Goal: Information Seeking & Learning: Learn about a topic

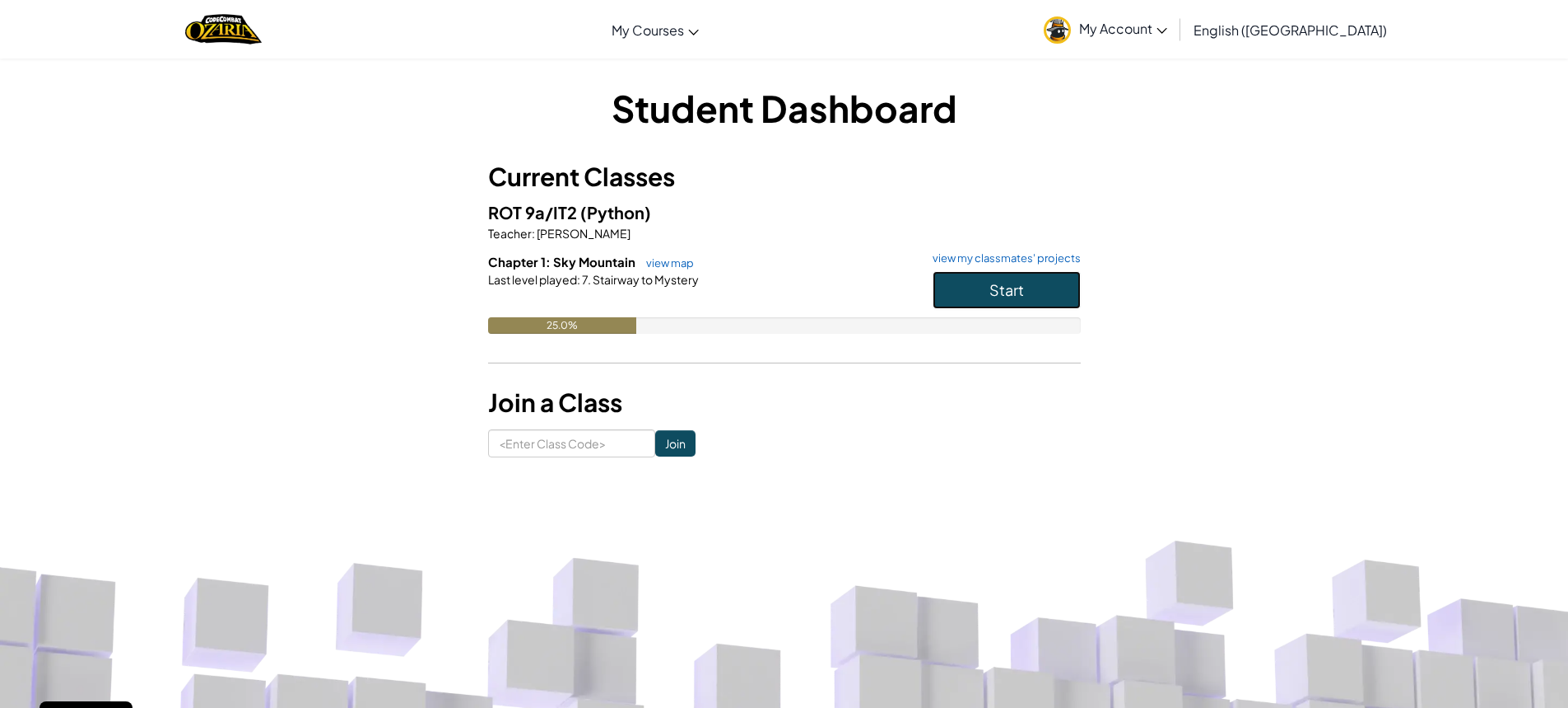
click at [1049, 285] on button "Start" at bounding box center [1007, 290] width 148 height 38
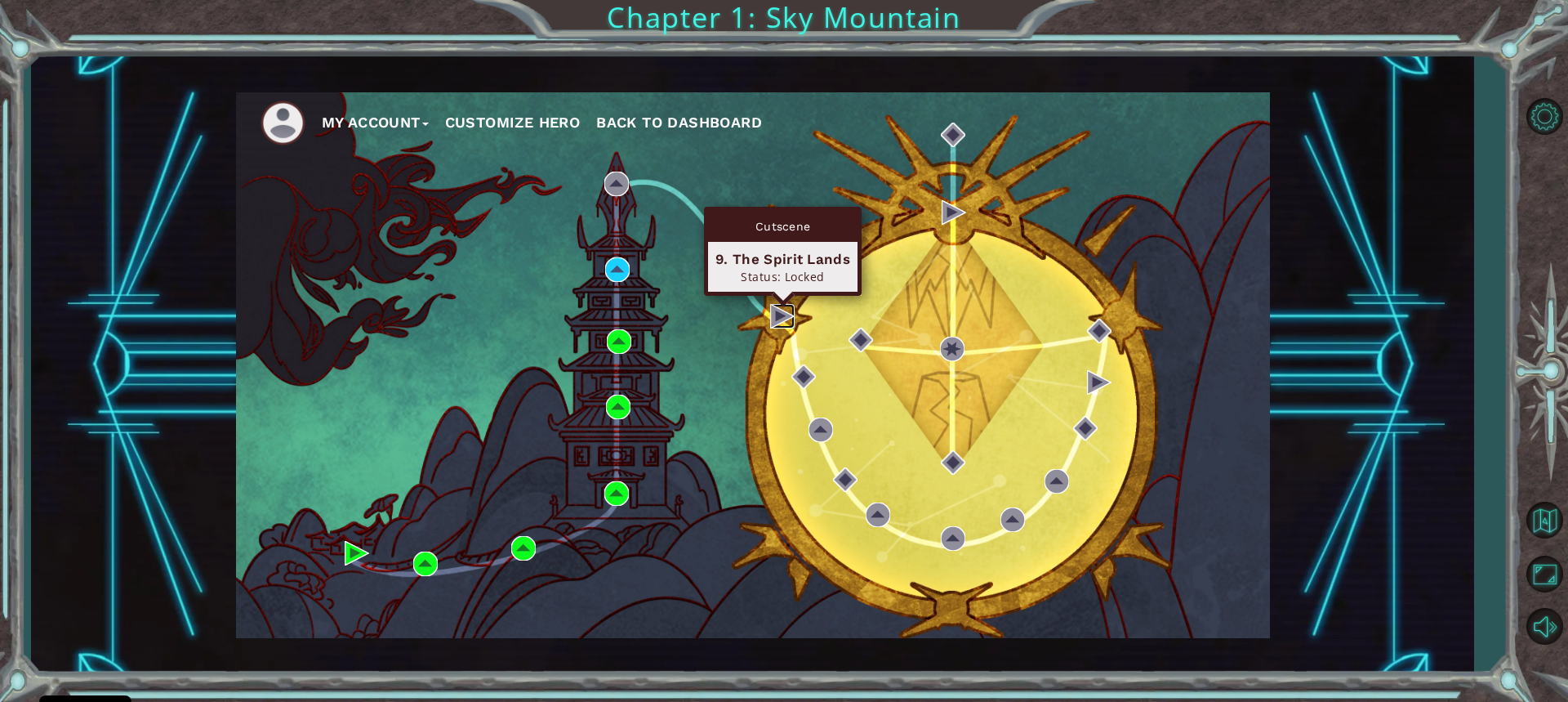
click at [775, 317] on img at bounding box center [782, 316] width 24 height 24
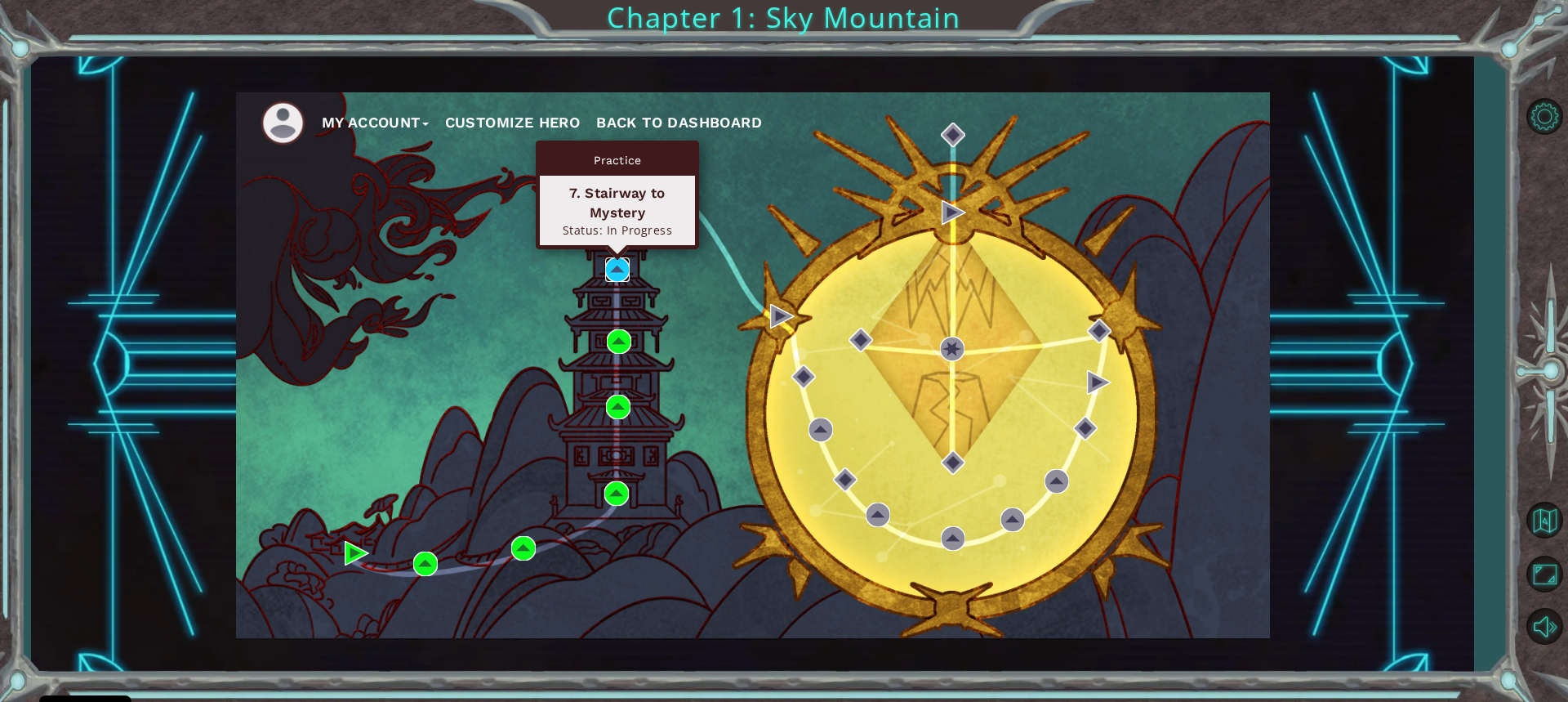
click at [613, 263] on img at bounding box center [617, 269] width 24 height 24
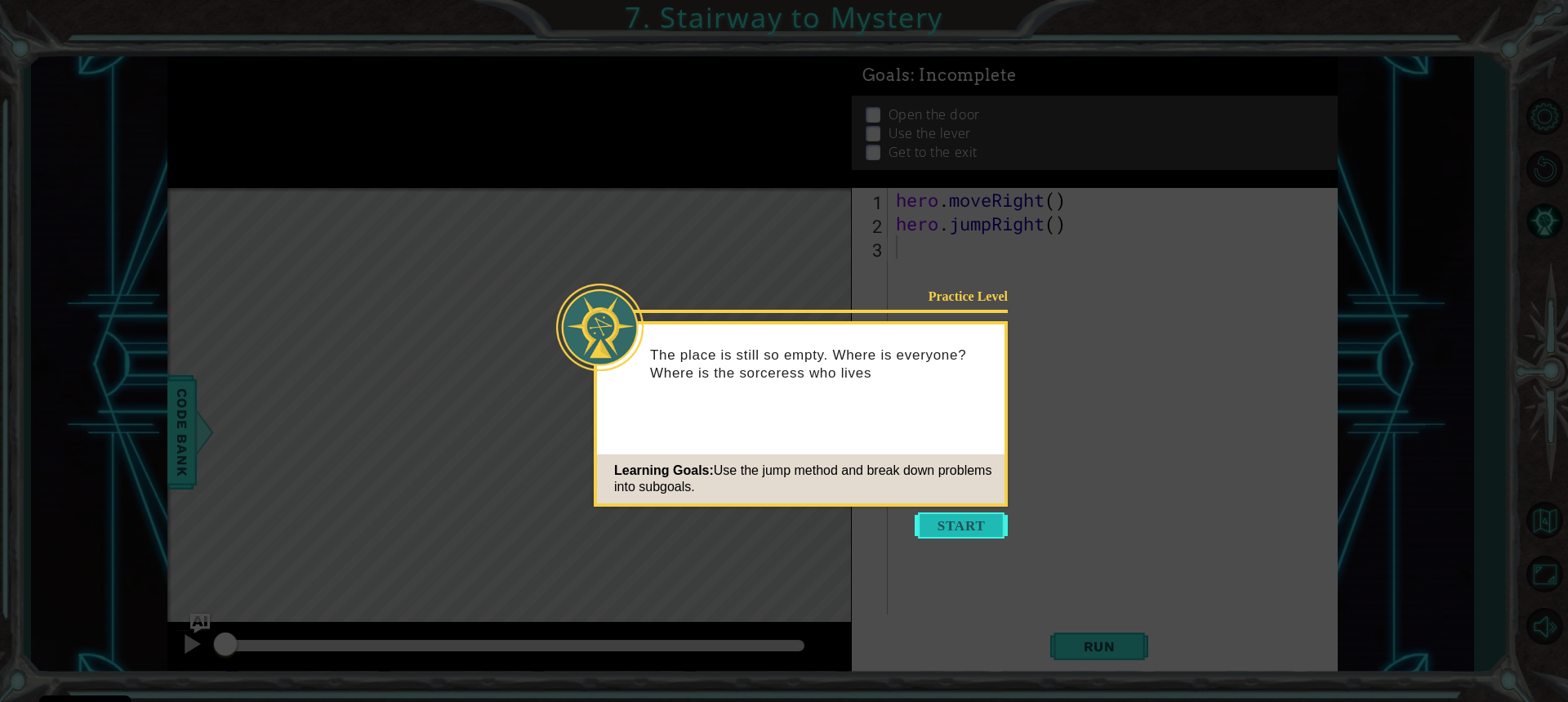
click at [969, 528] on button "Start" at bounding box center [961, 525] width 93 height 26
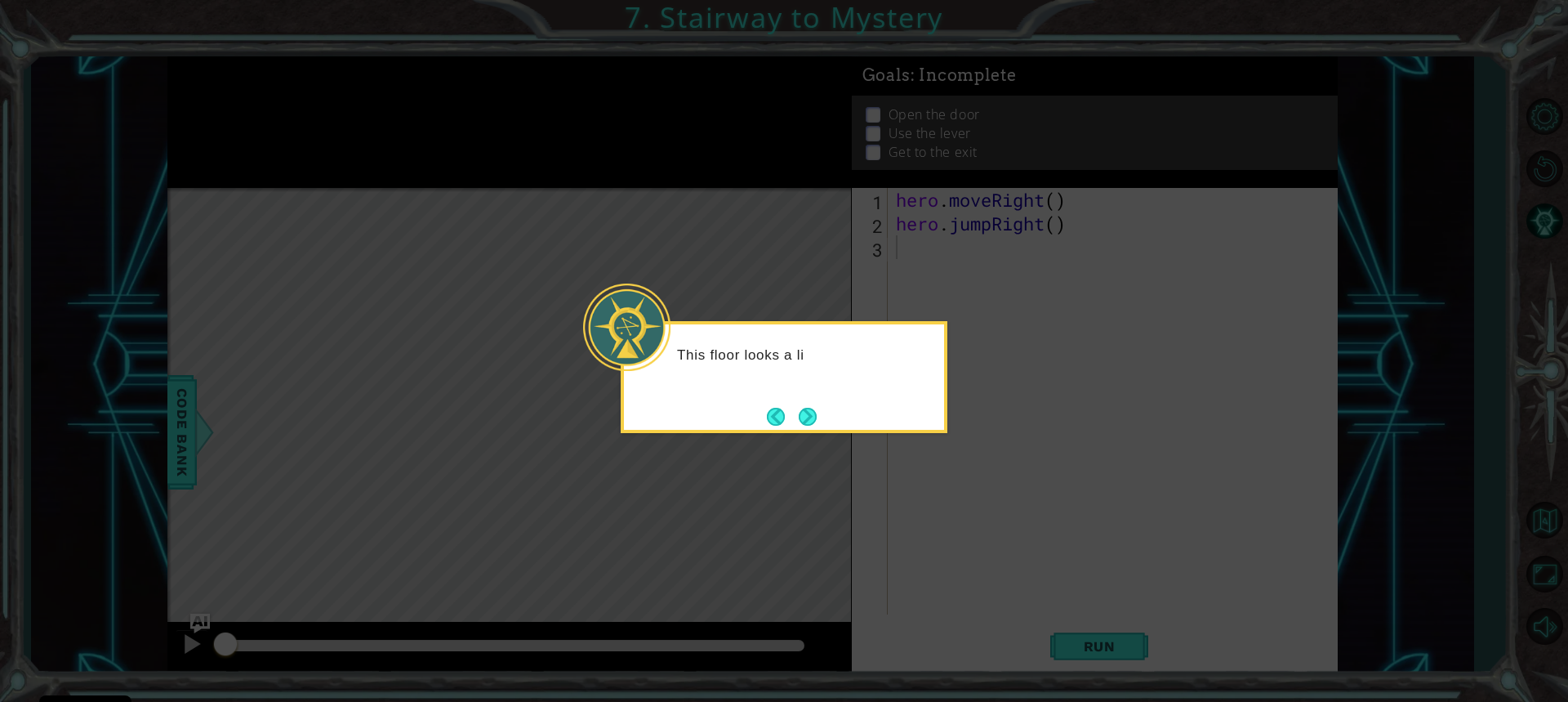
click at [811, 417] on button "Next" at bounding box center [807, 416] width 18 height 18
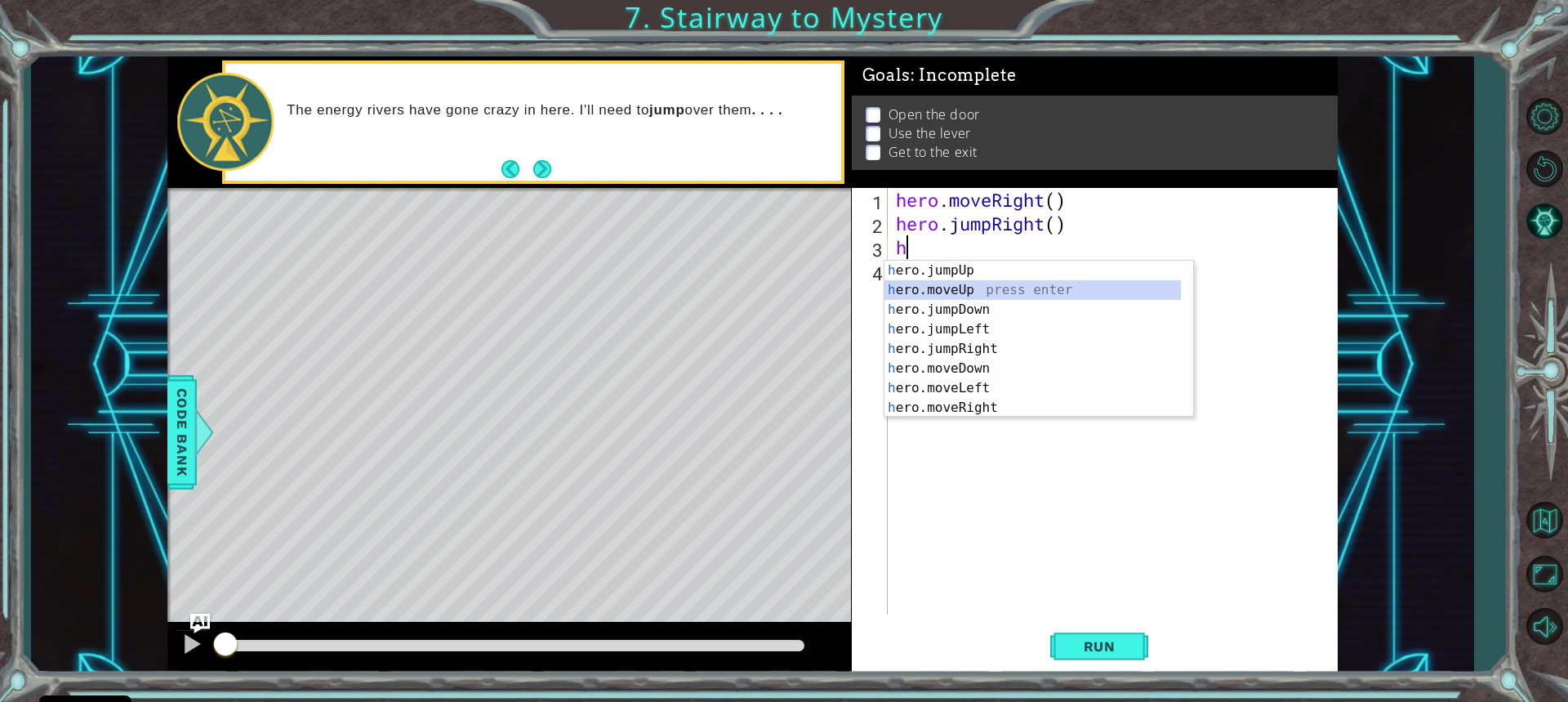
click at [950, 291] on div "h ero.jumpUp press enter h ero.moveUp press enter h ero.jumpDown press enter h …" at bounding box center [1033, 358] width 297 height 196
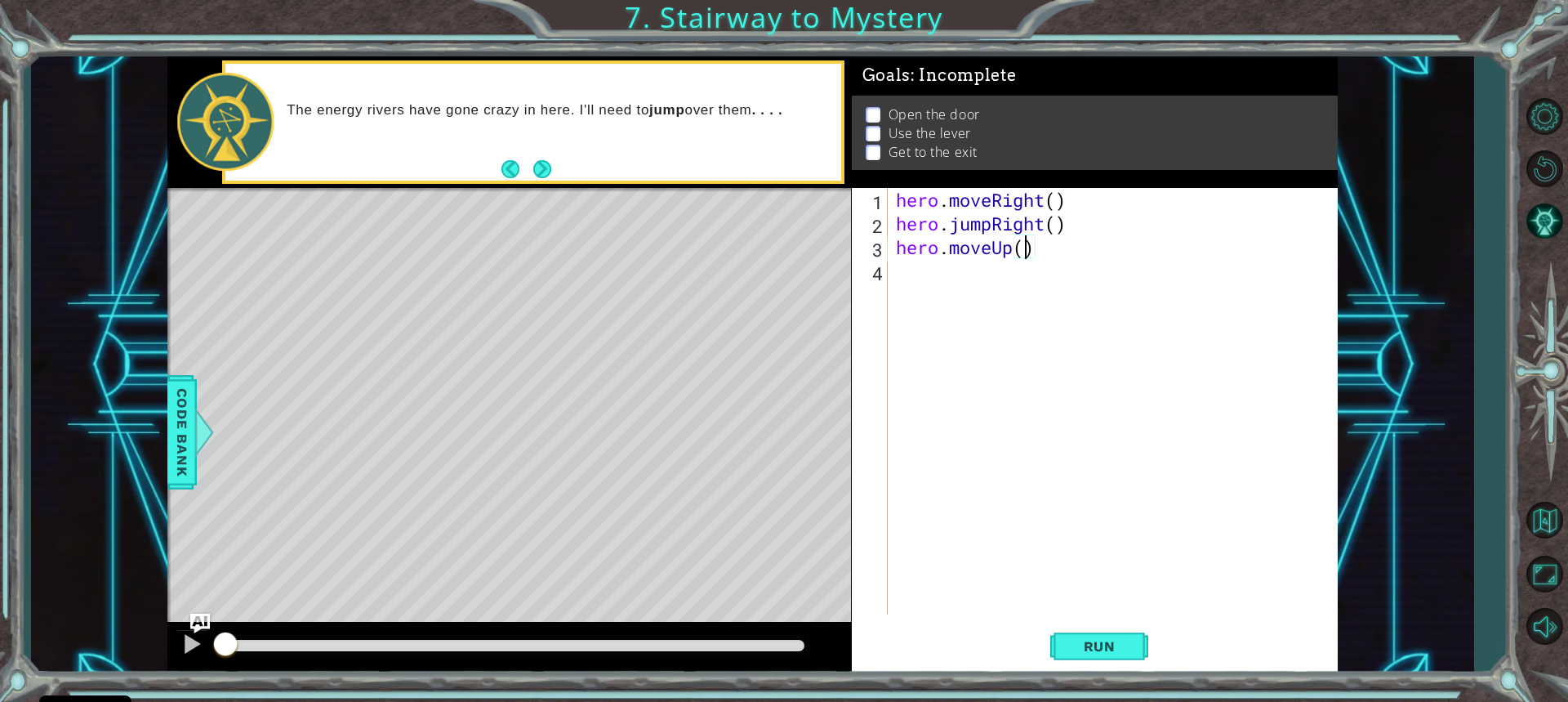
type textarea "hero.moveUp(2)"
click at [923, 277] on div "hero . moveRight ( ) hero . jumpRight ( ) hero . moveUp ( 2 )" at bounding box center [1116, 425] width 448 height 474
type textarea "h"
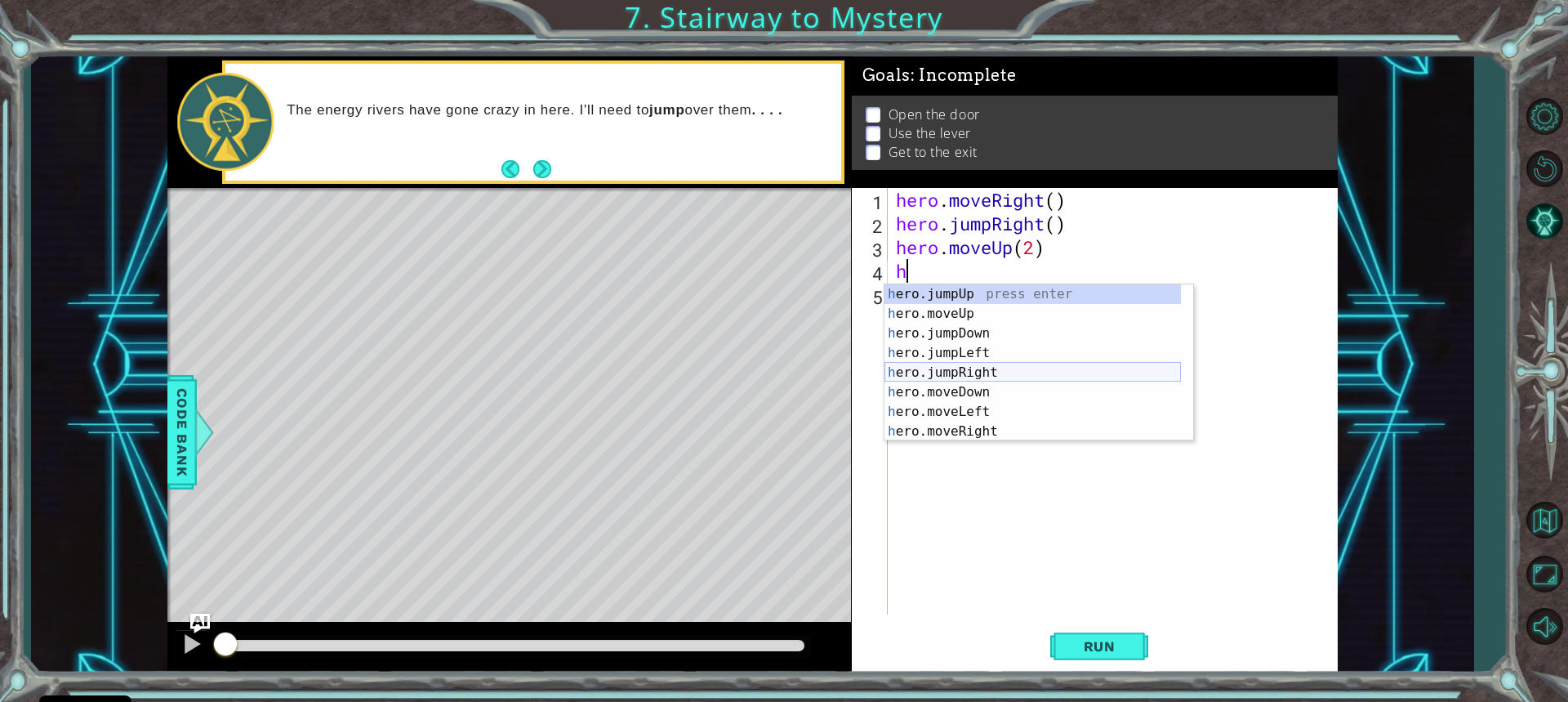
click at [973, 365] on div "h ero.jumpUp press enter h ero.moveUp press enter h ero.jumpDown press enter h …" at bounding box center [1033, 382] width 297 height 196
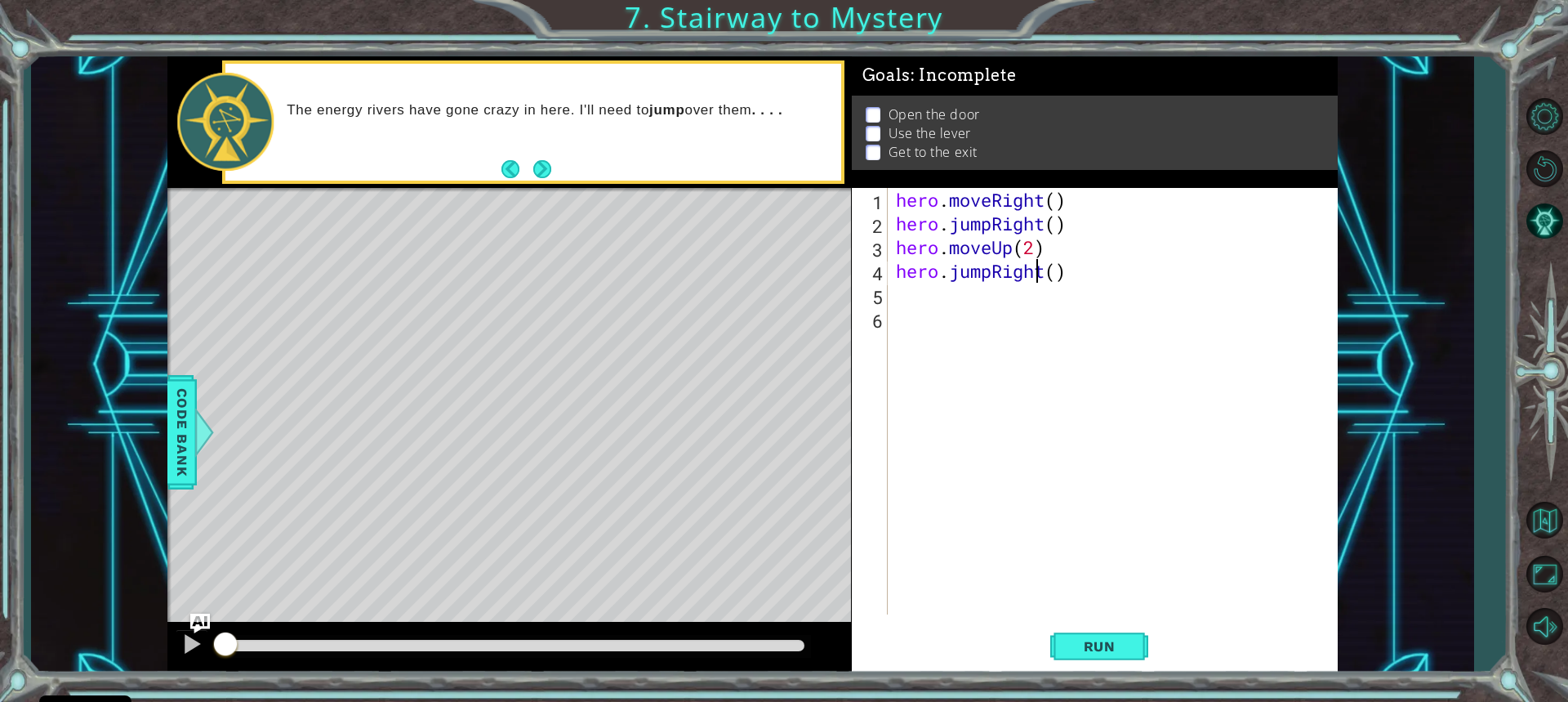
click at [1033, 272] on div "hero . moveRight ( ) hero . jumpRight ( ) hero . moveUp ( 2 ) hero . jumpRight …" at bounding box center [1116, 425] width 448 height 474
click at [1041, 273] on div "hero . moveRight ( ) hero . jumpRight ( ) hero . moveUp ( 2 ) hero . jumpRight …" at bounding box center [1116, 425] width 448 height 474
click at [992, 269] on div "hero . moveRight ( ) hero . jumpRight ( ) hero . moveUp ( 2 ) hero . jumpRight …" at bounding box center [1116, 425] width 448 height 474
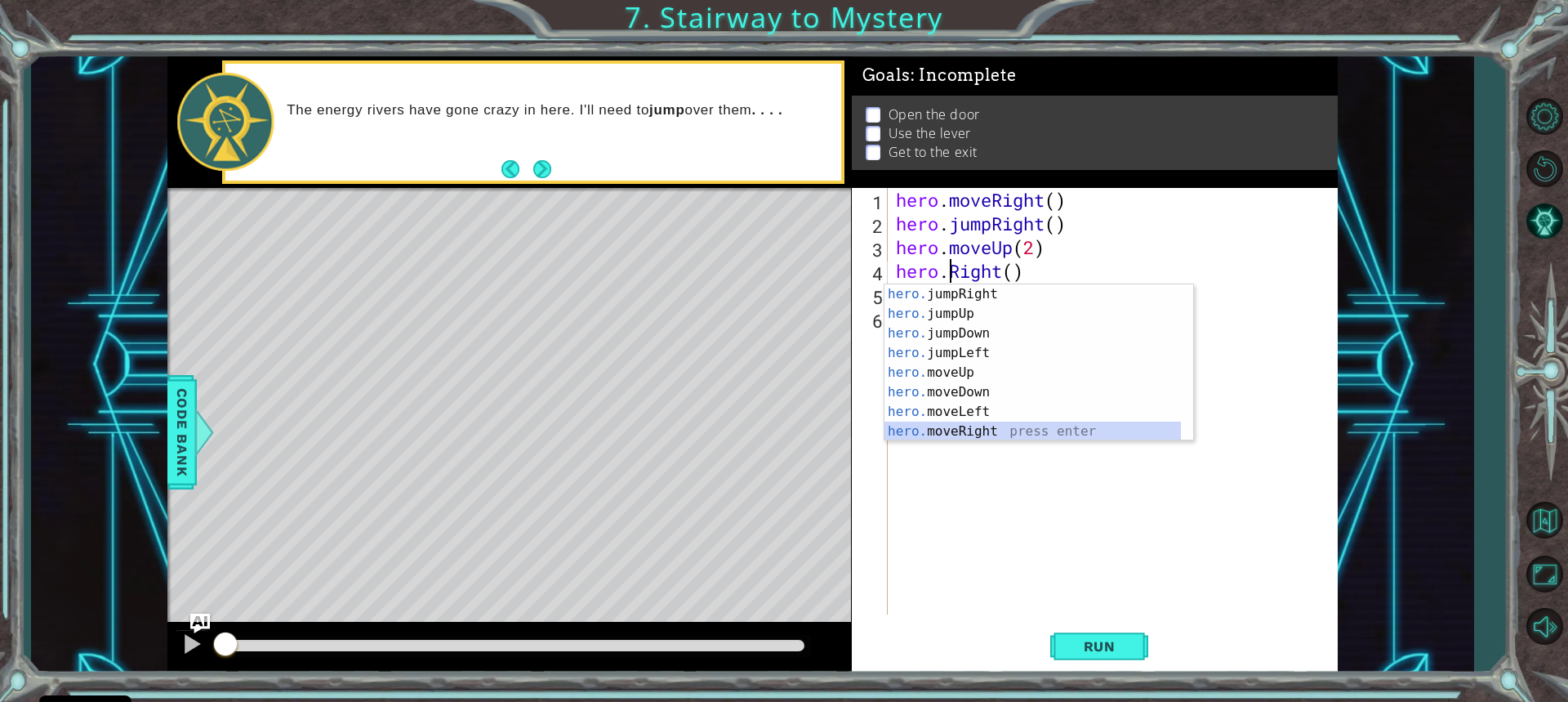
click at [978, 424] on div "hero. jumpRight press enter hero. jumpUp press enter hero. jumpDown press enter…" at bounding box center [1033, 382] width 297 height 196
type textarea "hero.moveRight(1)"
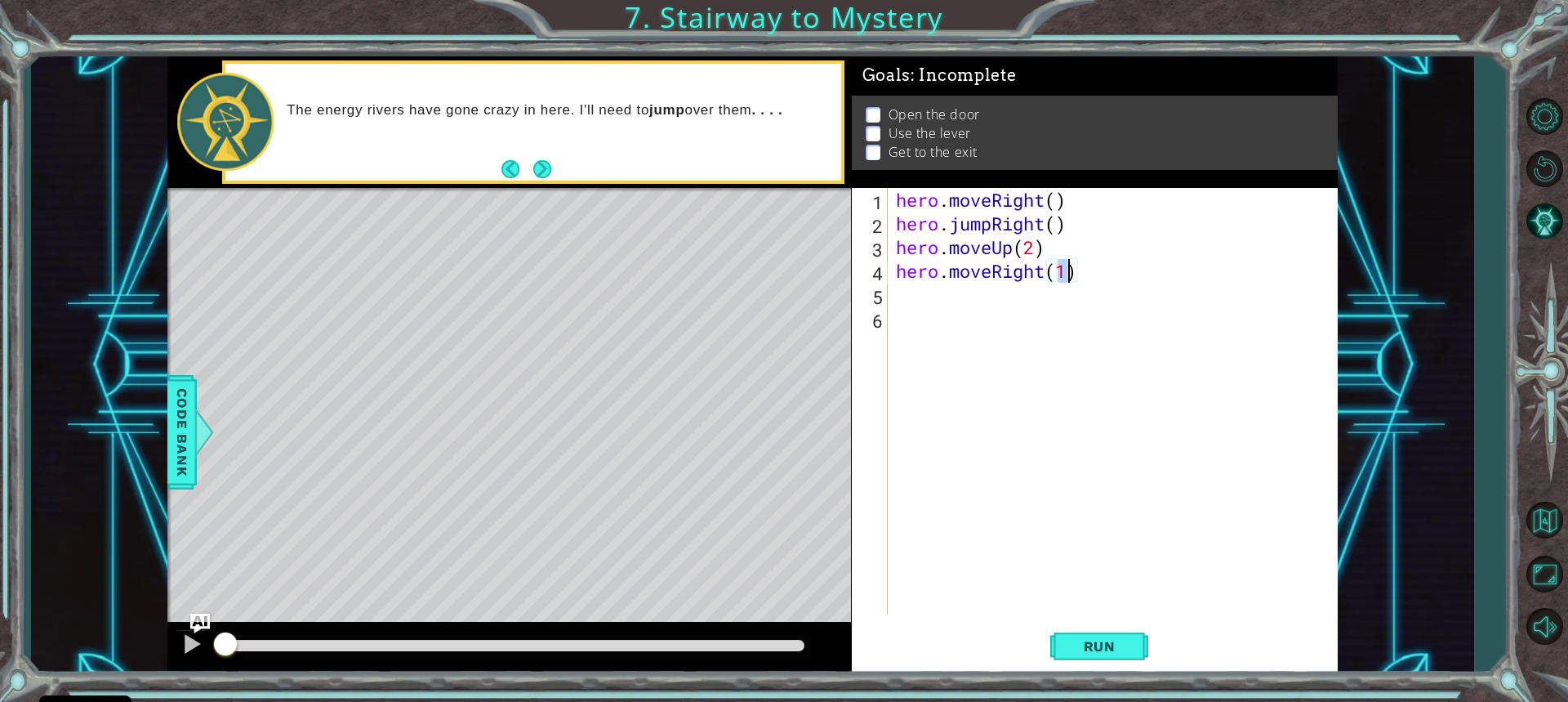
click at [899, 293] on div "hero . moveRight ( ) hero . jumpRight ( ) hero . moveUp ( 2 ) hero . moveRight …" at bounding box center [1116, 425] width 448 height 474
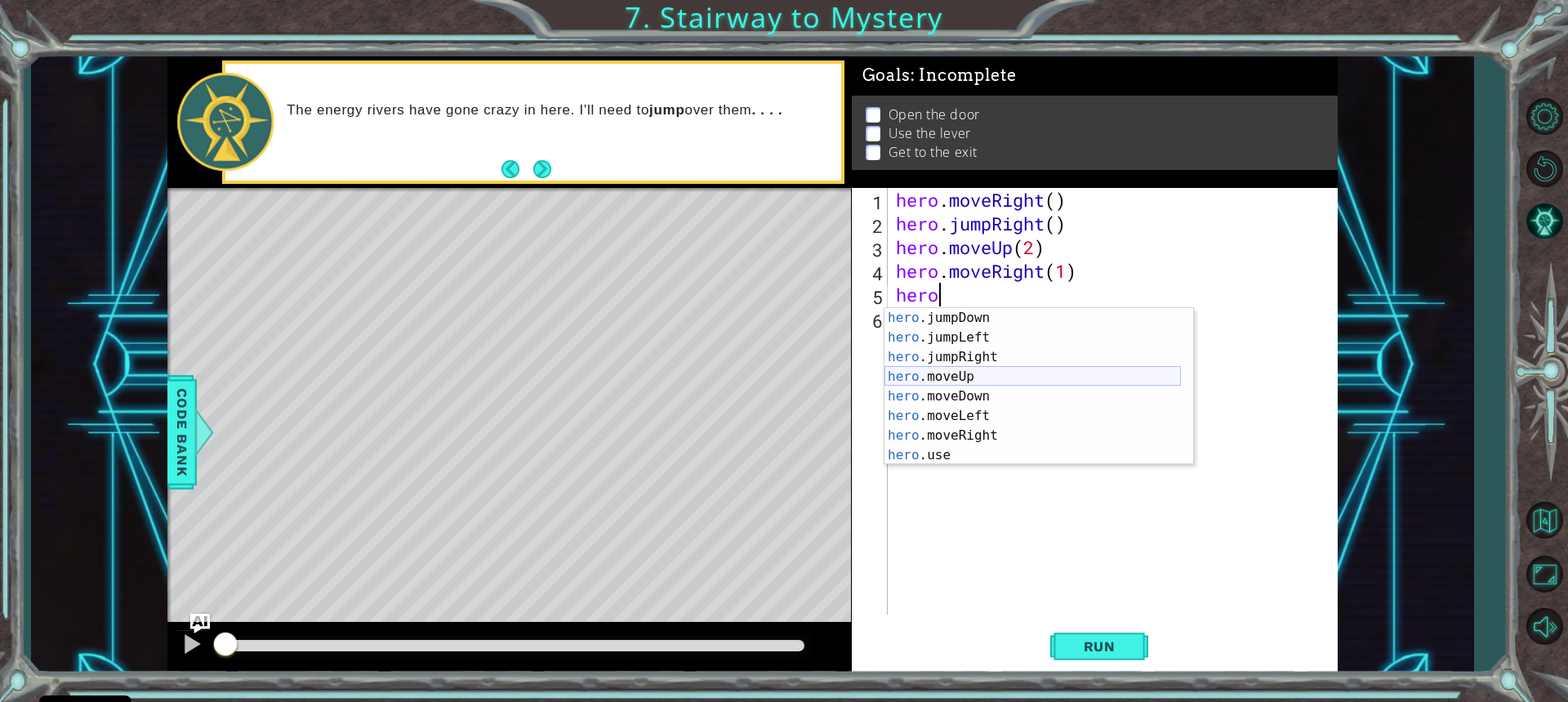
scroll to position [19, 0]
drag, startPoint x: 935, startPoint y: 453, endPoint x: 952, endPoint y: 400, distance: 55.7
click at [935, 452] on div "hero .jumpDown press enter hero .jumpLeft press enter hero .jumpRight press ent…" at bounding box center [1033, 405] width 297 height 196
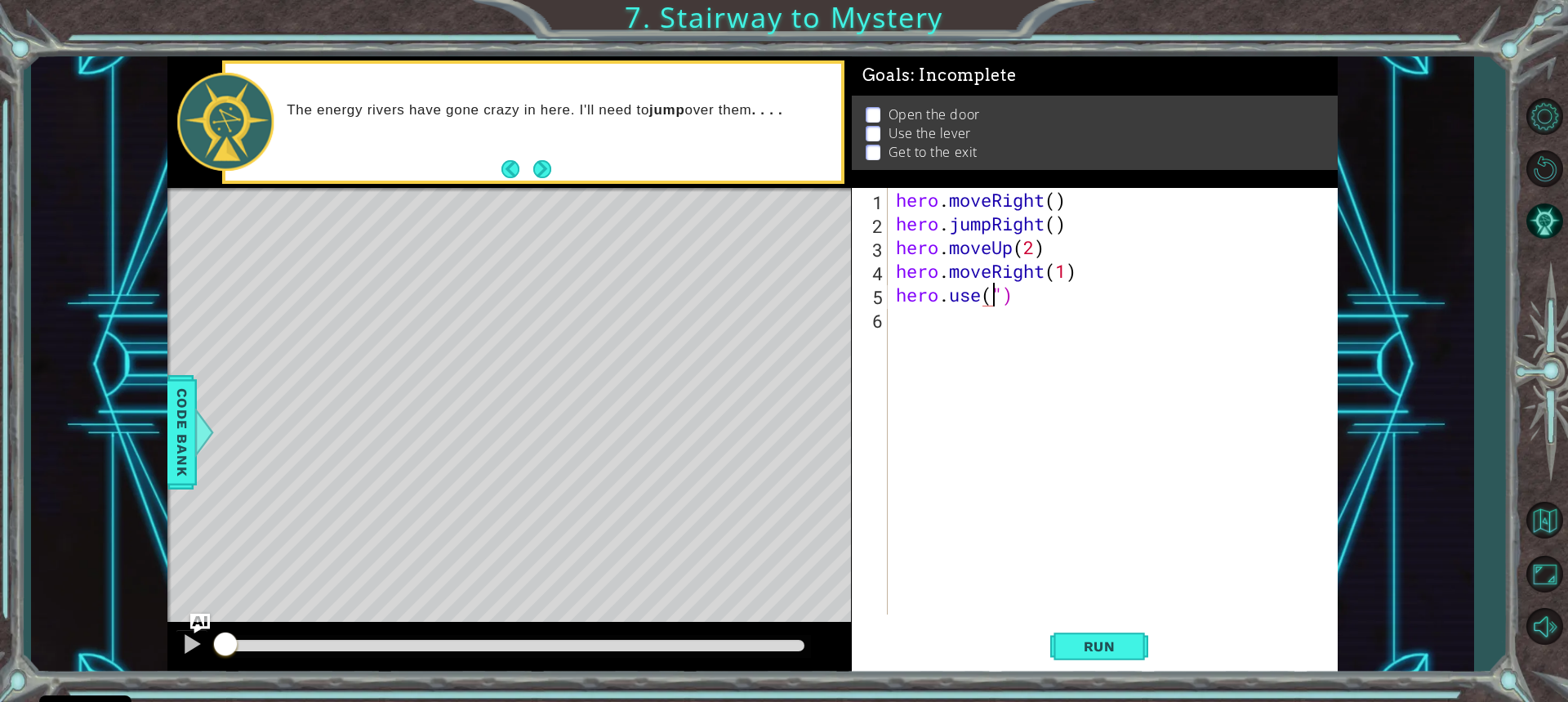
click at [1020, 294] on div "hero . moveRight ( ) hero . jumpRight ( ) hero . moveUp ( 2 ) hero . moveRight …" at bounding box center [1116, 425] width 448 height 474
click at [1009, 313] on div "hero.use press enter" at bounding box center [1039, 337] width 308 height 59
type textarea "hero.use("door")"
click at [899, 314] on div "hero . moveRight ( ) hero . jumpRight ( ) hero . moveUp ( 2 ) hero . moveRight …" at bounding box center [1116, 425] width 448 height 474
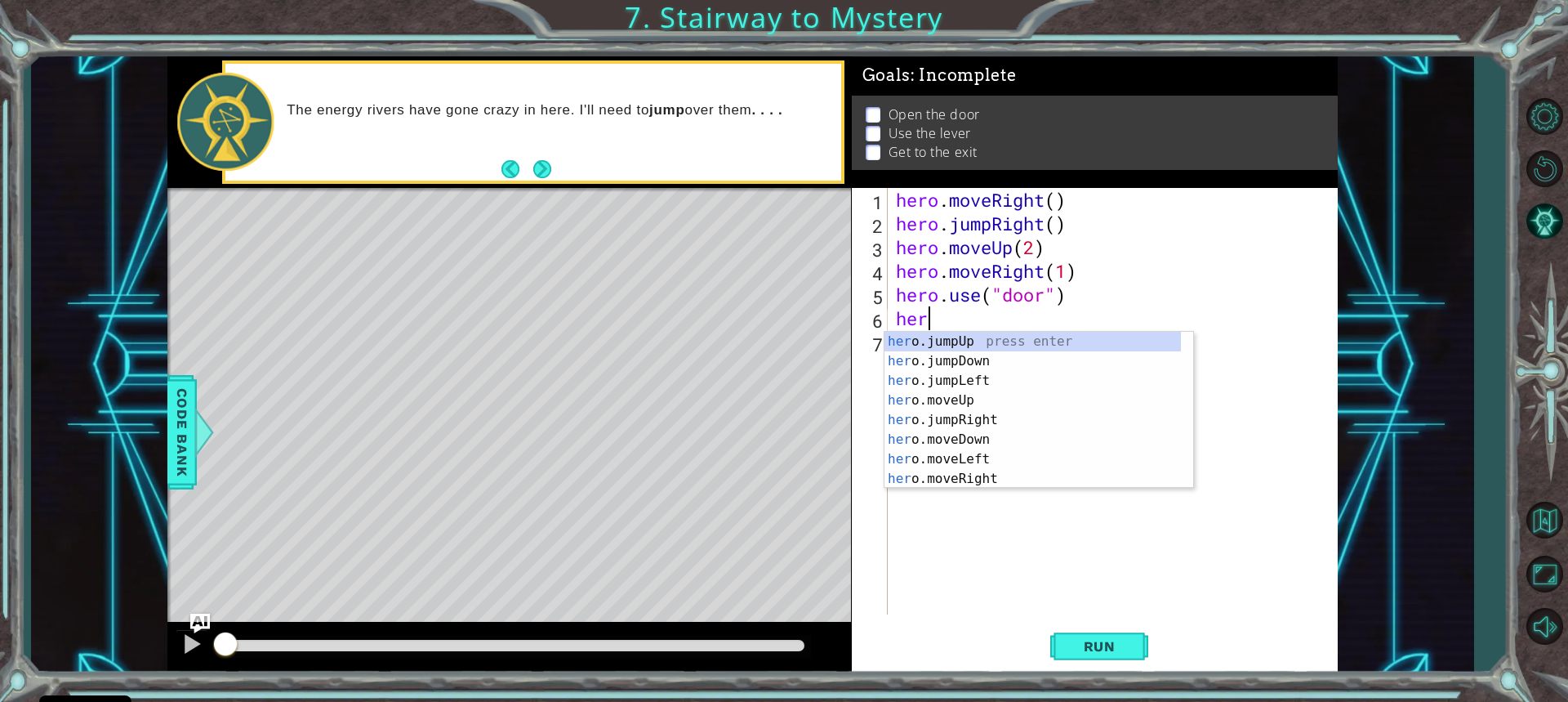
scroll to position [0, 1]
click at [974, 418] on div "hero .jumpUp press enter hero .jumpDown press enter hero .jumpLeft press enter …" at bounding box center [1033, 430] width 297 height 196
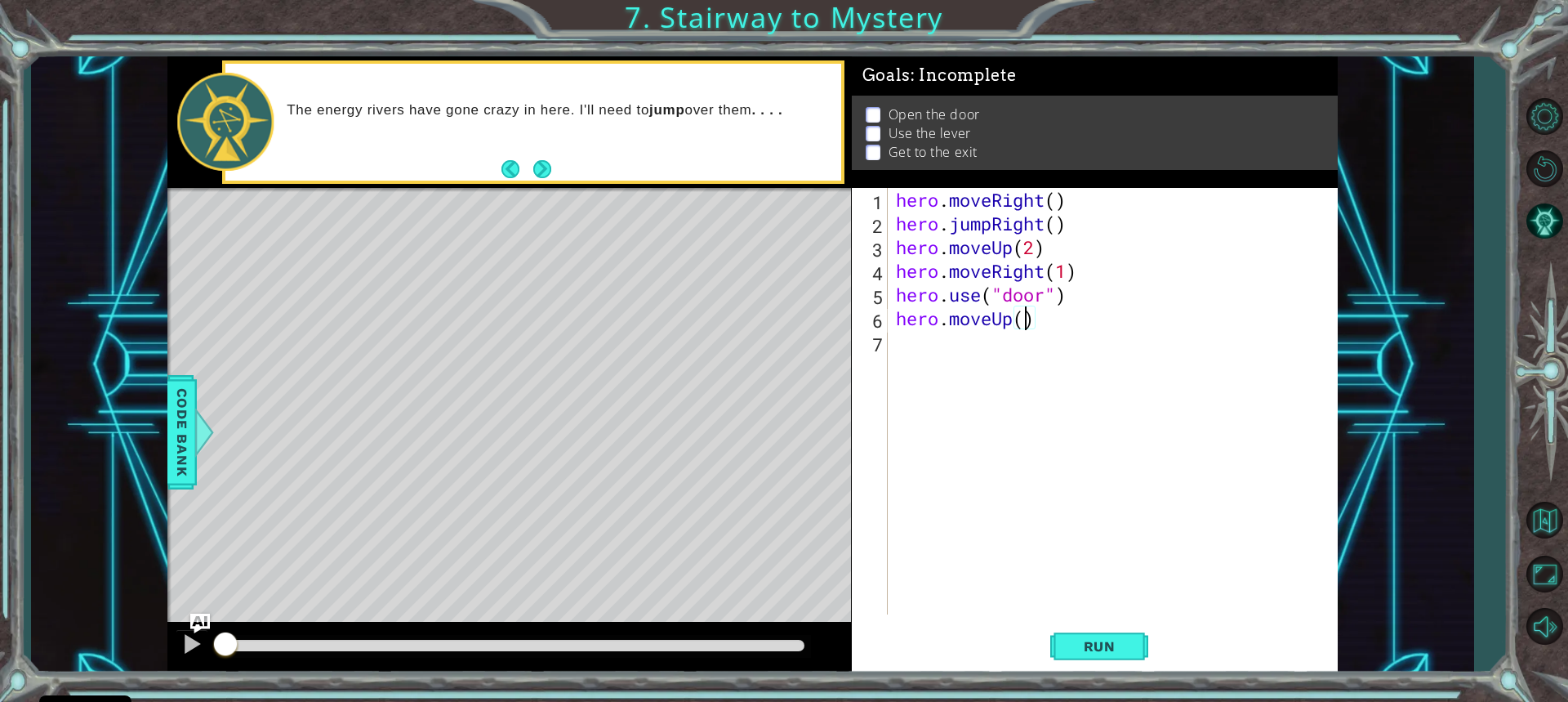
type textarea "hero.moveUp(2)"
click at [907, 340] on div "hero . moveRight ( ) hero . jumpRight ( ) hero . moveUp ( 2 ) hero . moveRight …" at bounding box center [1116, 425] width 448 height 474
click at [1091, 648] on span "Run" at bounding box center [1100, 646] width 65 height 16
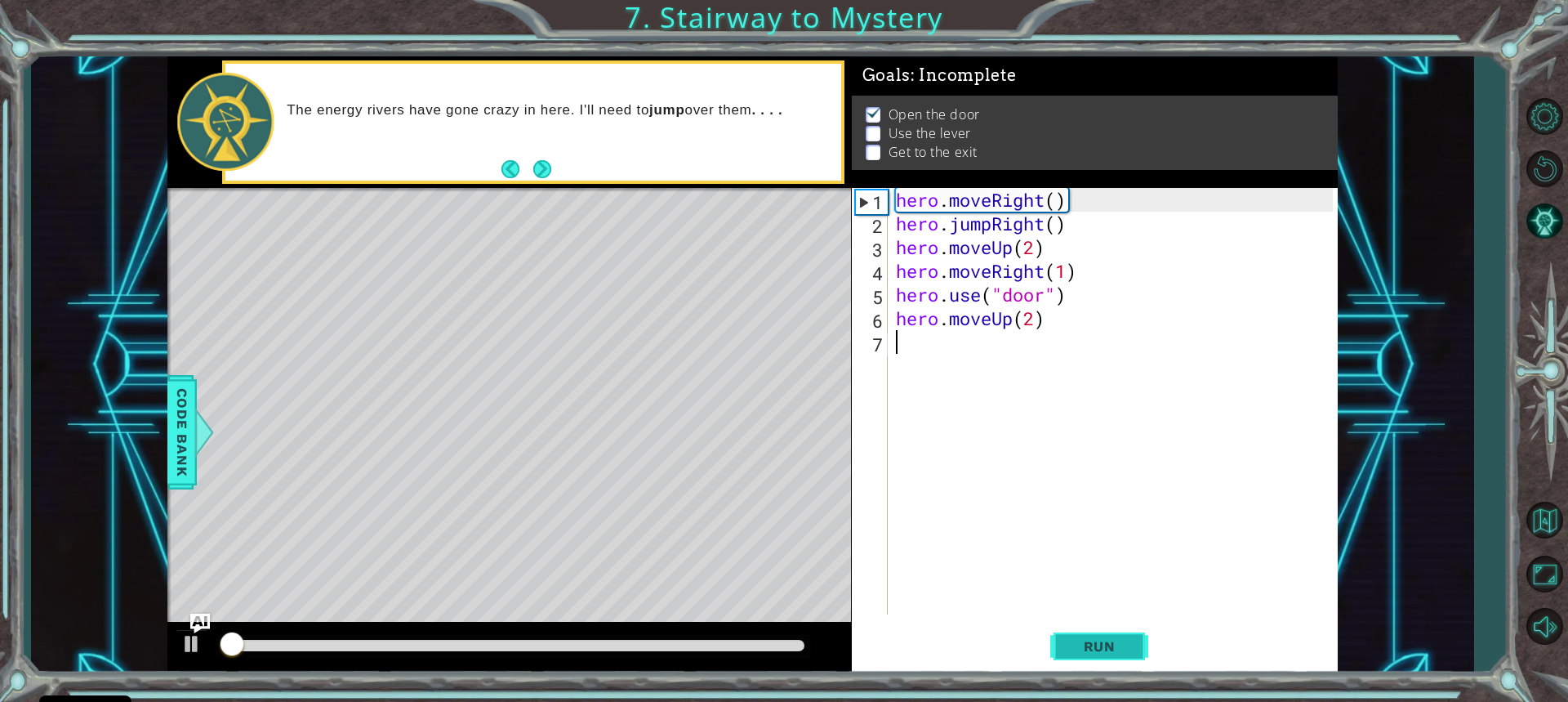
scroll to position [2, 0]
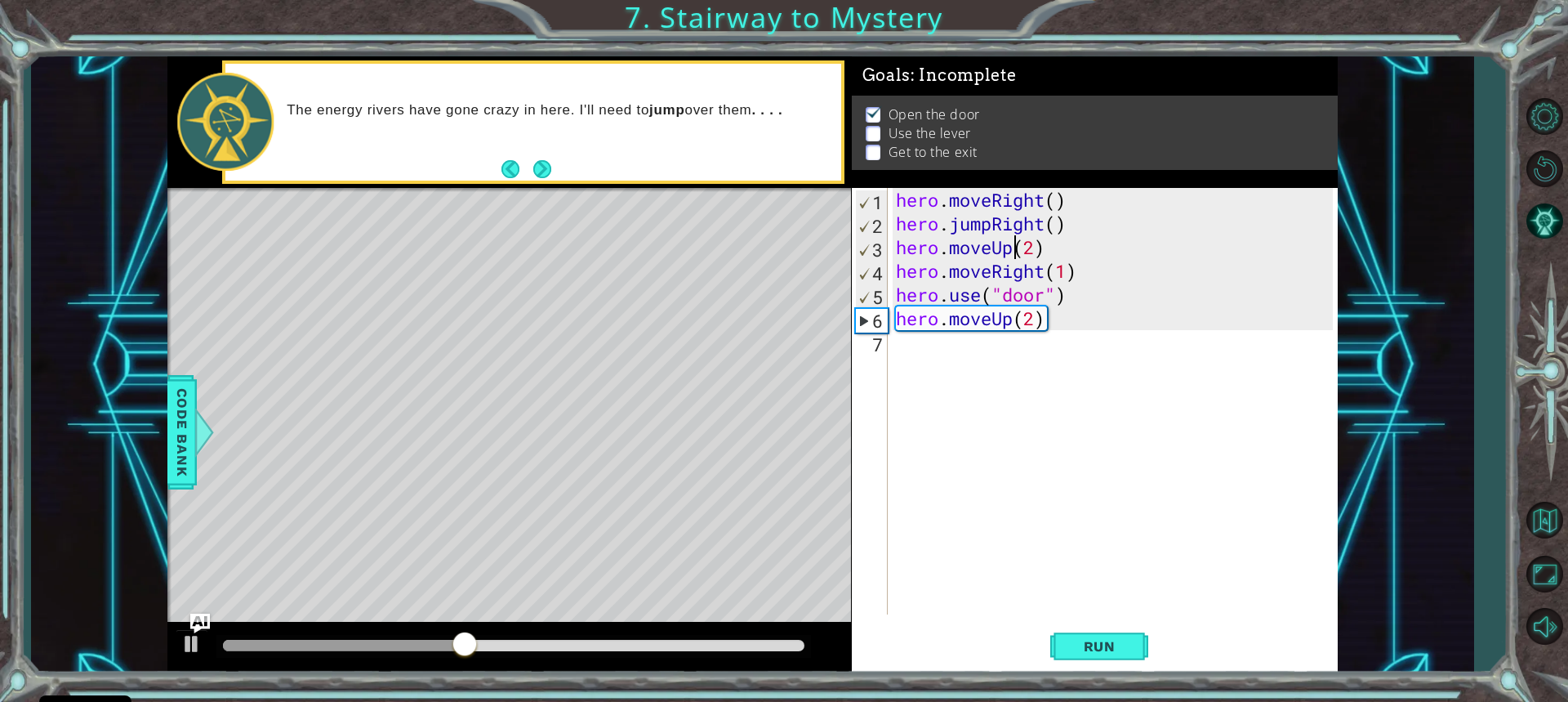
click at [1015, 246] on div "hero . moveRight ( ) hero . jumpRight ( ) hero . moveUp ( 2 ) hero . moveRight …" at bounding box center [1116, 425] width 448 height 474
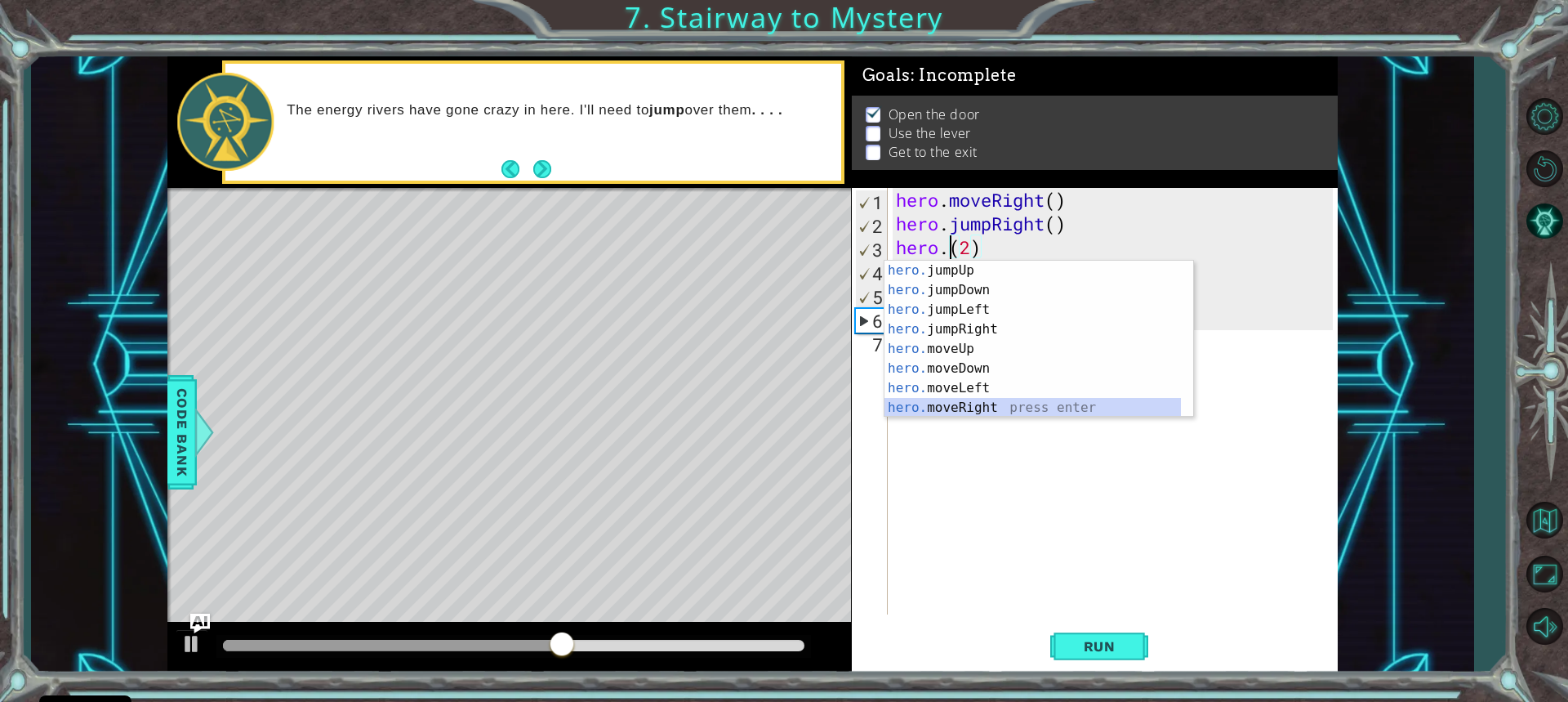
click at [969, 404] on div "hero. jumpUp press enter hero. jumpDown press enter hero. jumpLeft press enter …" at bounding box center [1033, 358] width 297 height 196
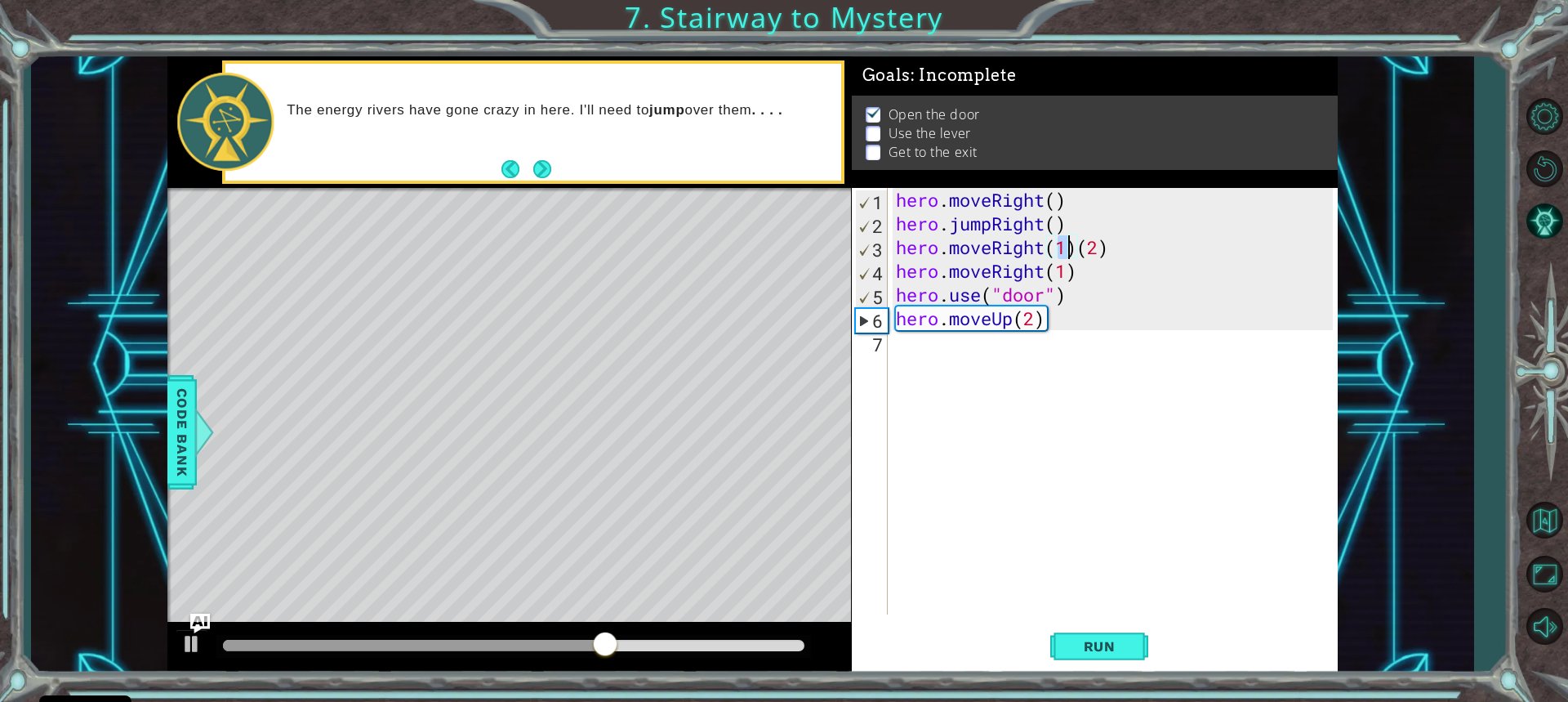
click at [1107, 243] on div "hero . moveRight ( ) hero . jumpRight ( ) hero . moveRight ( 1 ) ( 2 ) hero . m…" at bounding box center [1116, 425] width 448 height 474
click at [1079, 272] on div "hero . moveRight ( ) hero . jumpRight ( ) hero . moveRight ( 1 ) hero . moveRig…" at bounding box center [1116, 425] width 448 height 474
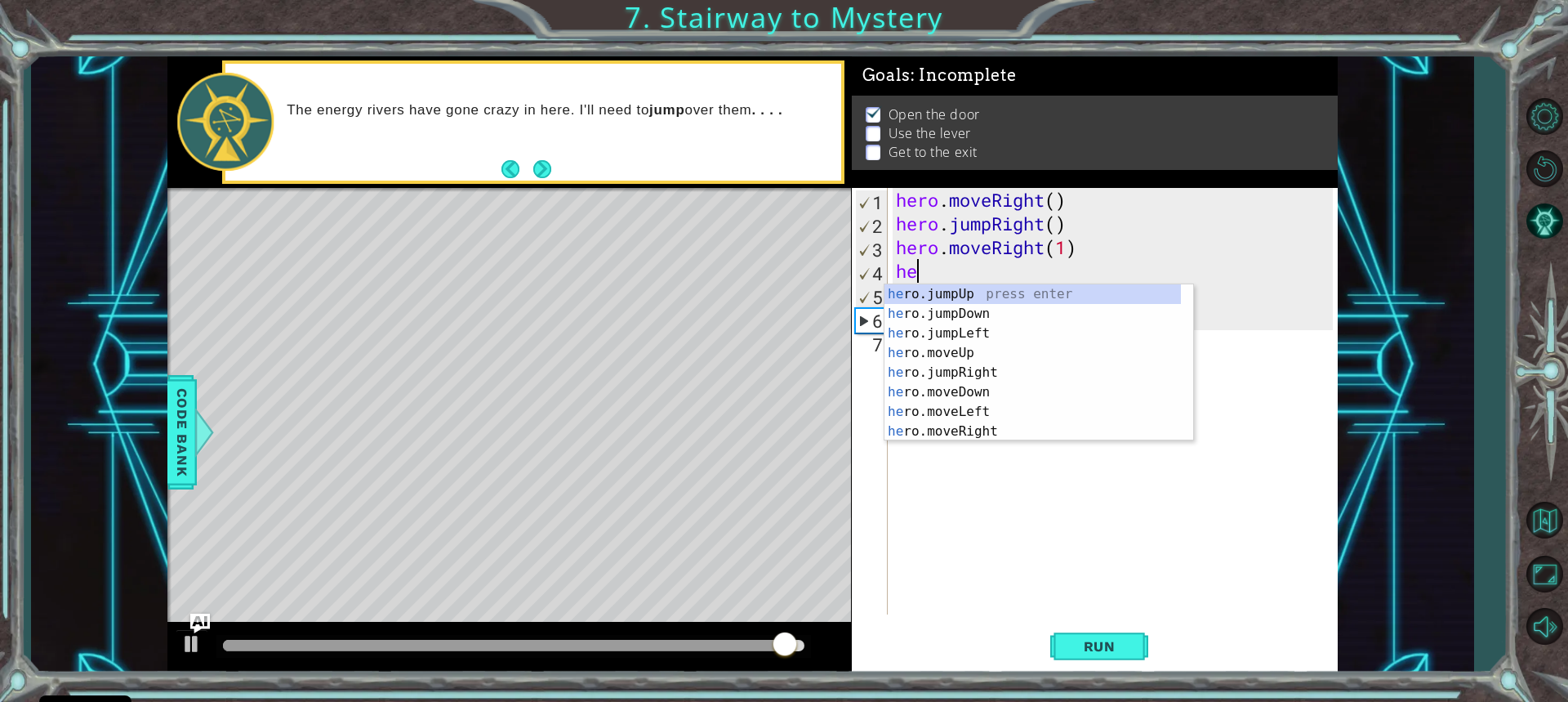
type textarea "h"
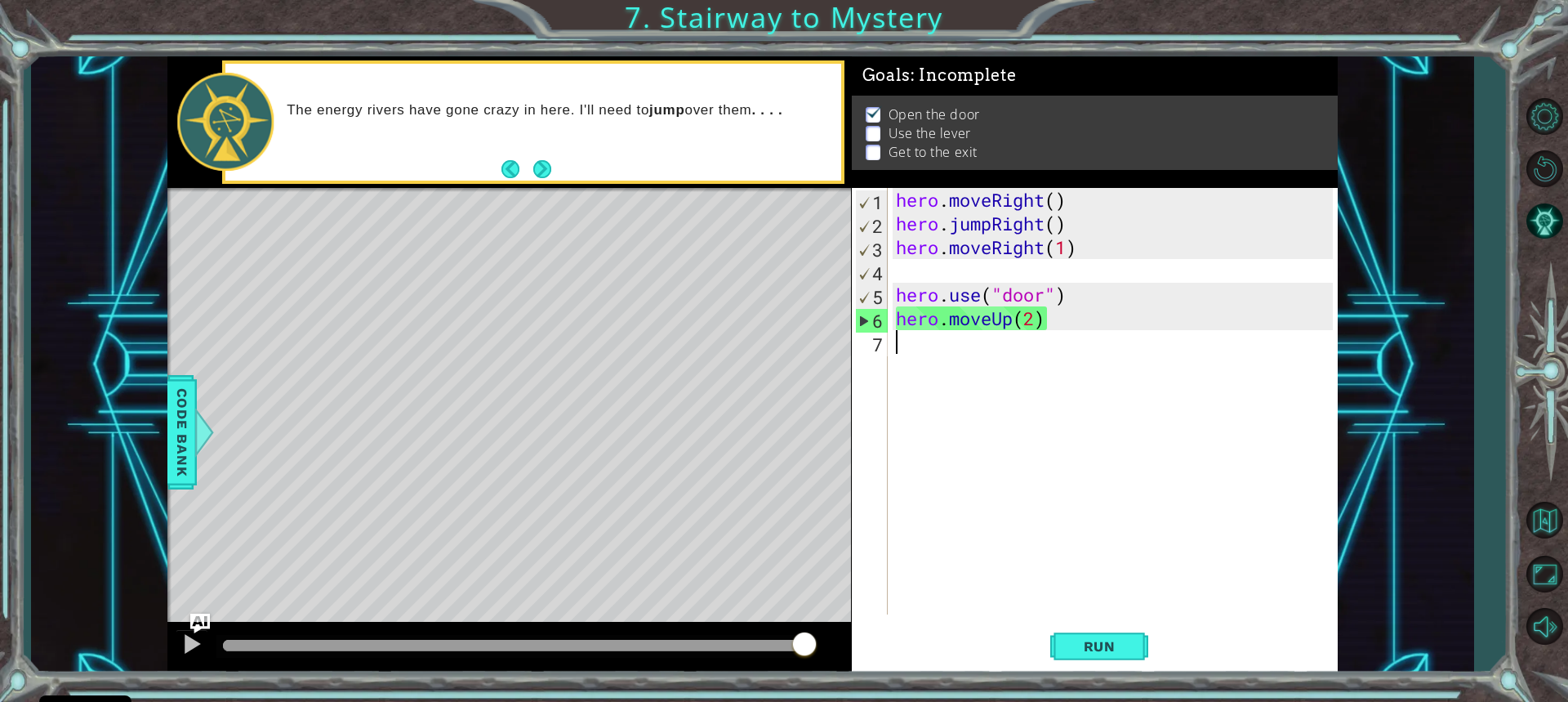
click at [1035, 368] on div "hero . moveRight ( ) hero . jumpRight ( ) hero . moveRight ( 1 ) hero . use ( "…" at bounding box center [1116, 425] width 448 height 474
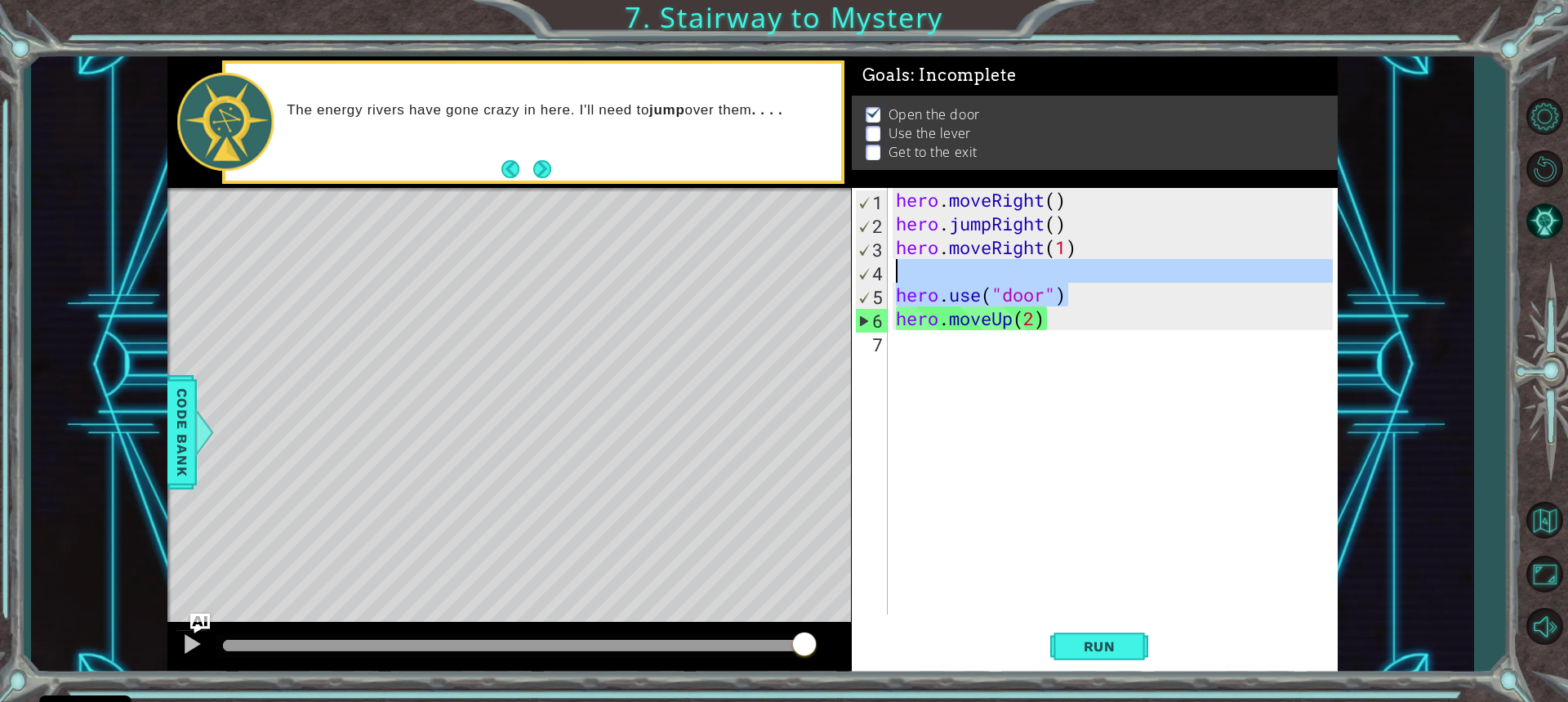
drag, startPoint x: 1076, startPoint y: 297, endPoint x: 891, endPoint y: 274, distance: 186.4
click at [891, 274] on div "1 2 3 4 5 6 7 hero . moveRight ( ) hero . jumpRight ( ) hero . moveRight ( 1 ) …" at bounding box center [1092, 401] width 481 height 426
type textarea "hero.use("door")"
click at [1041, 435] on div "hero . moveRight ( ) hero . jumpRight ( ) hero . moveRight ( 1 ) hero . use ( "…" at bounding box center [1116, 425] width 448 height 474
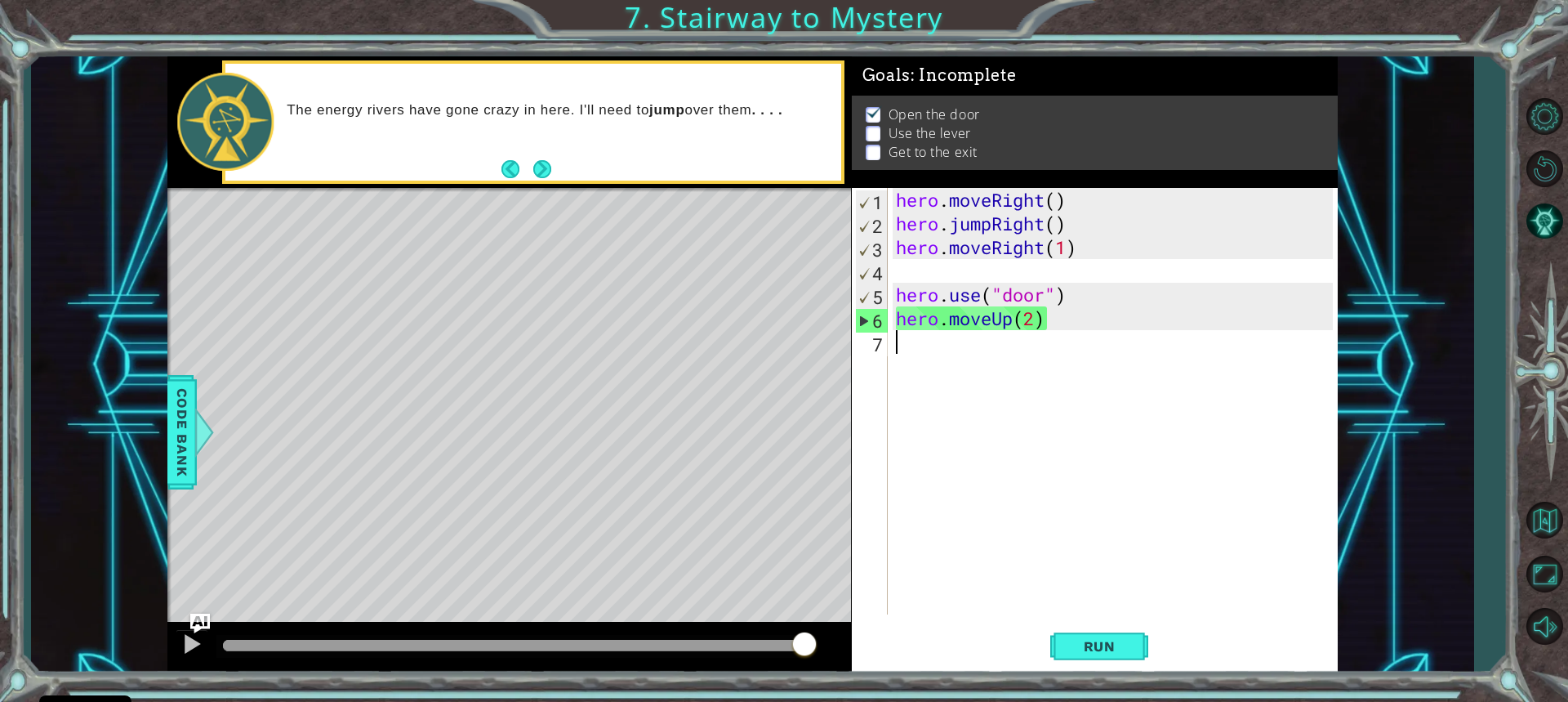
click at [897, 290] on div "hero . moveRight ( ) hero . jumpRight ( ) hero . moveRight ( 1 ) hero . use ( "…" at bounding box center [1116, 425] width 448 height 474
type textarea "hero.use("door")"
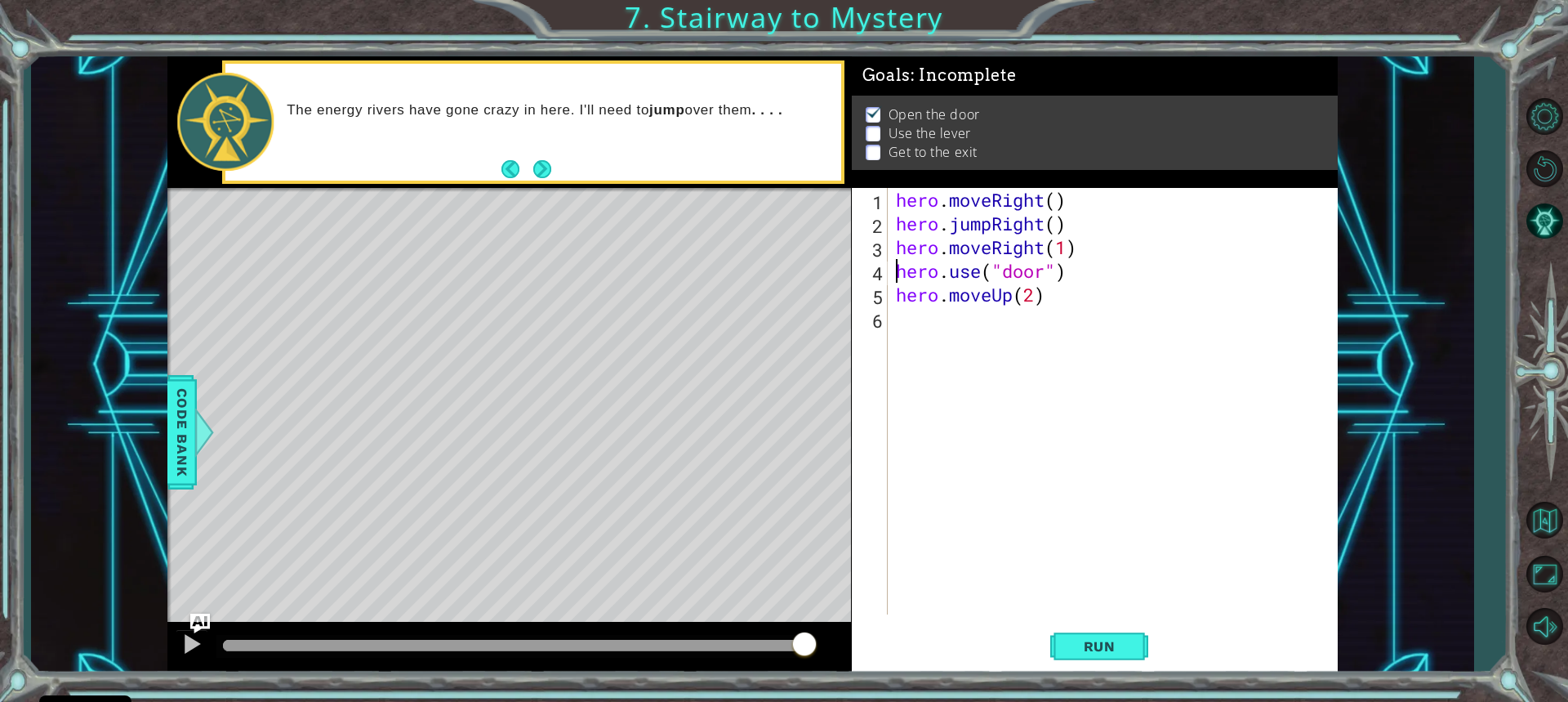
click at [907, 321] on div "hero . moveRight ( ) hero . jumpRight ( ) hero . moveRight ( 1 ) hero . use ( "…" at bounding box center [1116, 425] width 448 height 474
drag, startPoint x: 1116, startPoint y: 646, endPoint x: 1110, endPoint y: 639, distance: 9.2
click at [1115, 646] on span "Run" at bounding box center [1100, 646] width 65 height 16
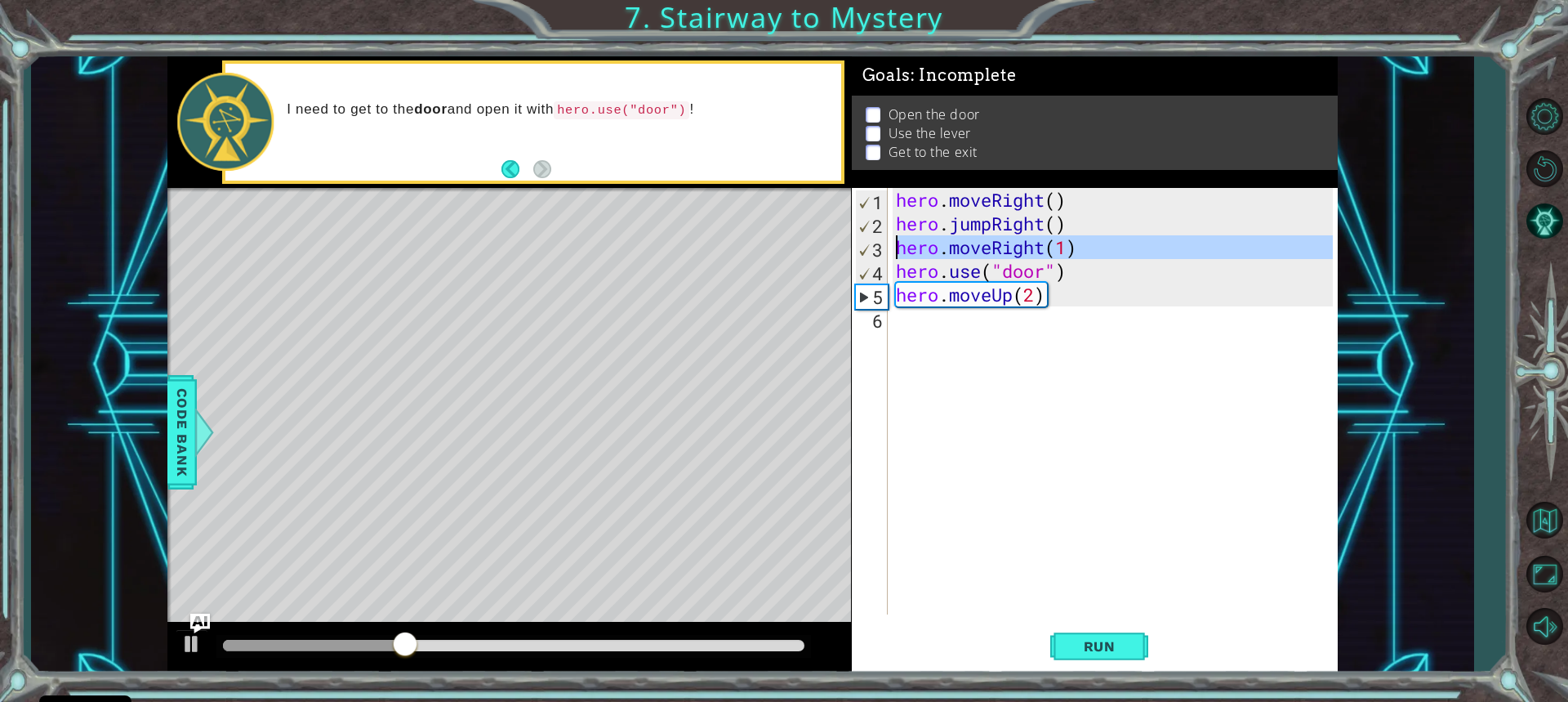
click at [878, 241] on div "3" at bounding box center [872, 249] width 32 height 24
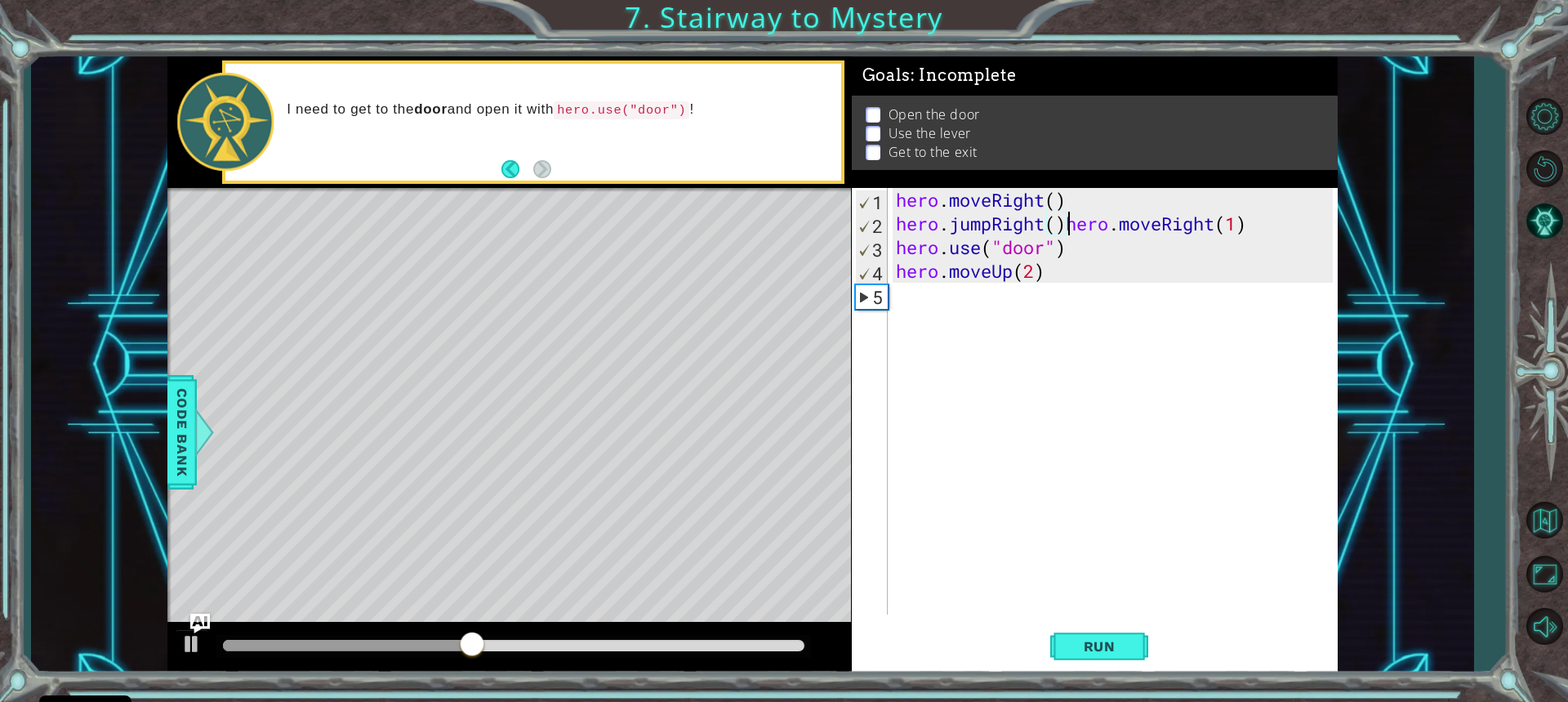
type textarea "hero.moveRight(1)"
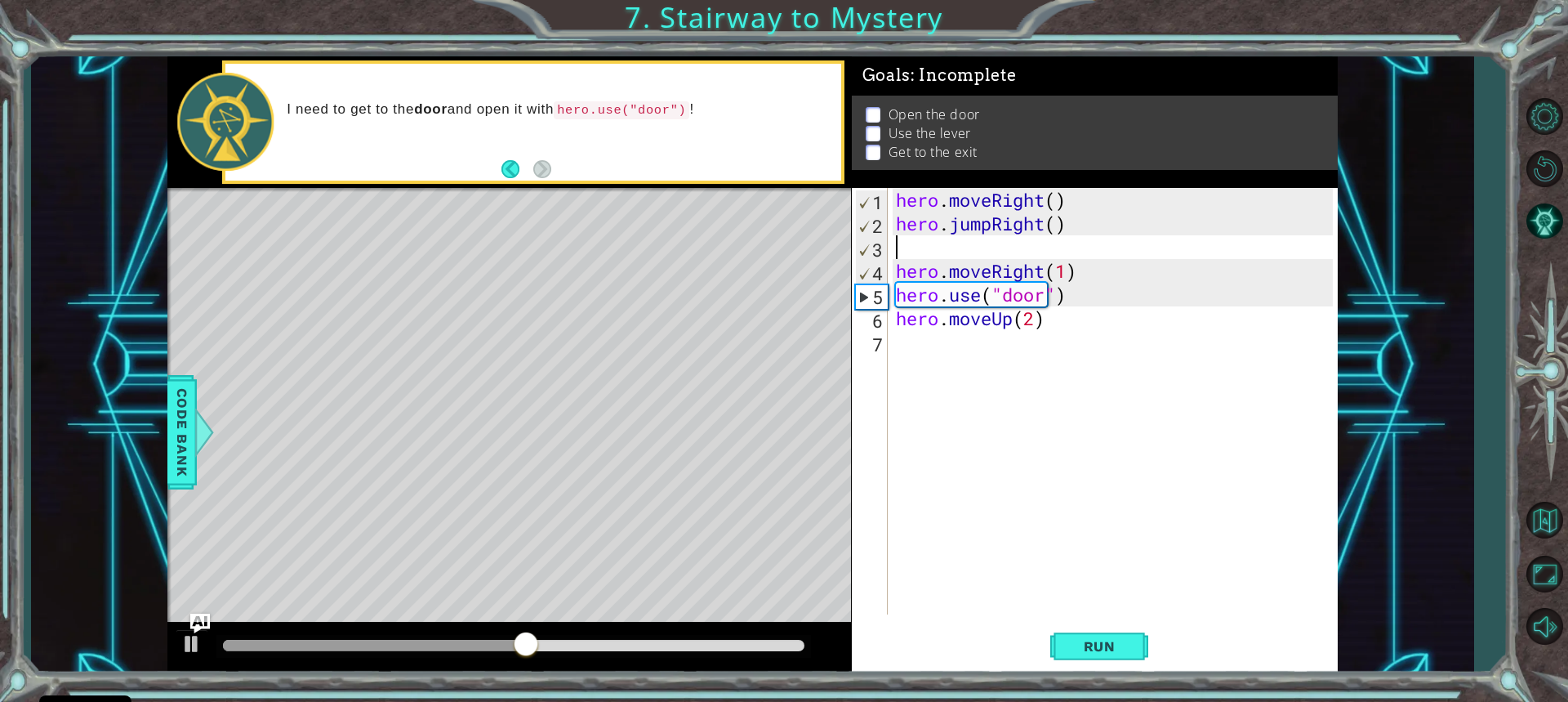
click at [902, 246] on div "hero . moveRight ( ) hero . jumpRight ( ) hero . moveRight ( 1 ) hero . use ( "…" at bounding box center [1116, 425] width 448 height 474
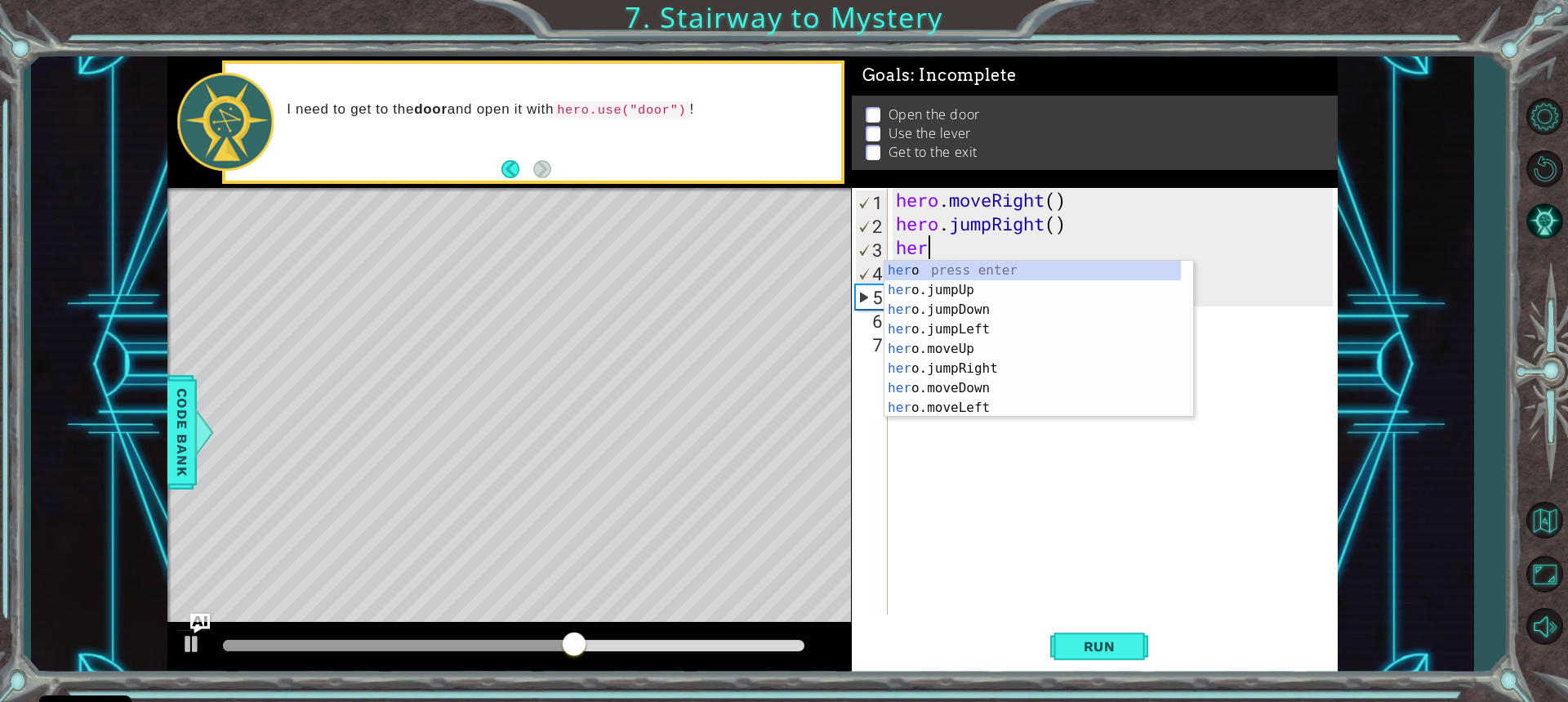
scroll to position [0, 1]
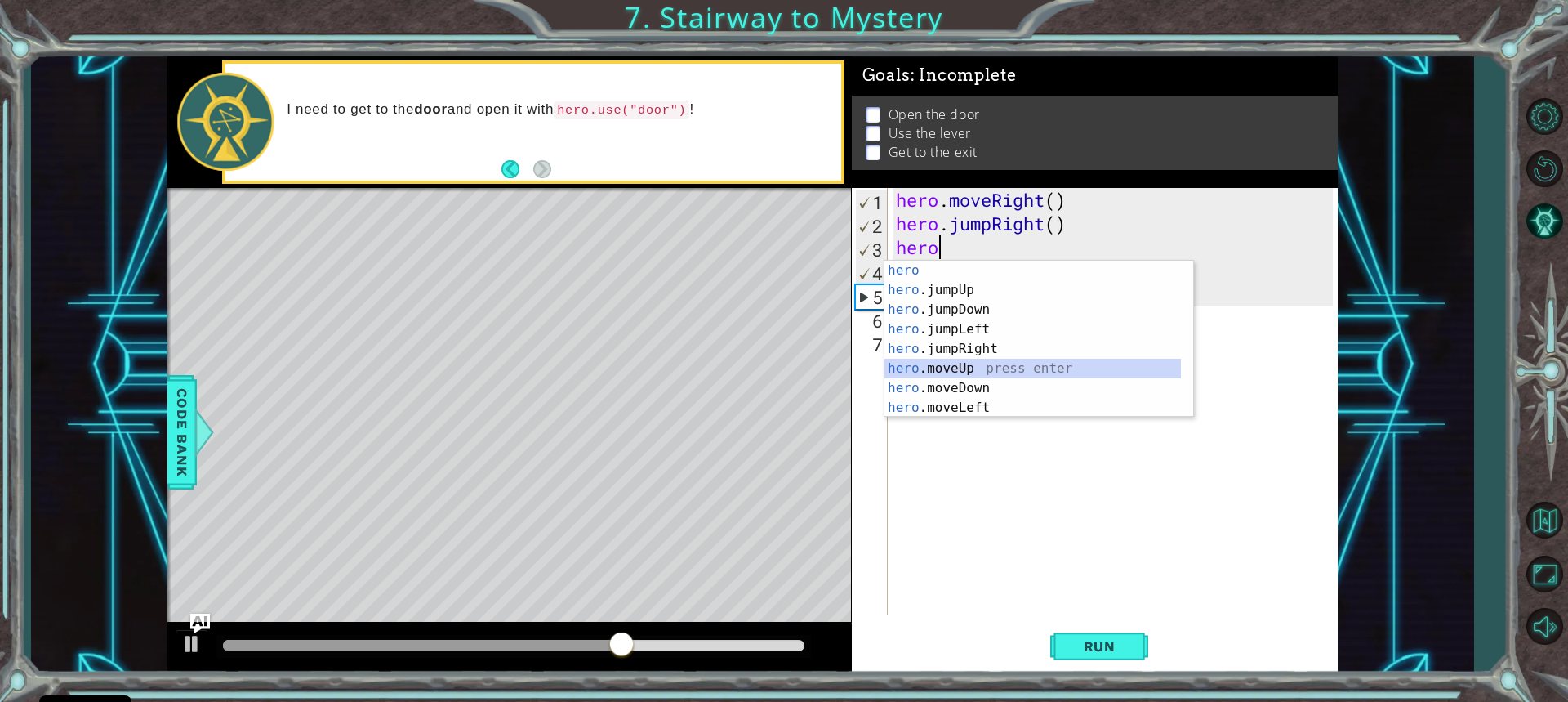
click at [990, 365] on div "hero press enter hero .jumpUp press enter hero .jumpDown press enter hero .jump…" at bounding box center [1033, 358] width 297 height 196
type textarea "hero.moveUp(1)"
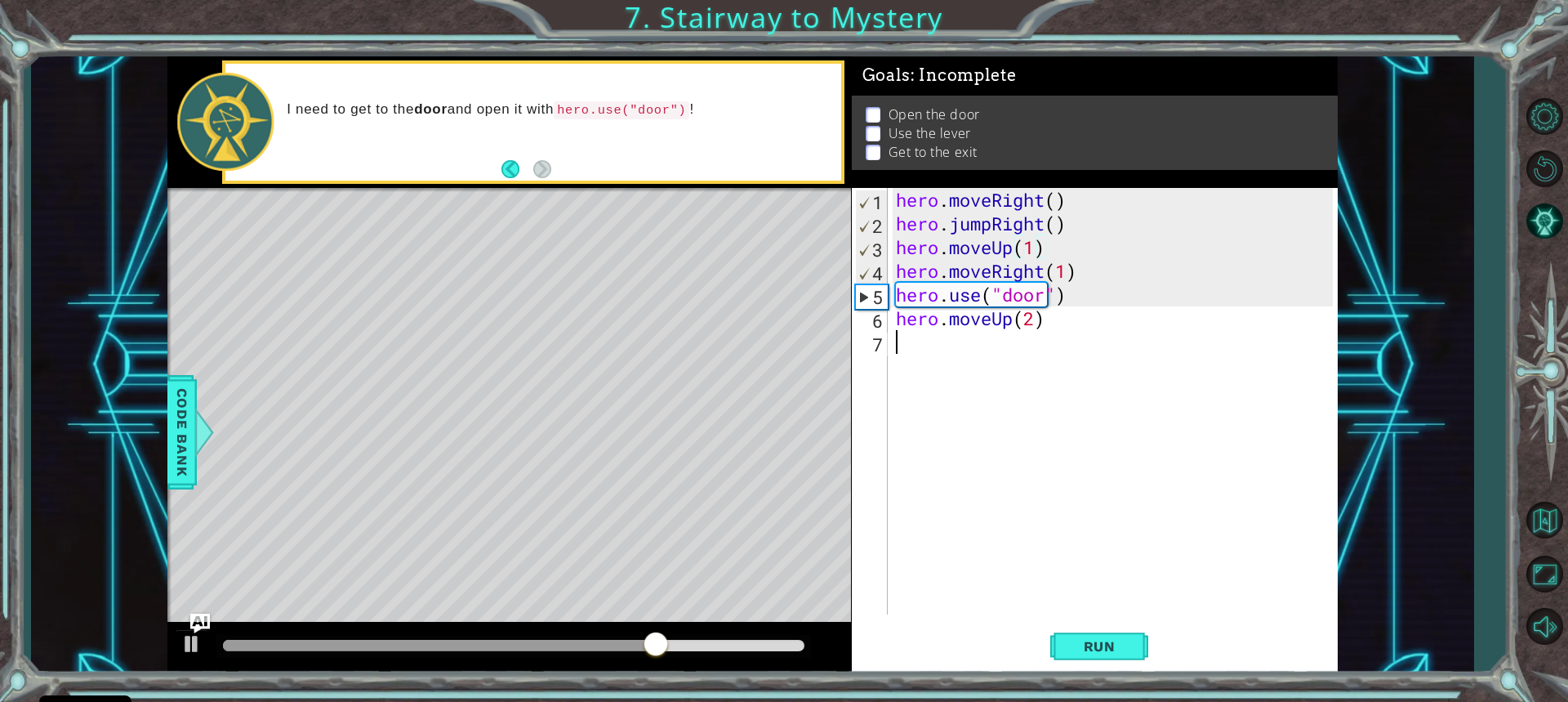
click at [909, 344] on div "hero . moveRight ( ) hero . jumpRight ( ) hero . moveUp ( 1 ) hero . moveRight …" at bounding box center [1116, 425] width 448 height 474
click at [1090, 641] on span "Run" at bounding box center [1100, 646] width 65 height 16
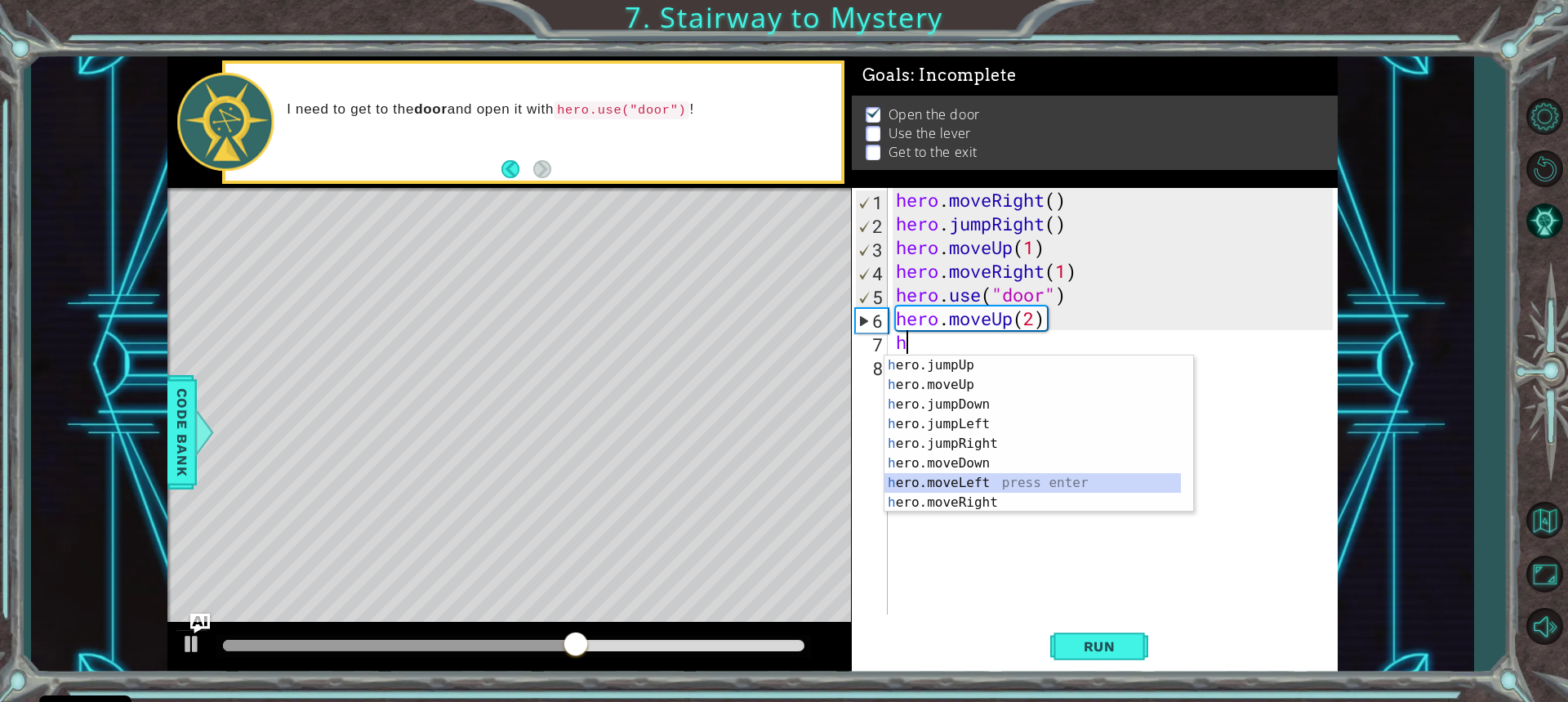
click at [975, 477] on div "h ero.jumpUp press enter h ero.moveUp press enter h ero.jumpDown press enter h …" at bounding box center [1033, 453] width 297 height 196
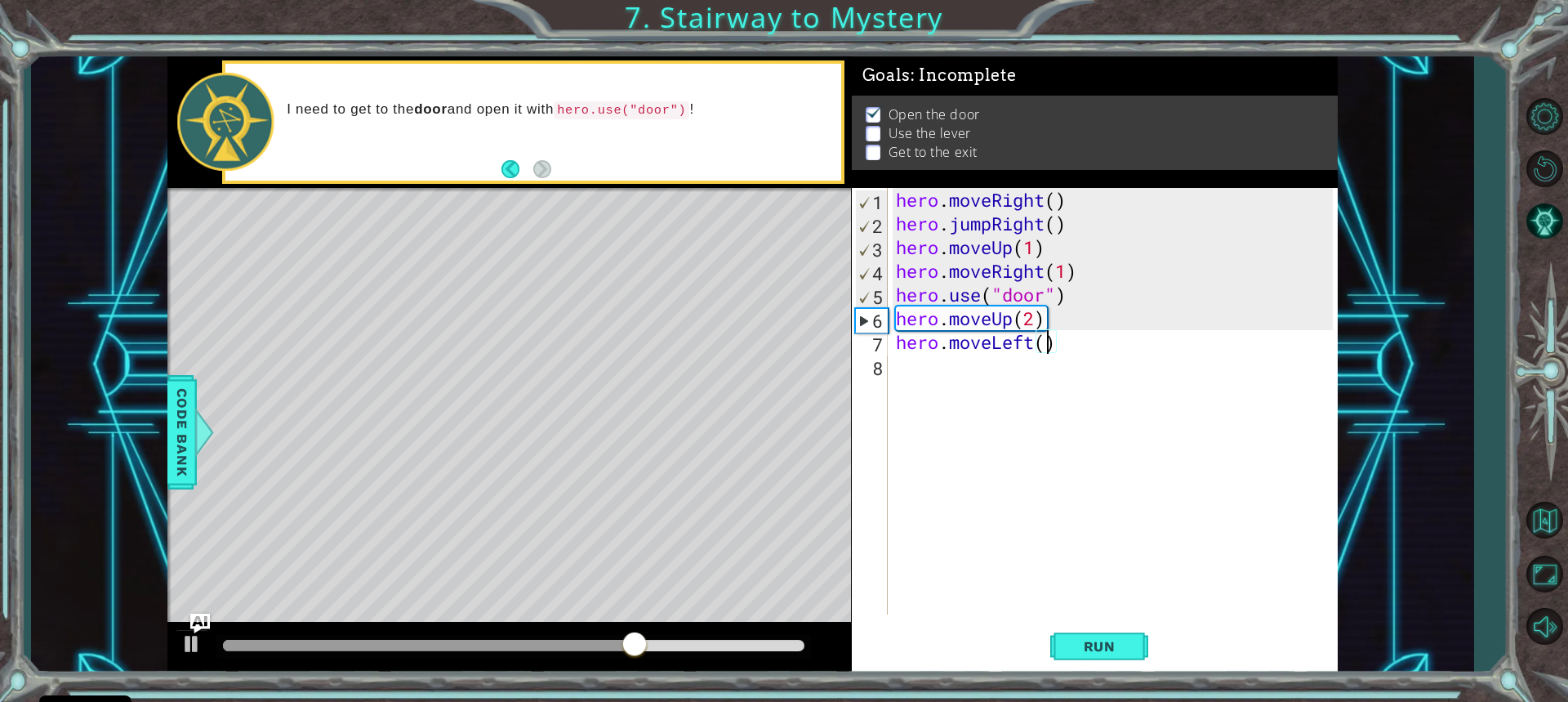
scroll to position [0, 7]
type textarea "hero.moveLeft)"
click at [970, 374] on div "hero . moveRight ( ) hero . jumpRight ( ) hero . moveUp ( 1 ) hero . moveRight …" at bounding box center [1116, 425] width 448 height 474
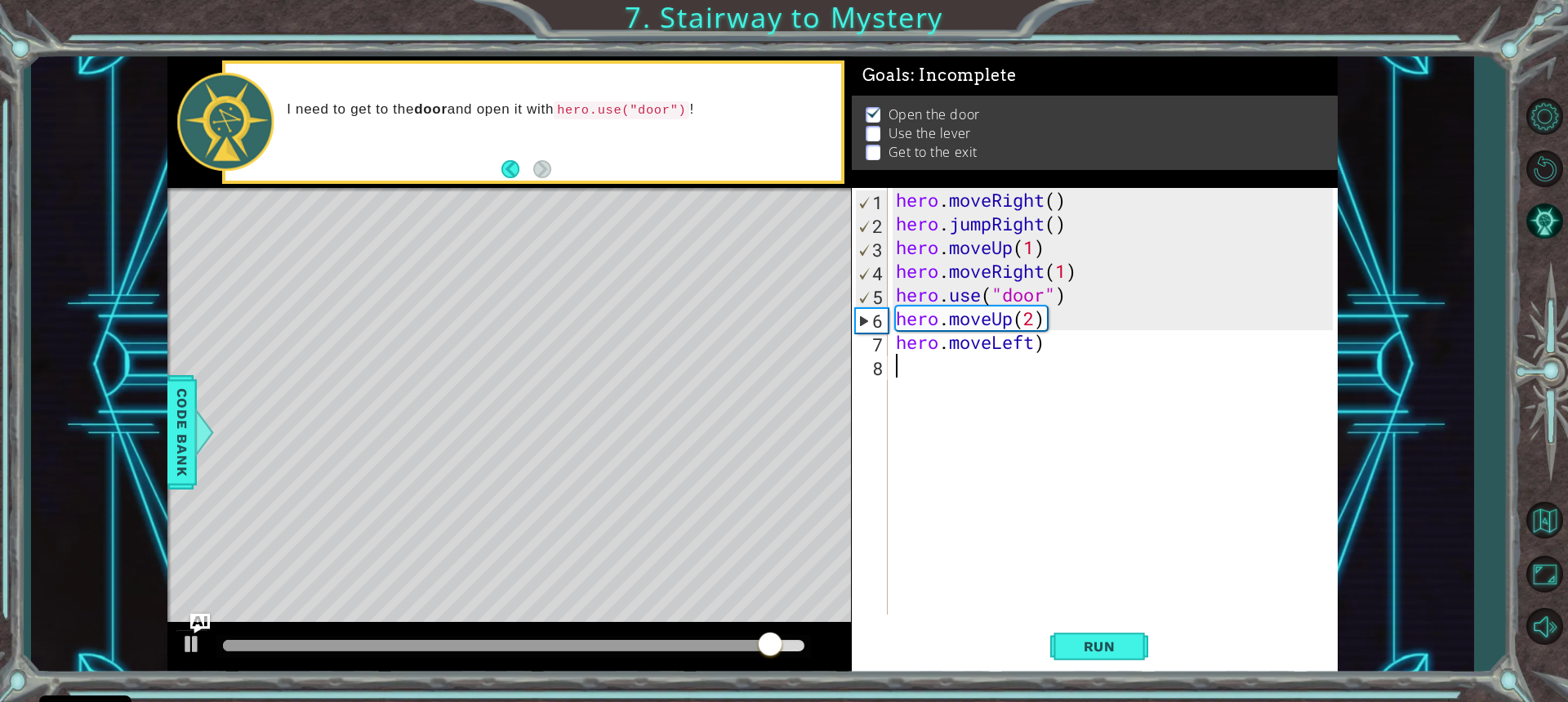
click at [1046, 342] on div "hero . moveRight ( ) hero . jumpRight ( ) hero . moveUp ( 1 ) hero . moveRight …" at bounding box center [1116, 425] width 448 height 474
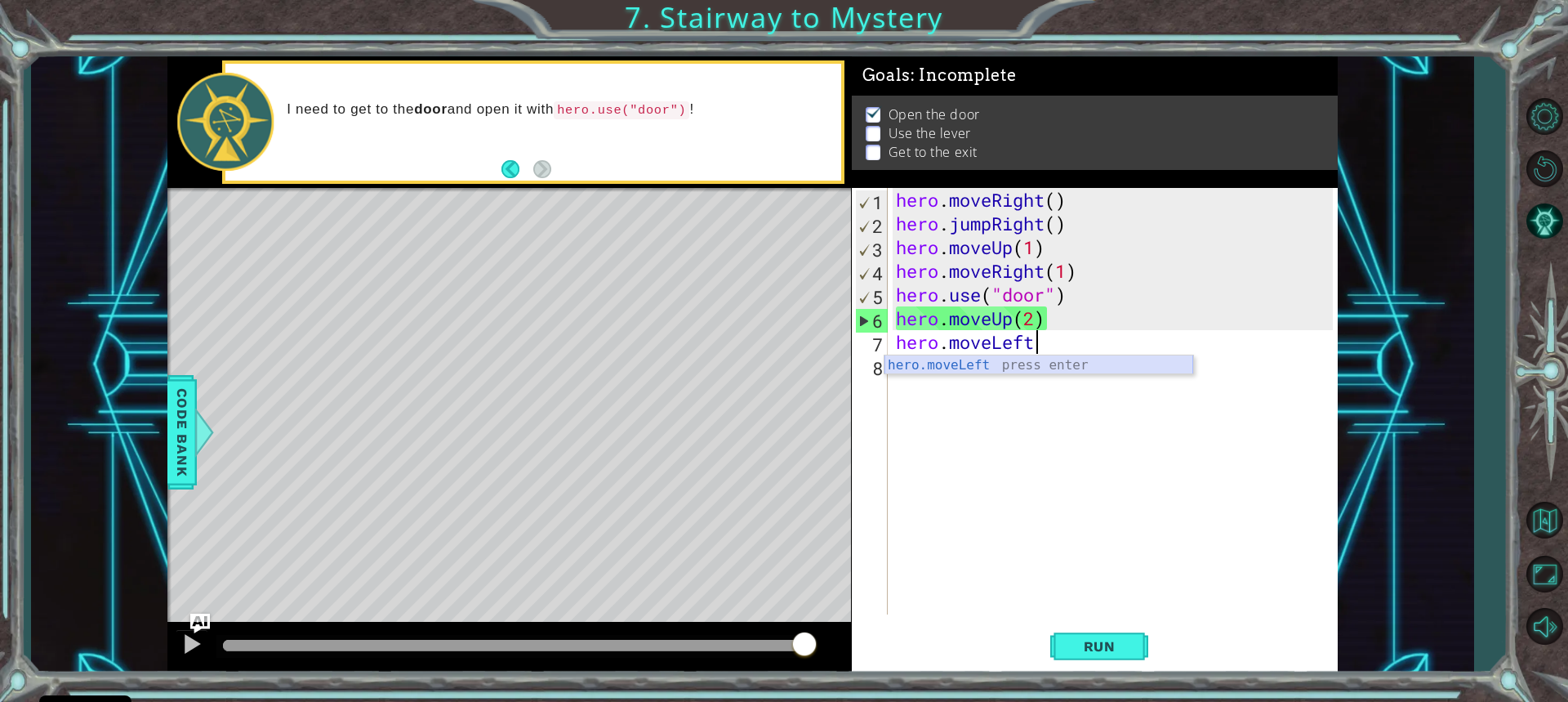
click at [1019, 359] on div "hero.moveLeft press enter" at bounding box center [1039, 385] width 308 height 59
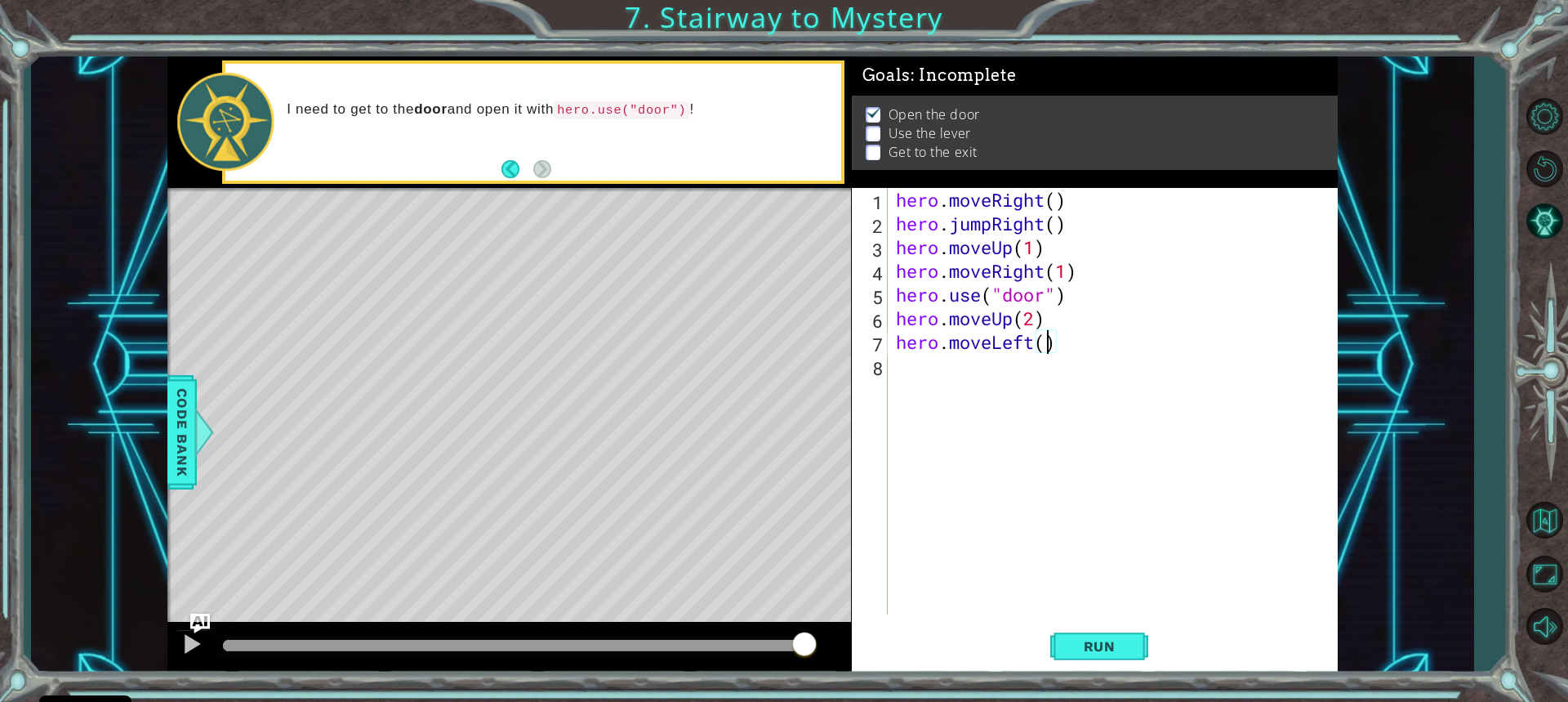
type textarea "hero.moveLeft(1)"
click at [910, 359] on div "hero . moveRight ( ) hero . jumpRight ( ) hero . moveUp ( 1 ) hero . moveRight …" at bounding box center [1116, 425] width 448 height 474
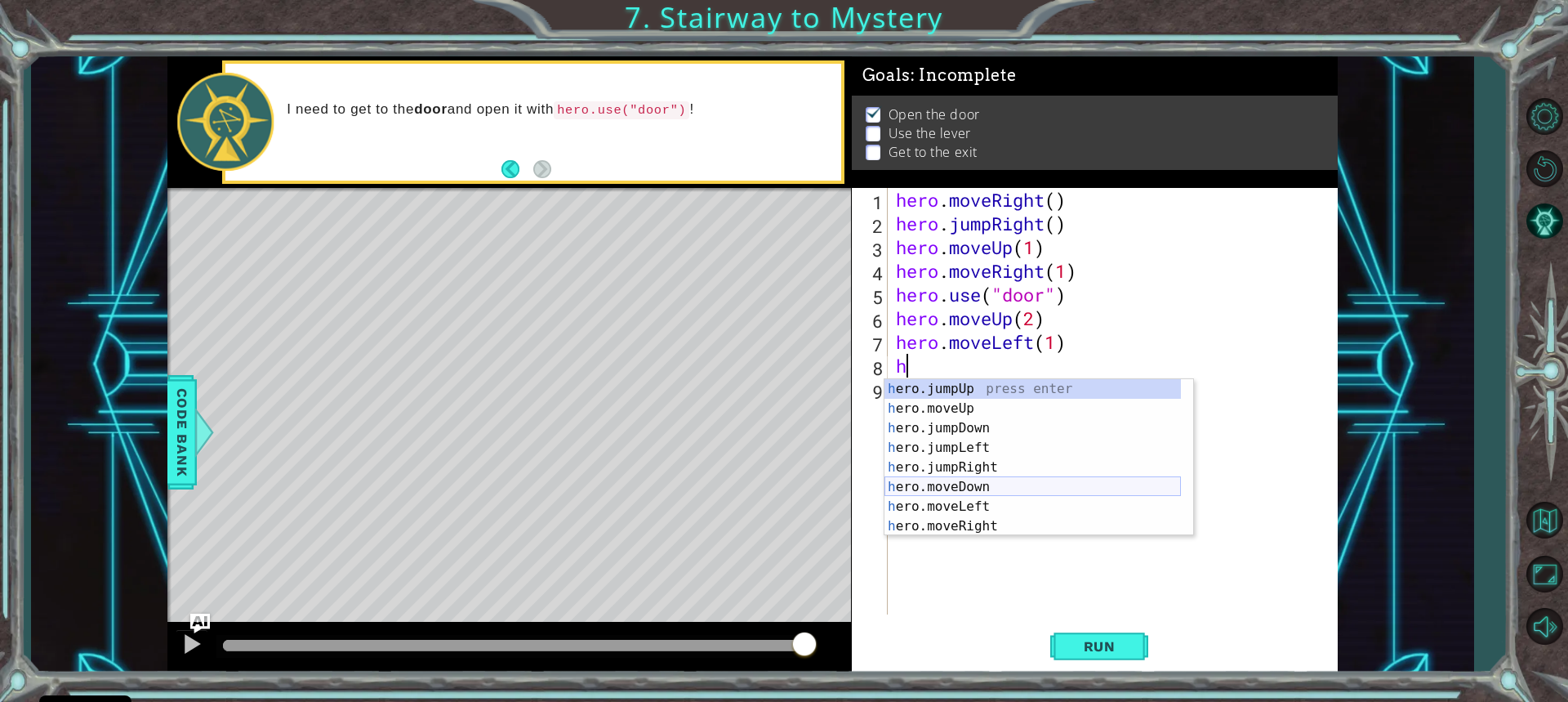
scroll to position [40, 0]
click at [961, 528] on div "h ero.jumpDown press enter h ero.jumpLeft press enter h ero.jumpRight press ent…" at bounding box center [1033, 477] width 297 height 196
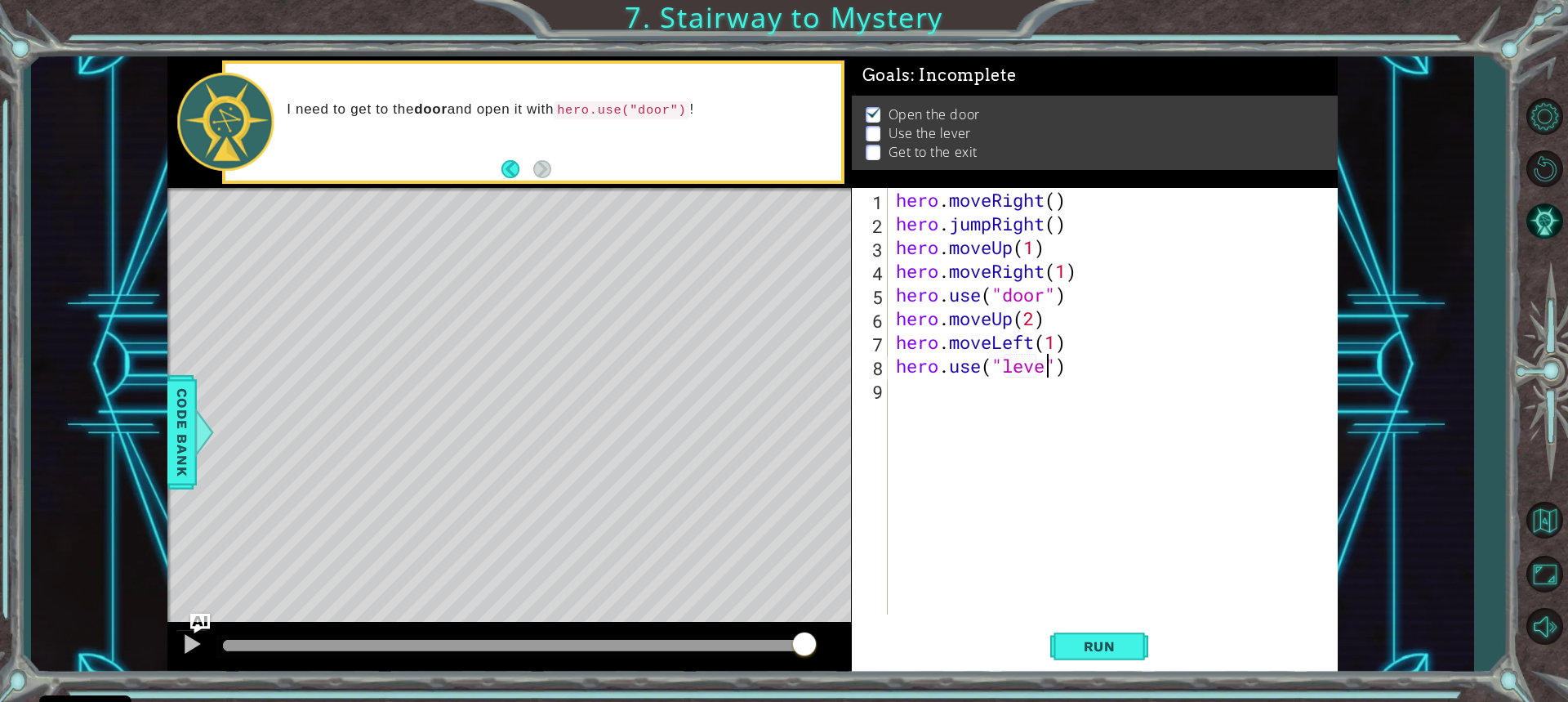
type textarea "hero.use("lever")"
click at [906, 394] on div "hero . moveRight ( ) hero . jumpRight ( ) hero . moveUp ( 1 ) hero . moveRight …" at bounding box center [1116, 425] width 448 height 474
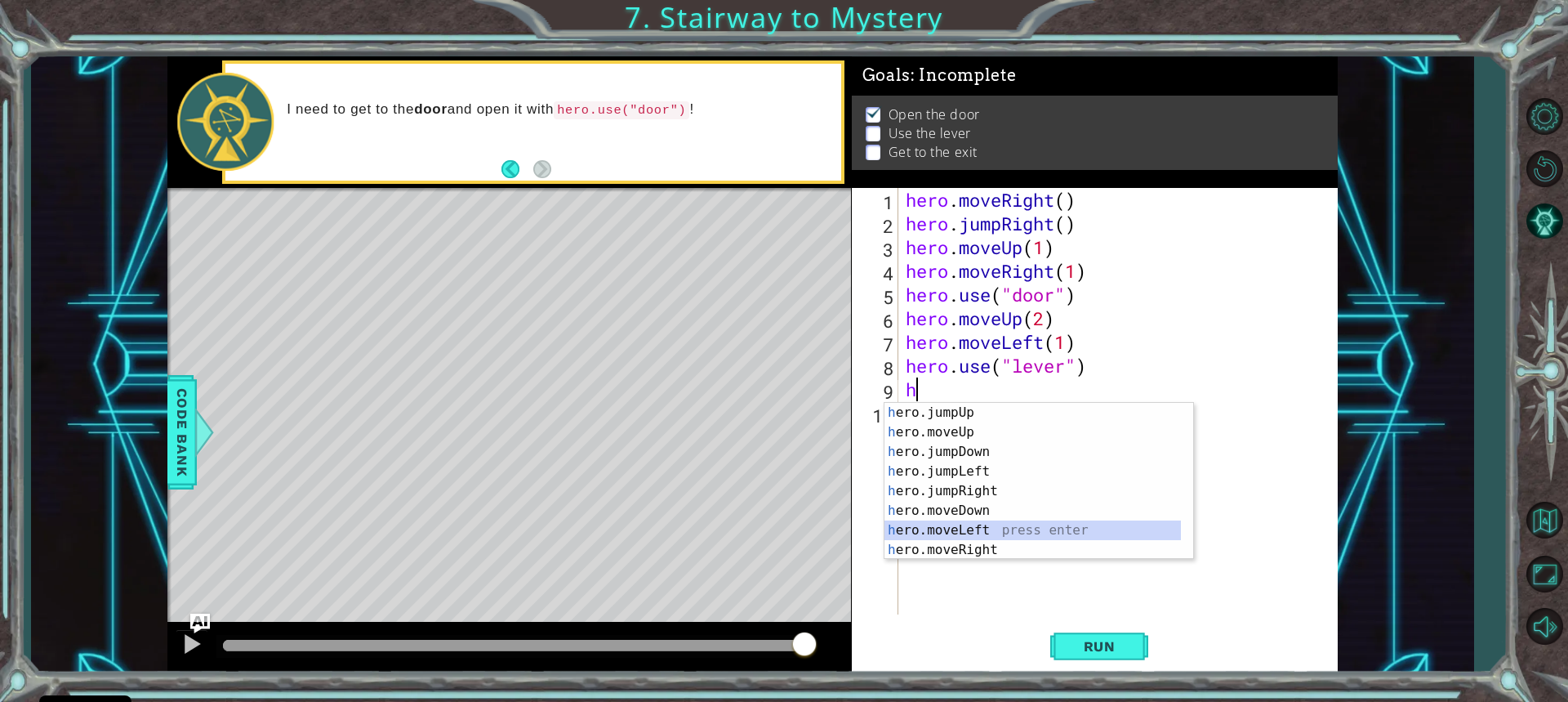
click at [980, 526] on div "h ero.jumpUp press enter h ero.moveUp press enter h ero.jumpDown press enter h …" at bounding box center [1033, 501] width 297 height 196
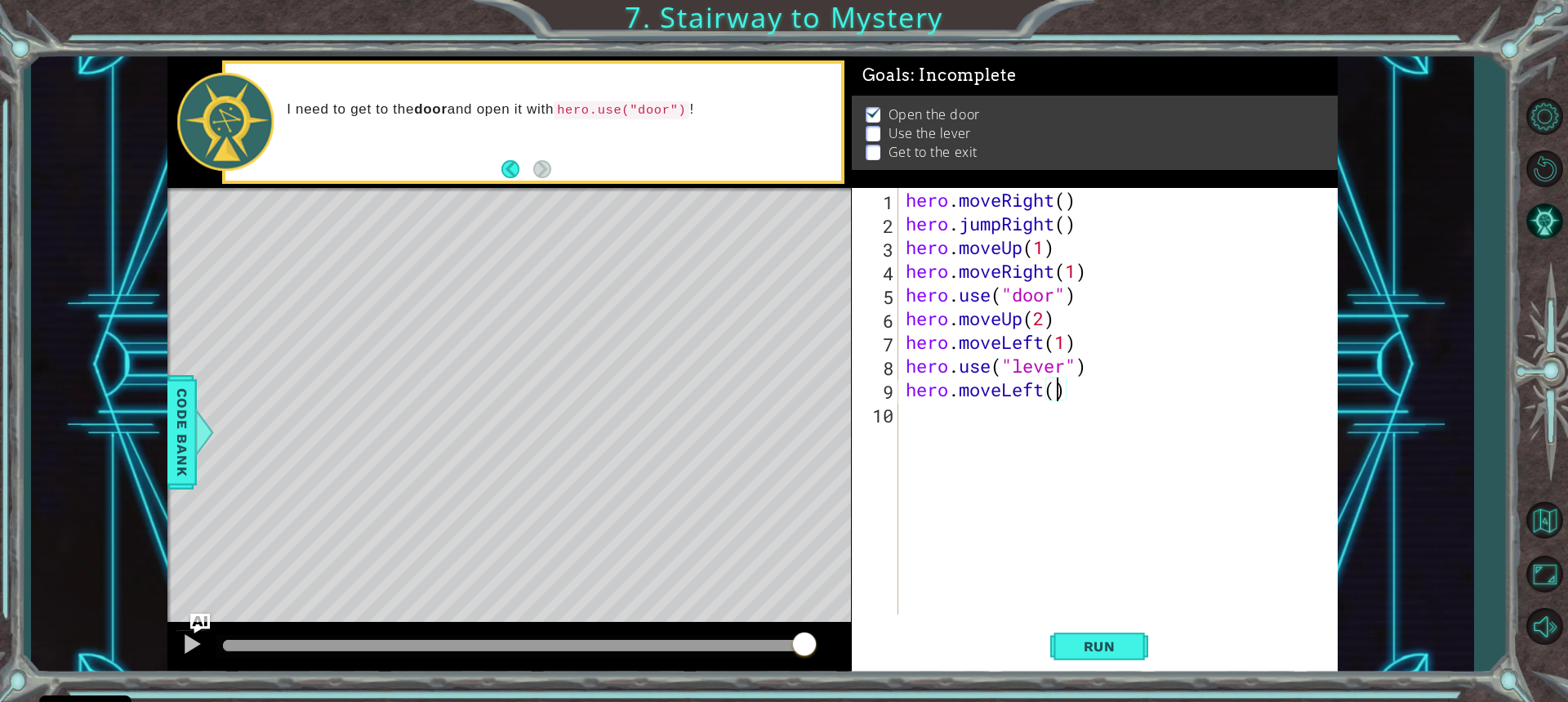
type textarea "hero.moveLeft(2)"
click at [907, 412] on div "hero . moveRight ( ) hero . jumpRight ( ) hero . moveUp ( 1 ) hero . moveRight …" at bounding box center [1121, 425] width 438 height 474
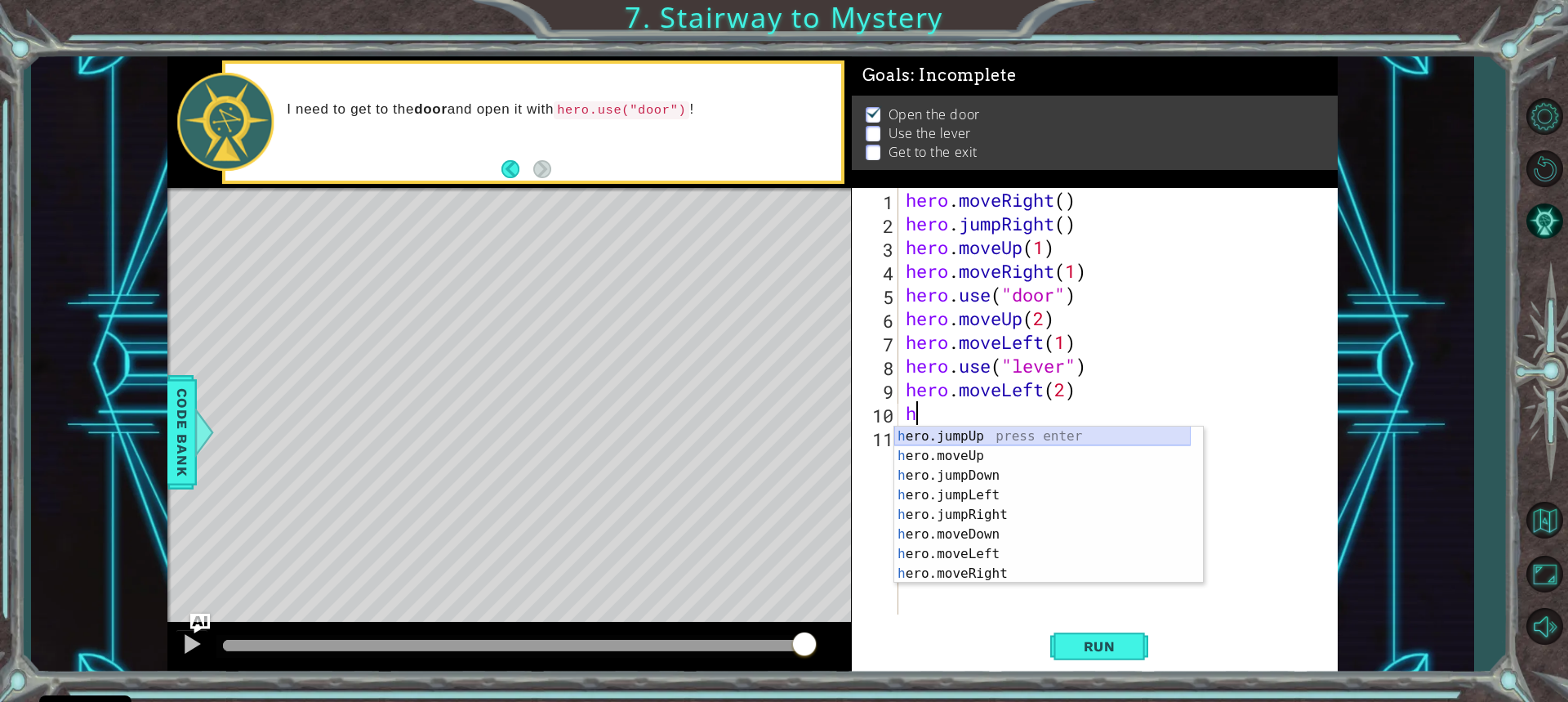
type textarea "he"
click at [972, 434] on div "he ro.jumpUp press enter he ro.jumpDown press enter he ro.jumpLeft press enter …" at bounding box center [1042, 524] width 297 height 196
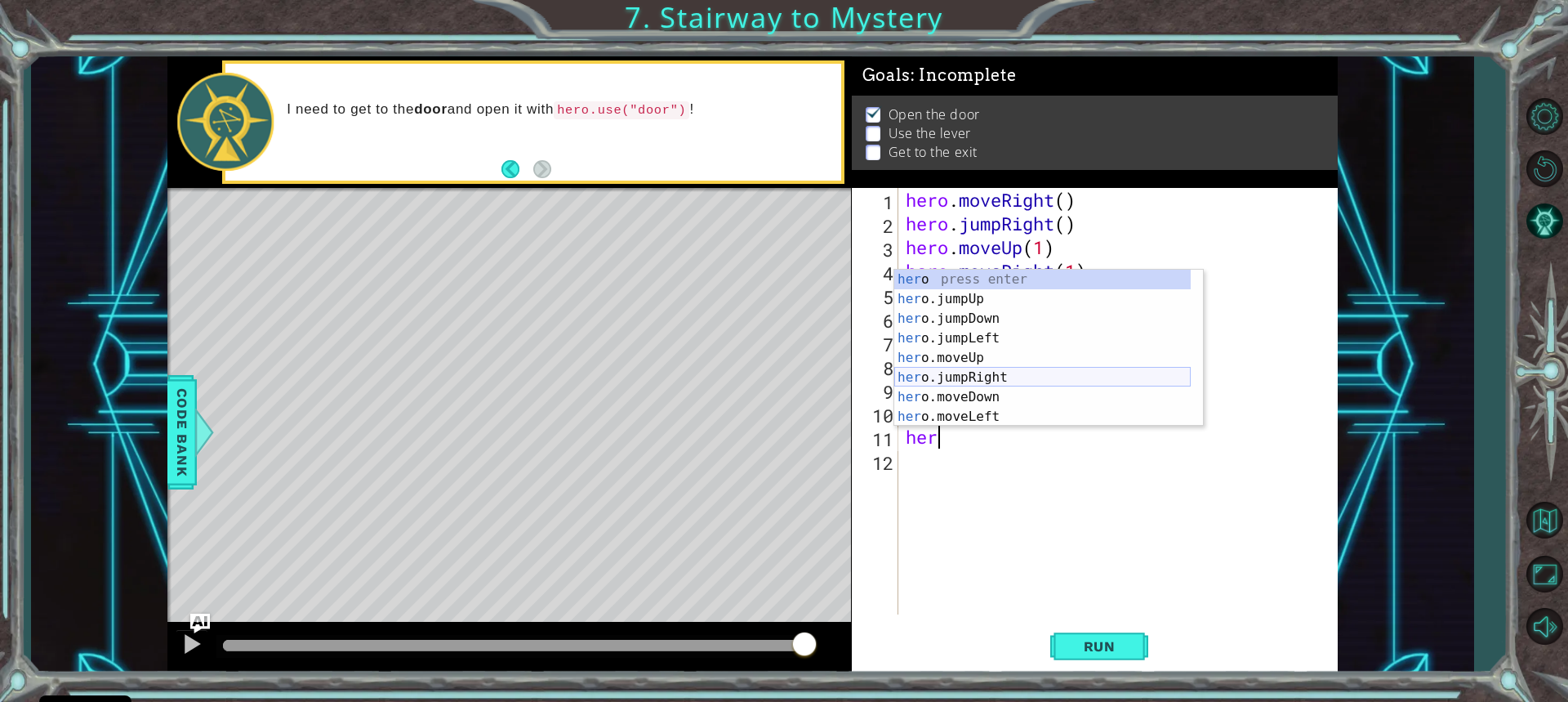
scroll to position [40, 0]
click at [998, 399] on div "her o.jumpDown press enter her o.jumpLeft press enter her o.moveUp press enter …" at bounding box center [1042, 367] width 297 height 196
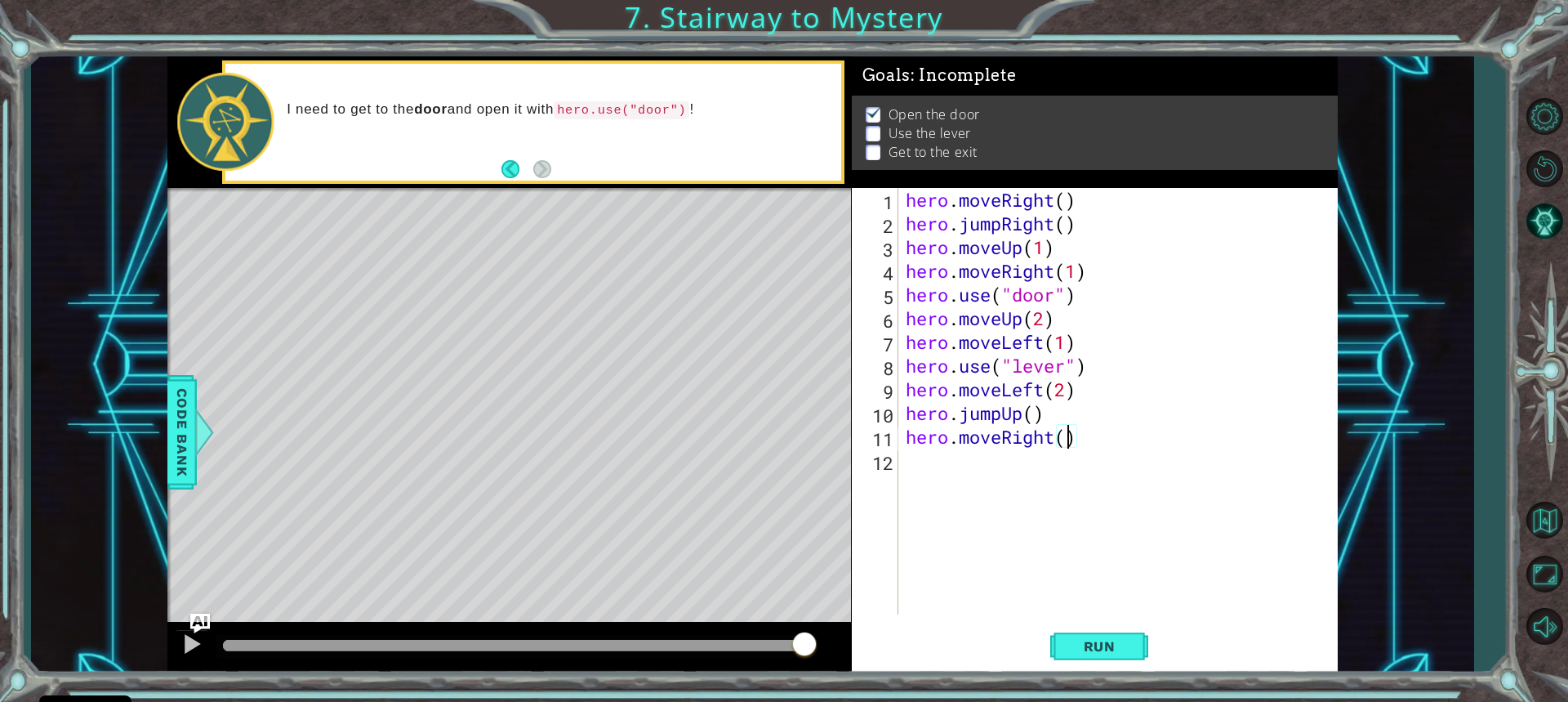
type textarea "hero.moveRight(2)"
click at [1096, 634] on button "Run" at bounding box center [1099, 646] width 98 height 48
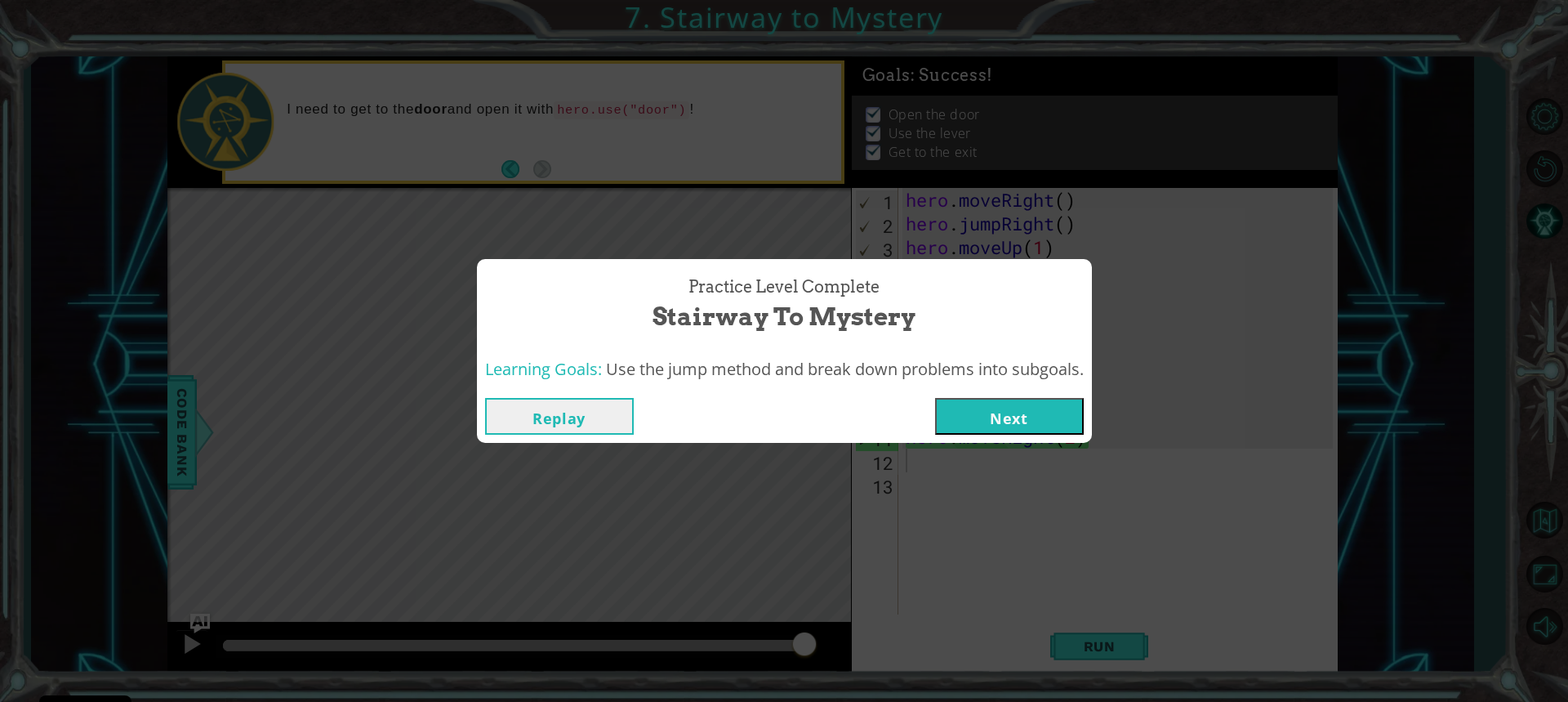
click at [1017, 425] on button "Next" at bounding box center [1009, 416] width 148 height 37
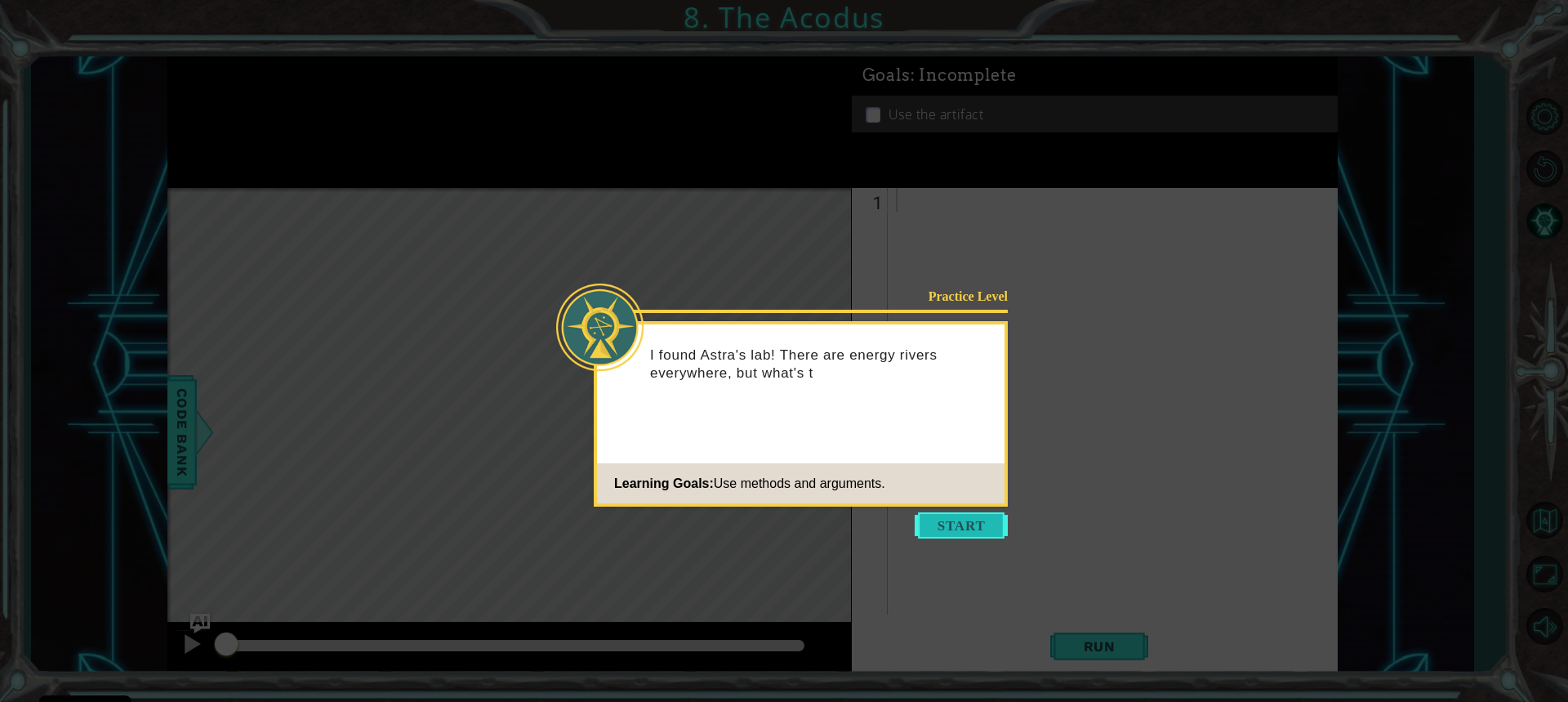
click at [970, 534] on button "Start" at bounding box center [961, 525] width 93 height 26
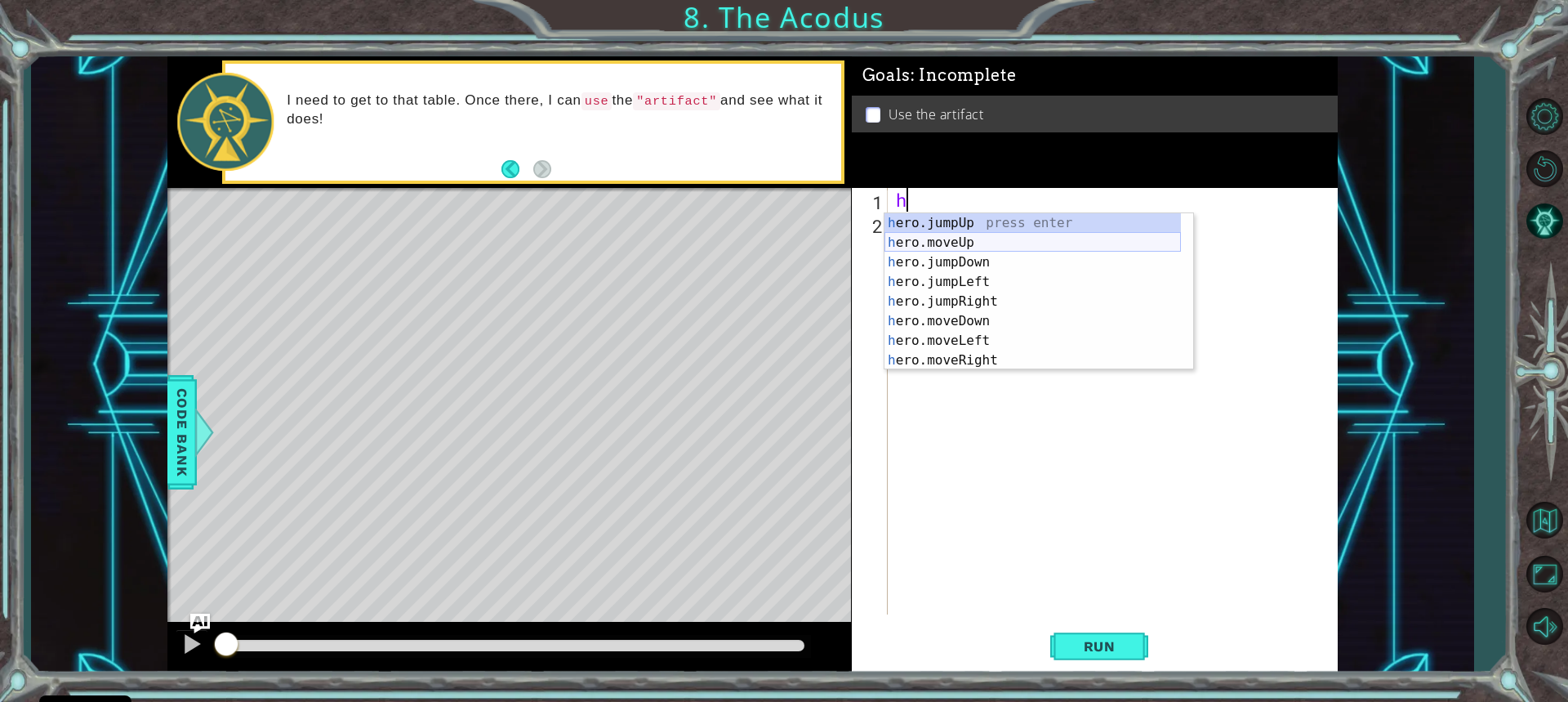
click at [936, 244] on div "h ero.jumpUp press enter h ero.moveUp press enter h ero.jumpDown press enter h …" at bounding box center [1033, 311] width 297 height 196
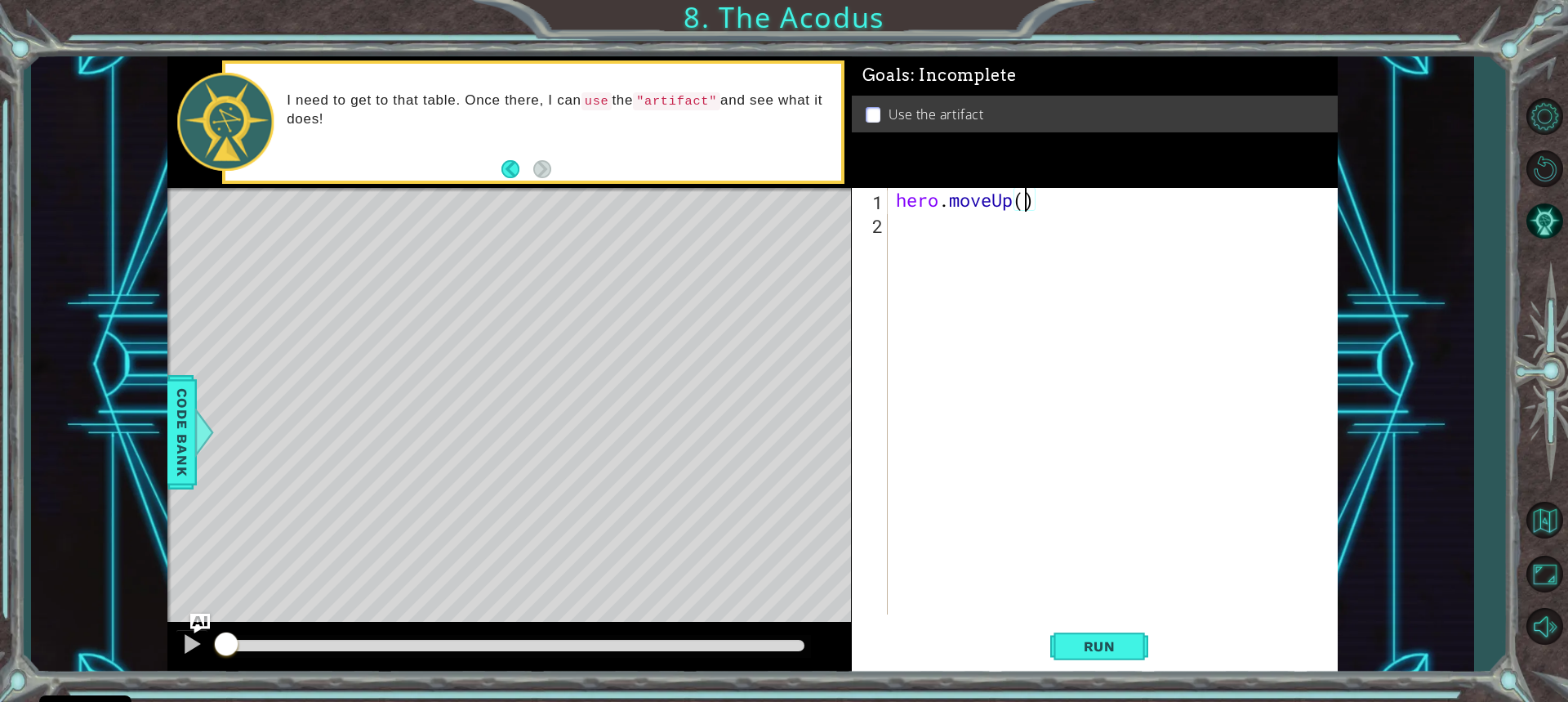
type textarea "hero.moveUp(2)"
click at [937, 235] on div "hero . moveUp ( 2 )" at bounding box center [1116, 425] width 448 height 474
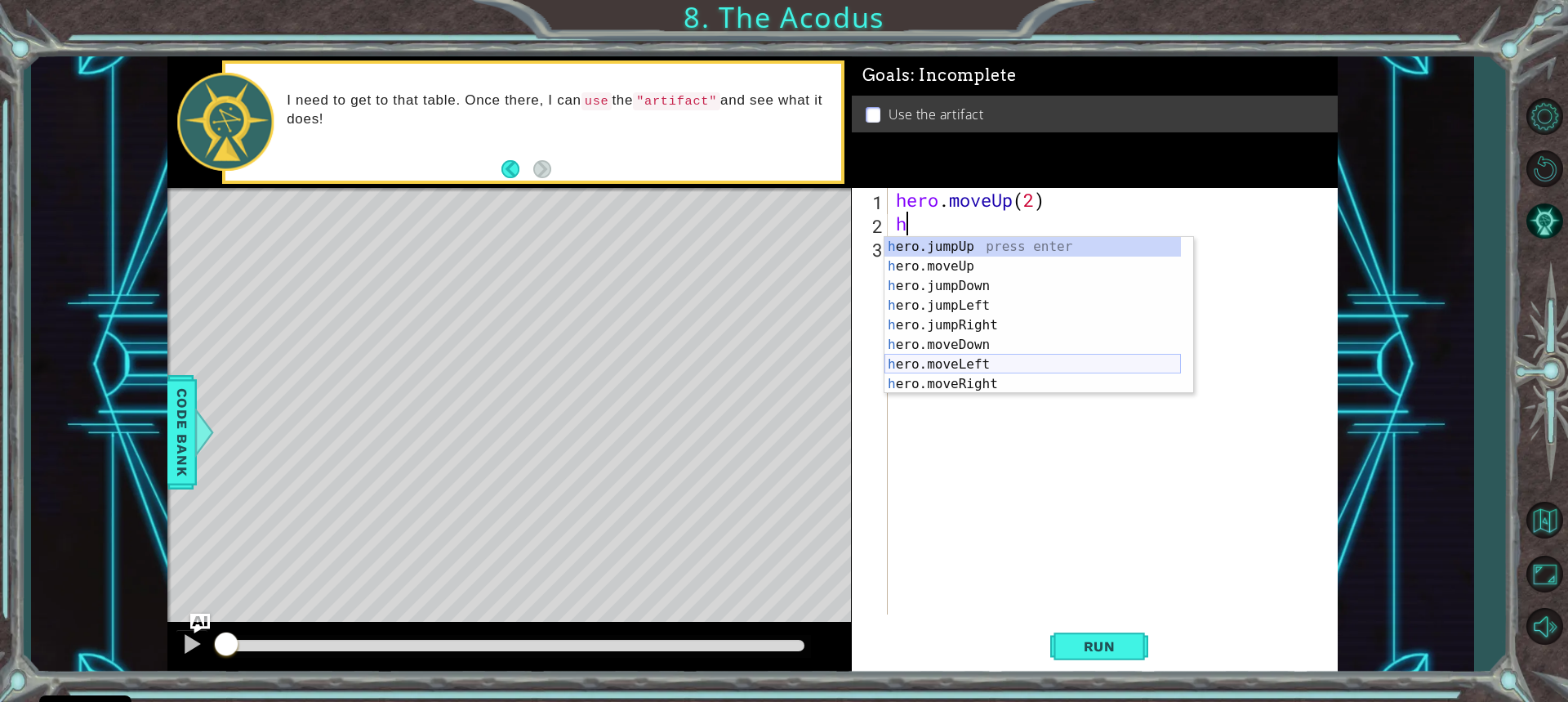
click at [966, 361] on div "h ero.jumpUp press enter h ero.moveUp press enter h ero.jumpDown press enter h …" at bounding box center [1033, 335] width 297 height 196
type textarea "hero.moveLeft(1)"
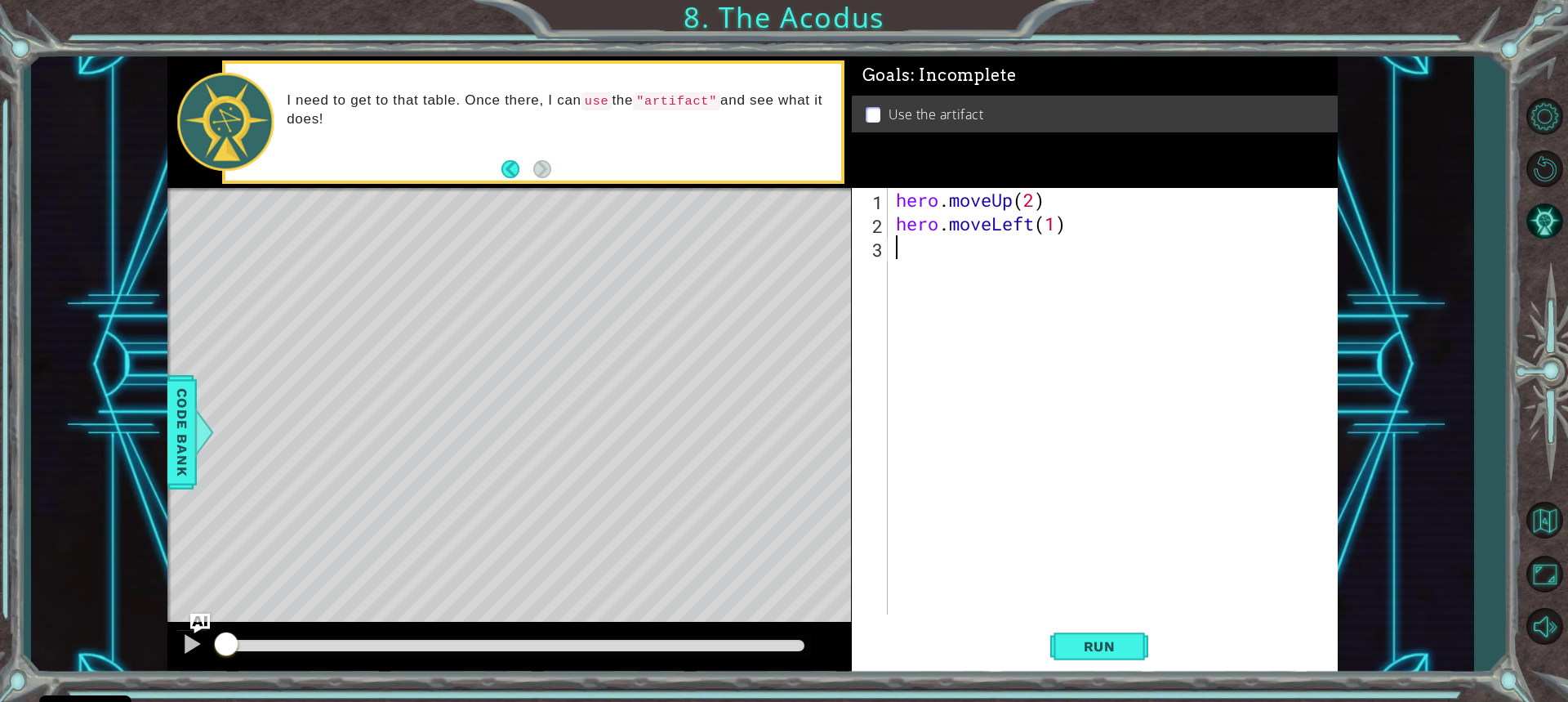
click at [924, 250] on div "hero . moveUp ( 2 ) hero . moveLeft ( 1 )" at bounding box center [1116, 425] width 448 height 474
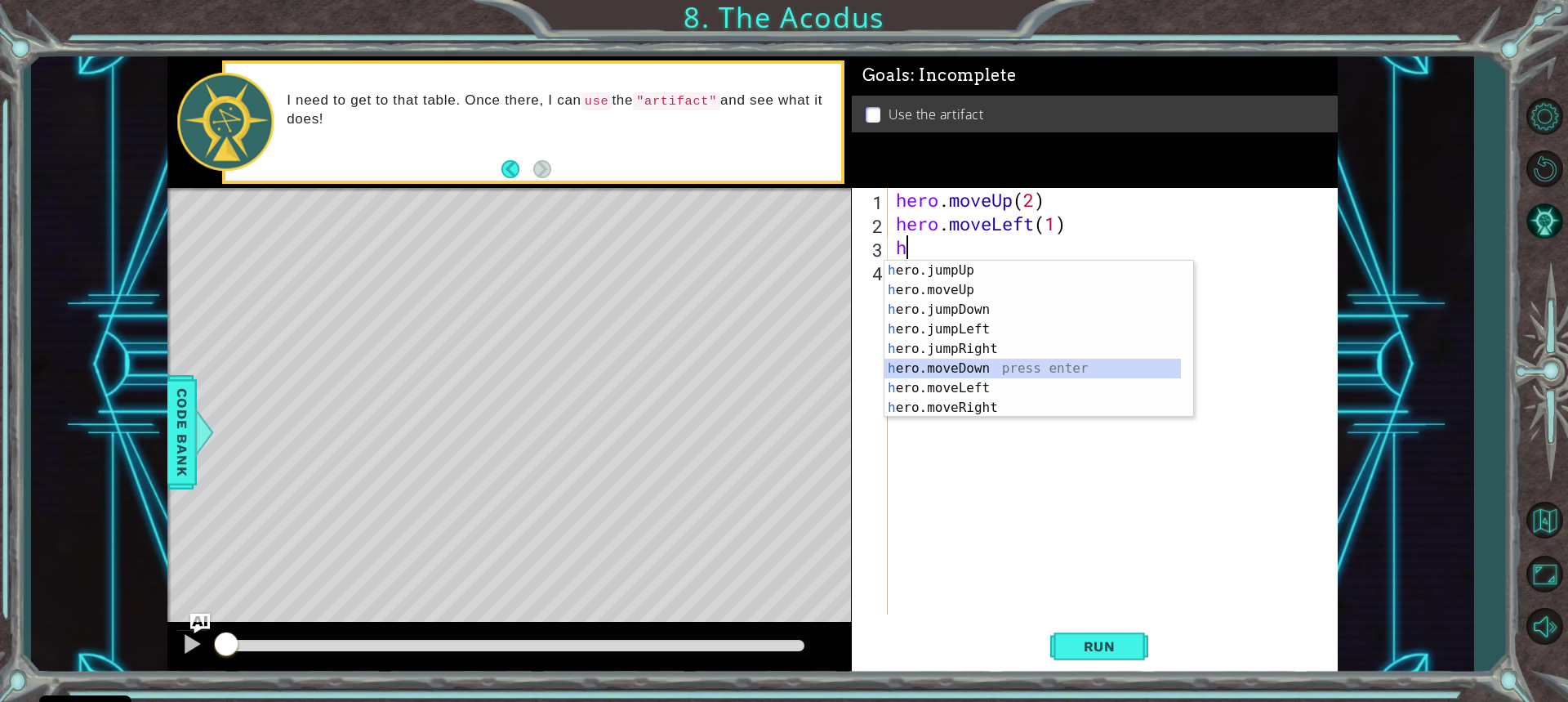
click at [960, 368] on div "h ero.jumpUp press enter h ero.moveUp press enter h ero.jumpDown press enter h …" at bounding box center [1033, 358] width 297 height 196
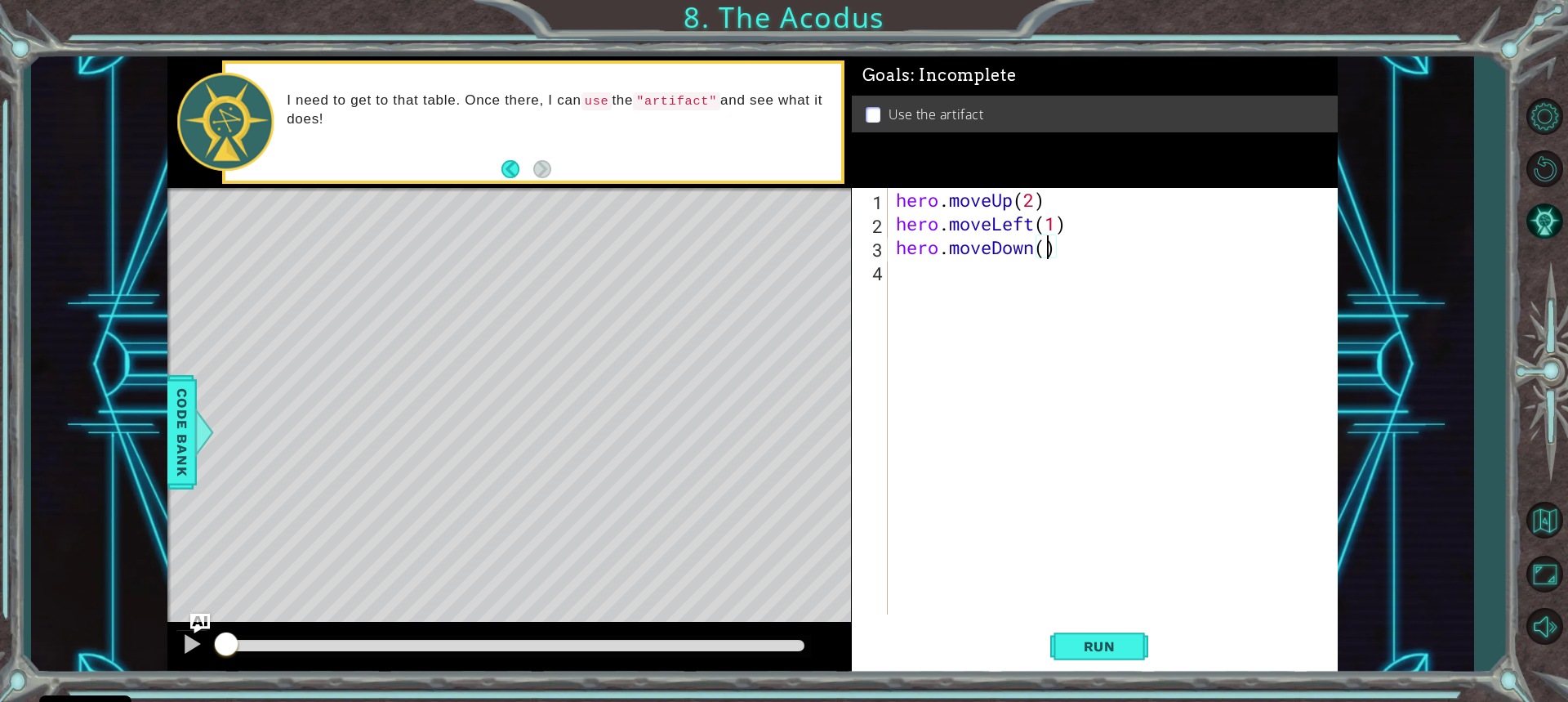
type textarea "hero.moveDown(2)"
click at [918, 280] on div "hero . moveUp ( 2 ) hero . moveLeft ( 1 ) hero . moveDown ( 2 )" at bounding box center [1116, 425] width 448 height 474
type textarea "h"
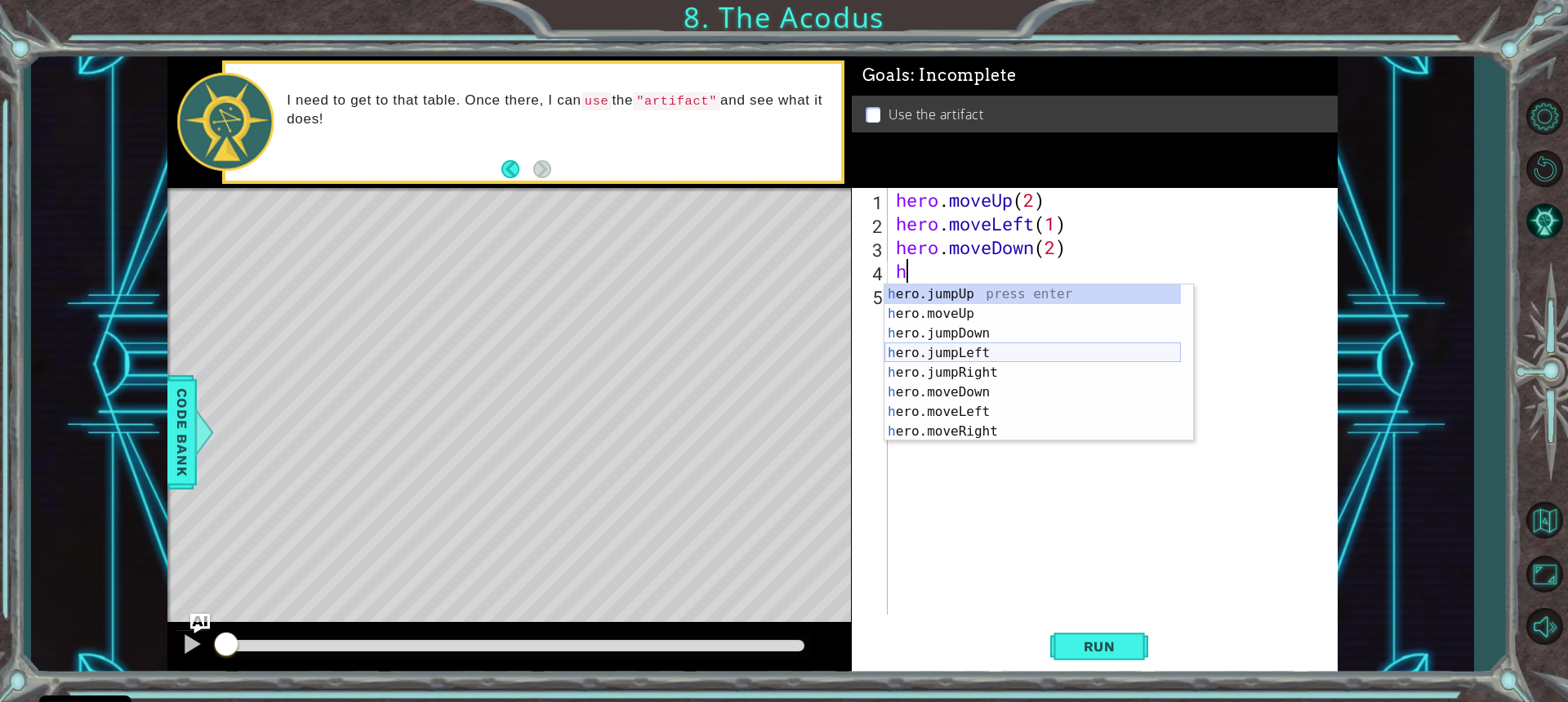
click at [964, 351] on div "h ero.jumpUp press enter h ero.moveUp press enter h ero.jumpDown press enter h …" at bounding box center [1033, 382] width 297 height 196
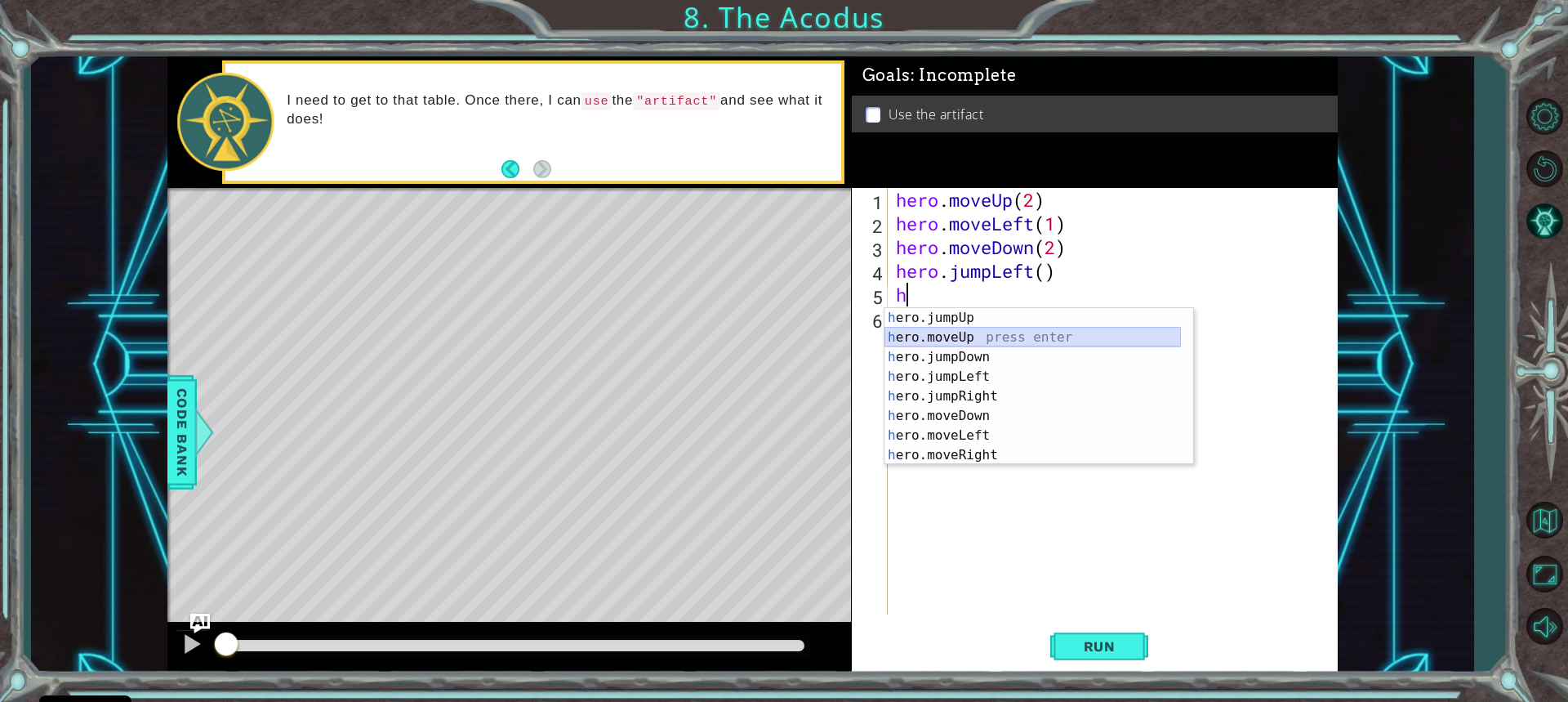
click at [922, 339] on div "h ero.jumpUp press enter h ero.moveUp press enter h ero.jumpDown press enter h …" at bounding box center [1033, 405] width 297 height 196
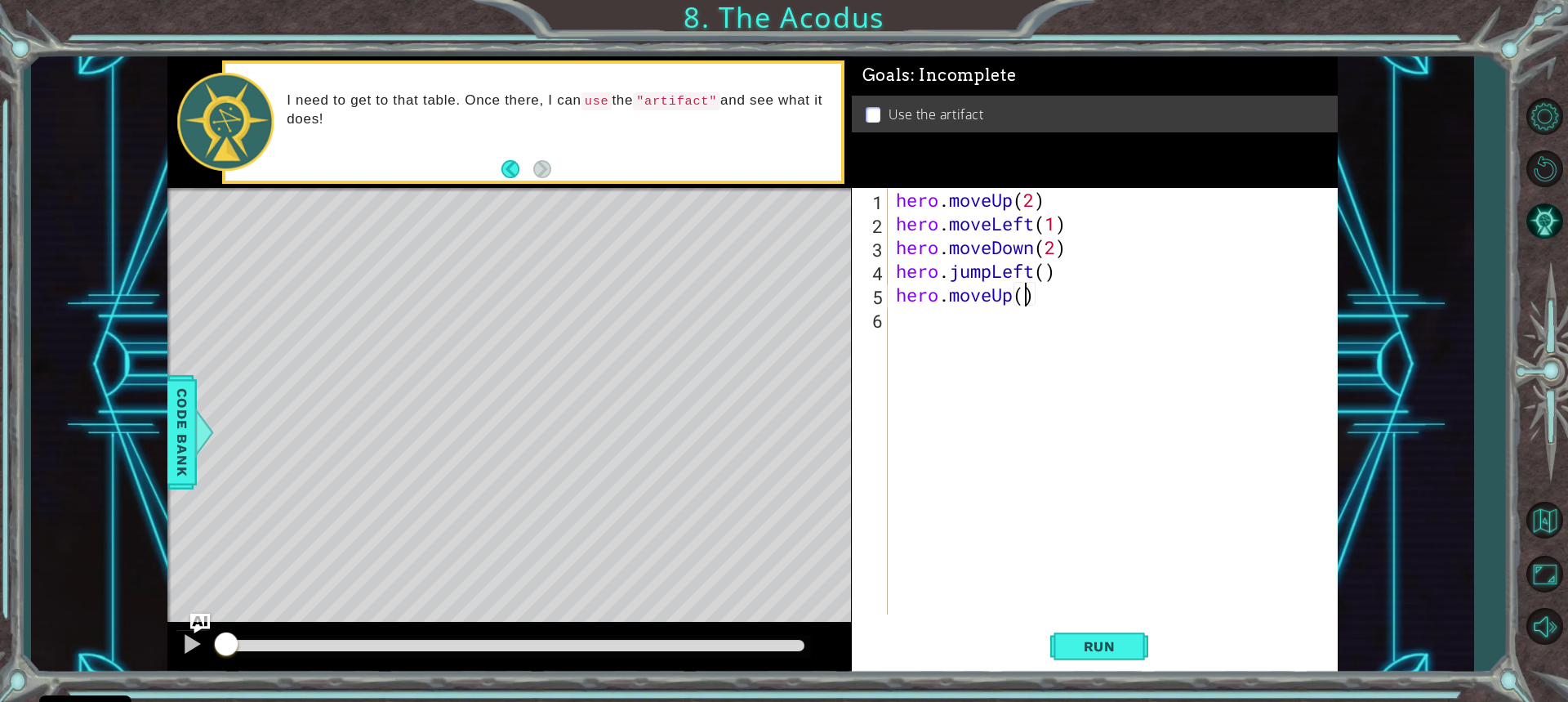
type textarea "hero.moveUp(2)"
click at [932, 331] on div "hero . moveUp ( 2 ) hero . moveLeft ( 1 ) hero . moveDown ( 2 ) hero . jumpLeft…" at bounding box center [1116, 425] width 448 height 474
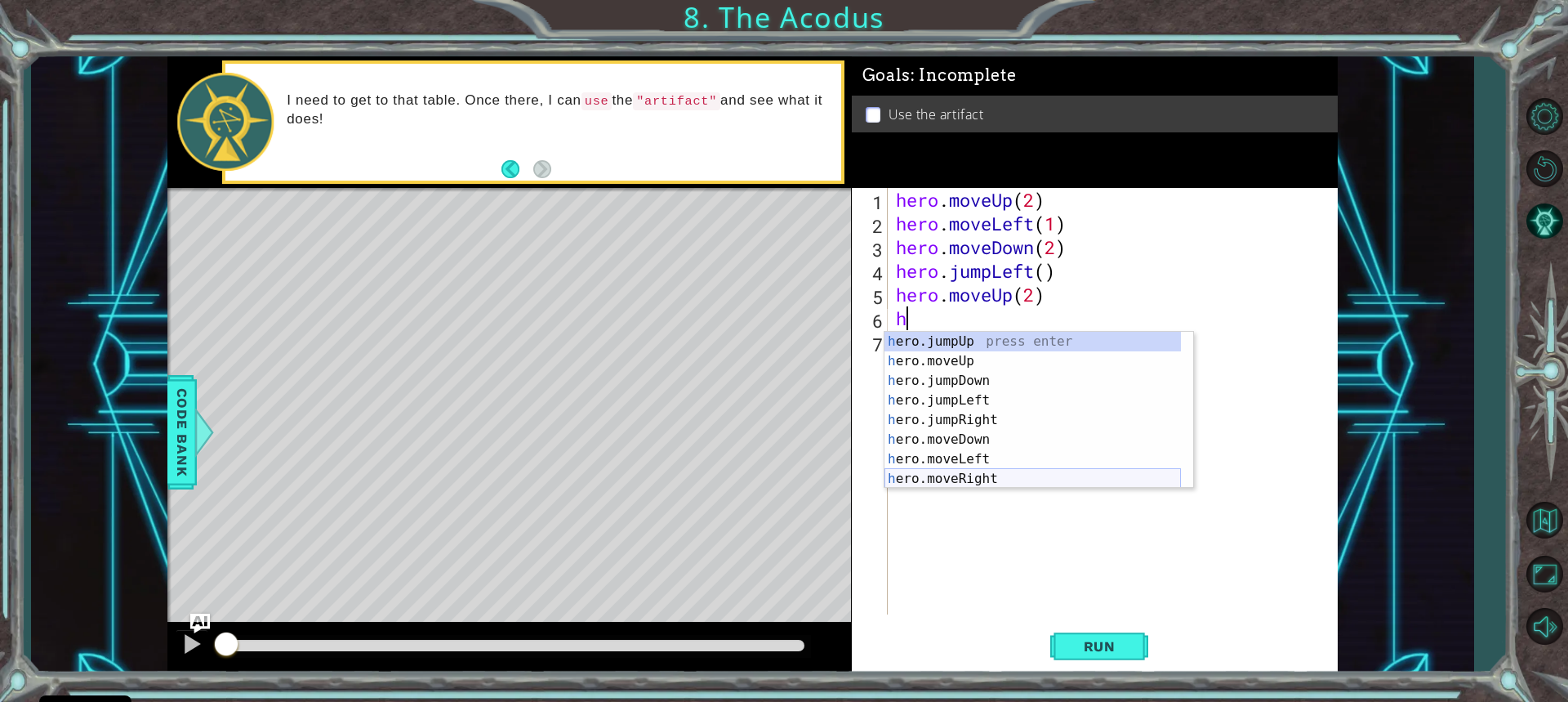
click at [970, 479] on div "h ero.jumpUp press enter h ero.moveUp press enter h ero.jumpDown press enter h …" at bounding box center [1033, 430] width 297 height 196
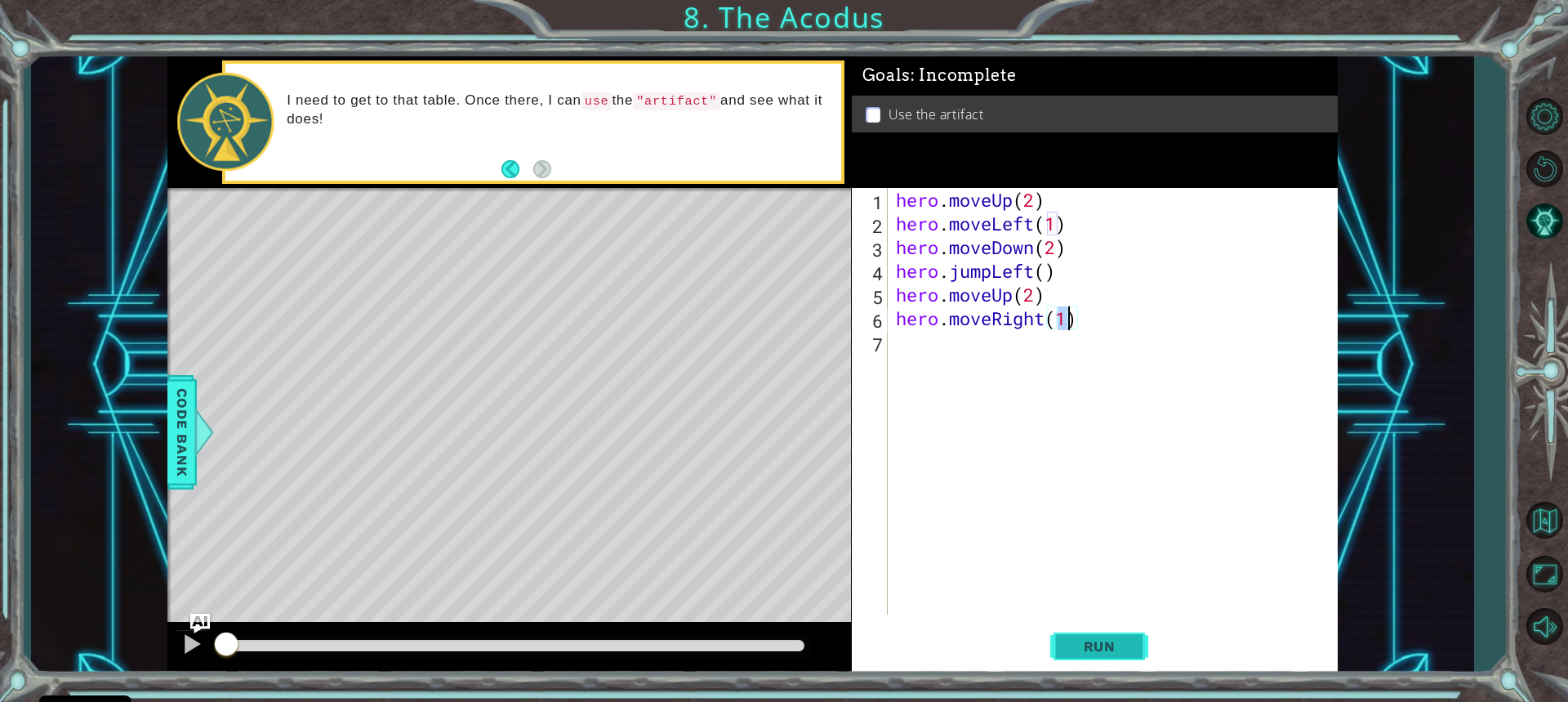
type textarea "hero.moveRight(1)"
click at [1090, 644] on span "Run" at bounding box center [1100, 646] width 65 height 16
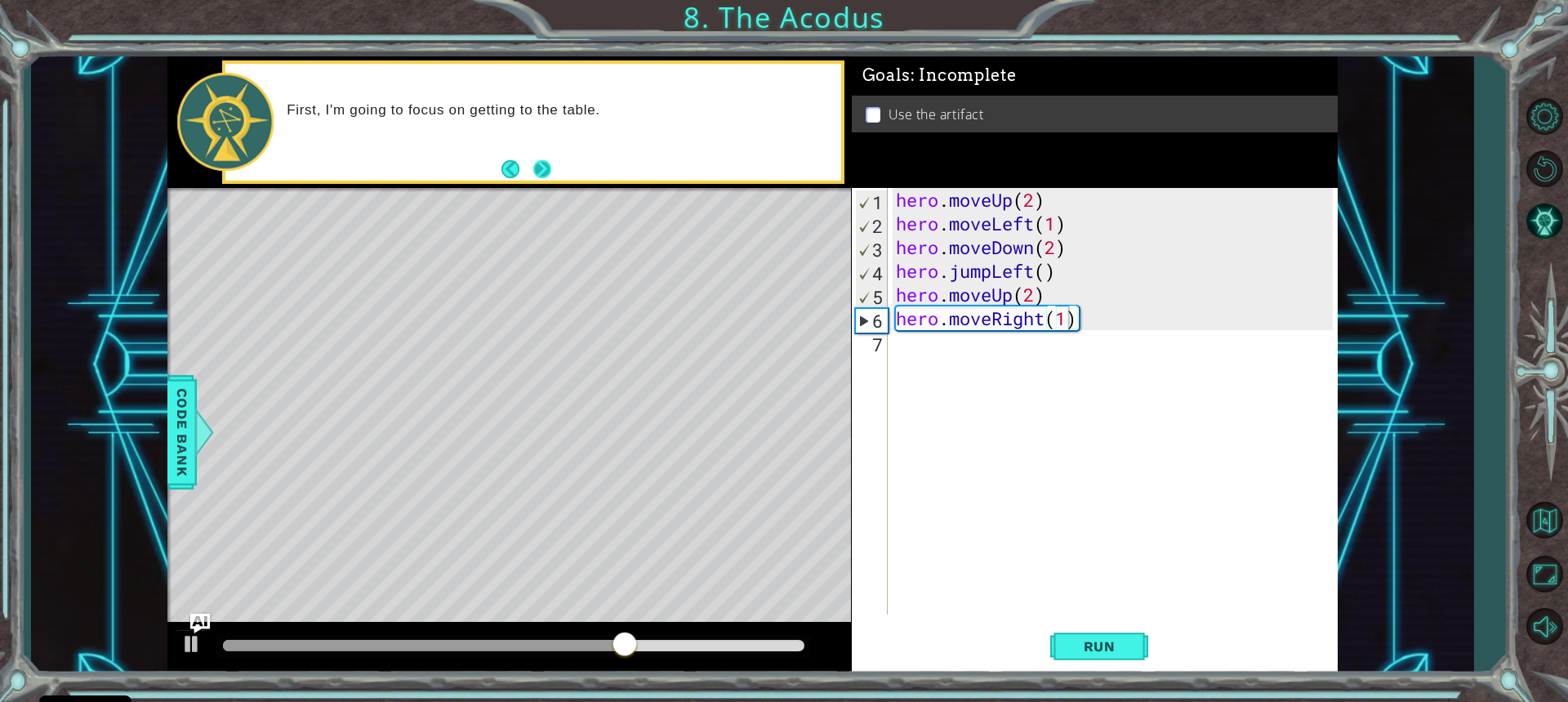
click at [545, 173] on button "Next" at bounding box center [542, 169] width 18 height 18
click at [916, 344] on div "hero . moveUp ( 2 ) hero . moveLeft ( 1 ) hero . moveDown ( 2 ) hero . jumpLeft…" at bounding box center [1116, 425] width 448 height 474
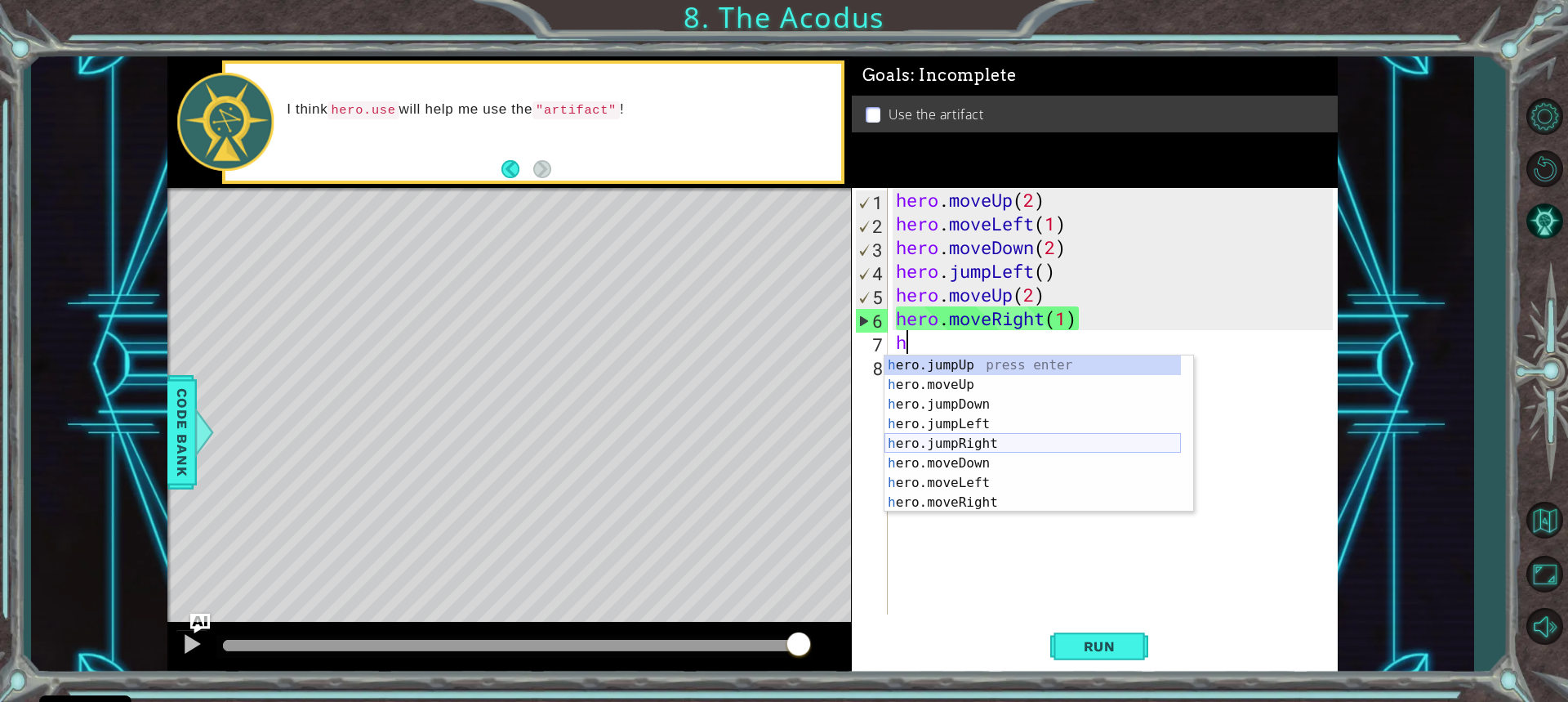
scroll to position [19, 0]
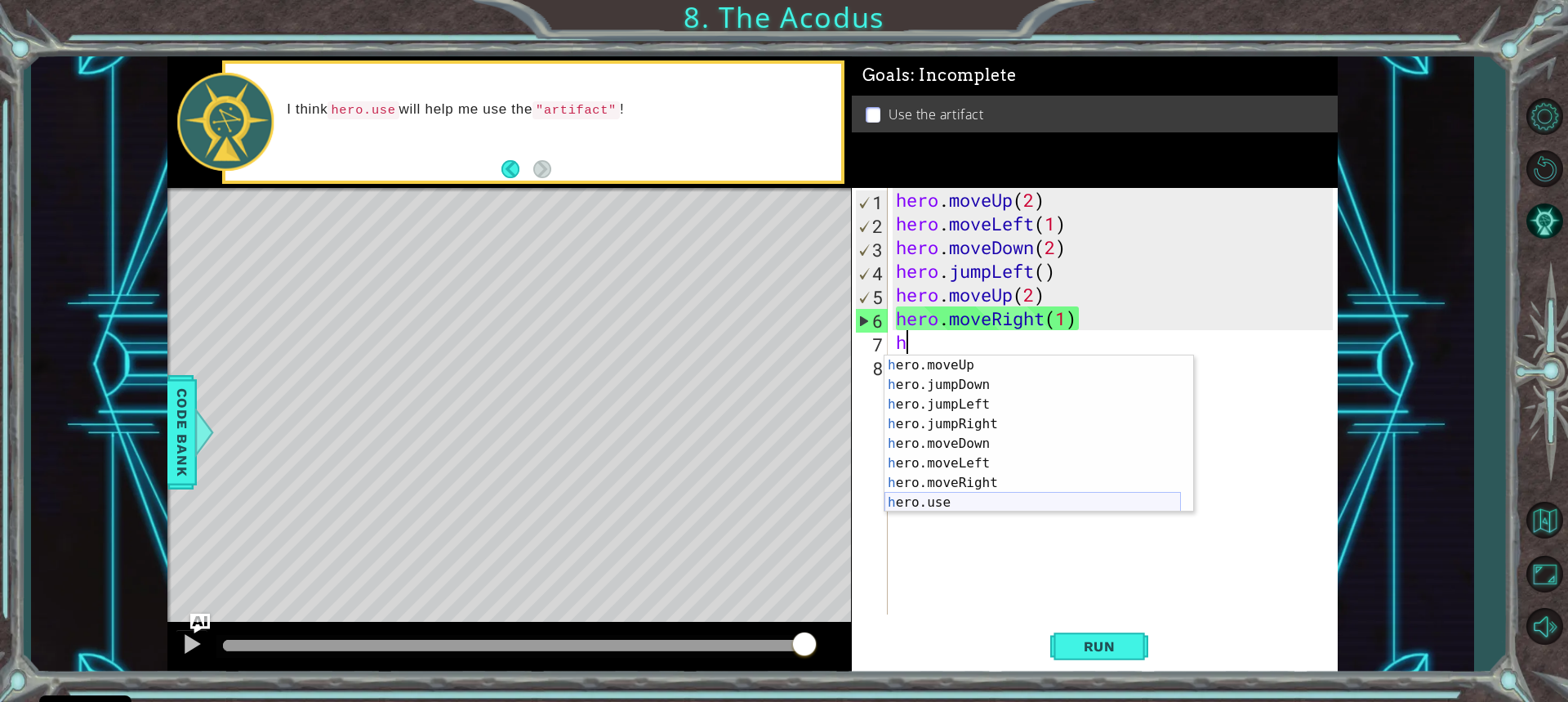
click at [959, 501] on div "h ero.moveUp press enter h ero.jumpDown press enter h ero.jumpLeft press enter …" at bounding box center [1033, 453] width 297 height 196
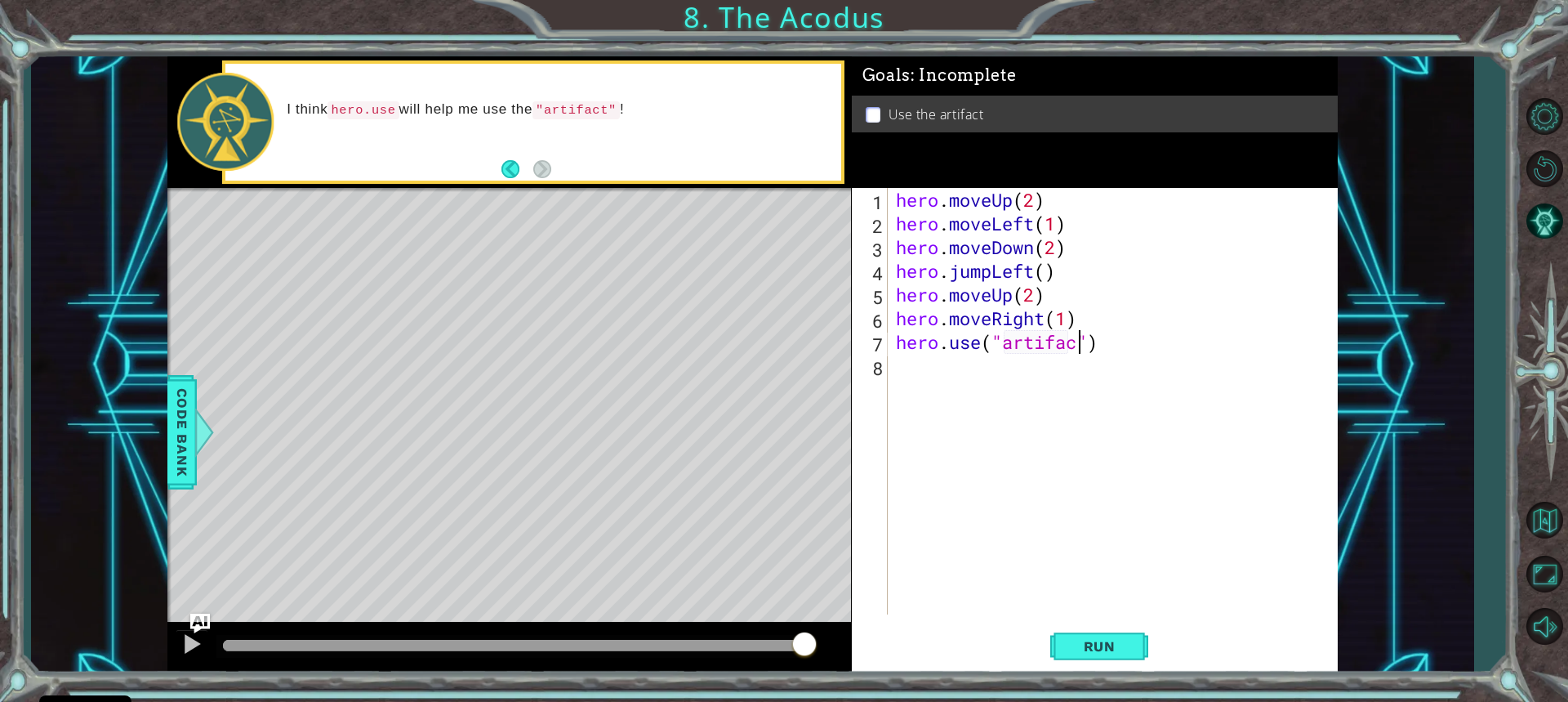
scroll to position [0, 8]
type textarea "hero.use("artifact")"
click at [1114, 651] on span "Run" at bounding box center [1100, 646] width 65 height 16
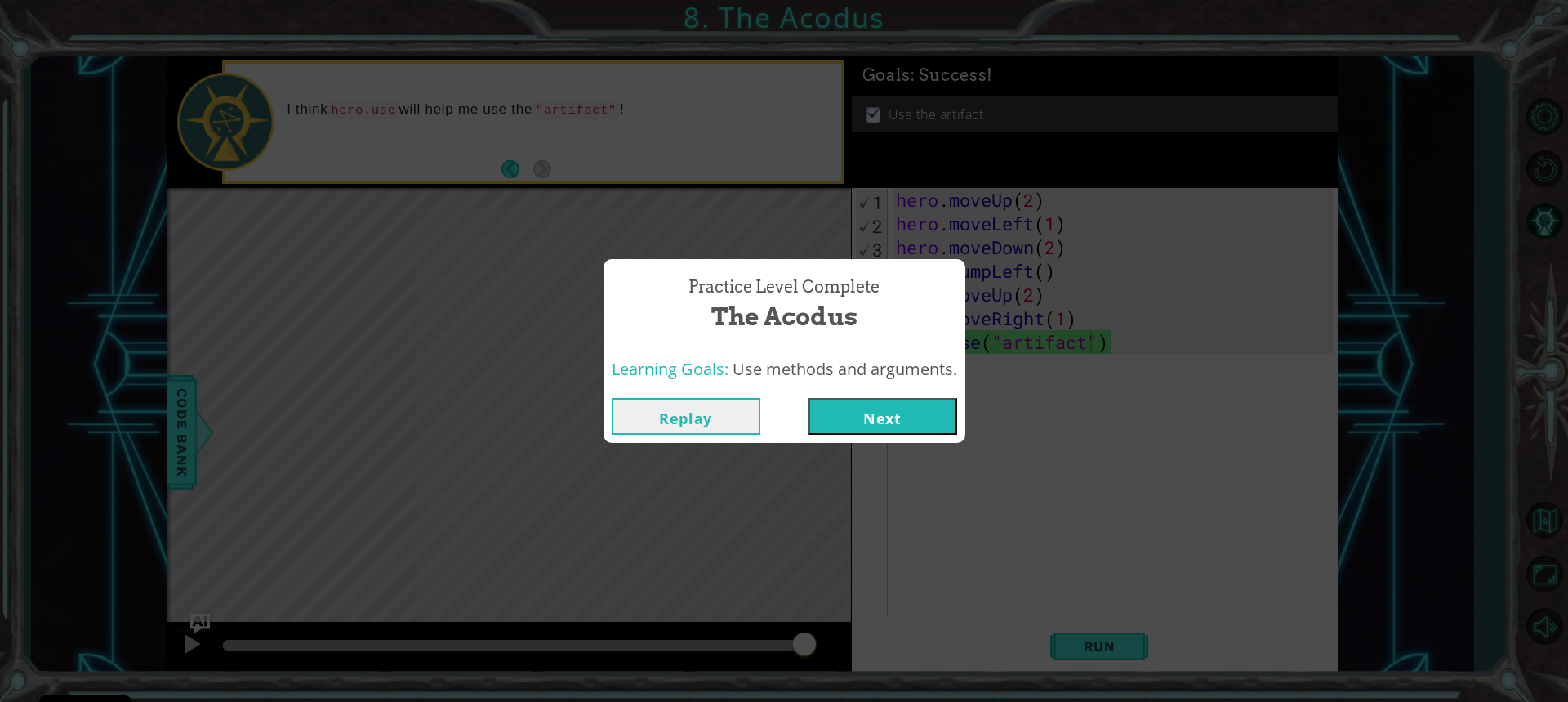
click at [882, 424] on button "Next" at bounding box center [883, 416] width 148 height 37
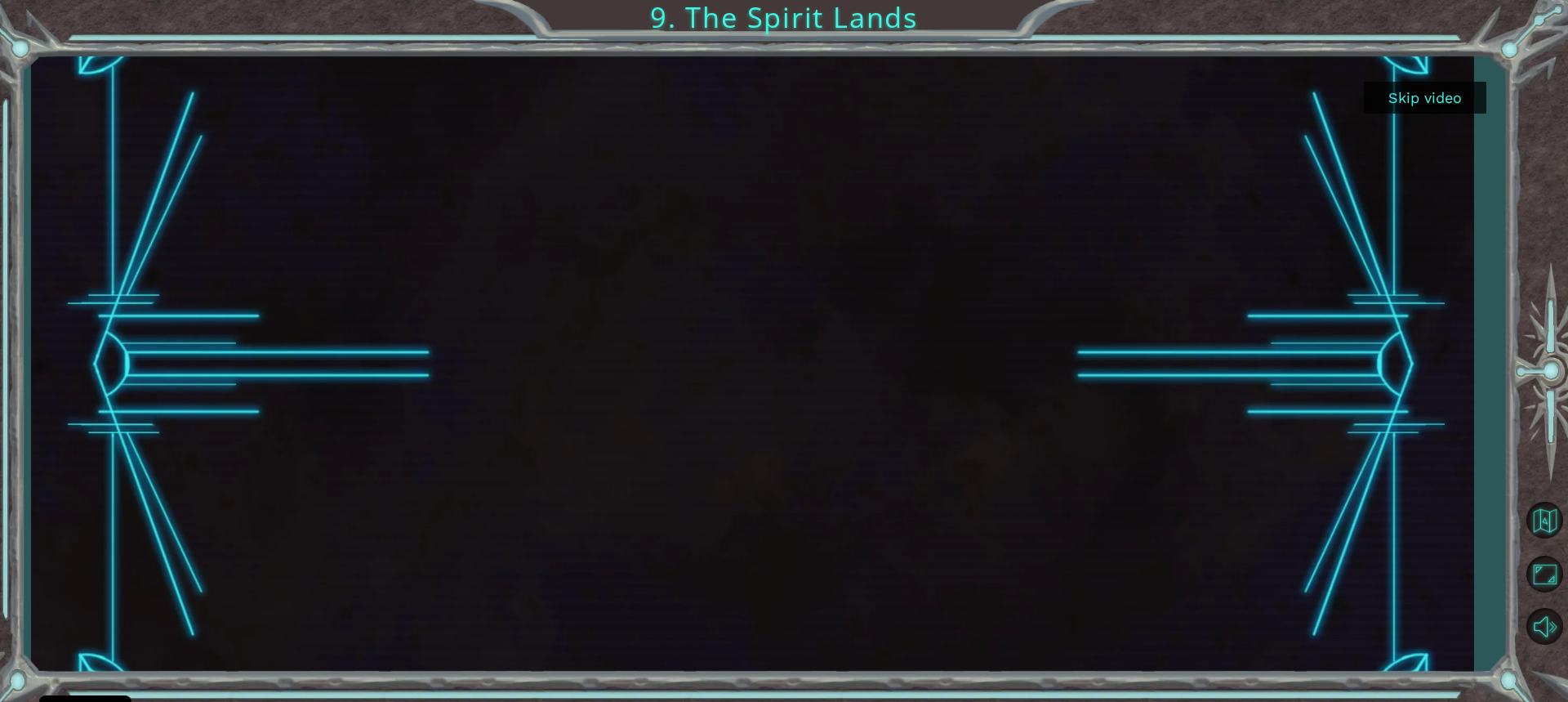
click at [1448, 89] on button "Skip video" at bounding box center [1425, 98] width 122 height 32
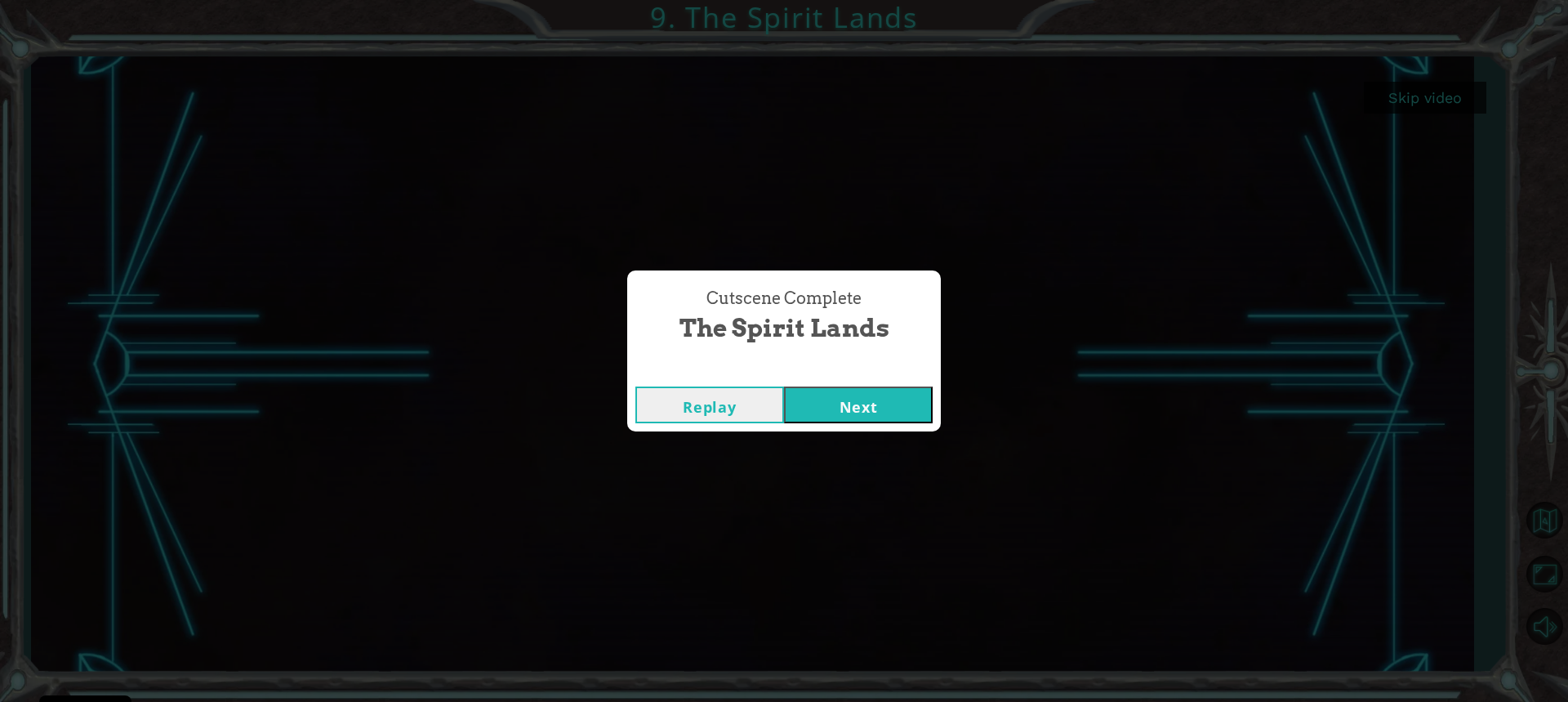
click at [879, 395] on button "Next" at bounding box center [858, 405] width 148 height 37
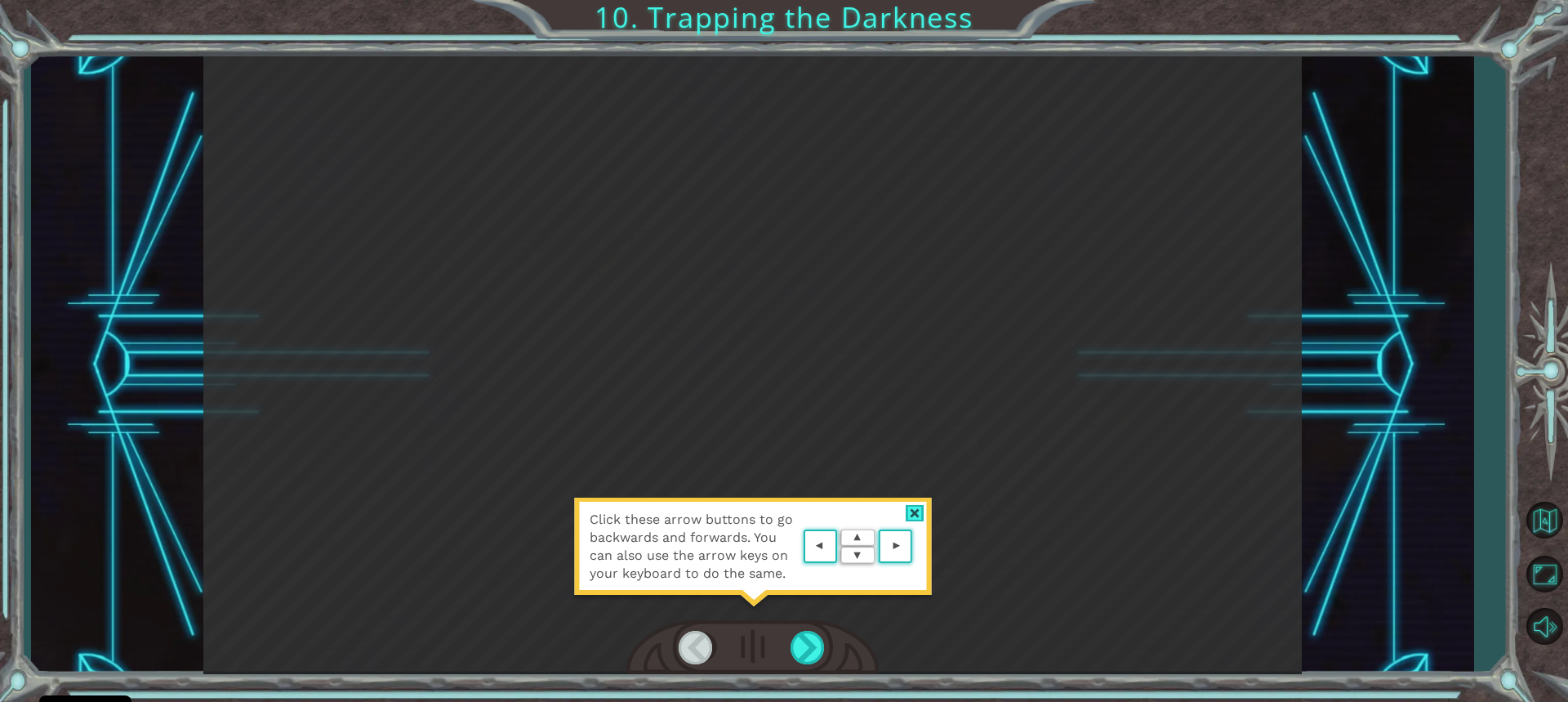
click at [917, 546] on area at bounding box center [917, 546] width 0 height 0
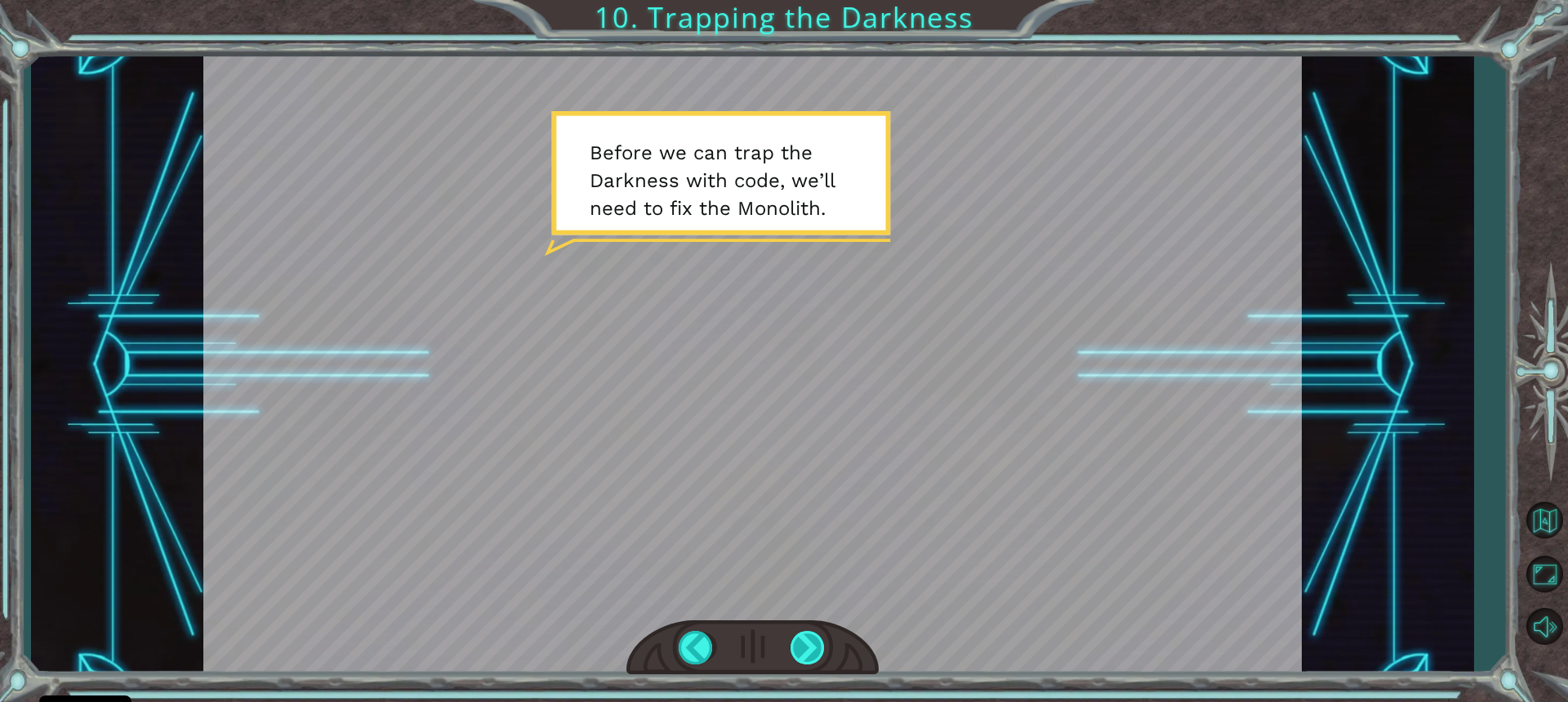
click at [803, 645] on div at bounding box center [808, 647] width 36 height 34
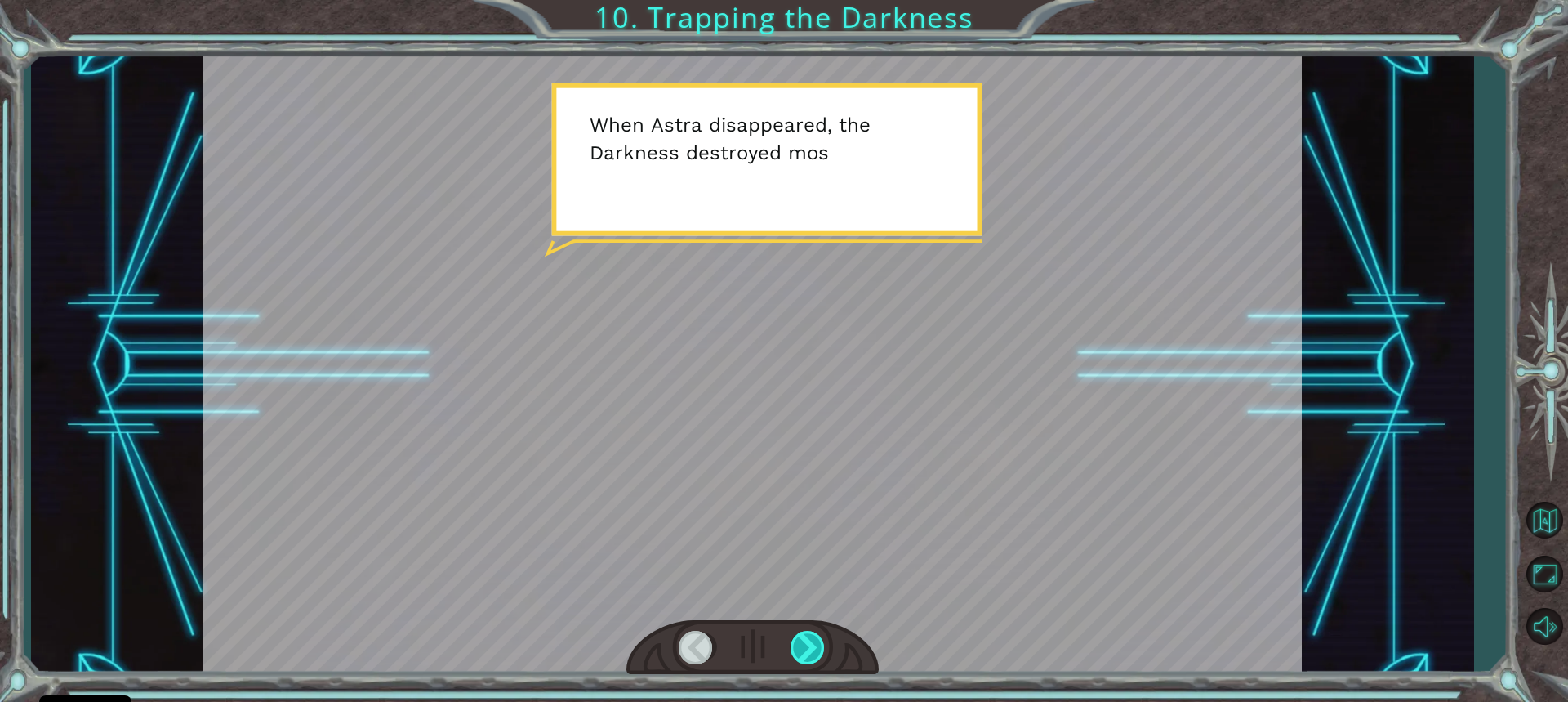
click at [803, 645] on div at bounding box center [808, 647] width 36 height 34
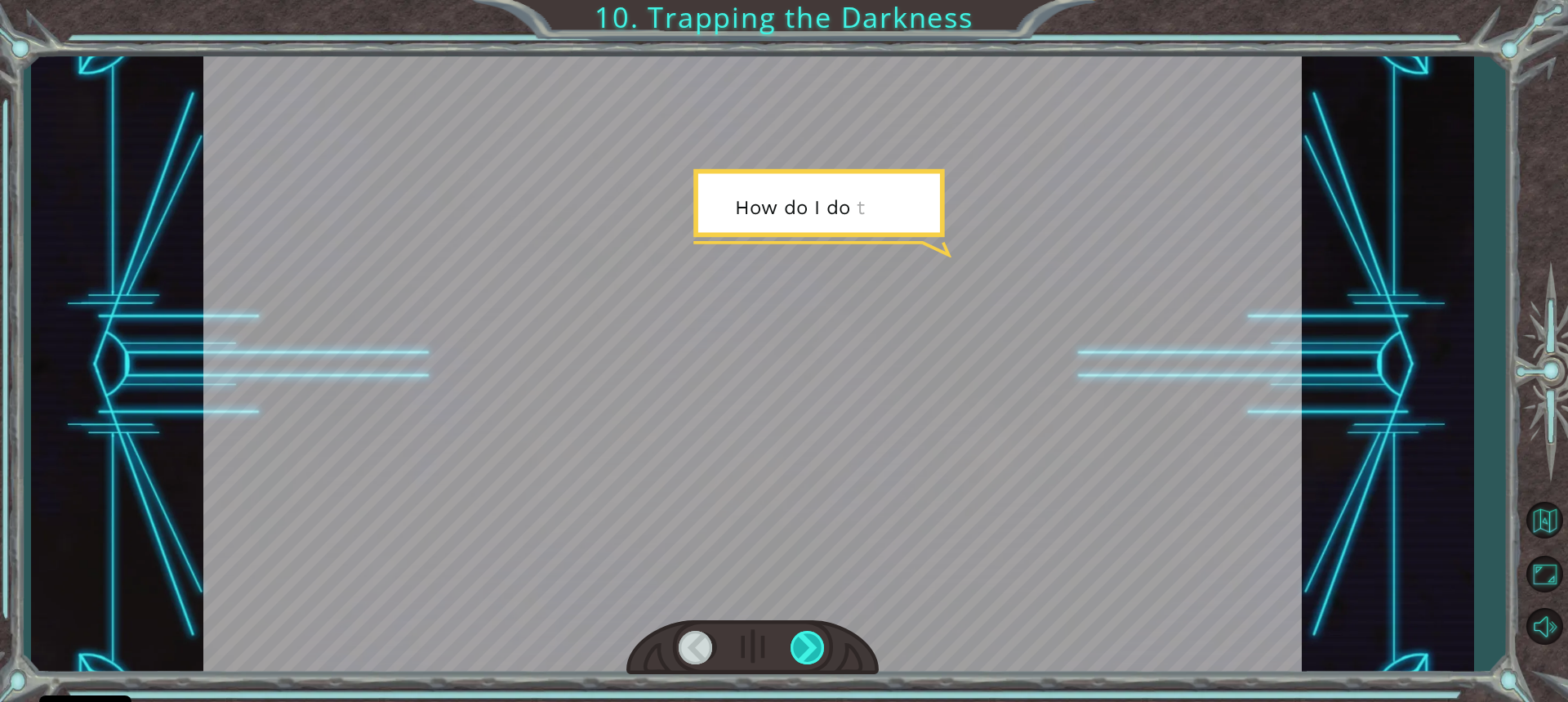
click at [803, 645] on div at bounding box center [808, 647] width 36 height 34
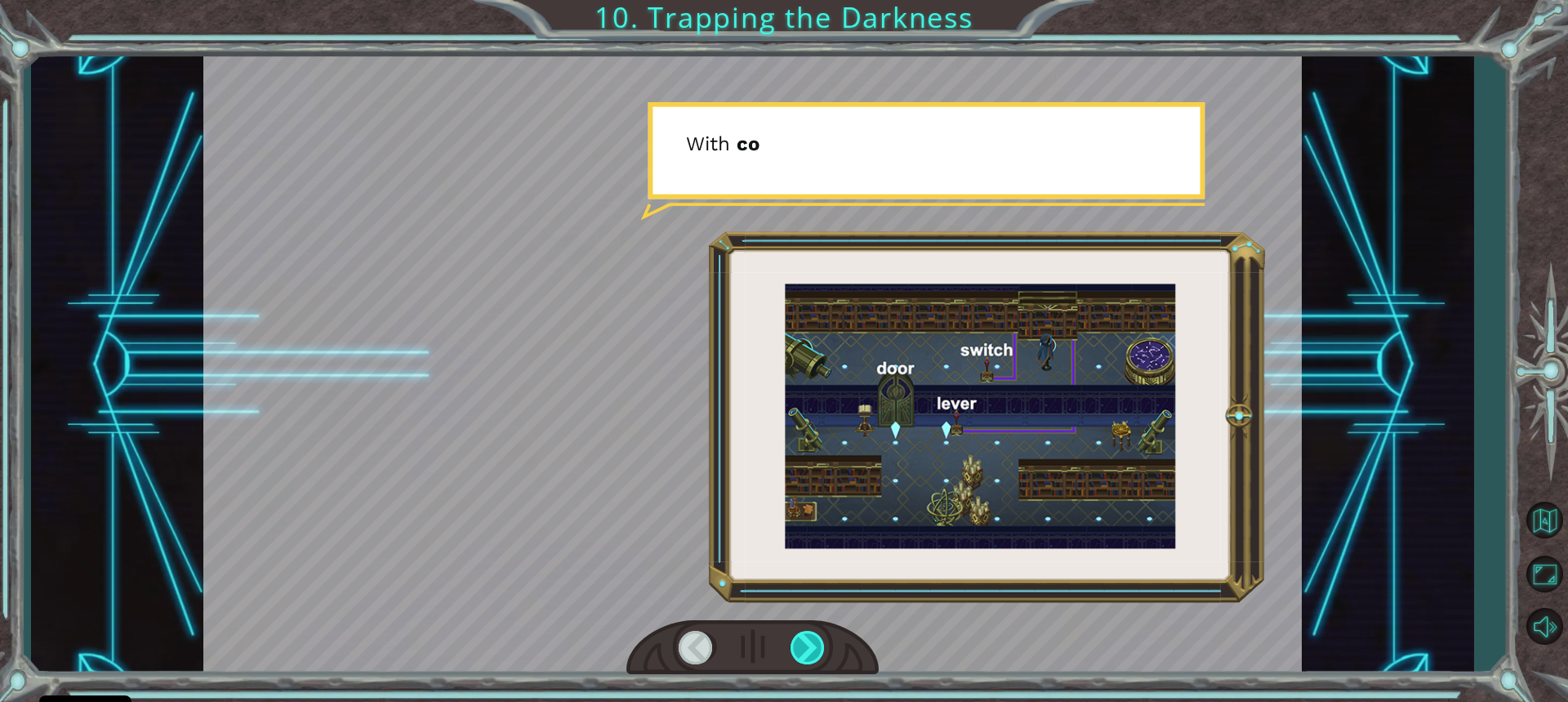
click at [803, 645] on div at bounding box center [808, 647] width 36 height 34
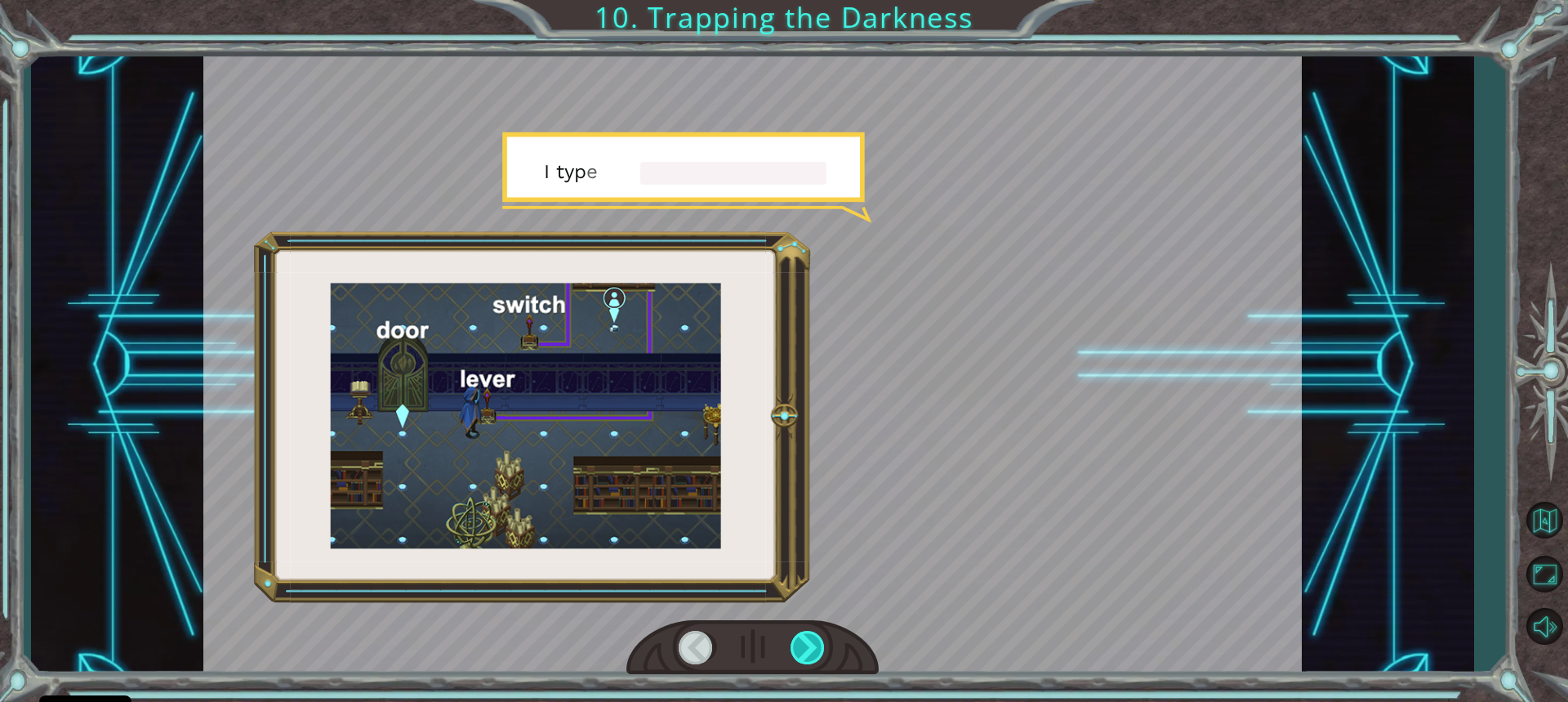
click at [803, 645] on div at bounding box center [808, 647] width 36 height 34
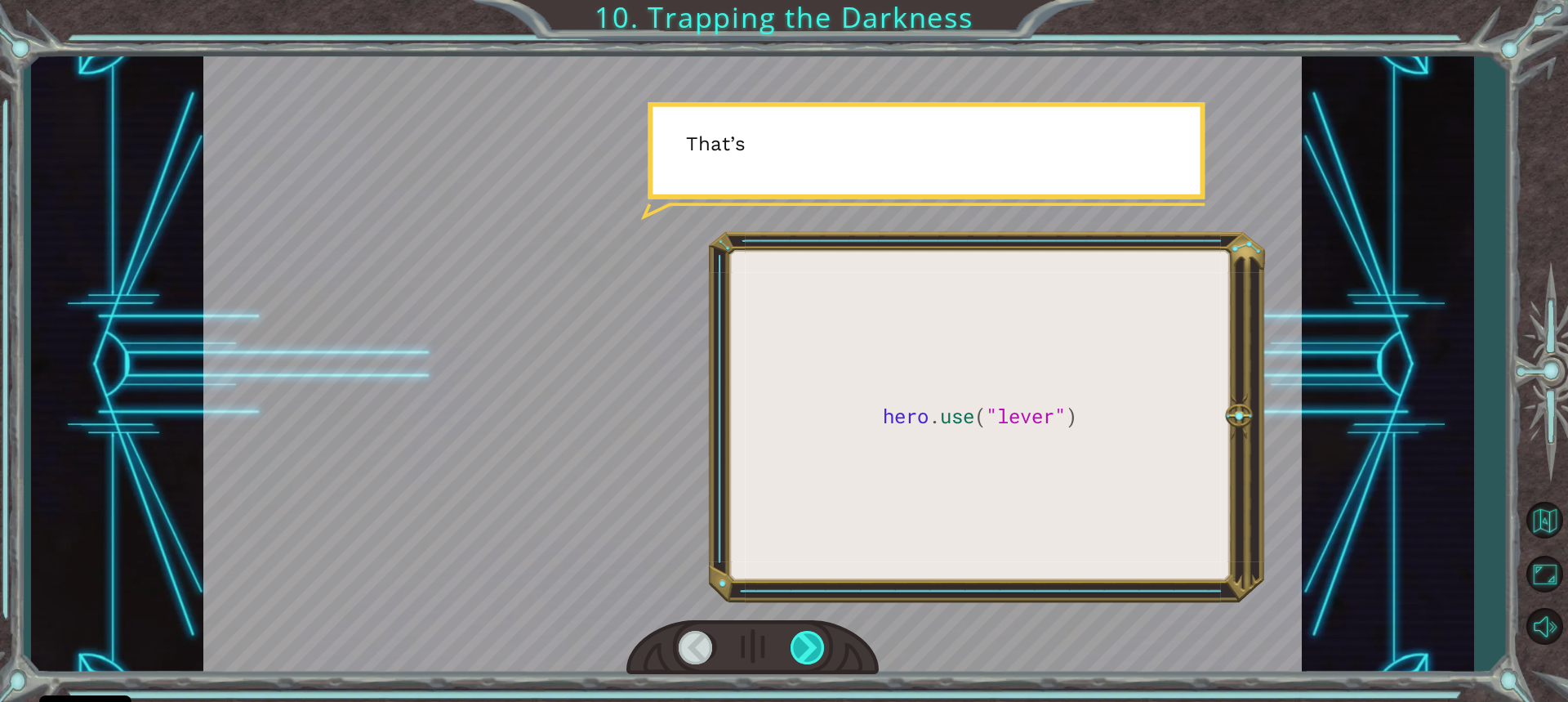
click at [803, 645] on div at bounding box center [808, 647] width 36 height 34
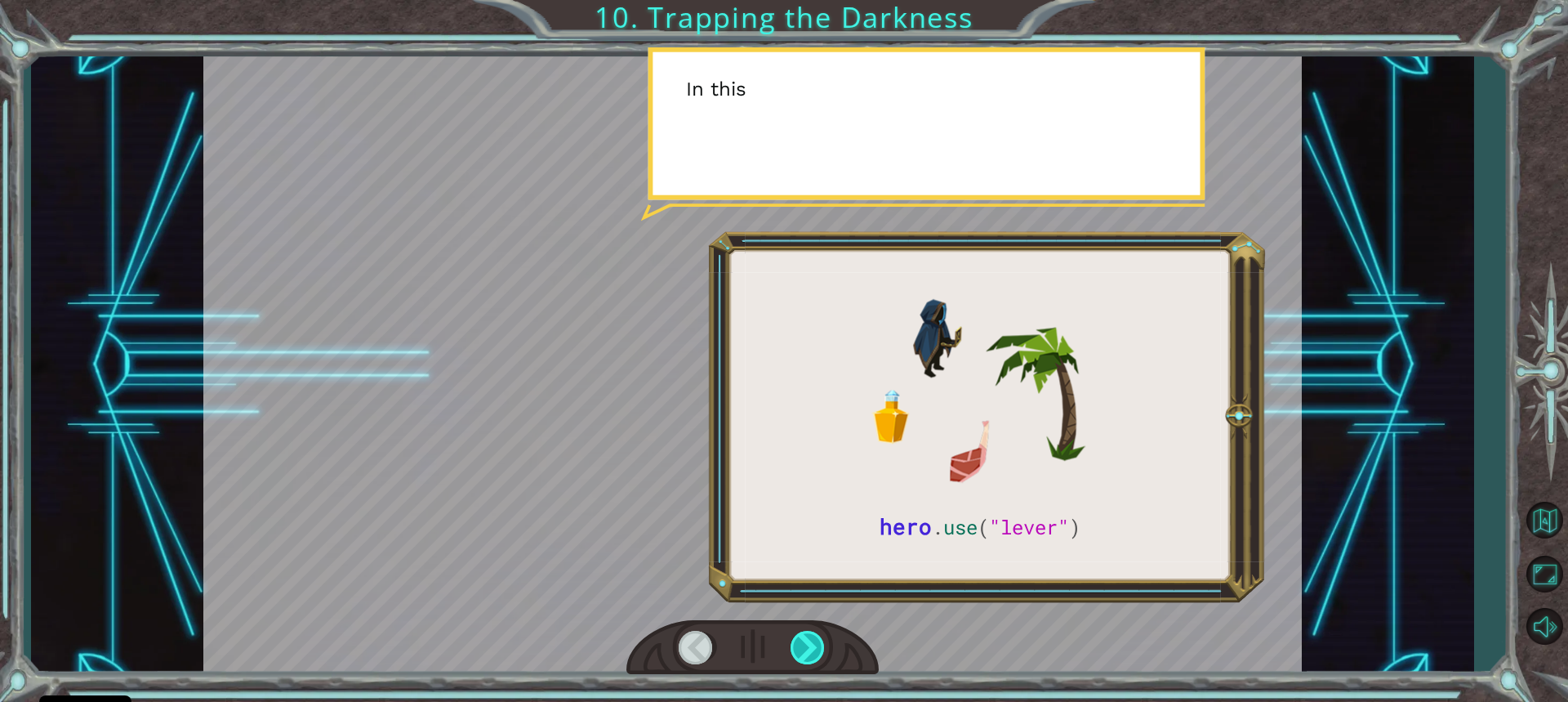
click at [803, 645] on div at bounding box center [808, 647] width 36 height 34
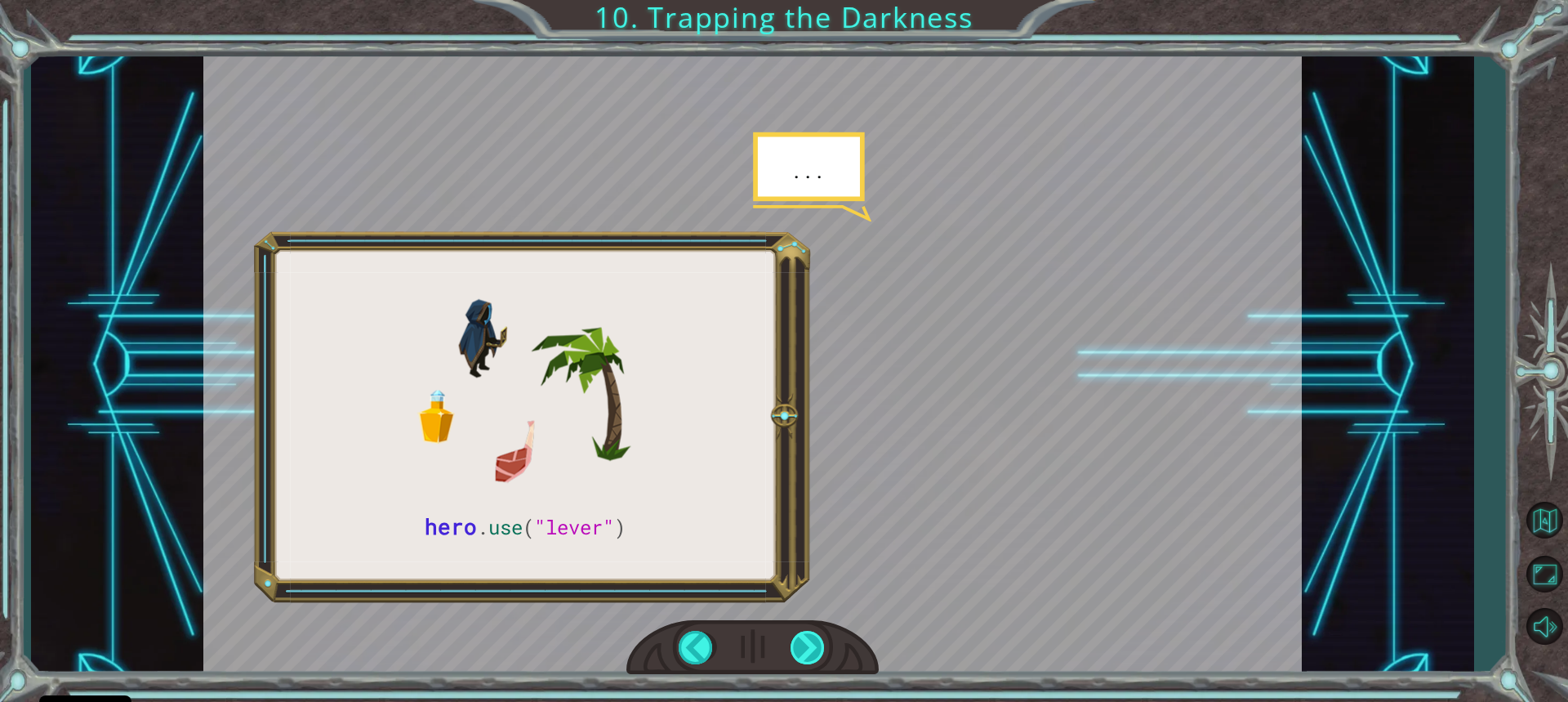
click at [803, 645] on div at bounding box center [808, 647] width 36 height 34
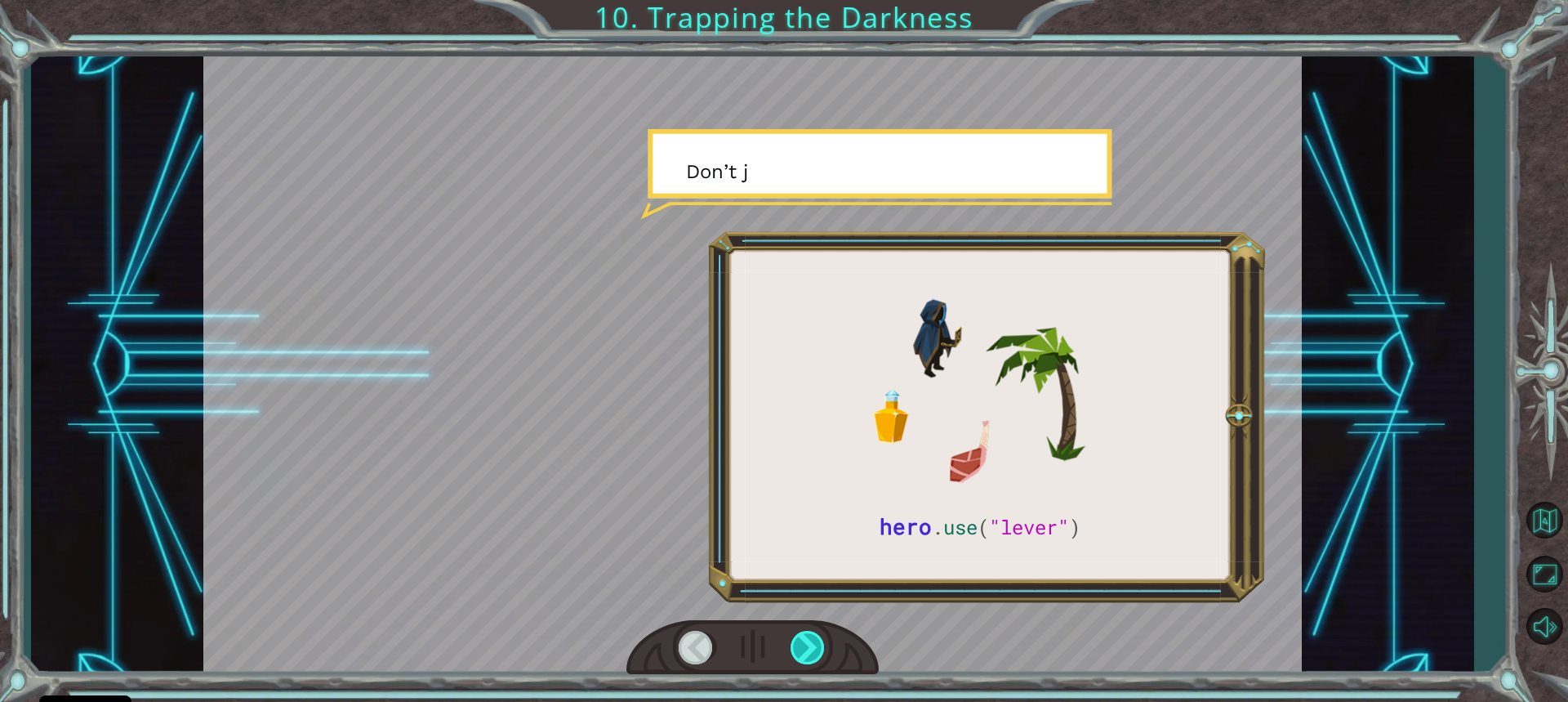
click at [803, 645] on div at bounding box center [808, 647] width 36 height 34
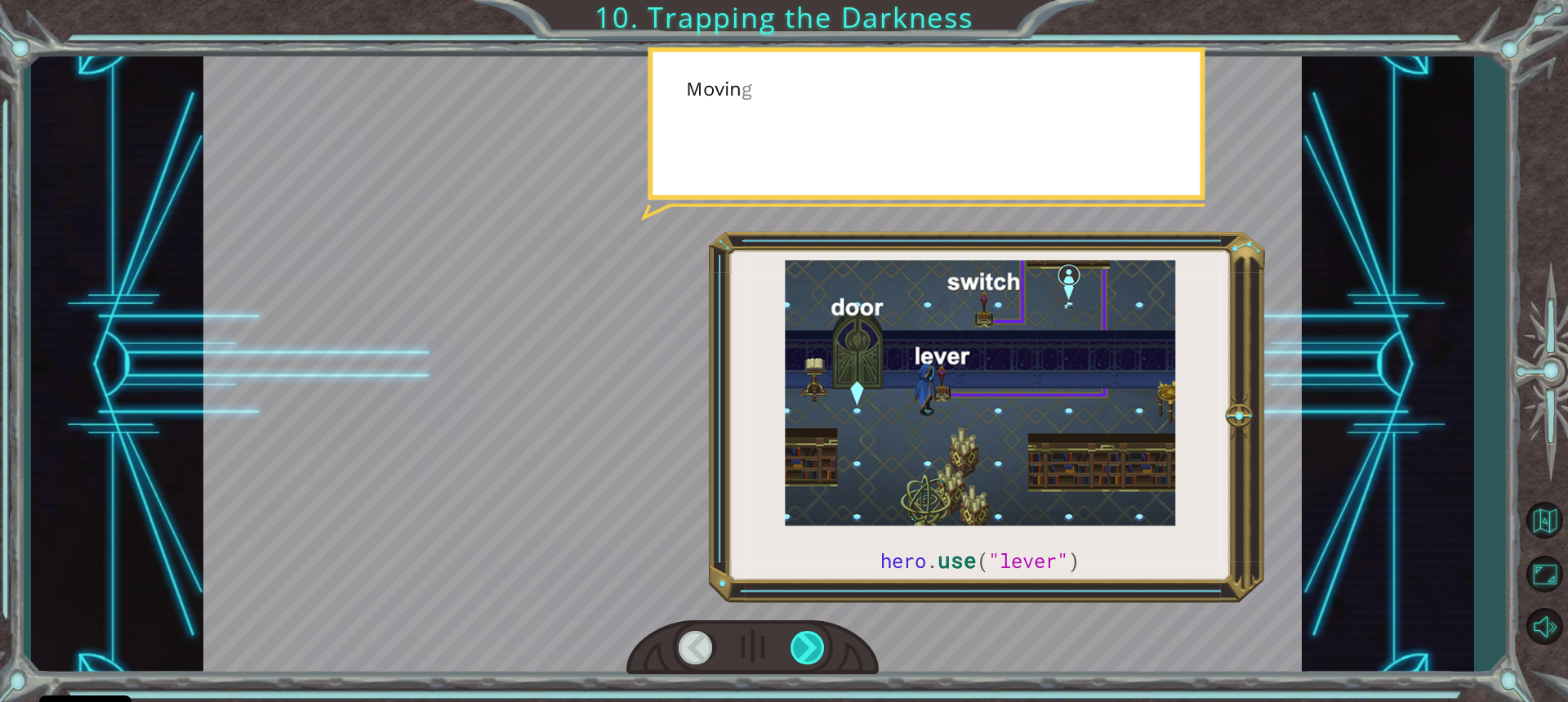
click at [803, 645] on div at bounding box center [808, 647] width 36 height 34
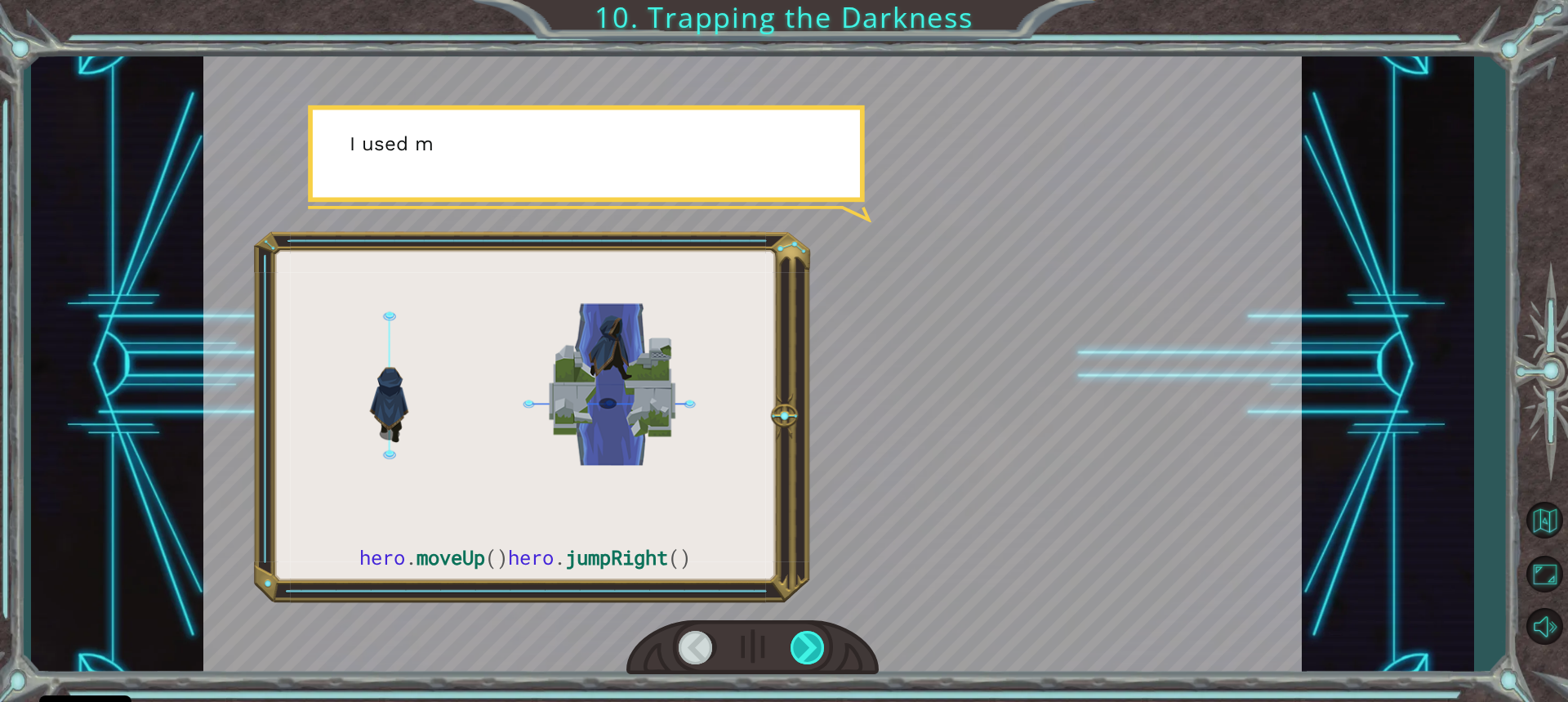
click at [803, 645] on div at bounding box center [808, 647] width 36 height 34
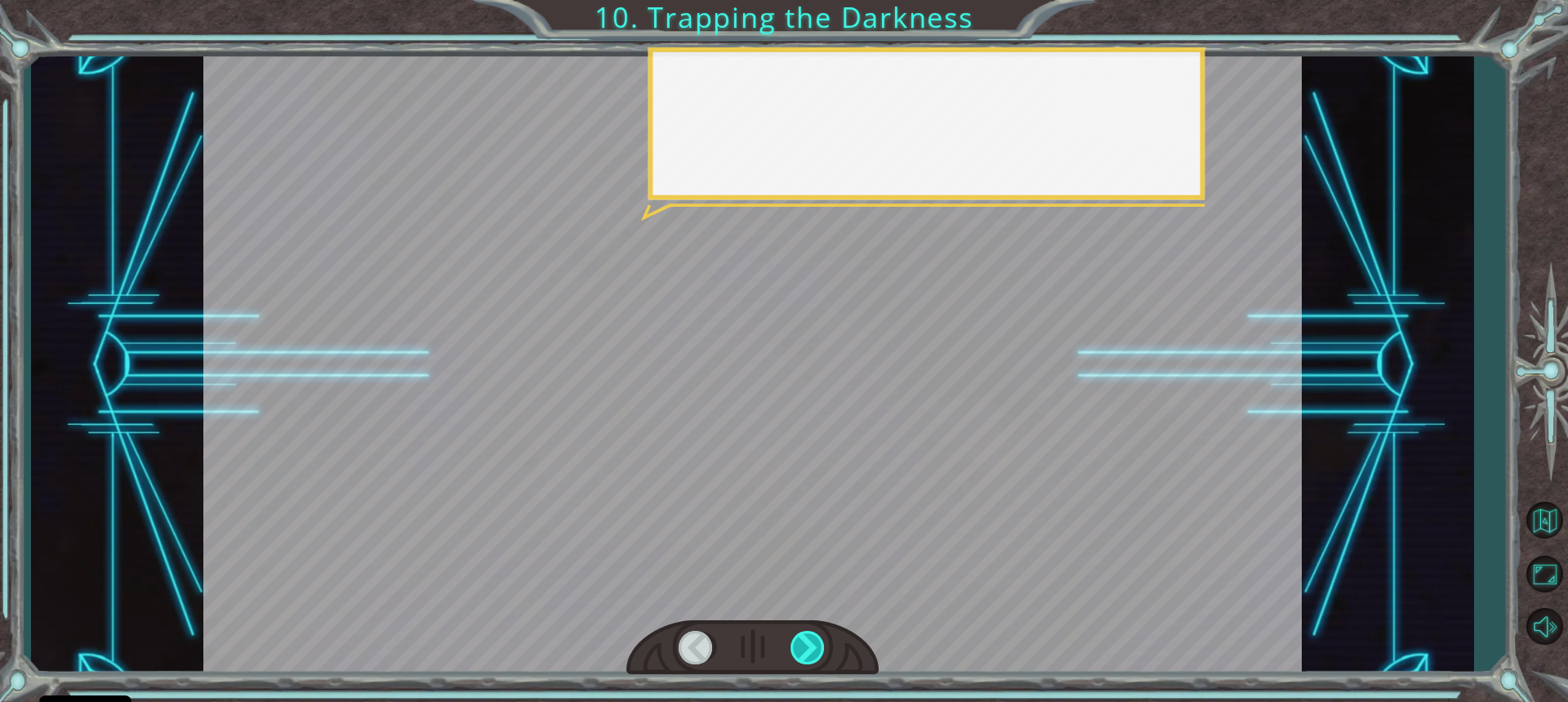
click at [803, 645] on div at bounding box center [808, 647] width 36 height 34
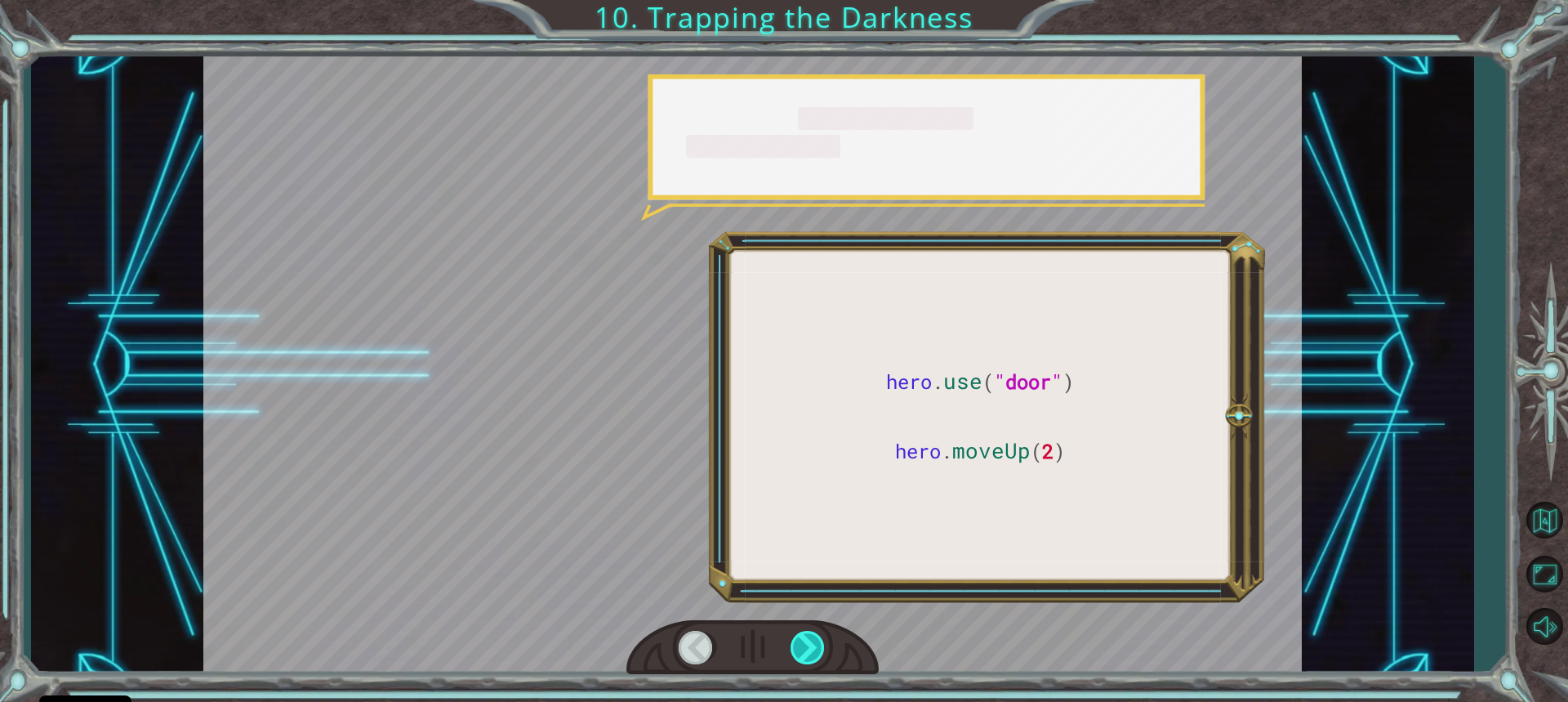
click at [803, 645] on div at bounding box center [808, 647] width 36 height 34
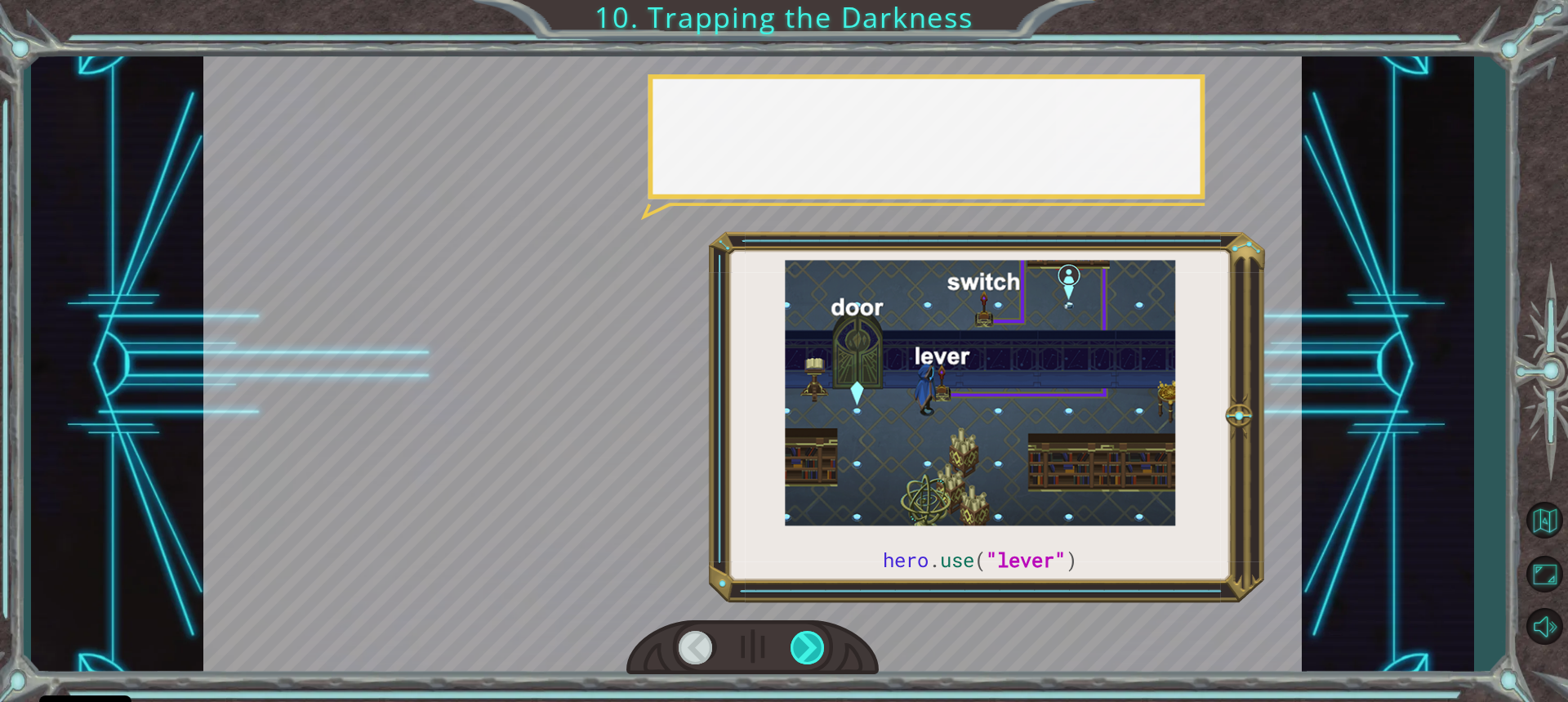
click at [803, 645] on div at bounding box center [808, 647] width 36 height 34
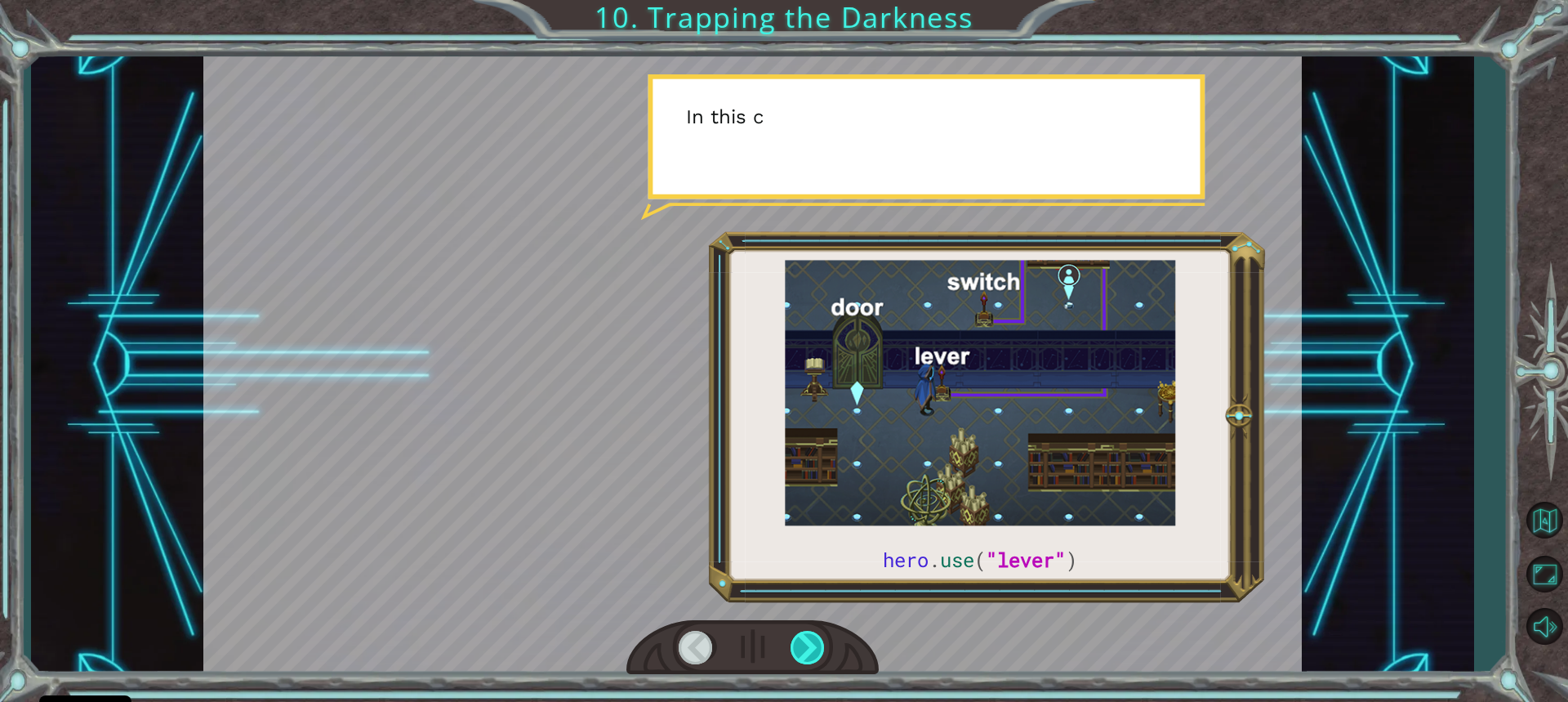
click at [803, 645] on div at bounding box center [808, 647] width 36 height 34
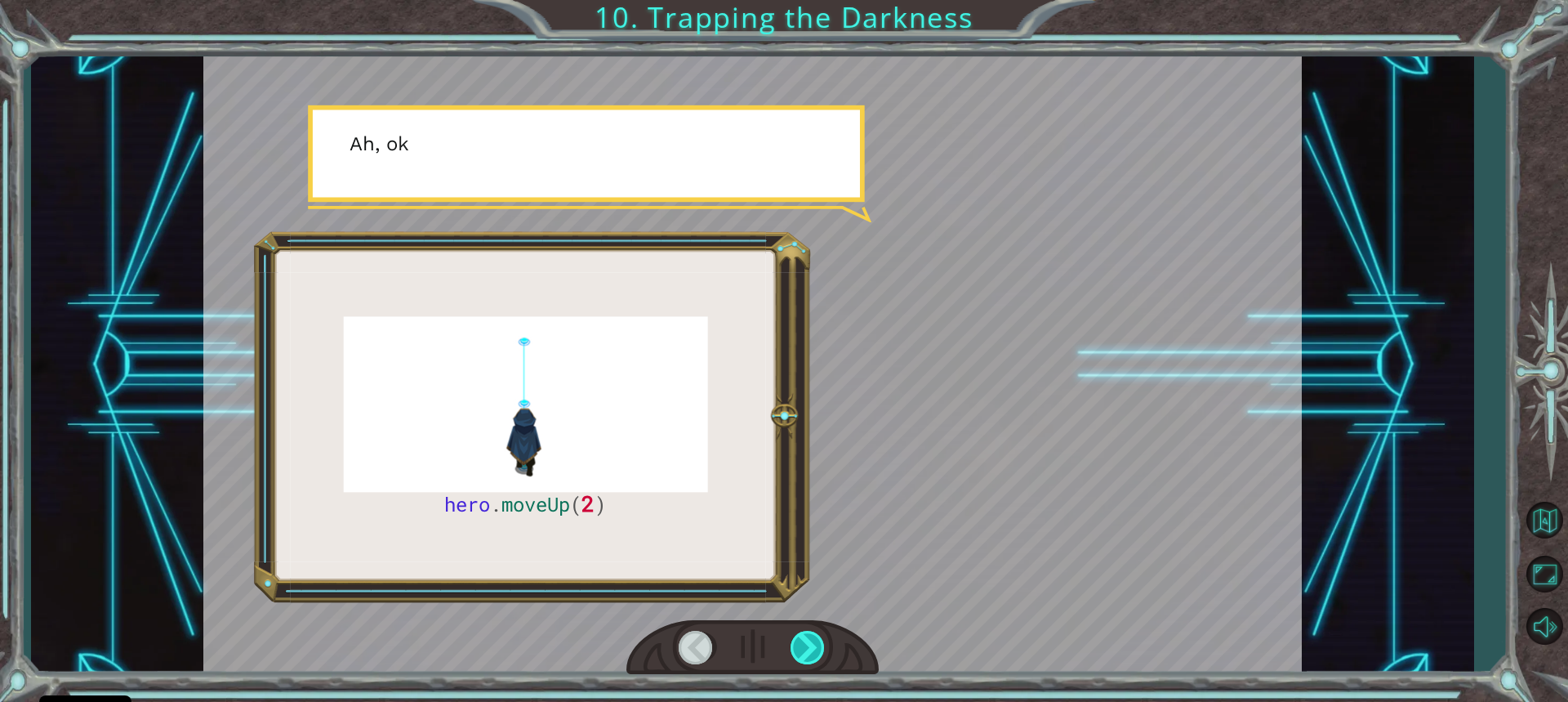
click at [803, 645] on div at bounding box center [808, 647] width 36 height 34
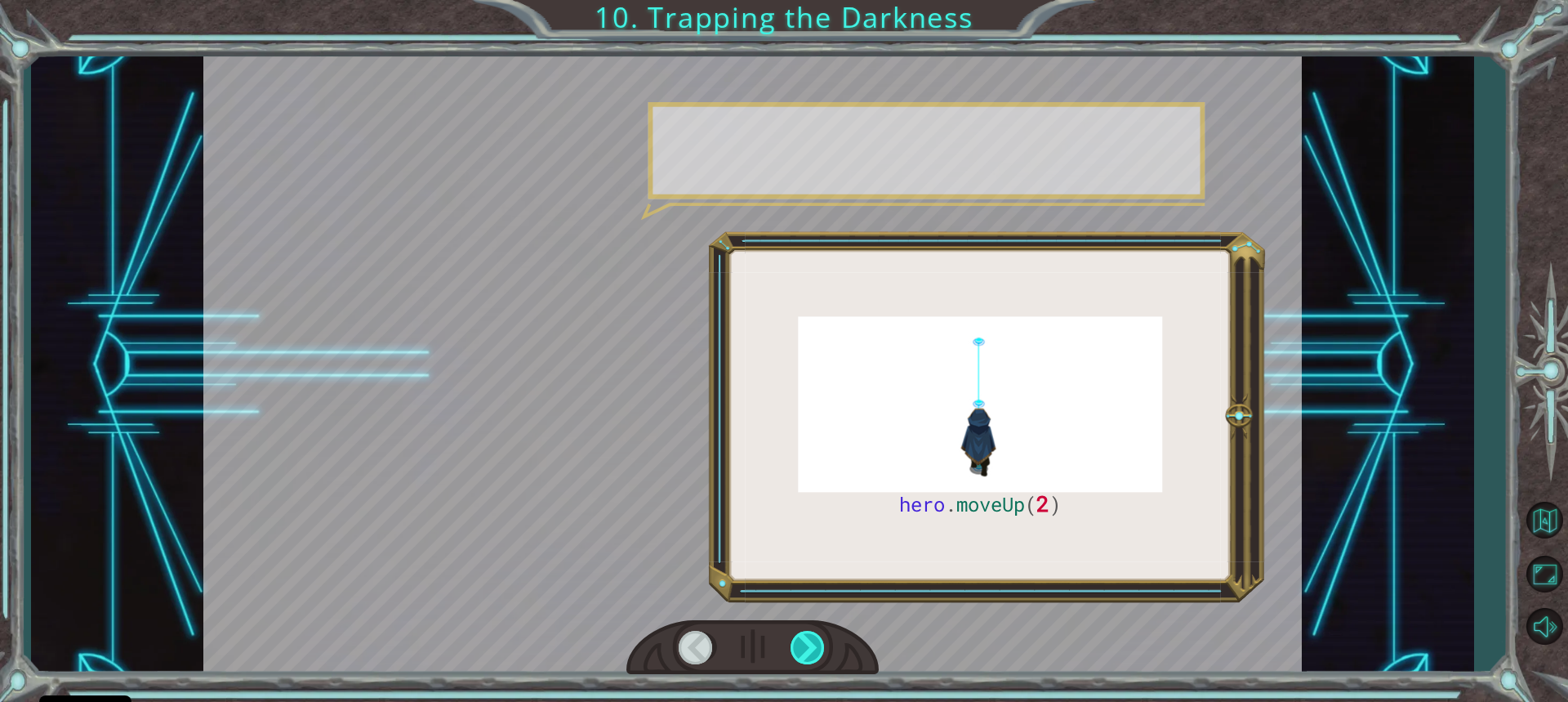
click at [803, 645] on div at bounding box center [808, 647] width 36 height 34
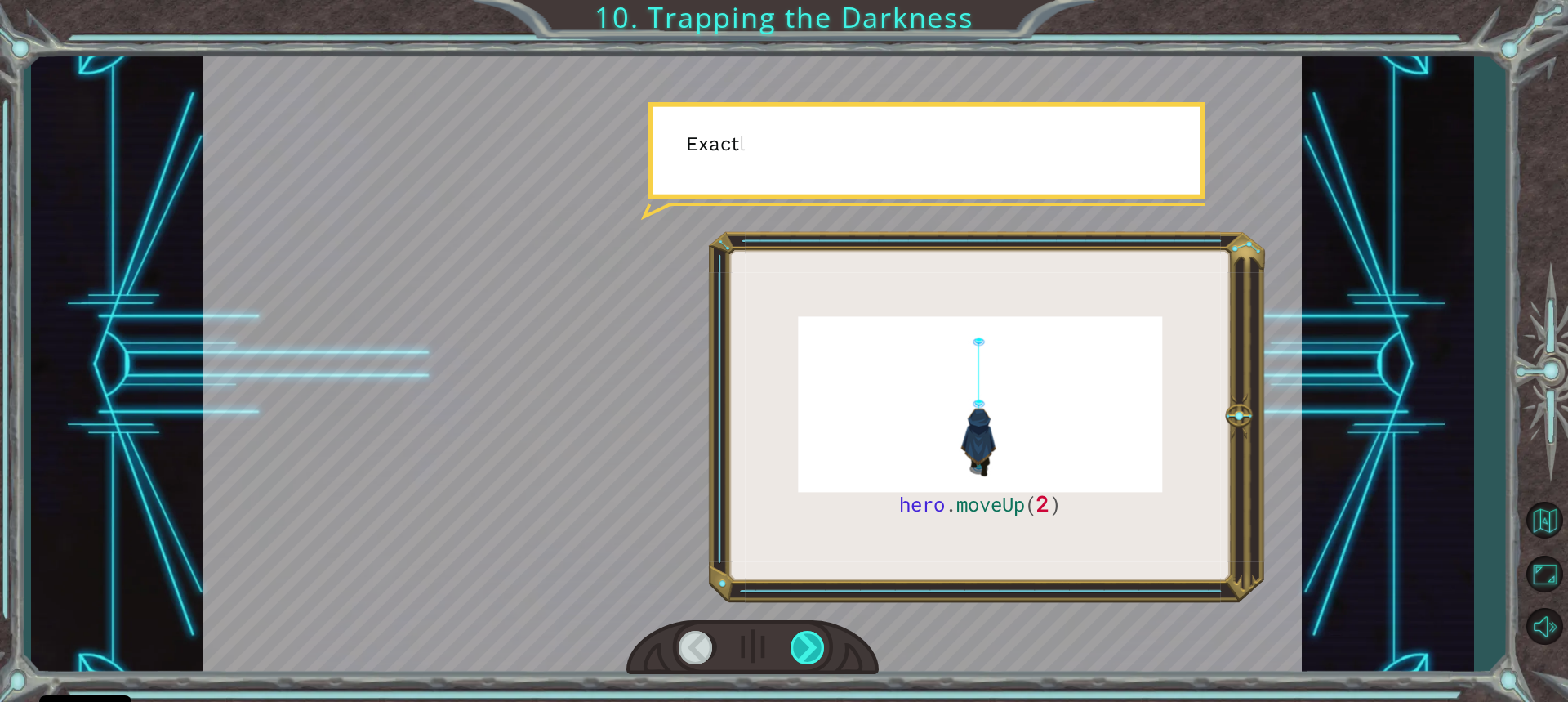
click at [803, 645] on div at bounding box center [808, 647] width 36 height 34
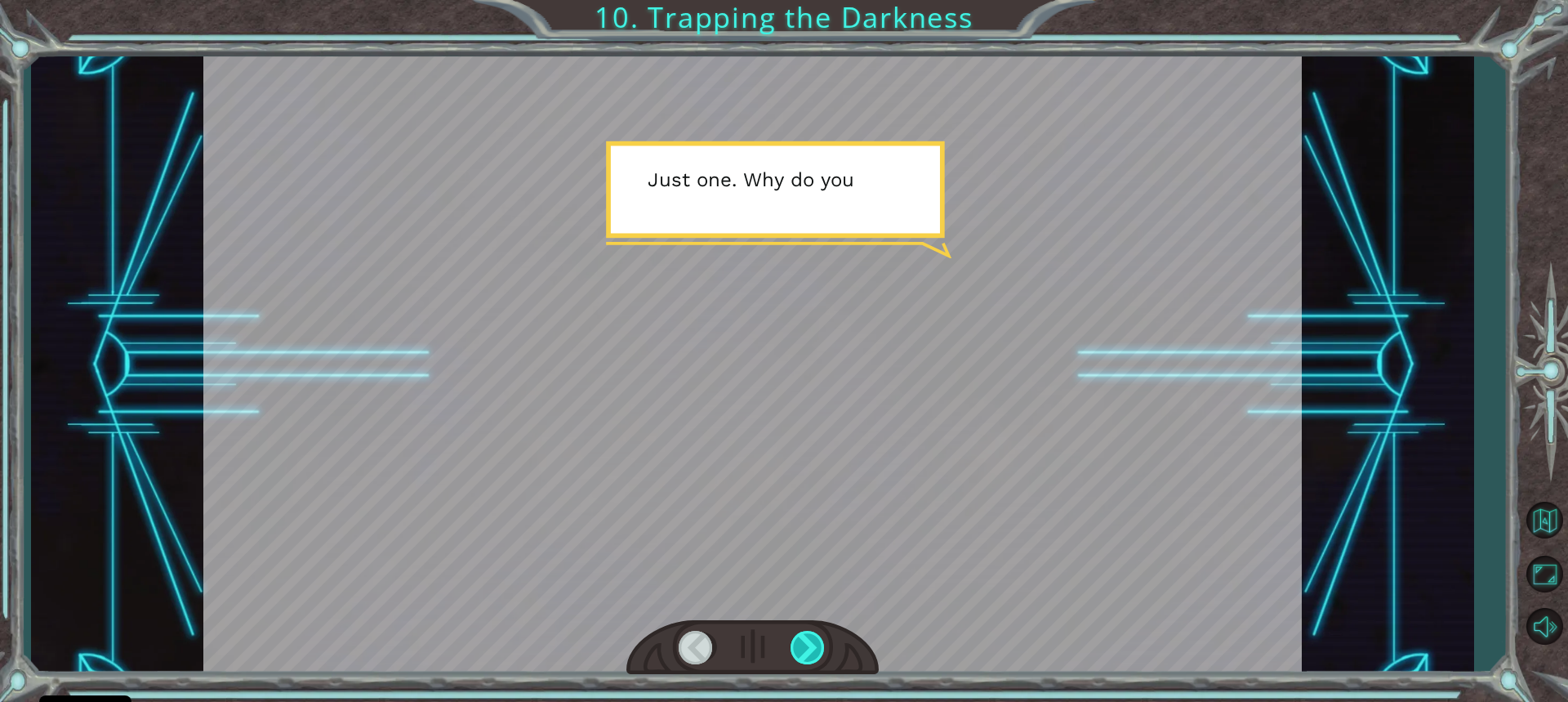
click at [803, 645] on div at bounding box center [808, 647] width 36 height 34
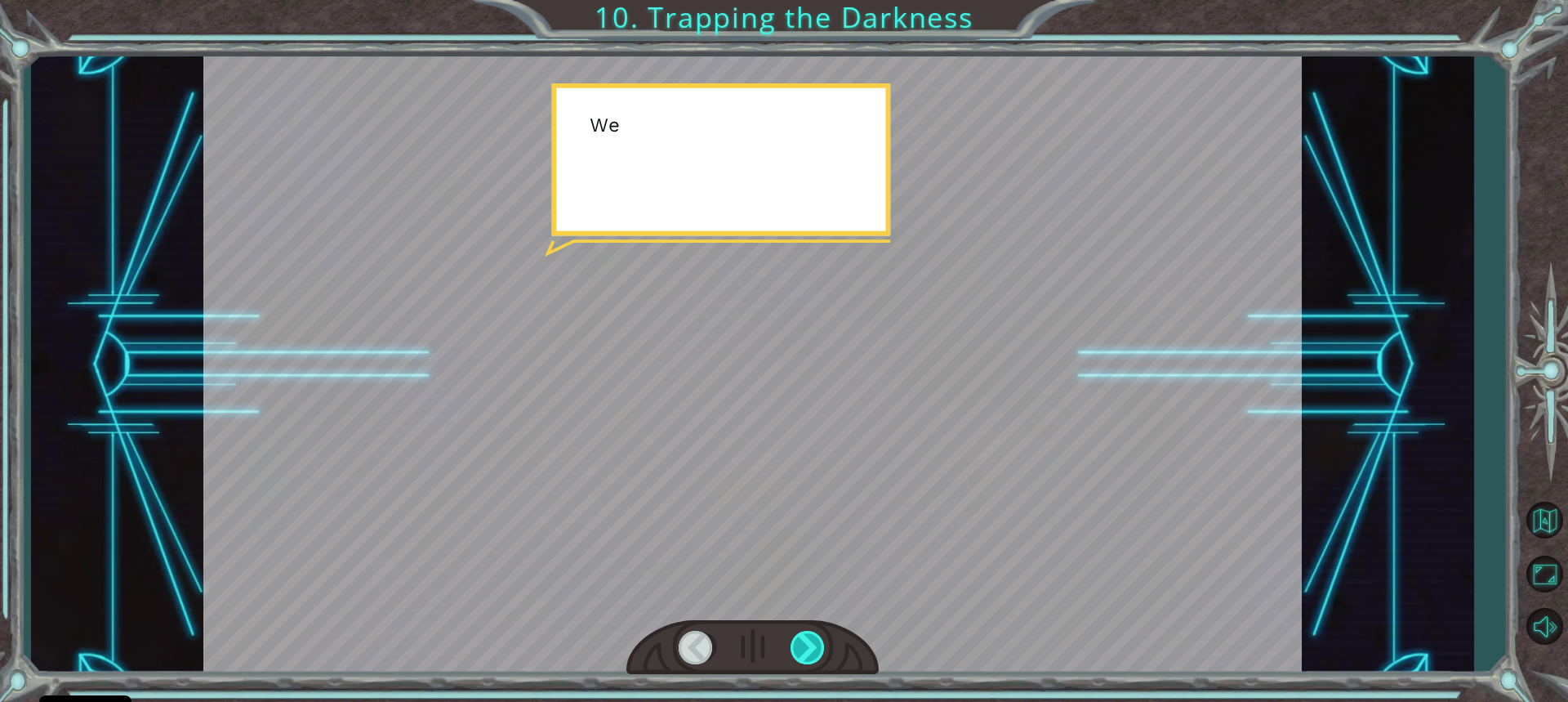
click at [803, 645] on div at bounding box center [808, 647] width 36 height 34
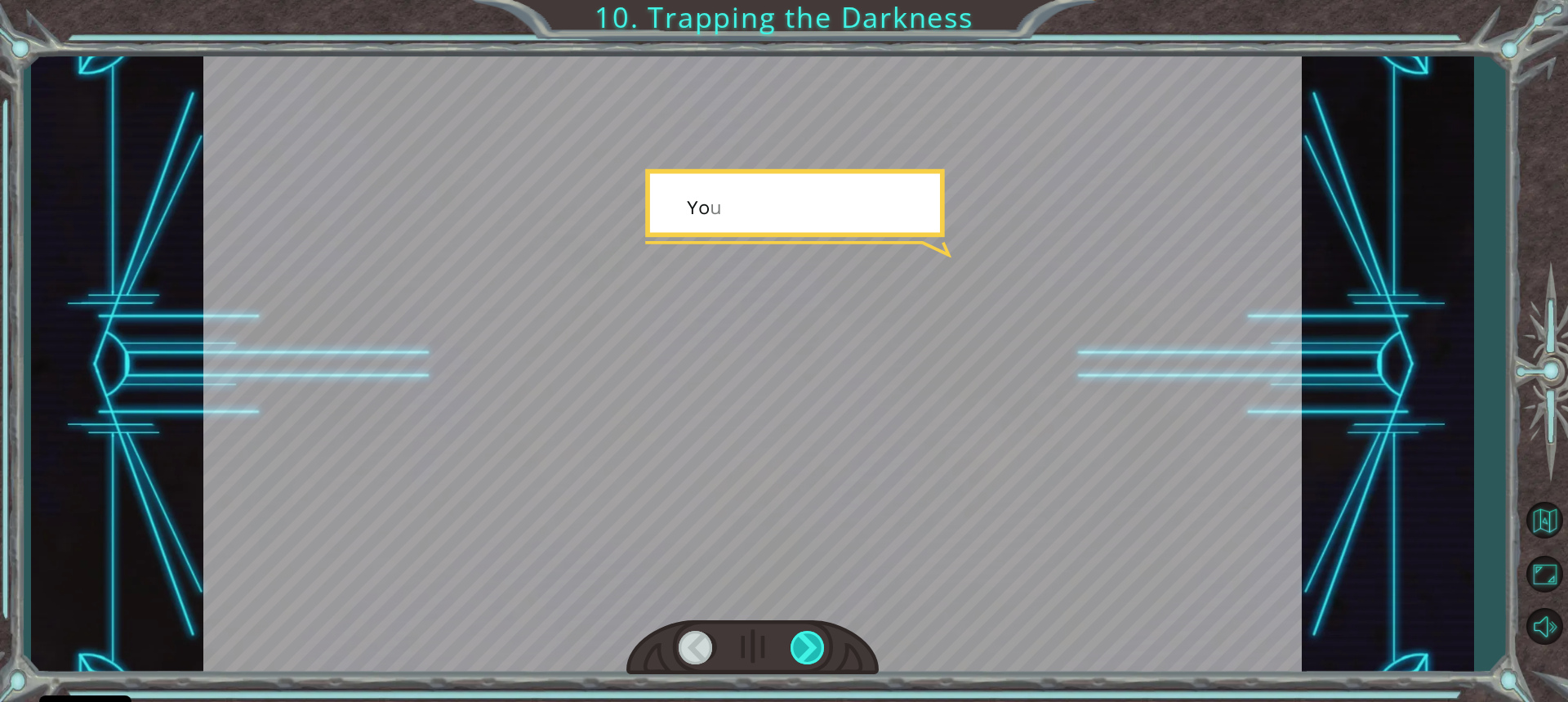
click at [803, 645] on div at bounding box center [808, 647] width 36 height 34
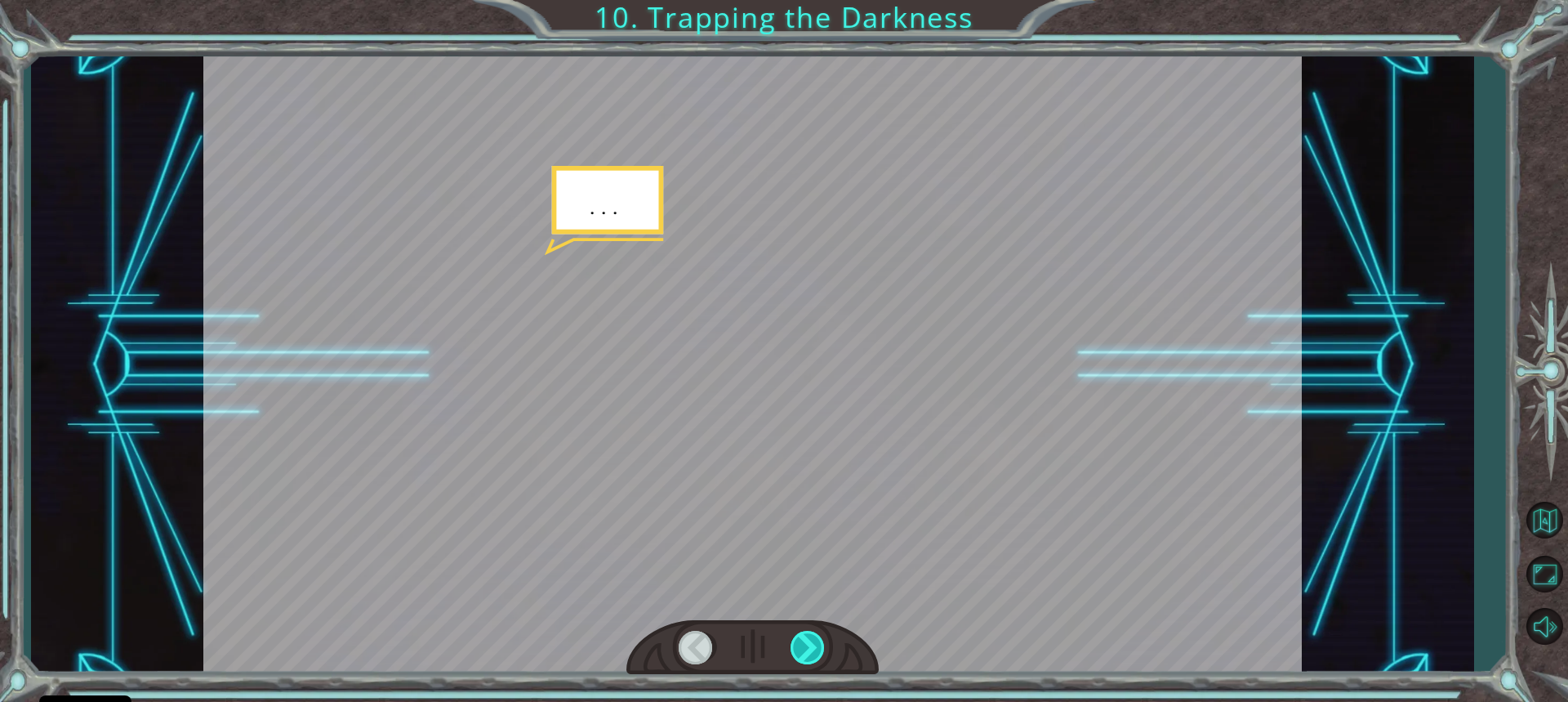
click at [803, 645] on div at bounding box center [808, 647] width 36 height 34
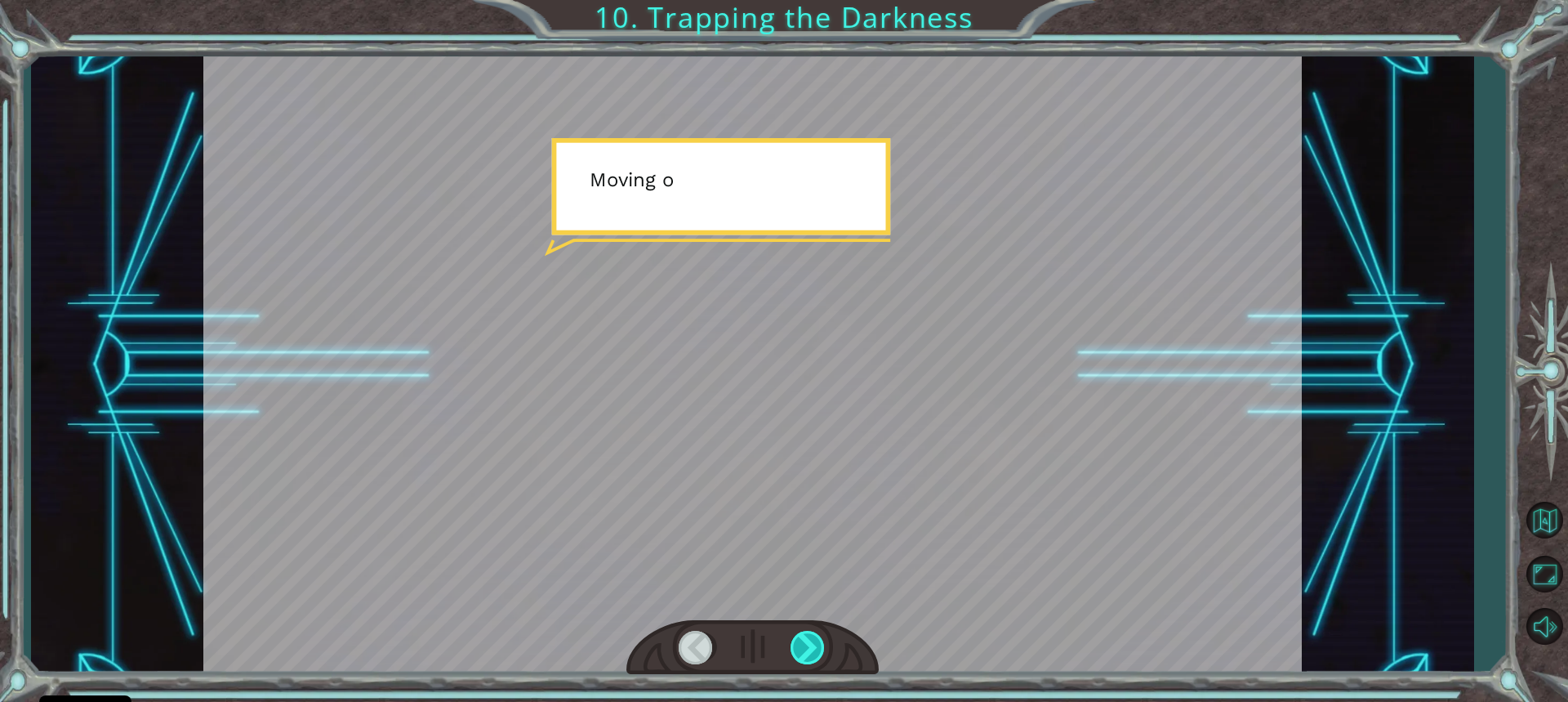
click at [803, 645] on div at bounding box center [808, 647] width 36 height 34
click at [803, 0] on div "hero . moveUp ( 2 ) B e f o r e w e c a n t r a p t h e D a r k n e s s w i t h…" at bounding box center [784, 0] width 1568 height 0
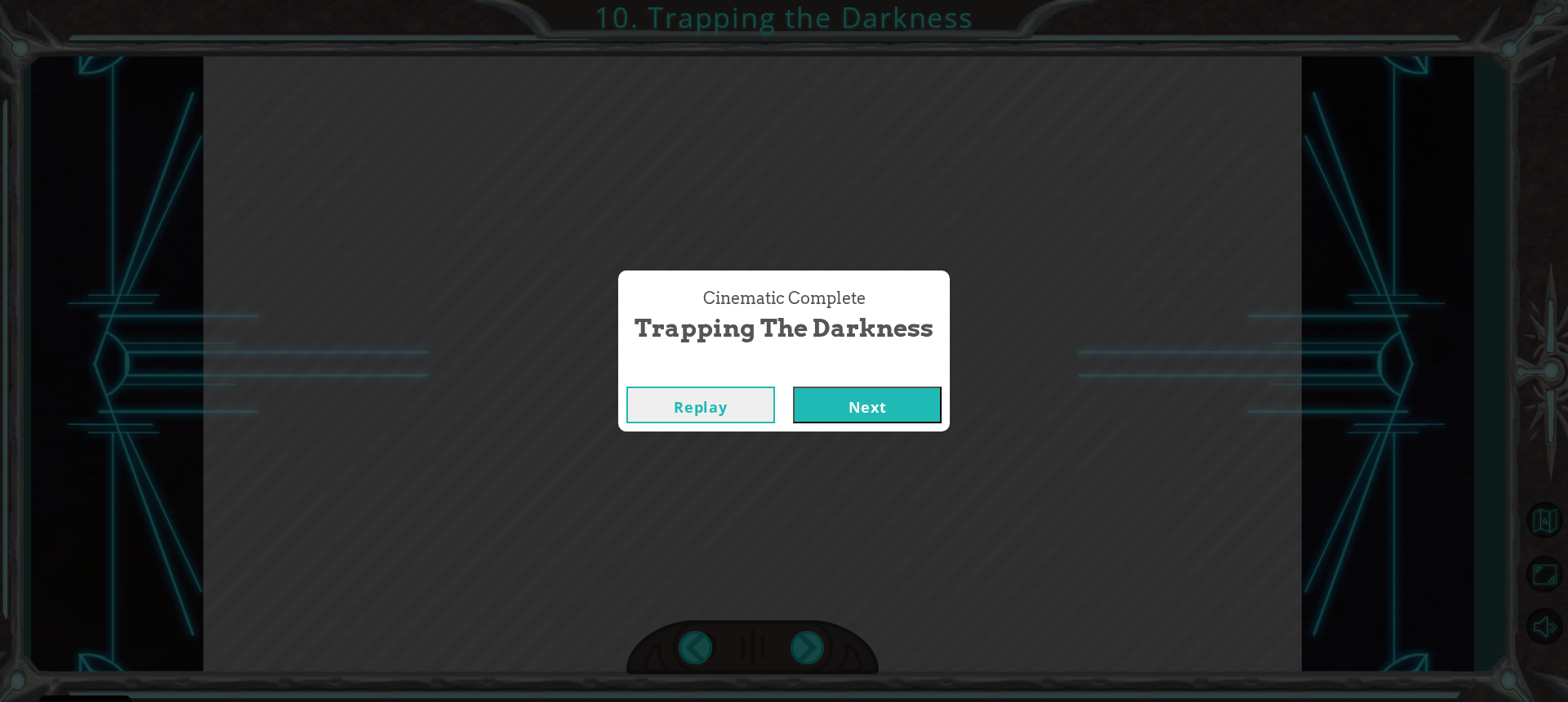
click at [877, 412] on button "Next" at bounding box center [867, 405] width 148 height 37
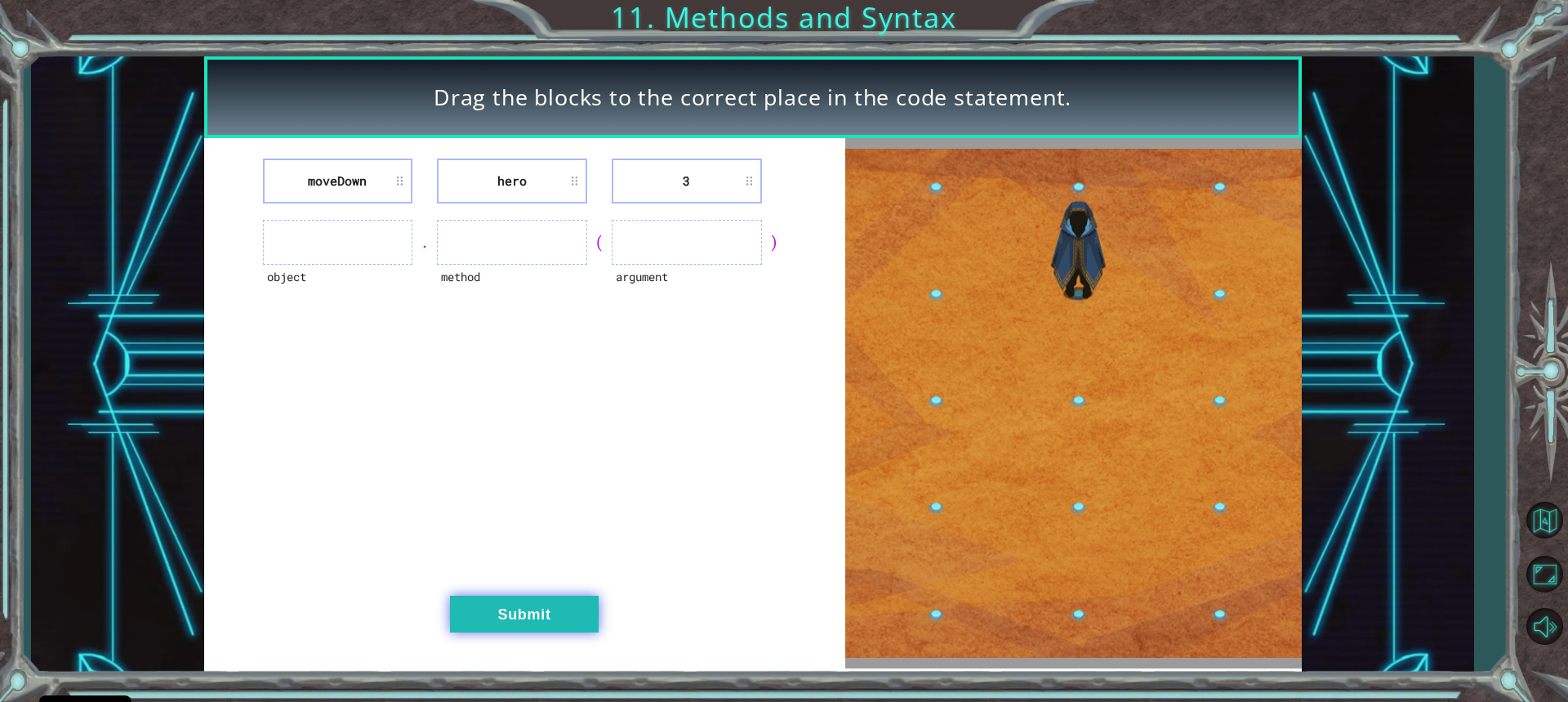
click at [529, 616] on button "Submit" at bounding box center [524, 614] width 148 height 37
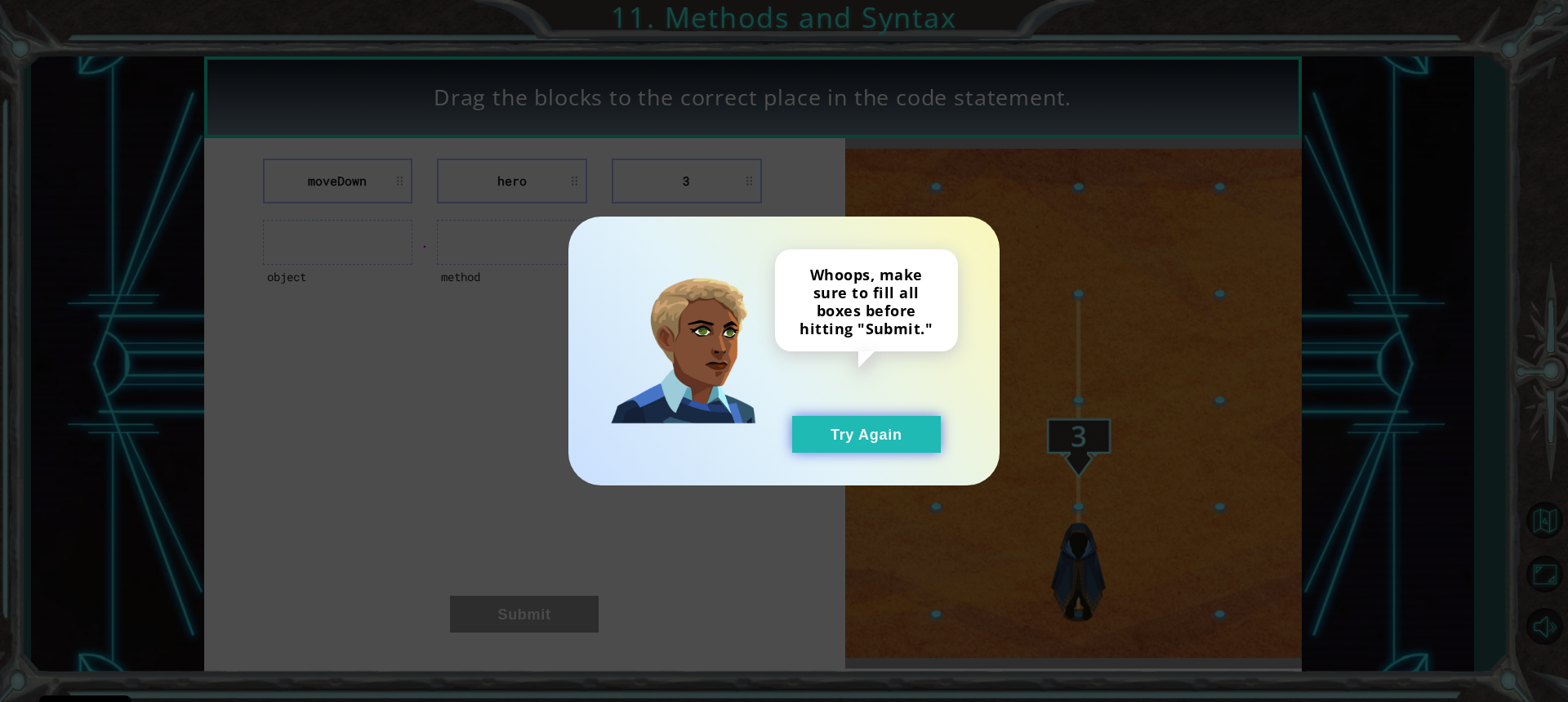
click at [830, 424] on button "Try Again" at bounding box center [866, 434] width 148 height 37
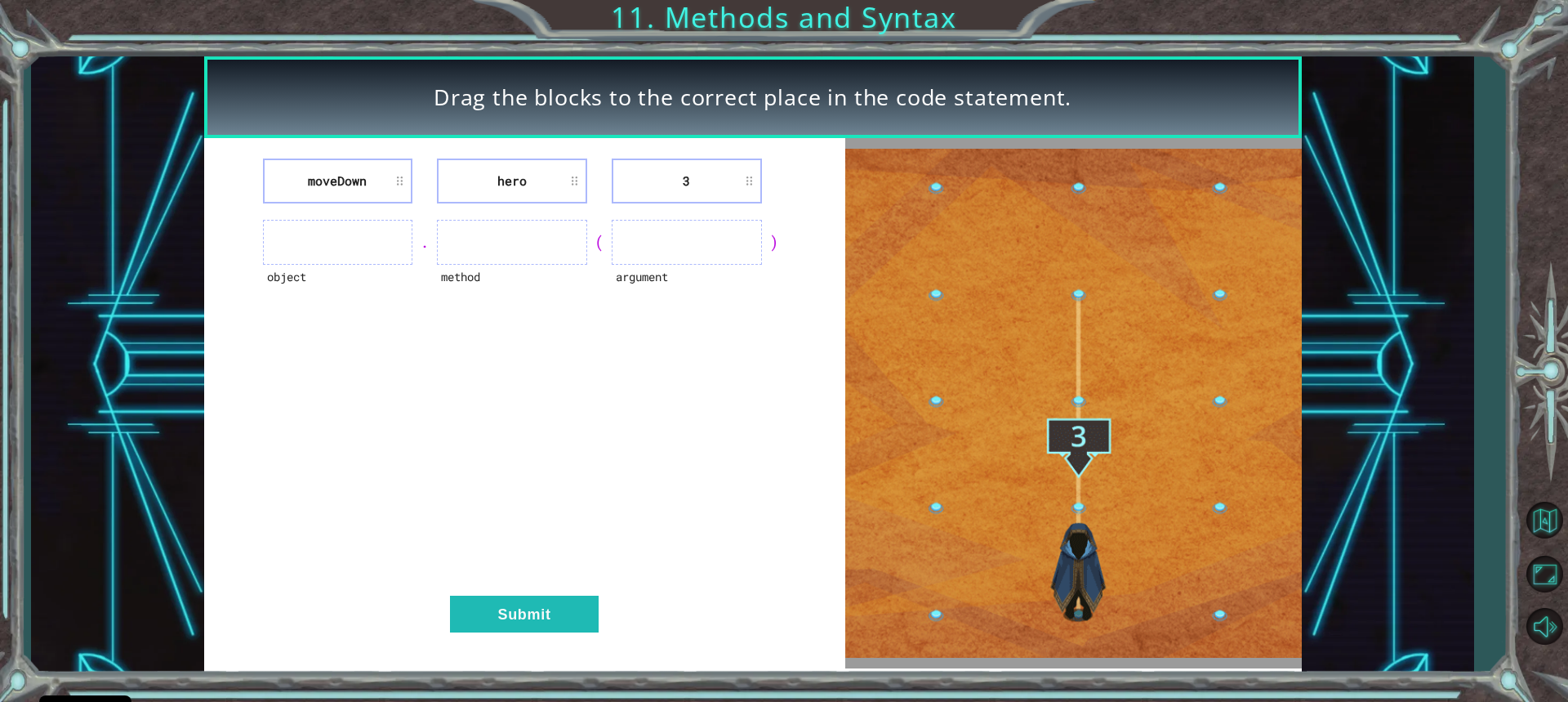
click at [315, 244] on ul at bounding box center [338, 242] width 150 height 45
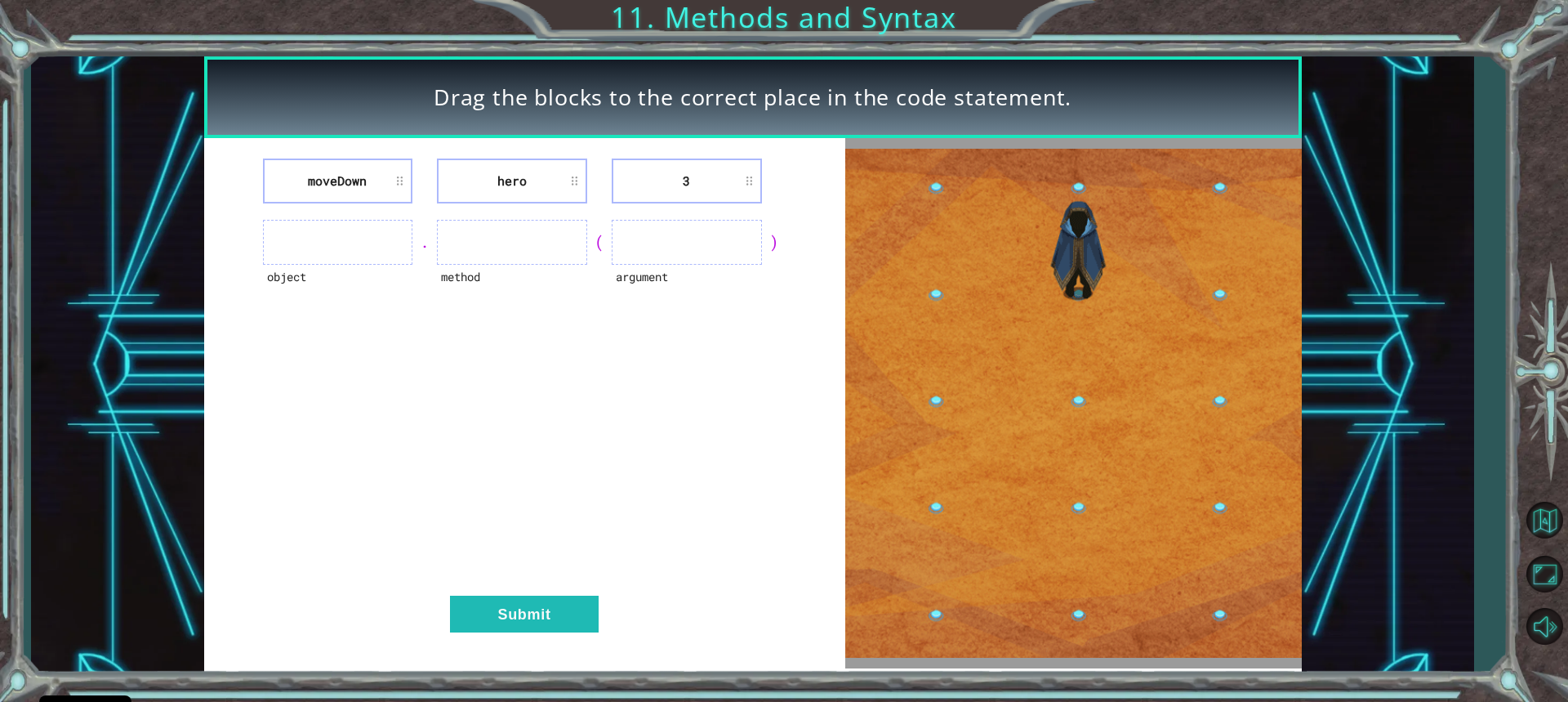
drag, startPoint x: 311, startPoint y: 243, endPoint x: 351, endPoint y: 241, distance: 40.0
click at [326, 244] on ul at bounding box center [338, 242] width 150 height 45
click at [352, 241] on ul at bounding box center [338, 242] width 150 height 45
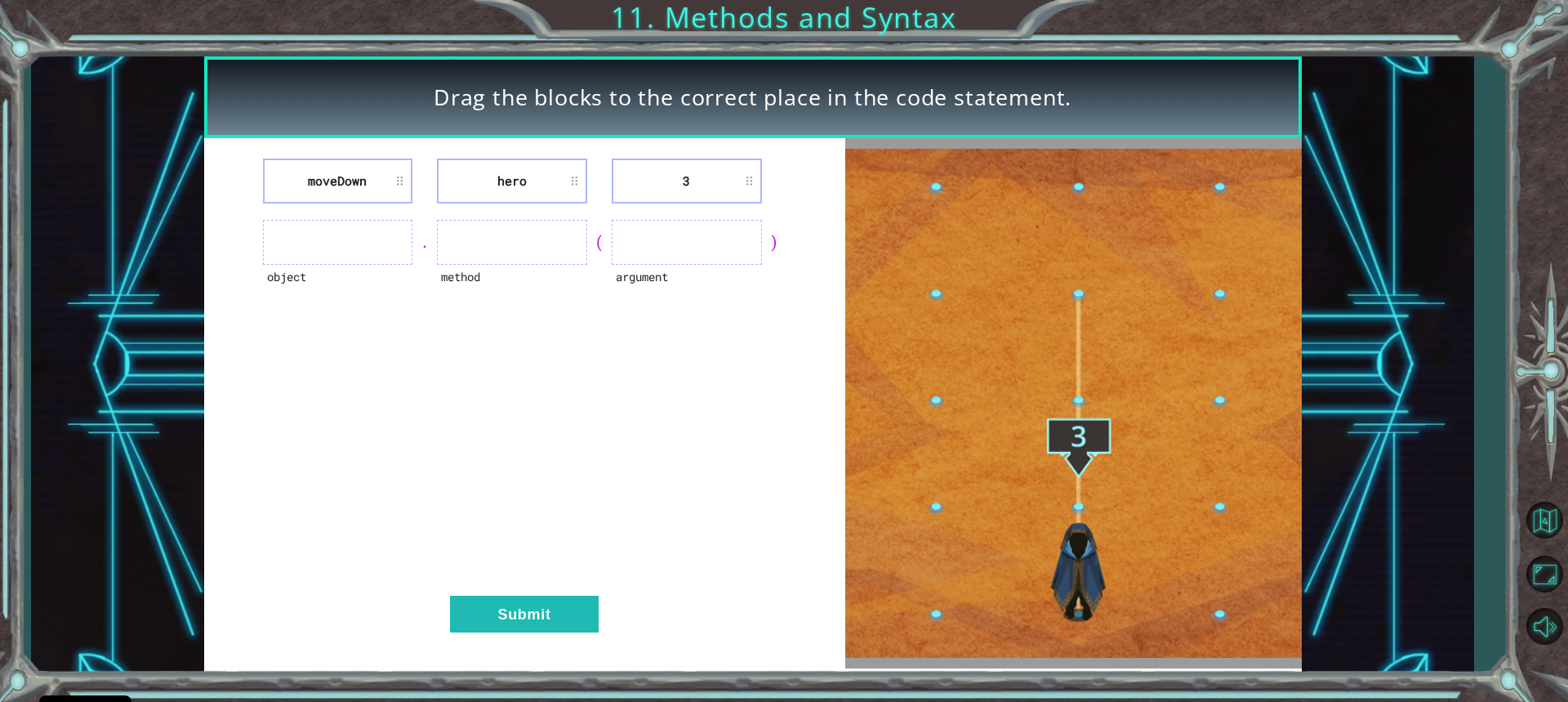
click at [352, 241] on ul at bounding box center [338, 242] width 150 height 45
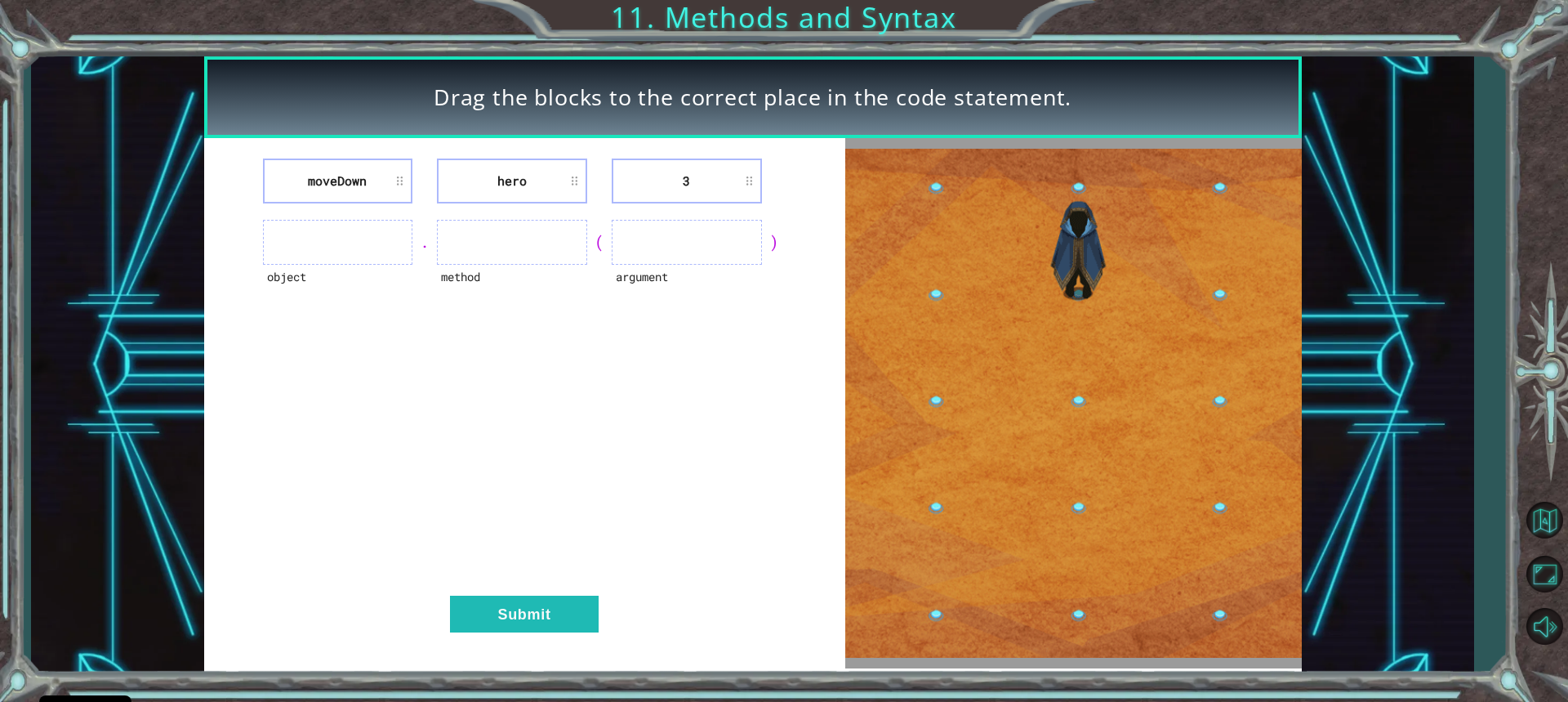
click at [352, 241] on ul at bounding box center [338, 242] width 150 height 45
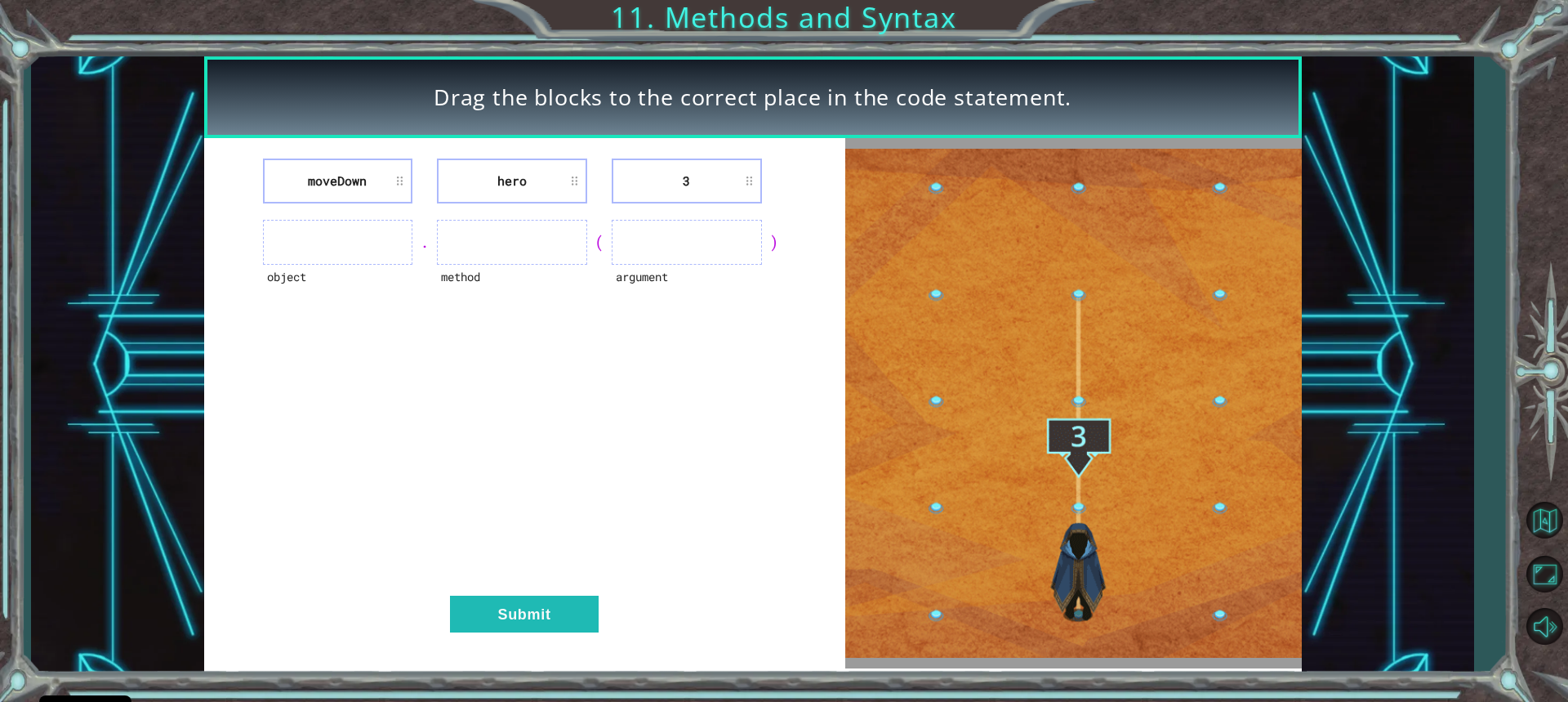
click at [352, 241] on ul at bounding box center [338, 242] width 150 height 45
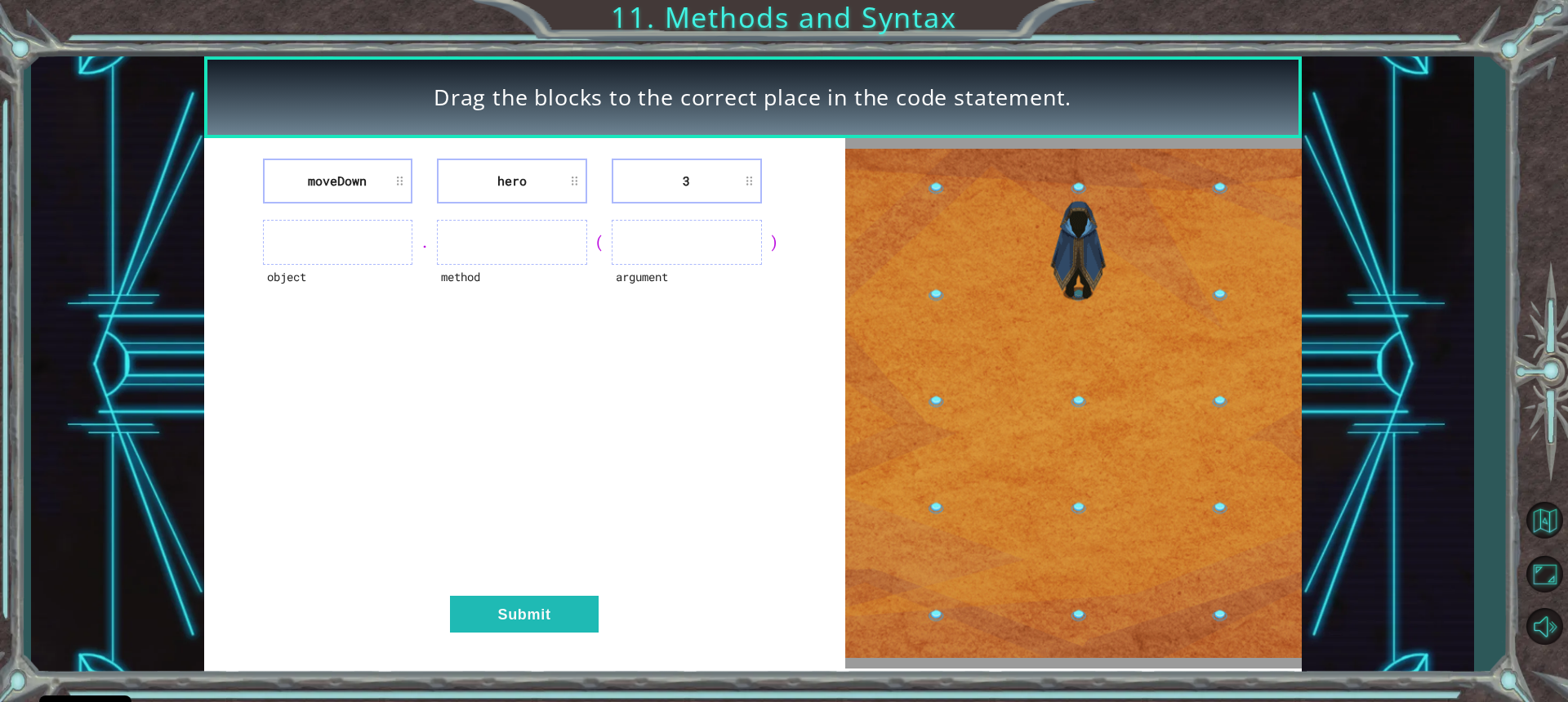
click at [352, 241] on ul at bounding box center [338, 242] width 150 height 45
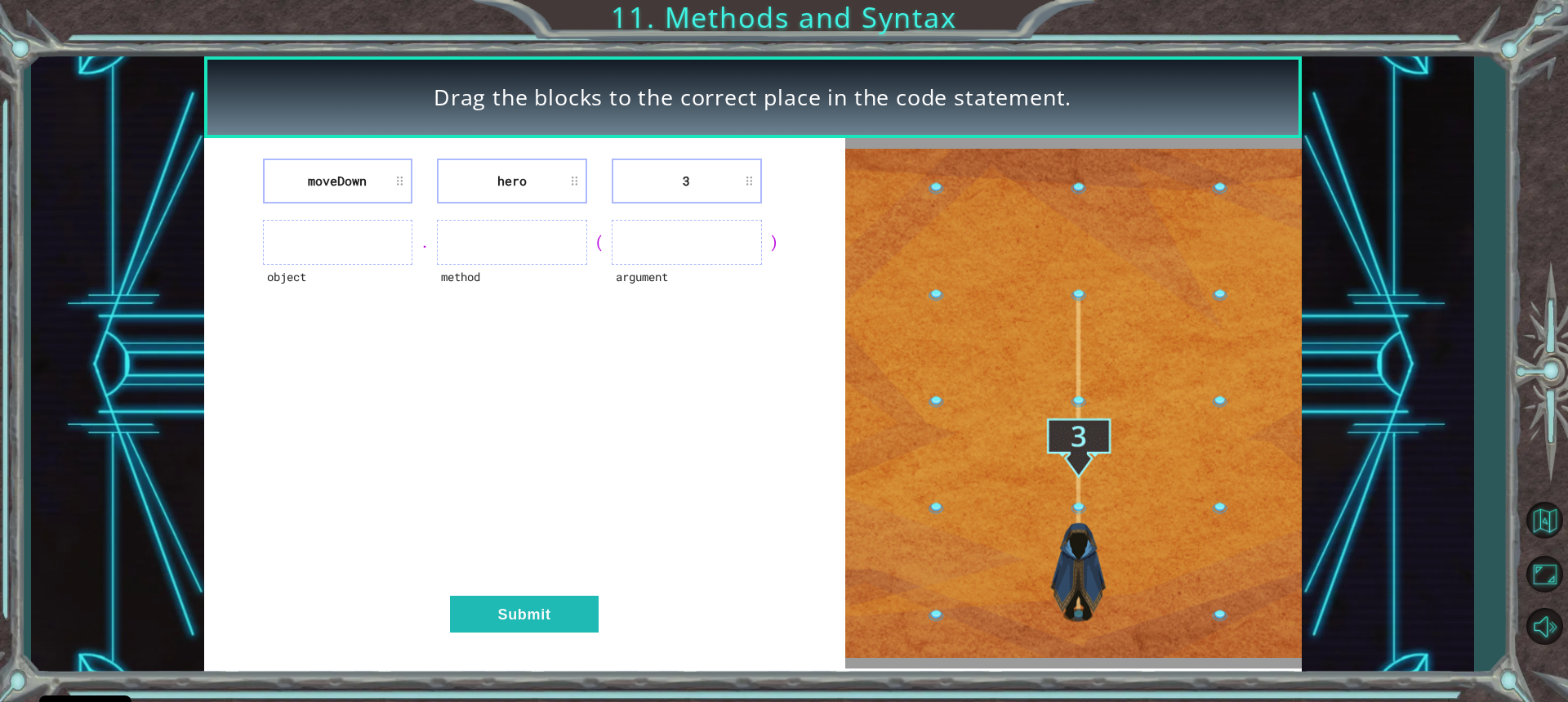
click at [352, 241] on ul at bounding box center [338, 242] width 150 height 45
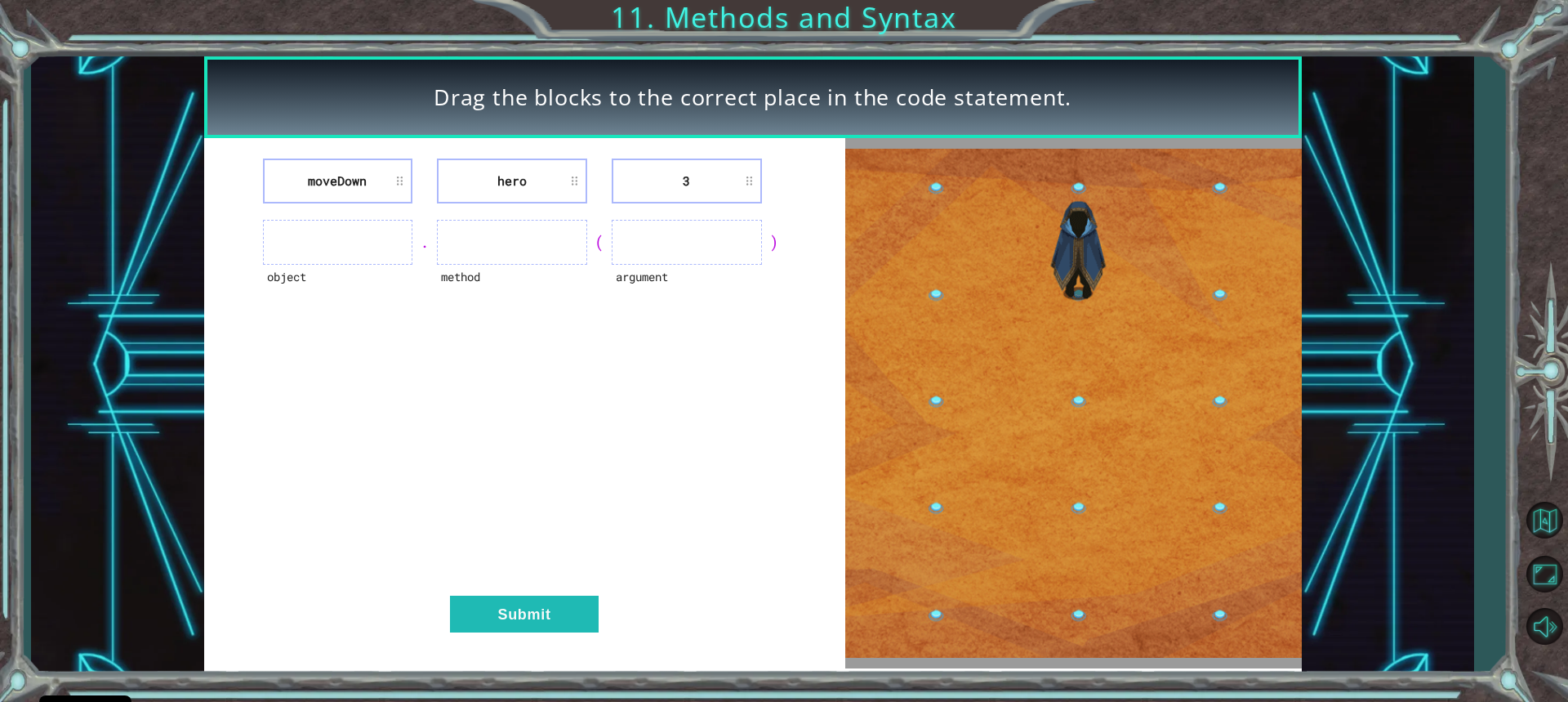
click at [361, 181] on li "moveDown" at bounding box center [338, 180] width 150 height 45
click at [393, 180] on li "moveDown" at bounding box center [338, 180] width 150 height 45
click at [399, 180] on li "moveDown" at bounding box center [338, 180] width 150 height 45
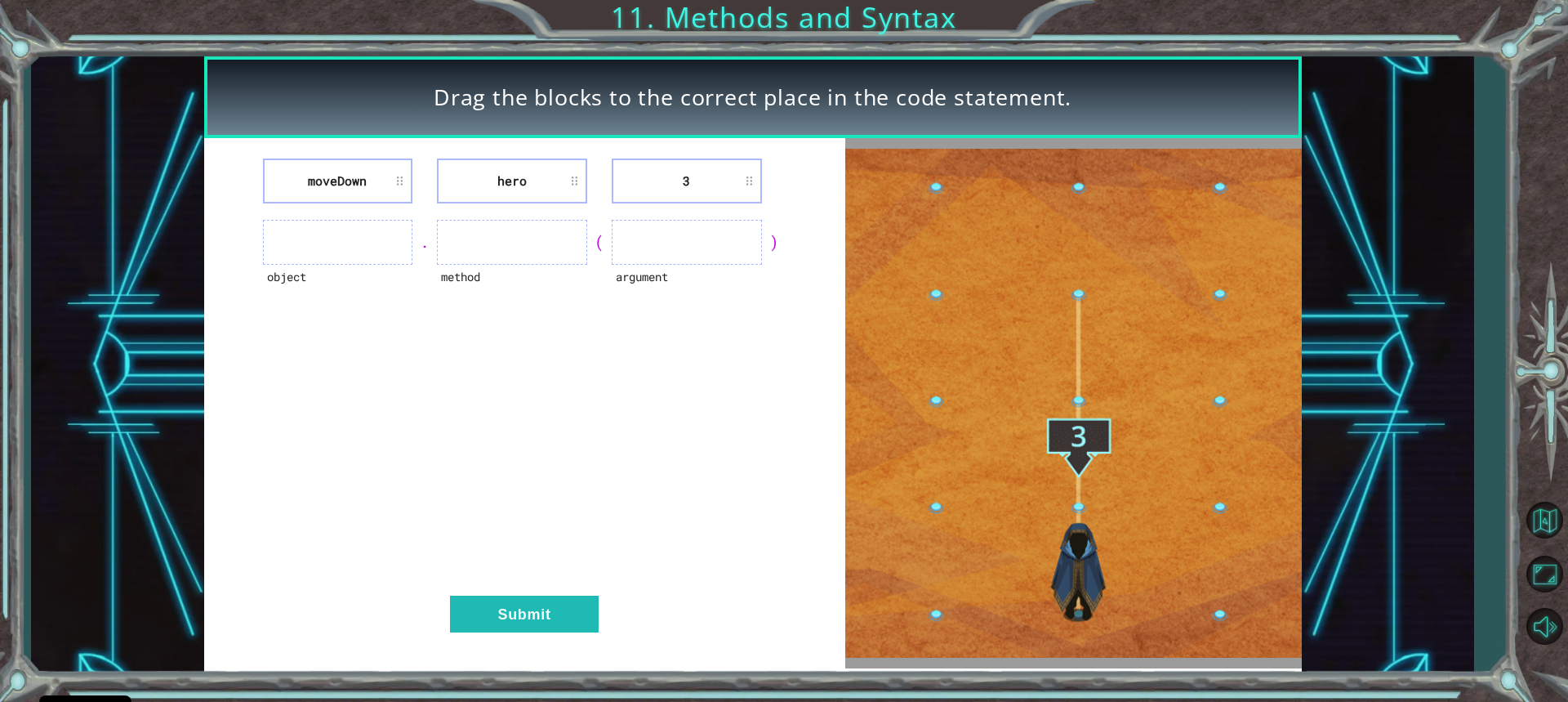
click at [517, 251] on ul at bounding box center [512, 242] width 150 height 45
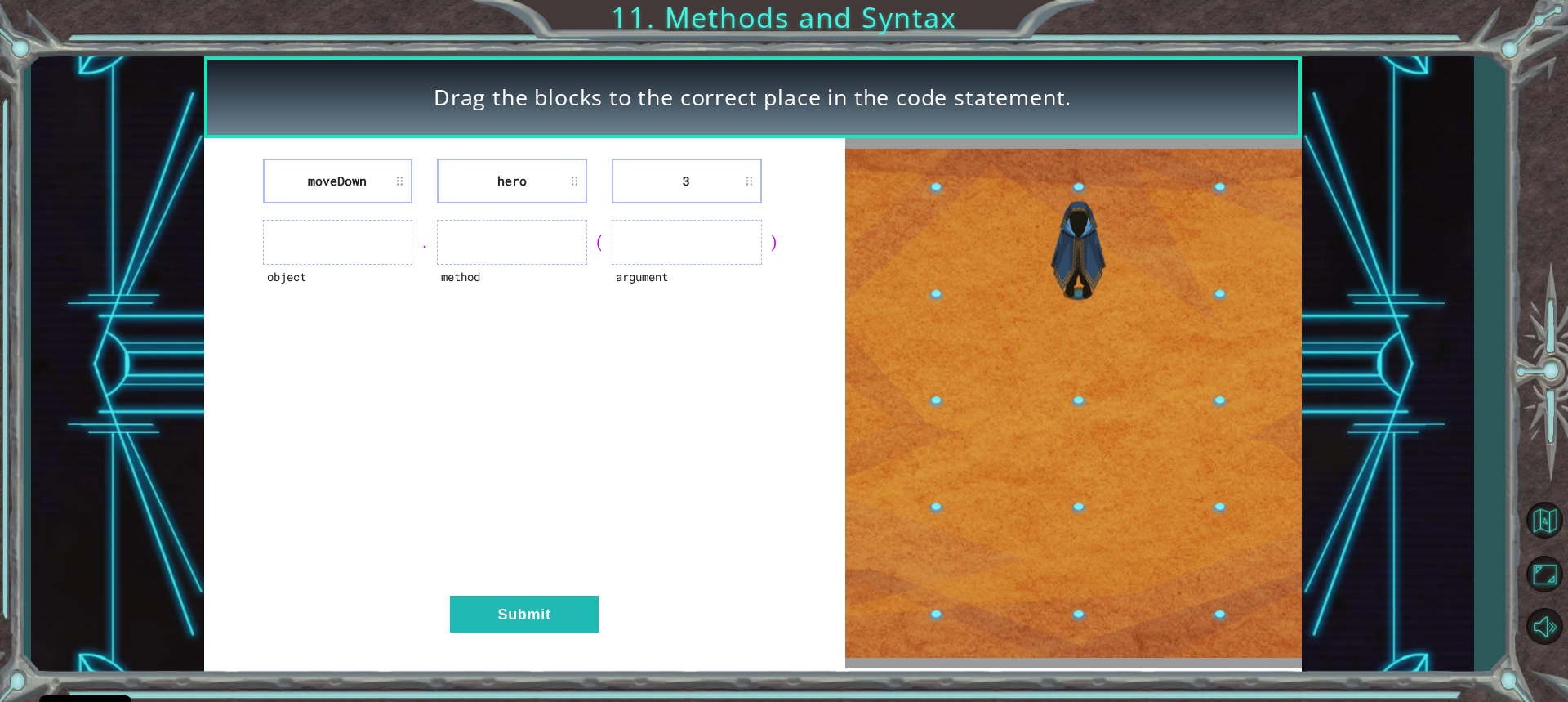
click at [640, 238] on ul at bounding box center [687, 242] width 150 height 45
click at [544, 249] on ul at bounding box center [512, 242] width 150 height 45
drag, startPoint x: 485, startPoint y: 226, endPoint x: 384, endPoint y: 190, distance: 107.2
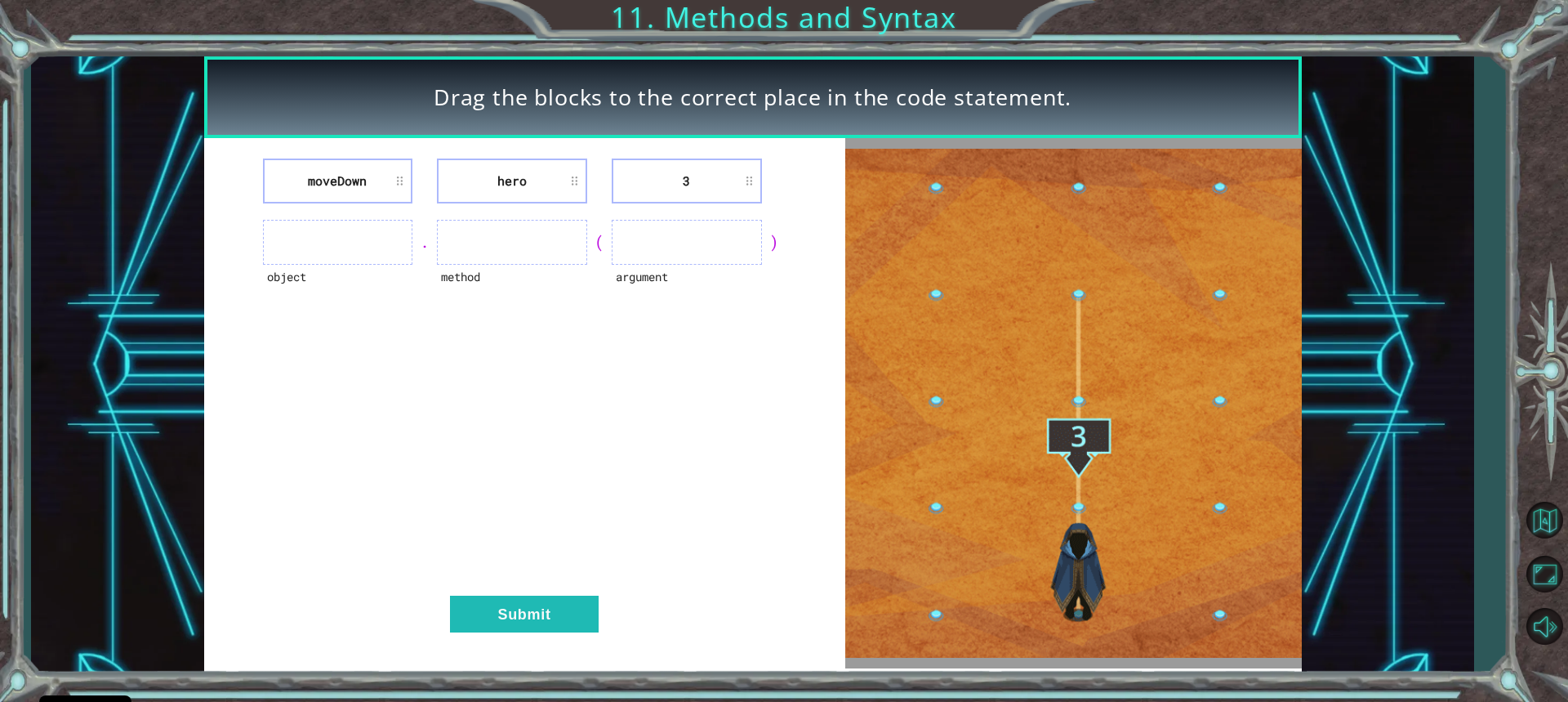
click at [412, 193] on div "moveDown hero 3 object . method ( argument ) Submit" at bounding box center [524, 403] width 641 height 530
click at [316, 246] on ul at bounding box center [338, 242] width 150 height 45
click at [317, 250] on ul at bounding box center [338, 242] width 150 height 45
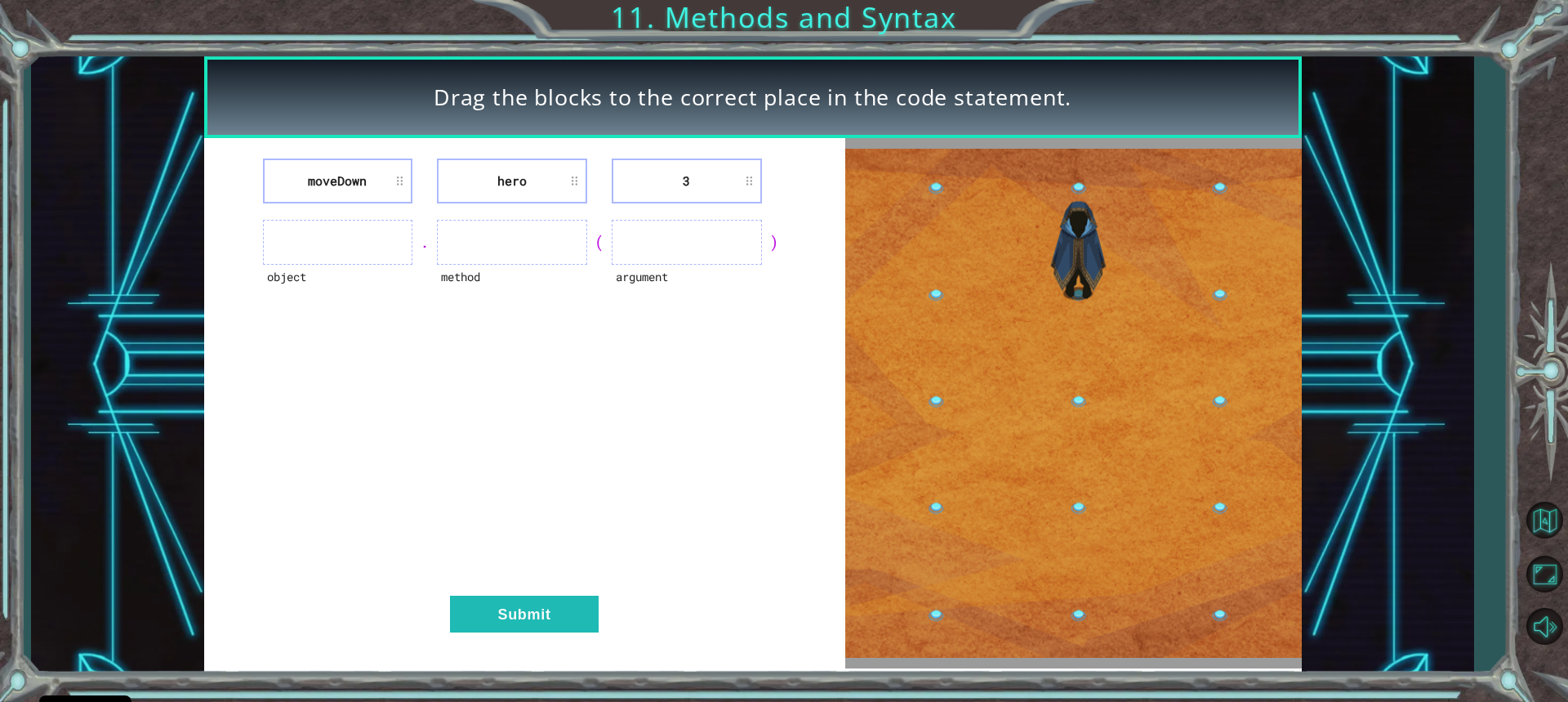
click at [320, 249] on ul at bounding box center [338, 242] width 150 height 45
click at [340, 248] on ul at bounding box center [338, 242] width 150 height 45
drag, startPoint x: 345, startPoint y: 244, endPoint x: 339, endPoint y: 223, distance: 21.8
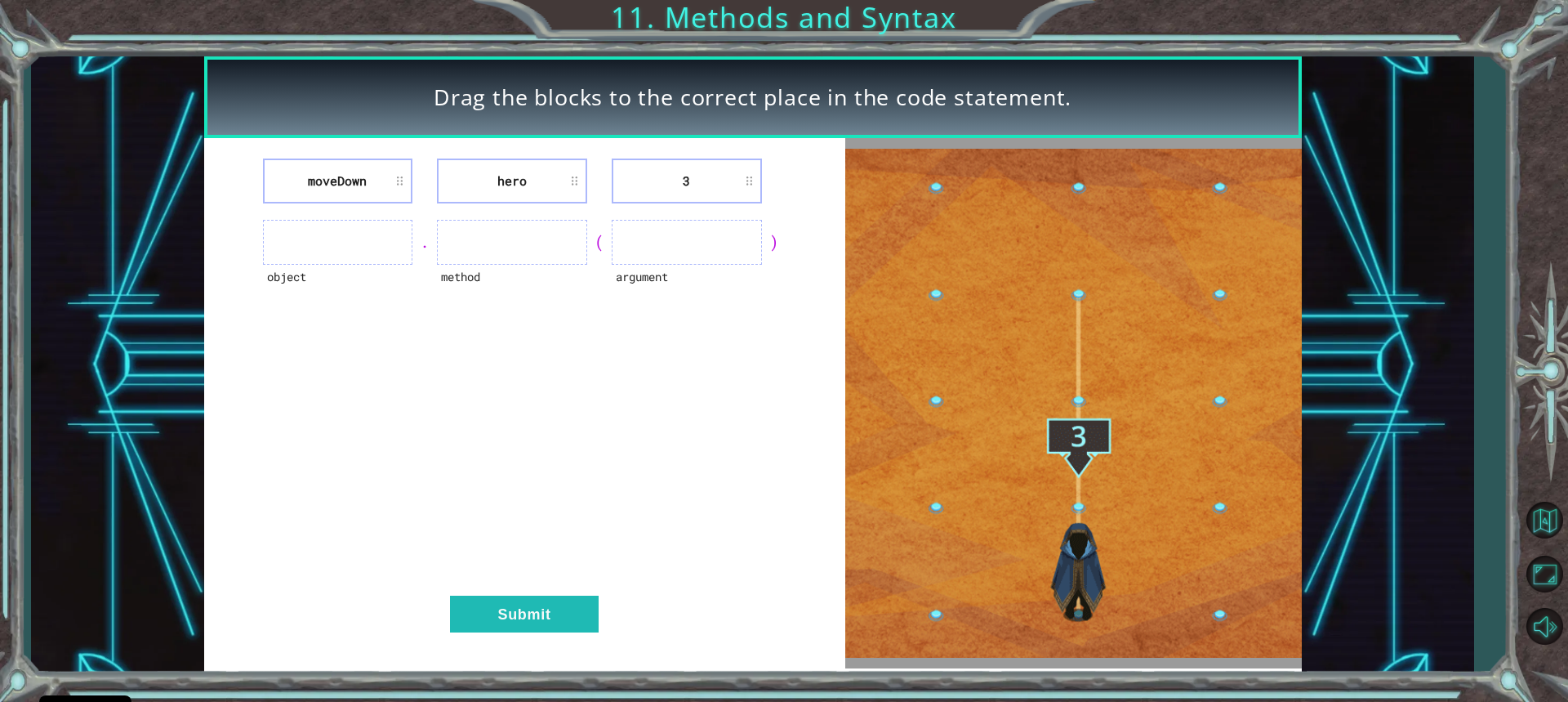
drag, startPoint x: 339, startPoint y: 223, endPoint x: 308, endPoint y: 263, distance: 50.6
click at [322, 241] on ul at bounding box center [338, 242] width 150 height 45
drag, startPoint x: 288, startPoint y: 284, endPoint x: 280, endPoint y: 280, distance: 8.9
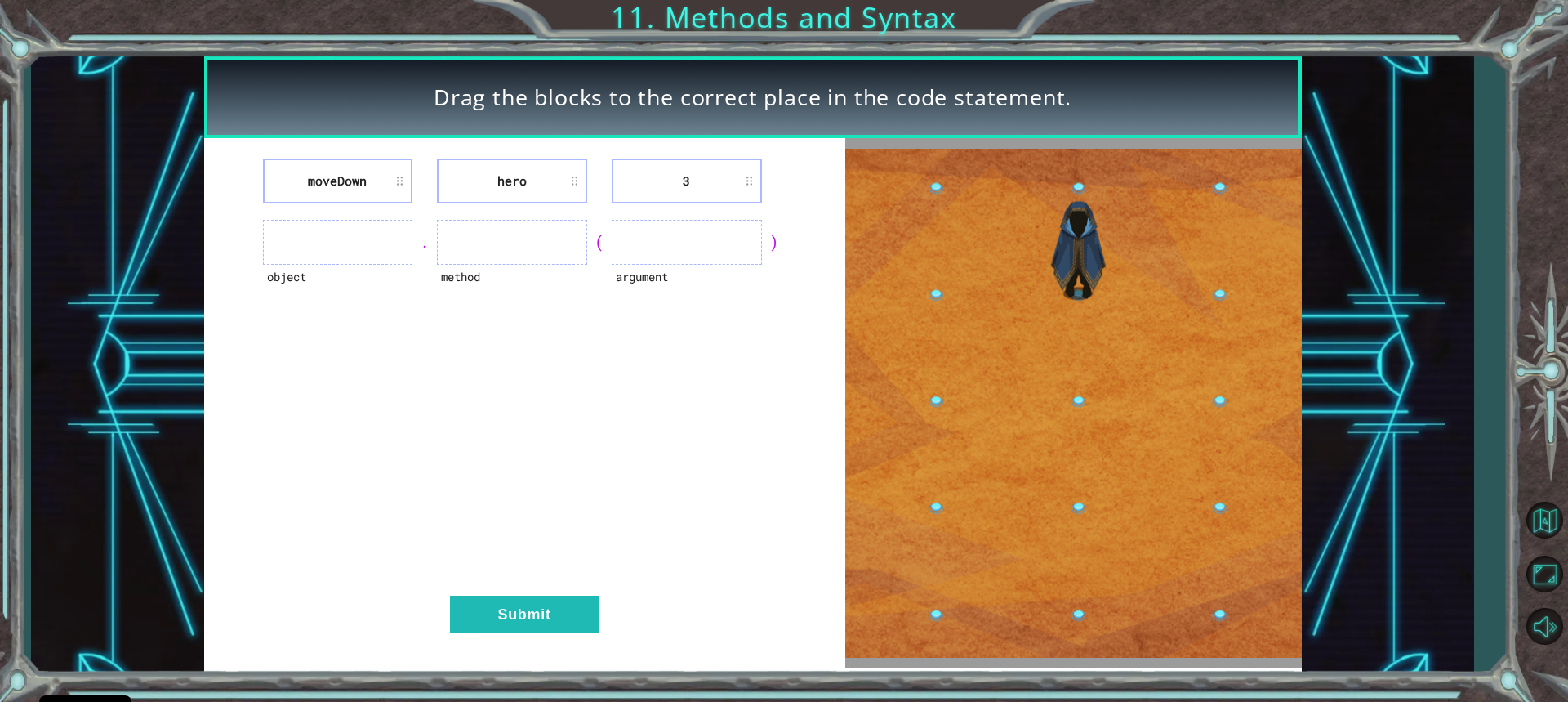
click at [280, 280] on div "object" at bounding box center [338, 287] width 150 height 45
click at [279, 280] on div "object" at bounding box center [338, 287] width 150 height 45
drag, startPoint x: 278, startPoint y: 261, endPoint x: 275, endPoint y: 251, distance: 10.4
click at [275, 252] on ul at bounding box center [338, 242] width 150 height 45
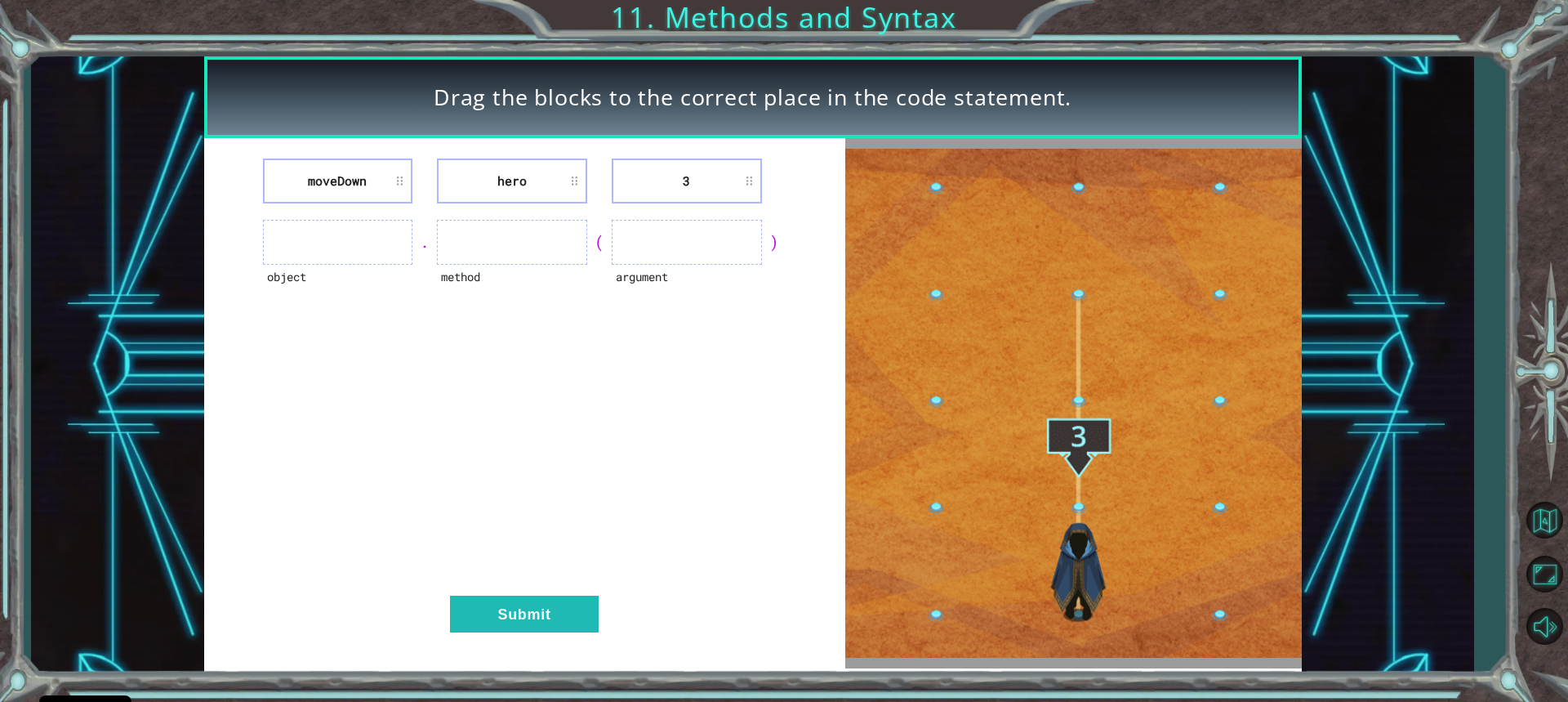
click at [345, 256] on ul at bounding box center [338, 242] width 150 height 45
click at [525, 241] on ul at bounding box center [512, 242] width 150 height 45
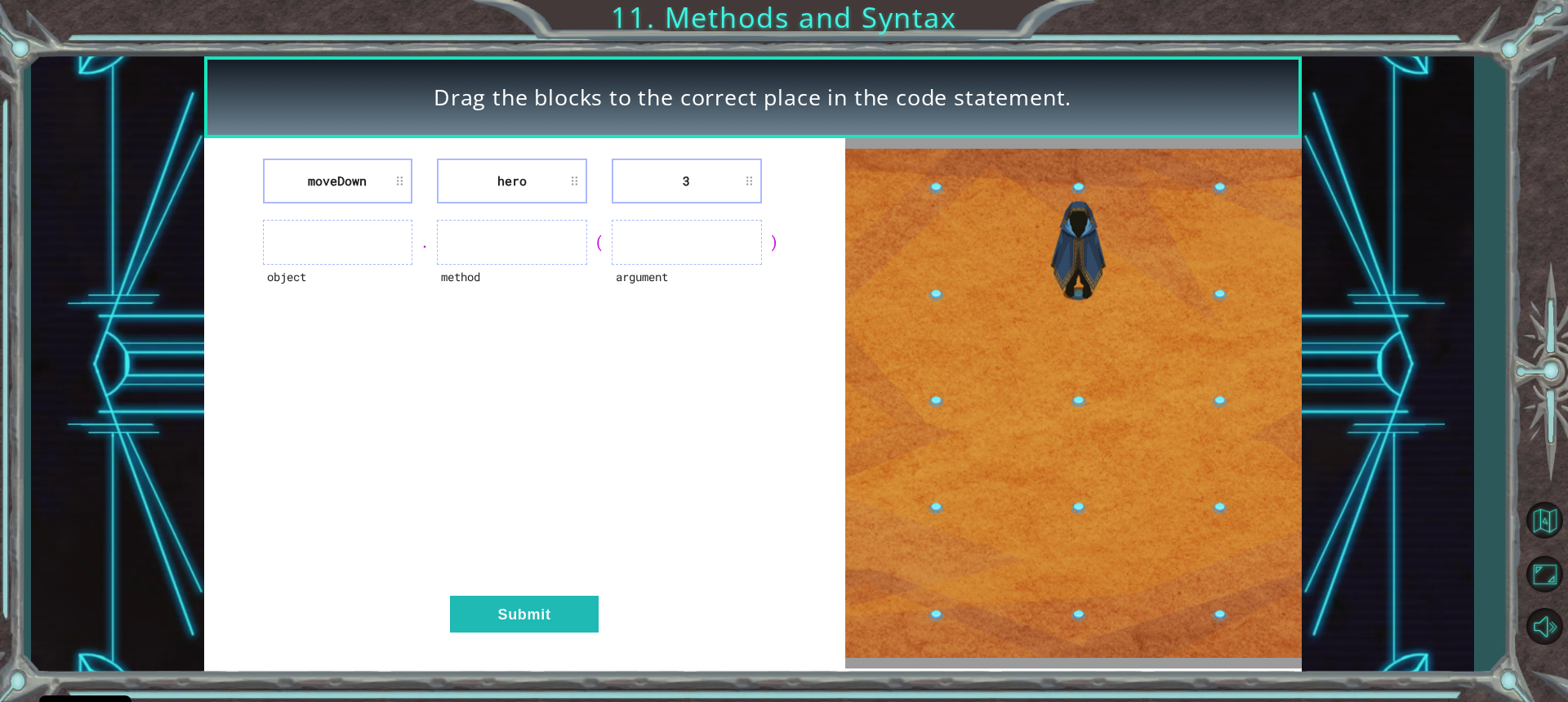
click at [714, 231] on ul at bounding box center [687, 242] width 150 height 45
drag, startPoint x: 1056, startPoint y: 394, endPoint x: 1121, endPoint y: 438, distance: 78.5
drag, startPoint x: 1121, startPoint y: 438, endPoint x: 1062, endPoint y: 430, distance: 59.5
click at [1062, 430] on img at bounding box center [1073, 403] width 457 height 510
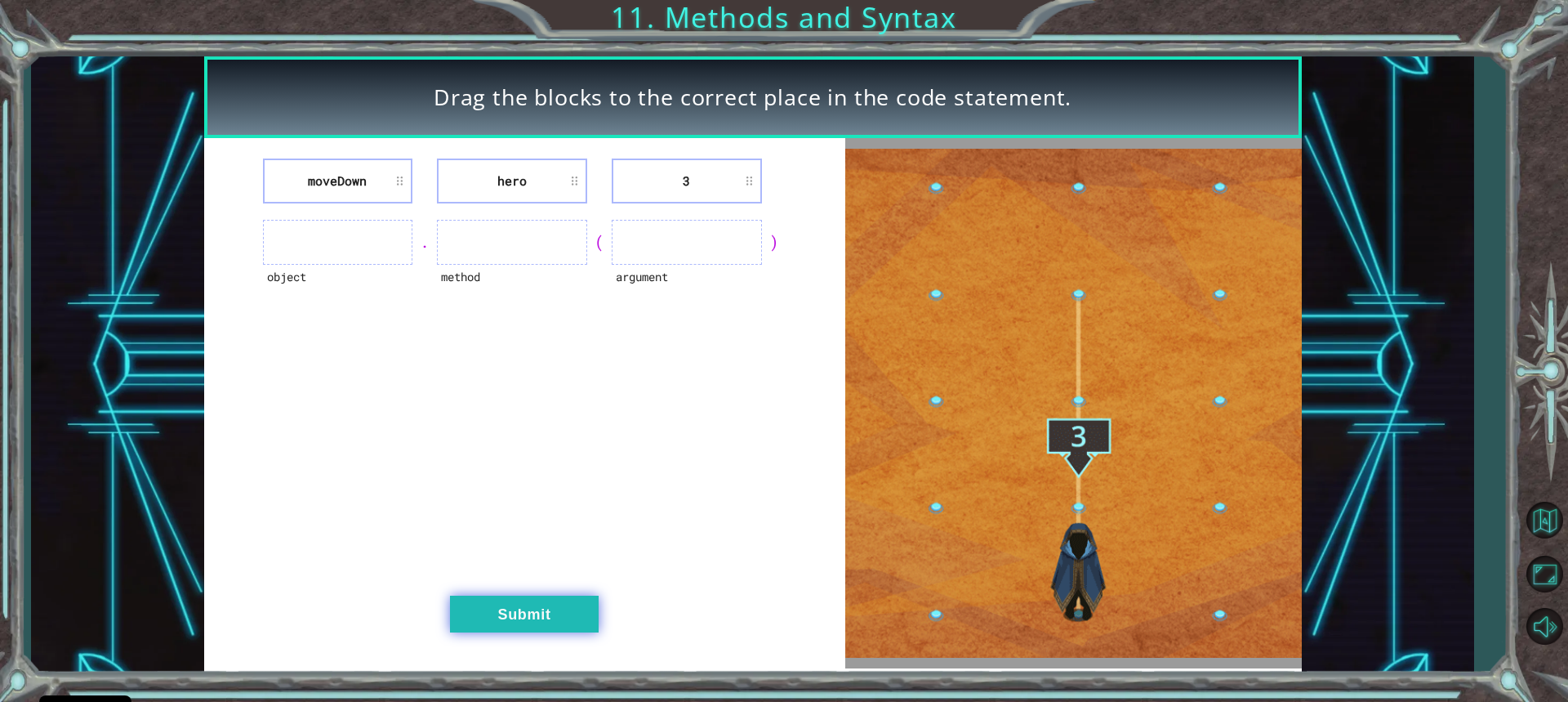
click at [575, 603] on button "Submit" at bounding box center [524, 614] width 148 height 37
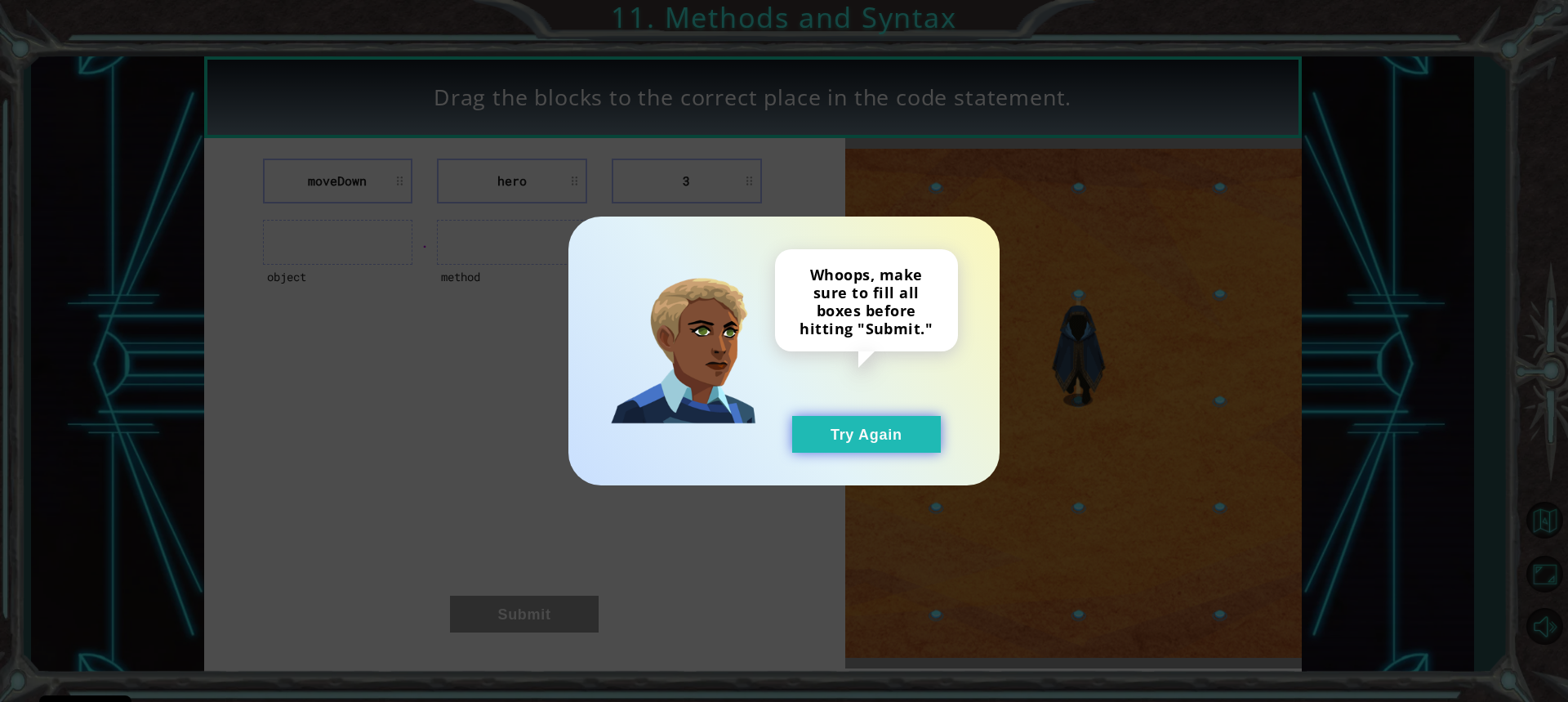
click at [907, 432] on button "Try Again" at bounding box center [866, 434] width 148 height 37
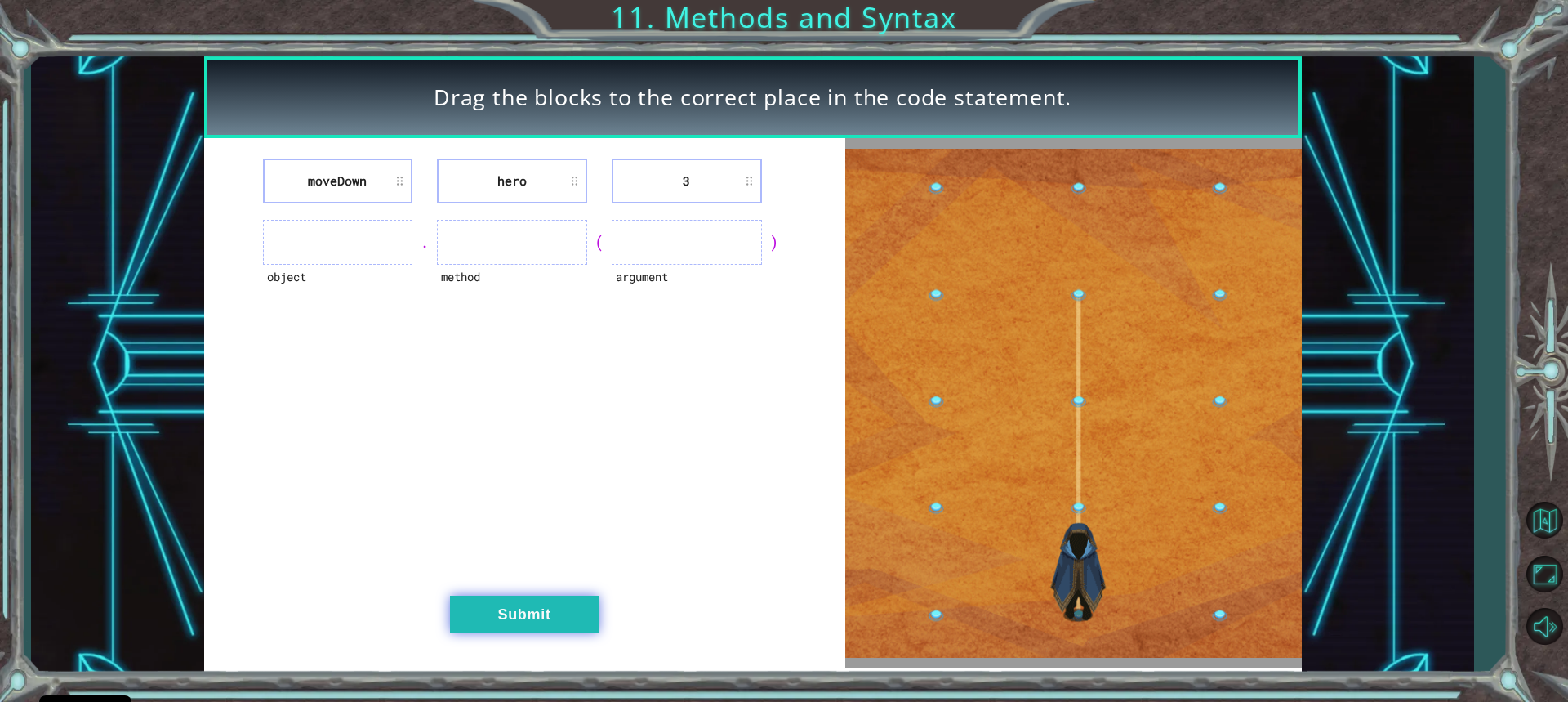
click at [586, 608] on button "Submit" at bounding box center [524, 614] width 148 height 37
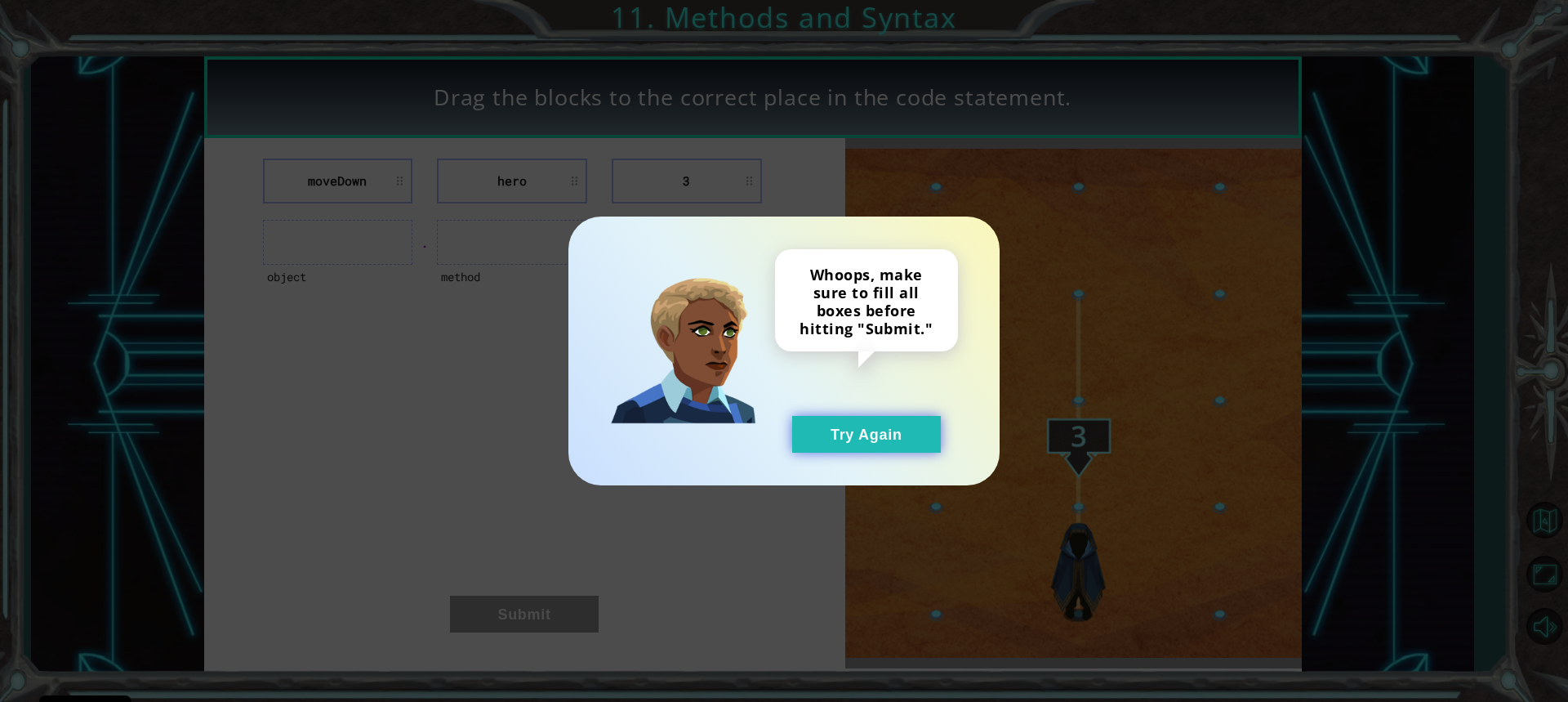
click at [898, 450] on button "Try Again" at bounding box center [866, 434] width 148 height 37
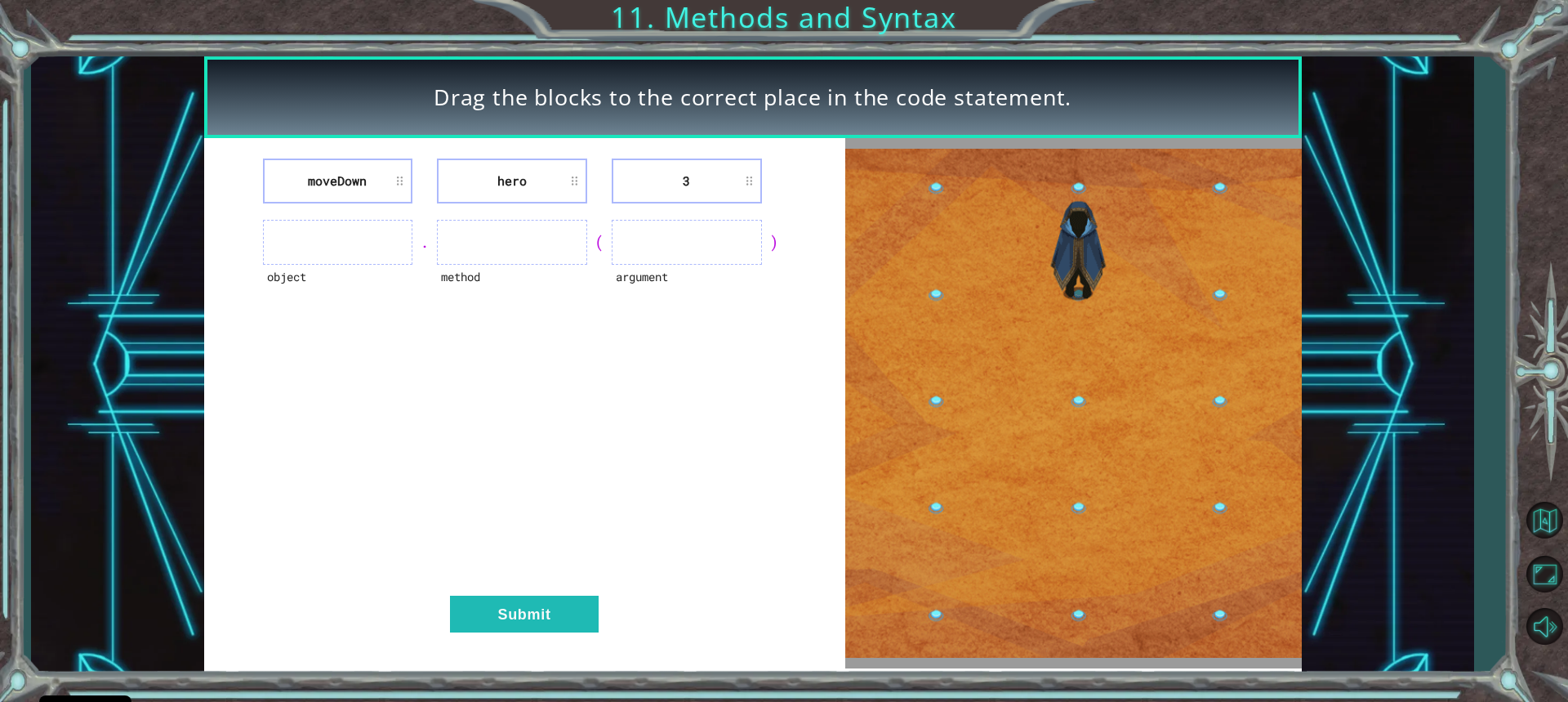
click at [352, 250] on ul at bounding box center [338, 242] width 150 height 45
click at [361, 245] on ul at bounding box center [338, 242] width 150 height 45
drag, startPoint x: 359, startPoint y: 251, endPoint x: 324, endPoint y: 239, distance: 37.0
click at [319, 241] on ul at bounding box center [338, 242] width 150 height 45
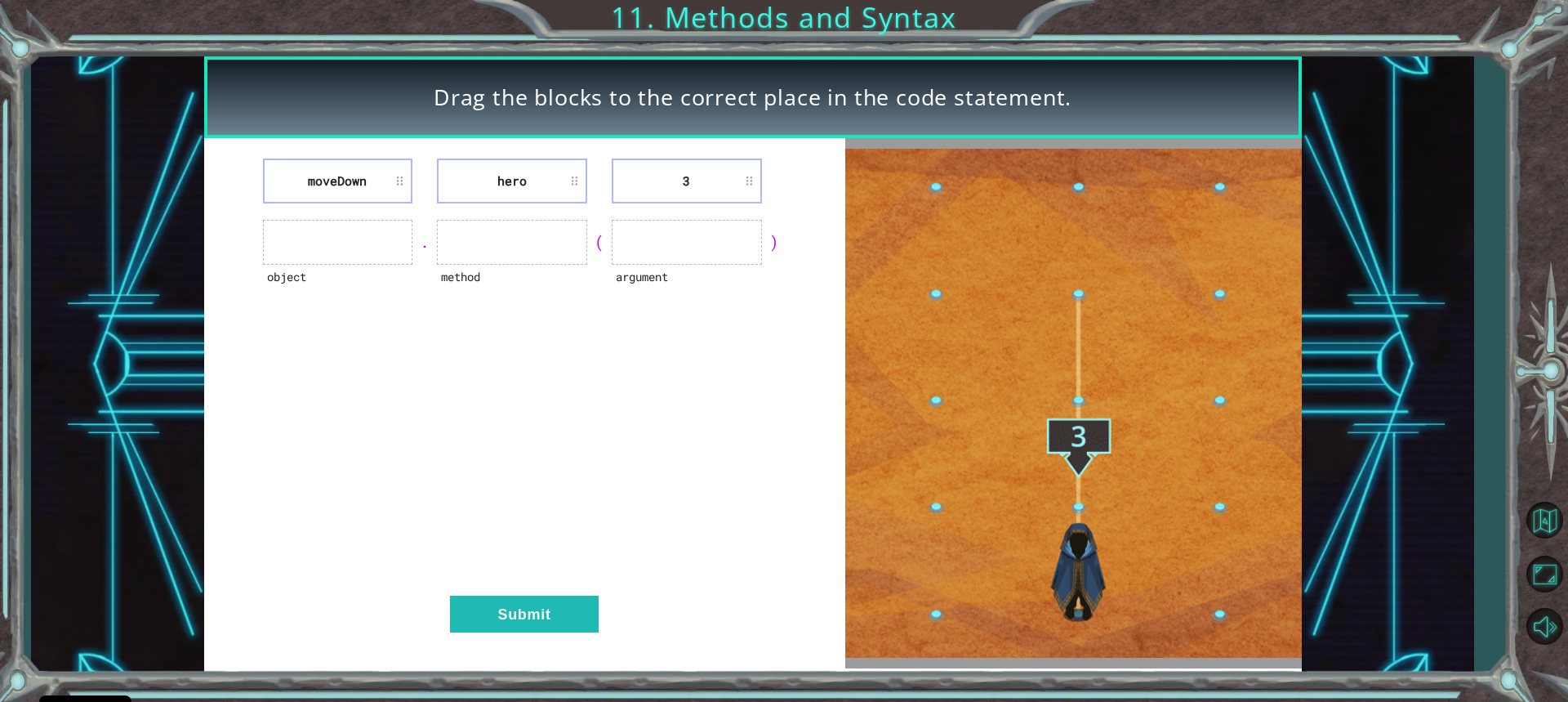
drag, startPoint x: 328, startPoint y: 238, endPoint x: 442, endPoint y: 212, distance: 116.9
click at [420, 224] on div "object . method ( argument )" at bounding box center [525, 242] width 600 height 45
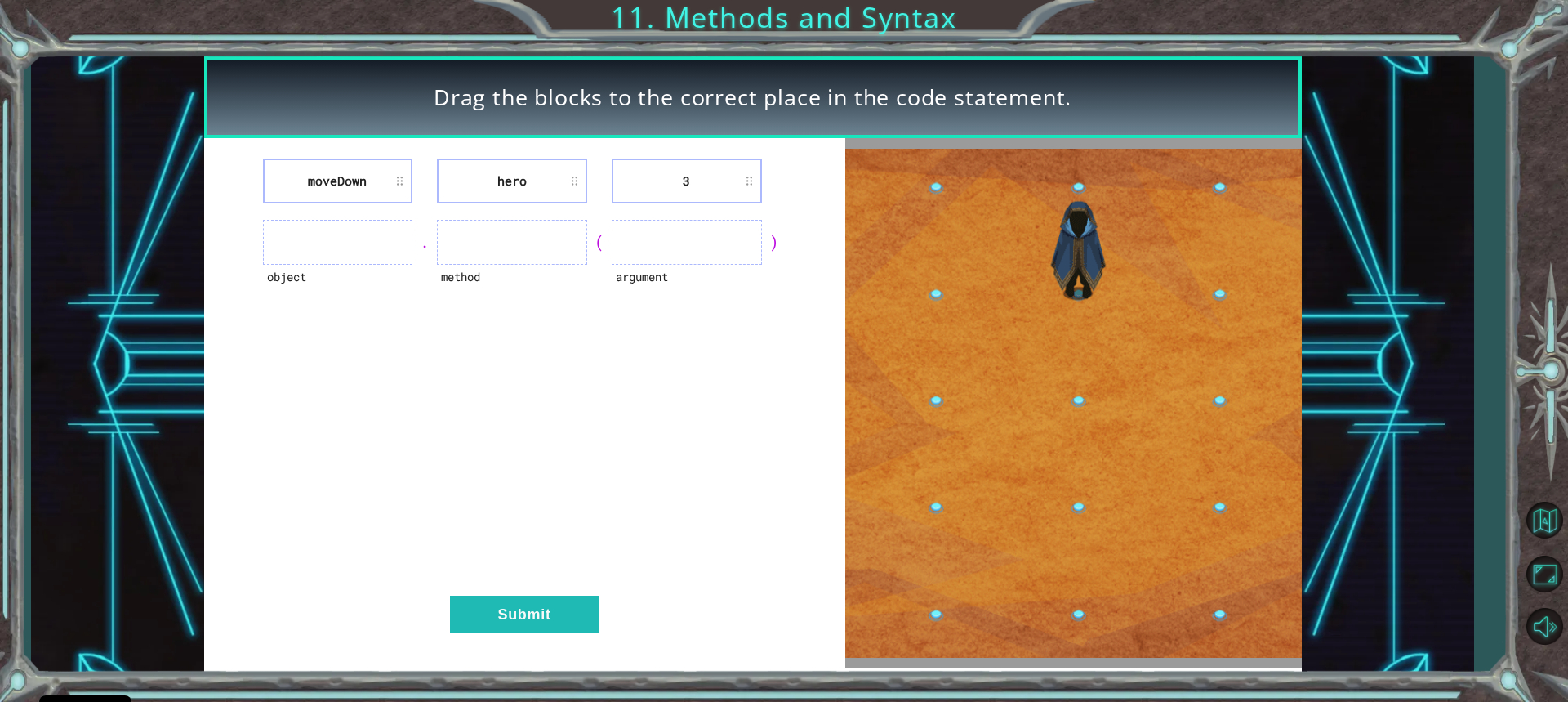
click at [398, 183] on li "moveDown" at bounding box center [338, 180] width 150 height 45
click at [333, 177] on li "moveDown" at bounding box center [338, 180] width 150 height 45
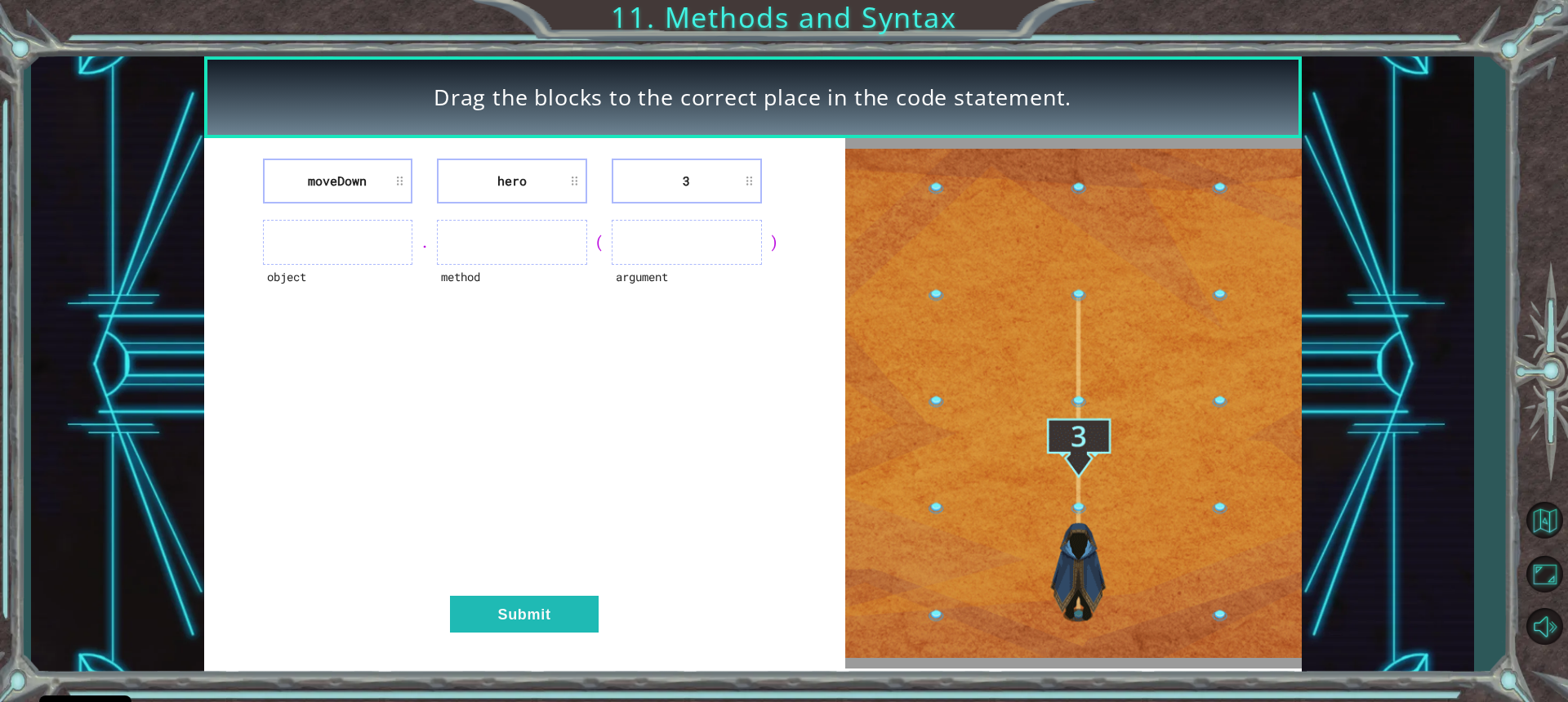
click at [333, 177] on li "moveDown" at bounding box center [338, 180] width 150 height 45
drag, startPoint x: 339, startPoint y: 217, endPoint x: 235, endPoint y: 330, distance: 153.6
click at [235, 330] on div "moveDown hero 3 object . method ( argument ) Submit" at bounding box center [524, 403] width 641 height 530
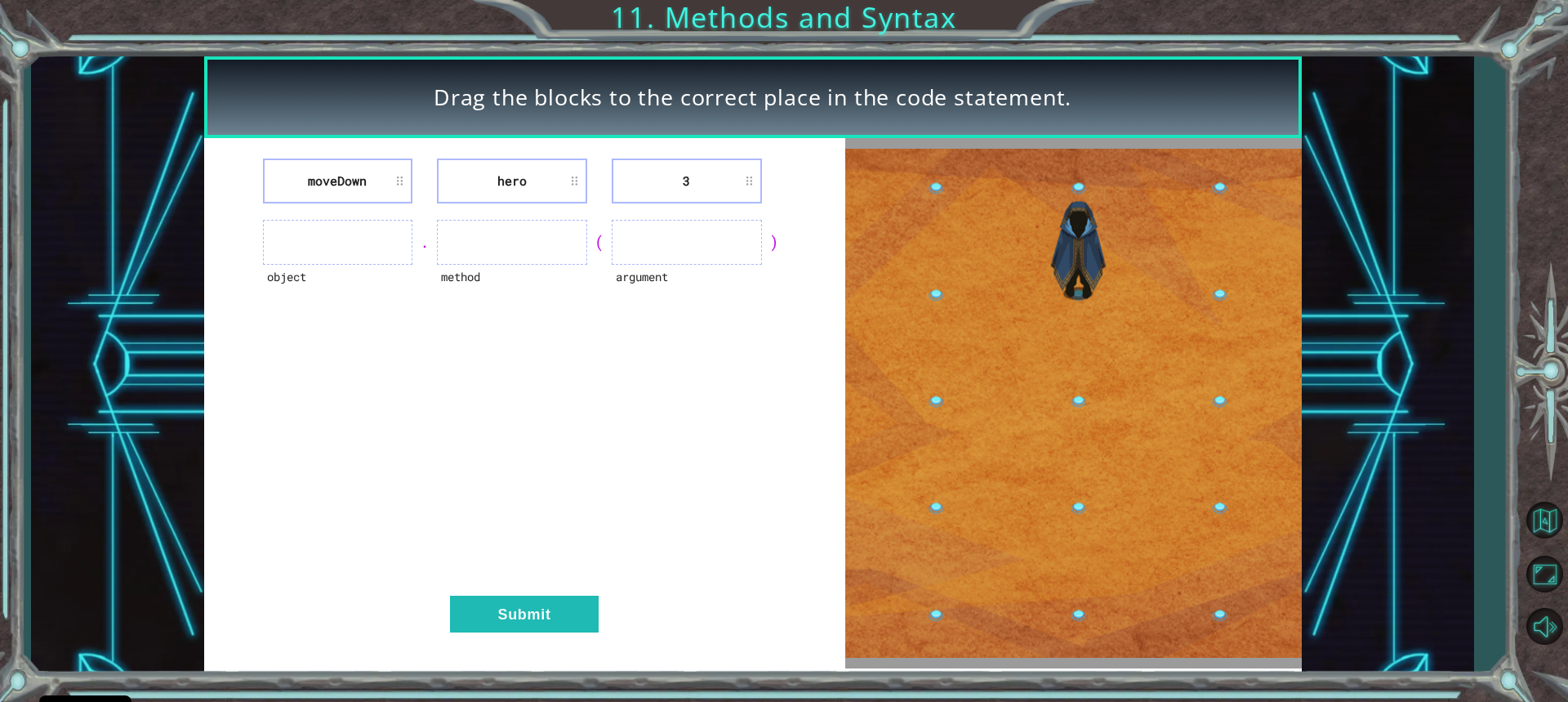
click at [422, 243] on div "." at bounding box center [424, 241] width 24 height 23
click at [484, 242] on ul at bounding box center [512, 242] width 150 height 45
drag, startPoint x: 484, startPoint y: 242, endPoint x: 495, endPoint y: 237, distance: 12.1
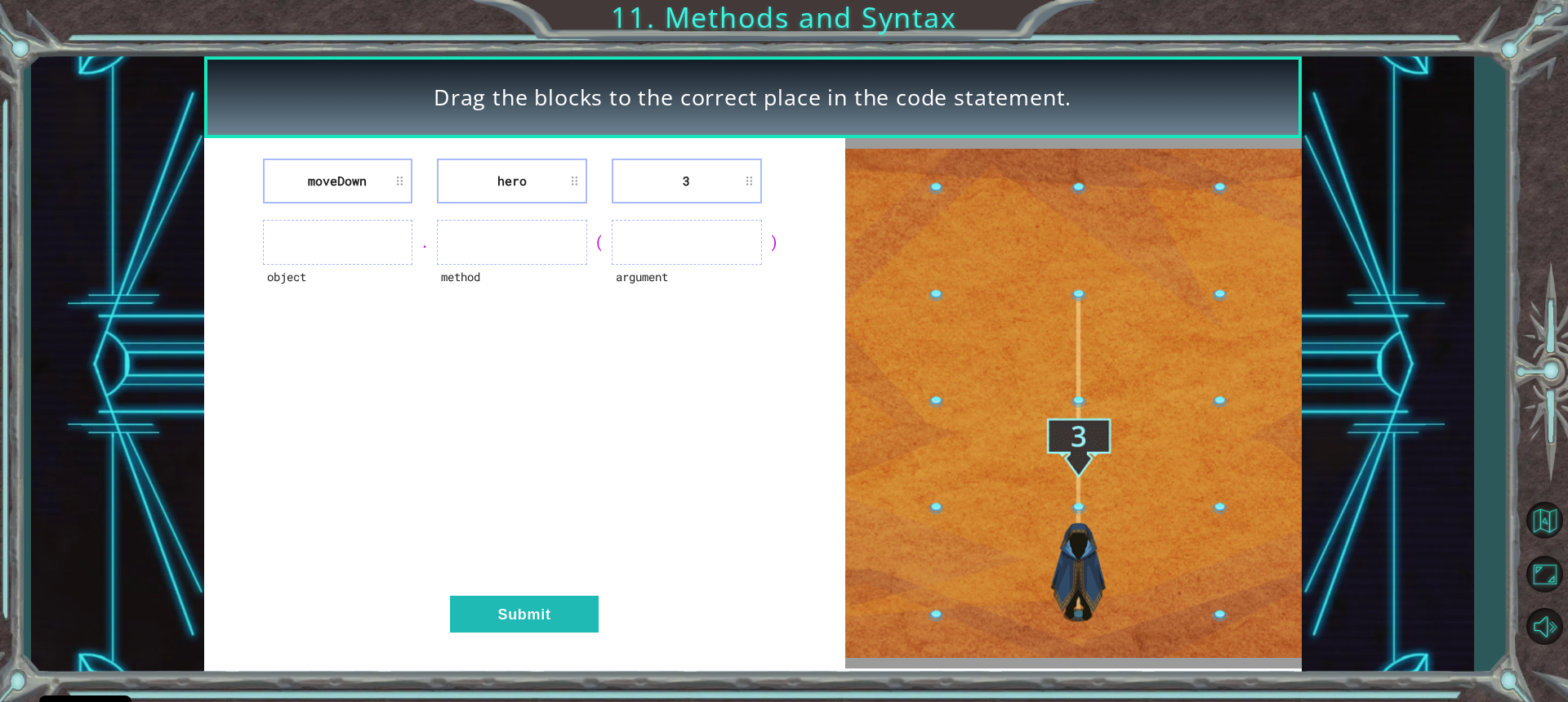
click at [488, 240] on ul at bounding box center [512, 242] width 150 height 45
click at [498, 241] on ul at bounding box center [512, 242] width 150 height 45
click at [501, 225] on ul at bounding box center [512, 242] width 150 height 45
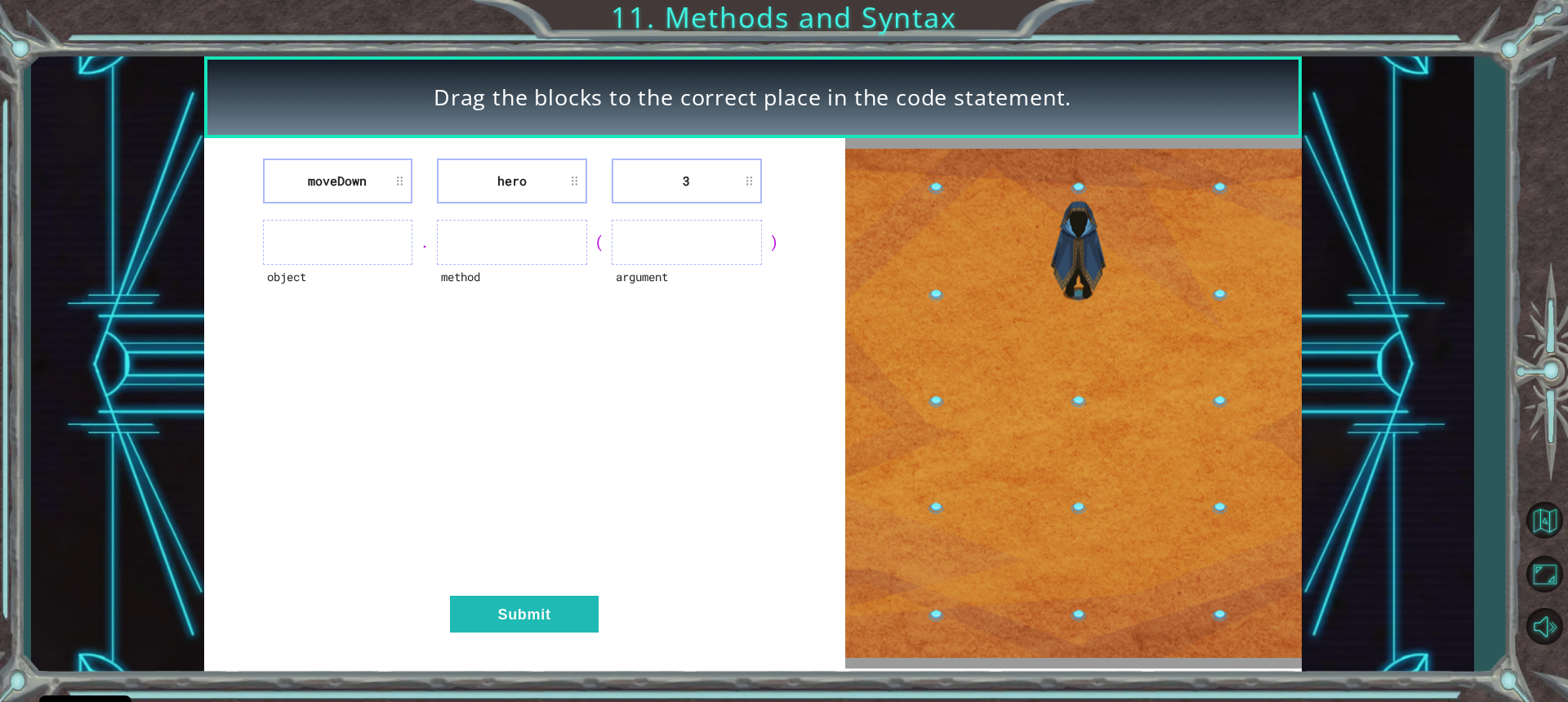
drag, startPoint x: 501, startPoint y: 225, endPoint x: 529, endPoint y: 215, distance: 29.7
click at [529, 215] on div "moveDown hero 3 object . method ( argument ) Submit" at bounding box center [524, 403] width 641 height 530
drag, startPoint x: 529, startPoint y: 215, endPoint x: 540, endPoint y: 210, distance: 12.1
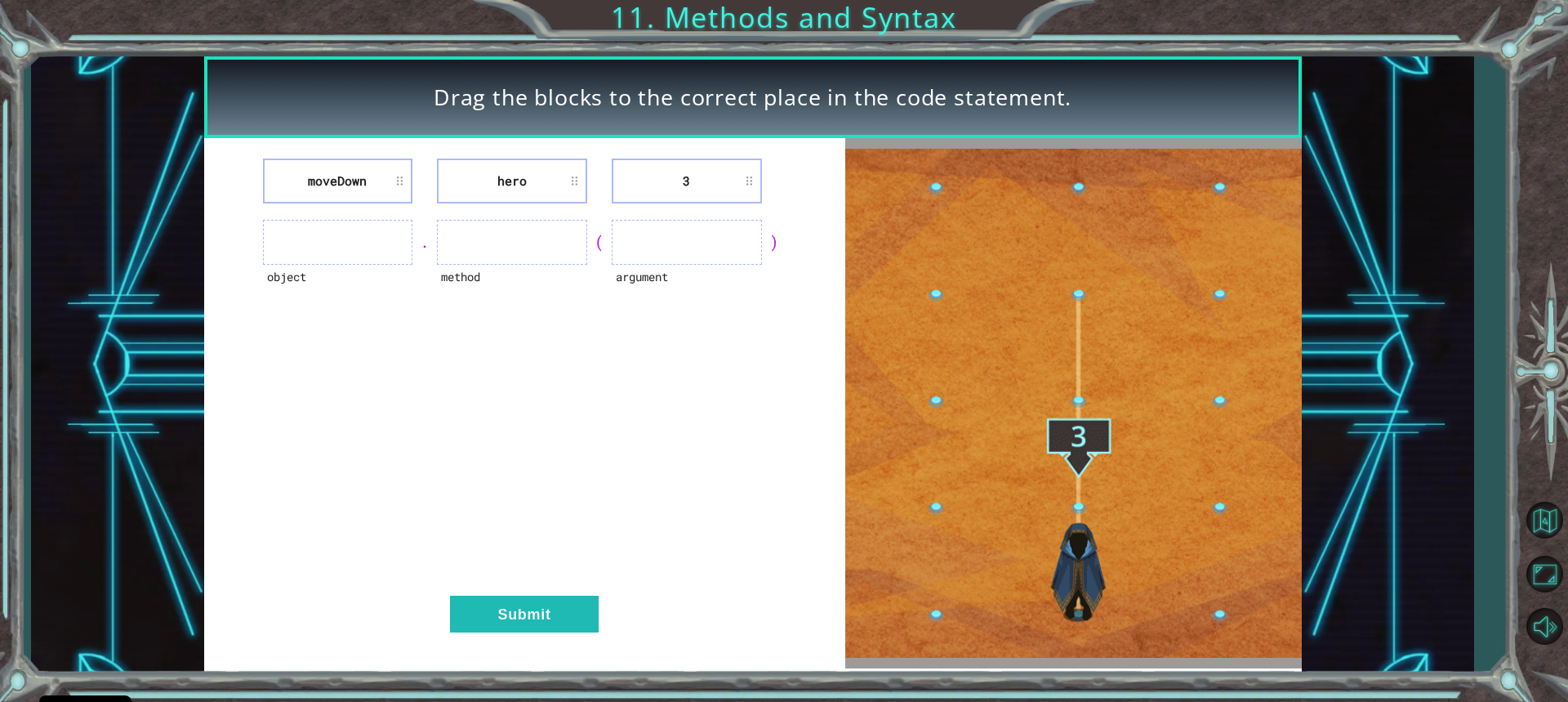
click at [538, 211] on div "moveDown hero 3 object . method ( argument ) Submit" at bounding box center [524, 403] width 641 height 530
click at [389, 389] on div "moveDown hero 3 object . method ( argument ) Submit" at bounding box center [524, 403] width 641 height 530
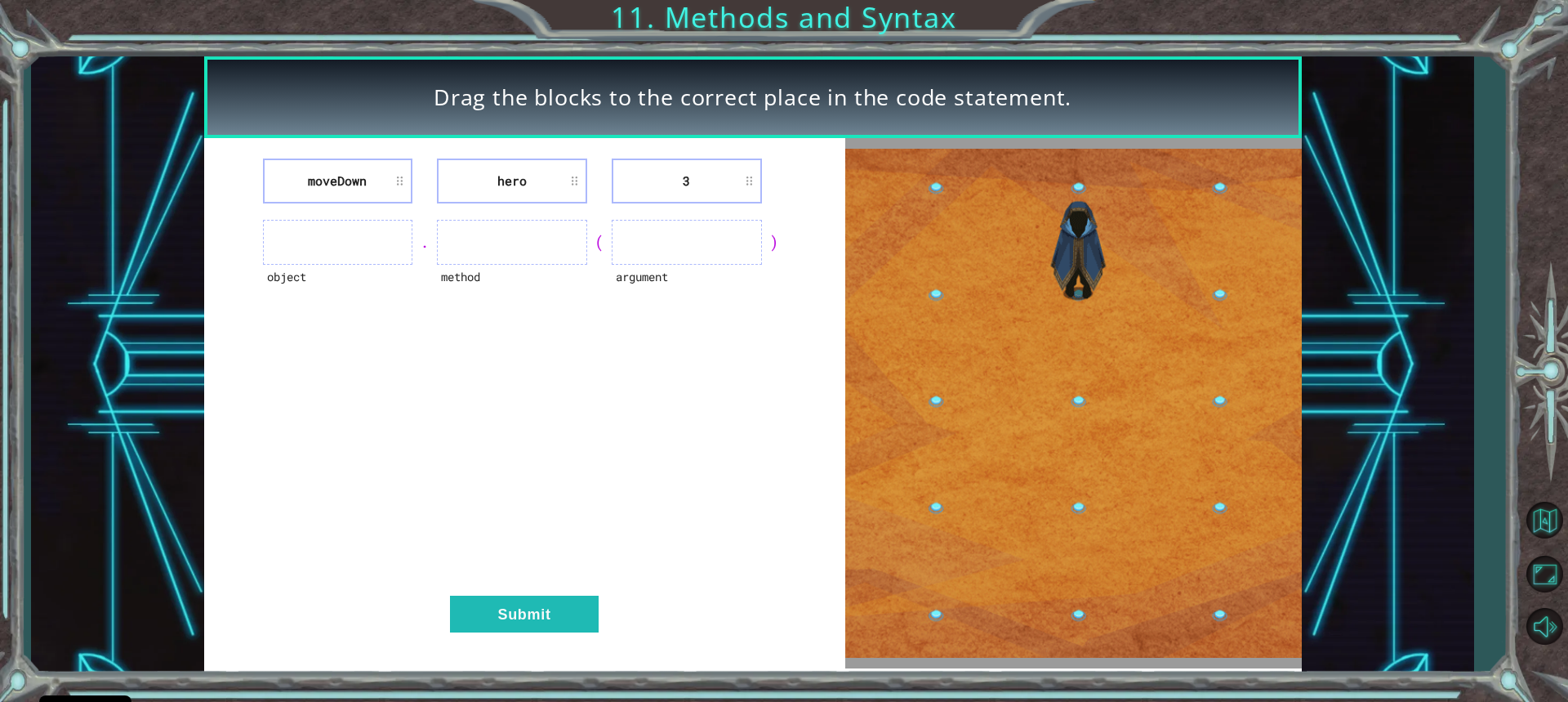
click at [674, 238] on ul at bounding box center [687, 242] width 150 height 45
click at [554, 246] on ul at bounding box center [512, 242] width 150 height 45
click at [340, 239] on ul at bounding box center [338, 242] width 150 height 45
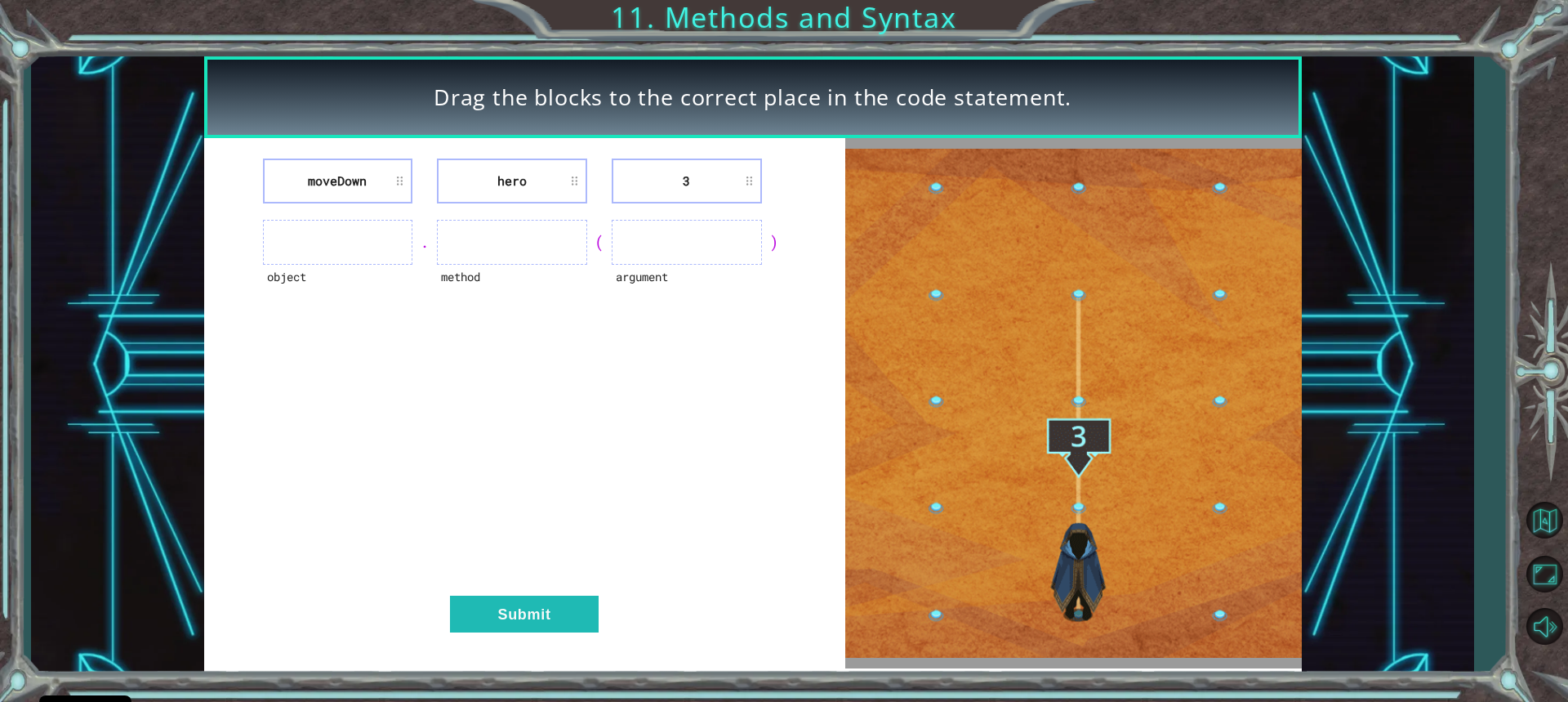
drag, startPoint x: 535, startPoint y: 603, endPoint x: 1015, endPoint y: 512, distance: 488.5
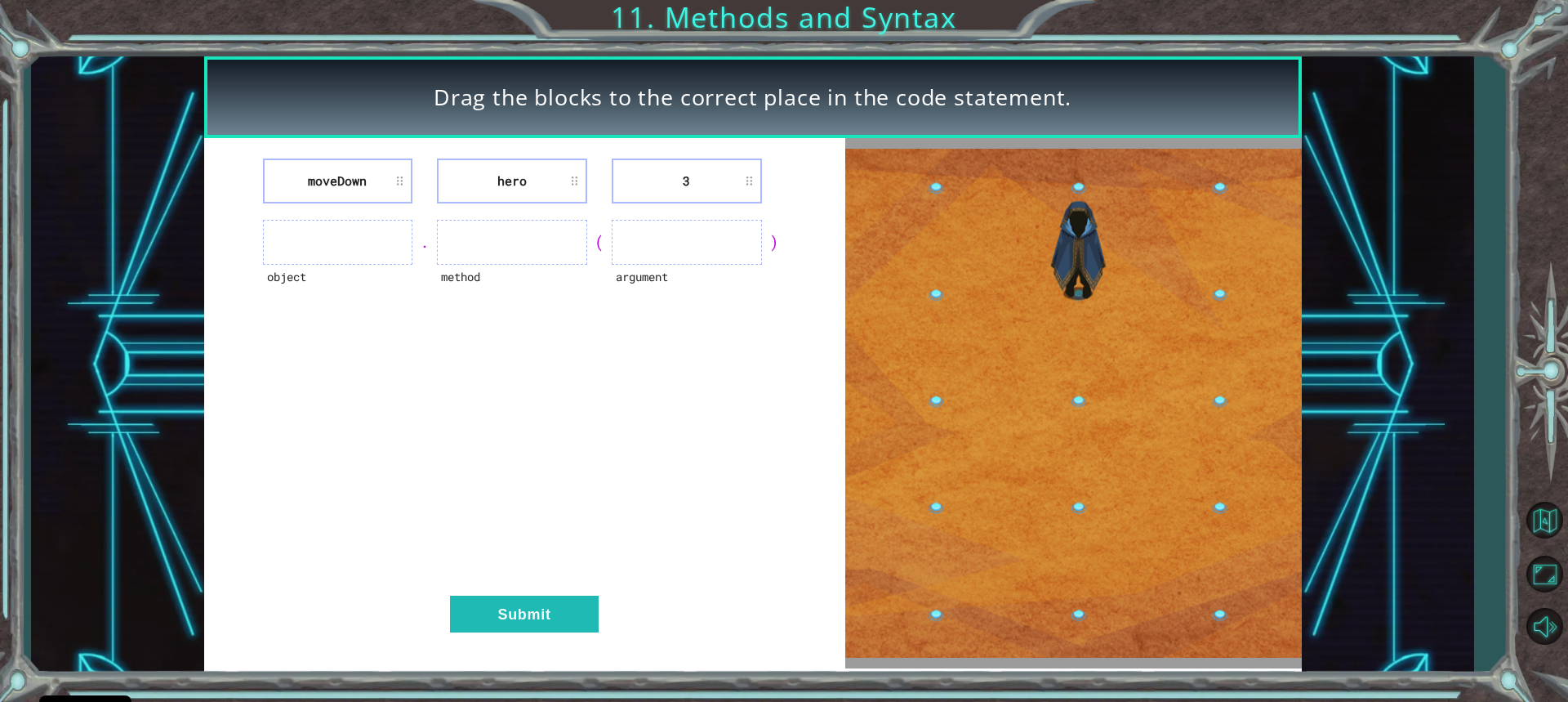
click at [1019, 512] on div "moveDown hero 3 object . method ( argument ) Submit" at bounding box center [752, 403] width 1098 height 530
drag, startPoint x: 543, startPoint y: 614, endPoint x: 1167, endPoint y: 286, distance: 705.0
click at [1167, 286] on div "moveDown hero 3 object . method ( argument ) Submit" at bounding box center [752, 403] width 1098 height 530
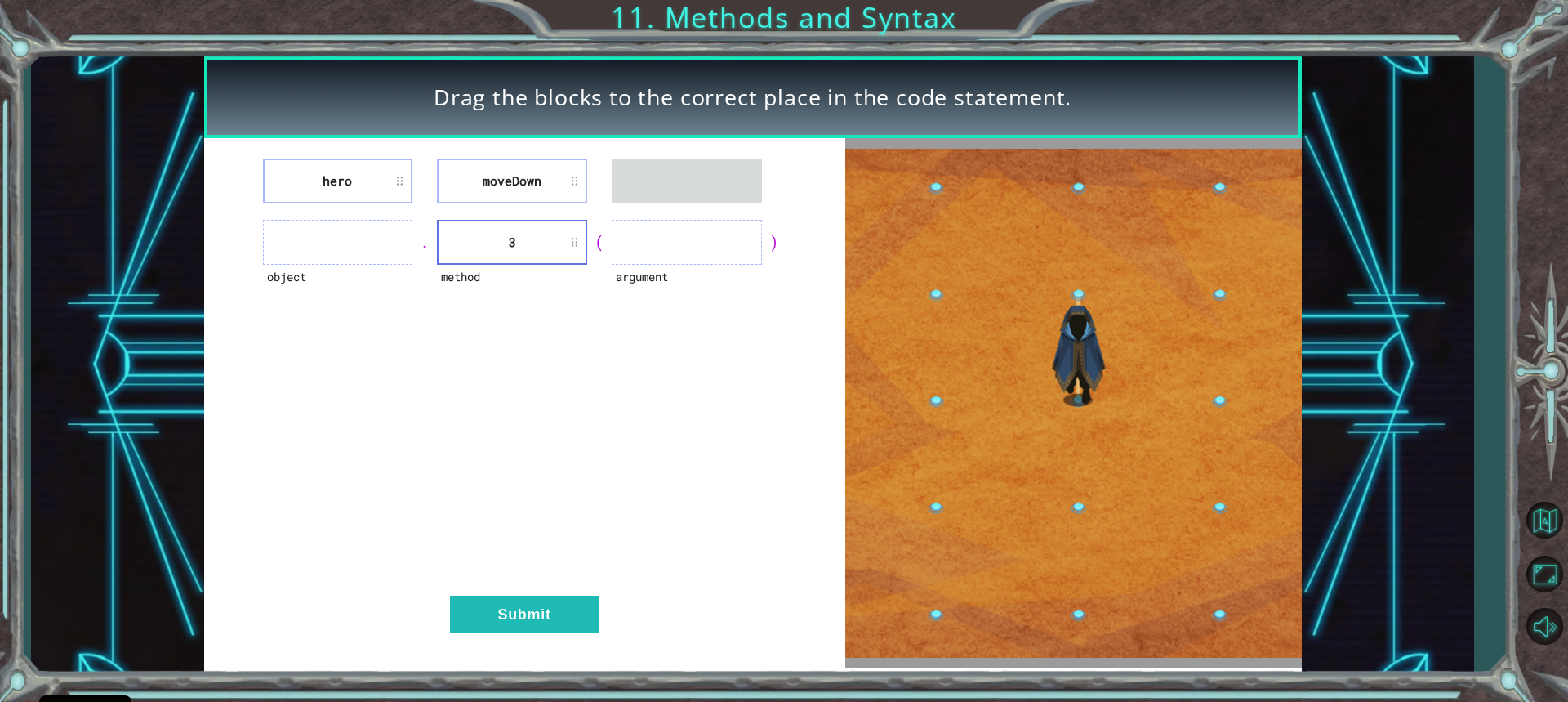
click at [623, 181] on ul at bounding box center [687, 180] width 150 height 45
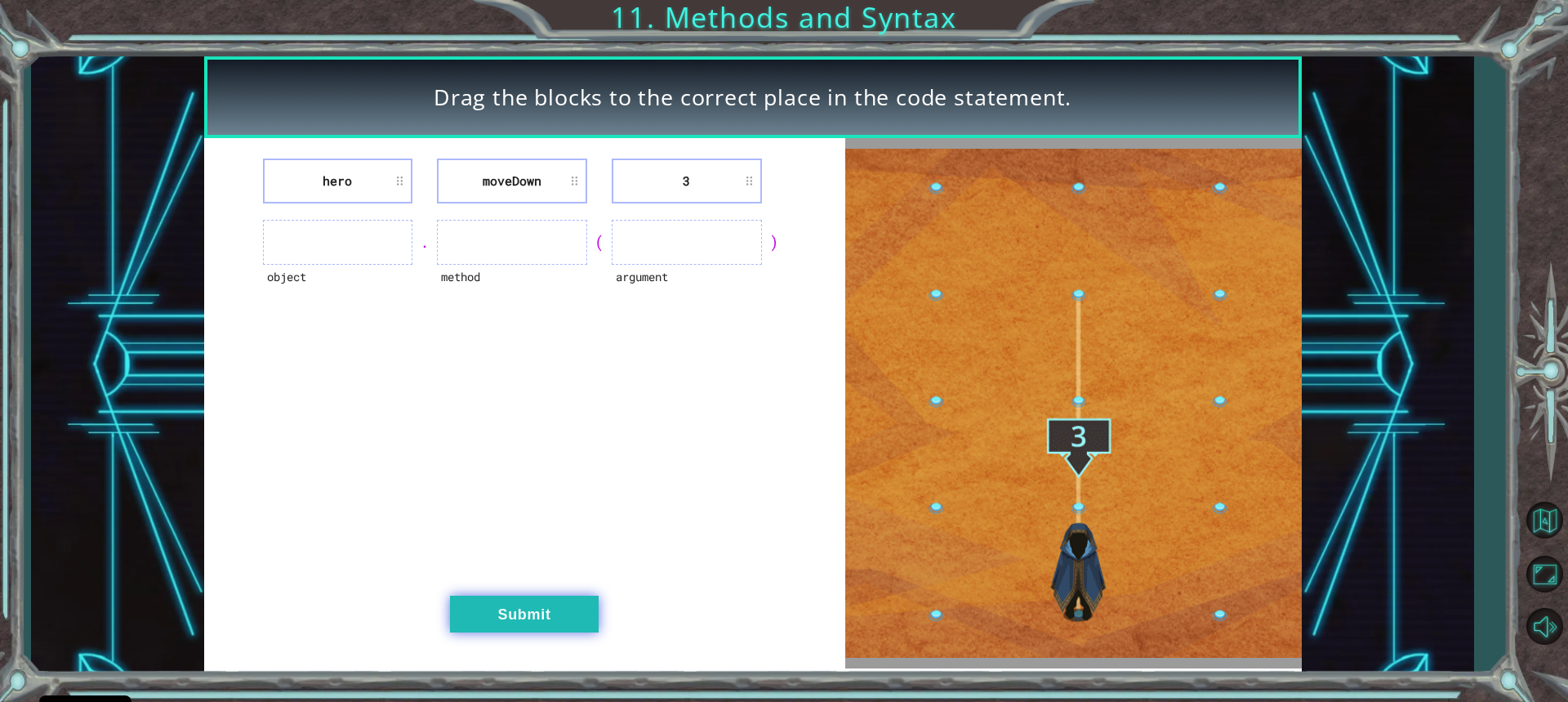
click at [559, 603] on button "Submit" at bounding box center [524, 614] width 148 height 37
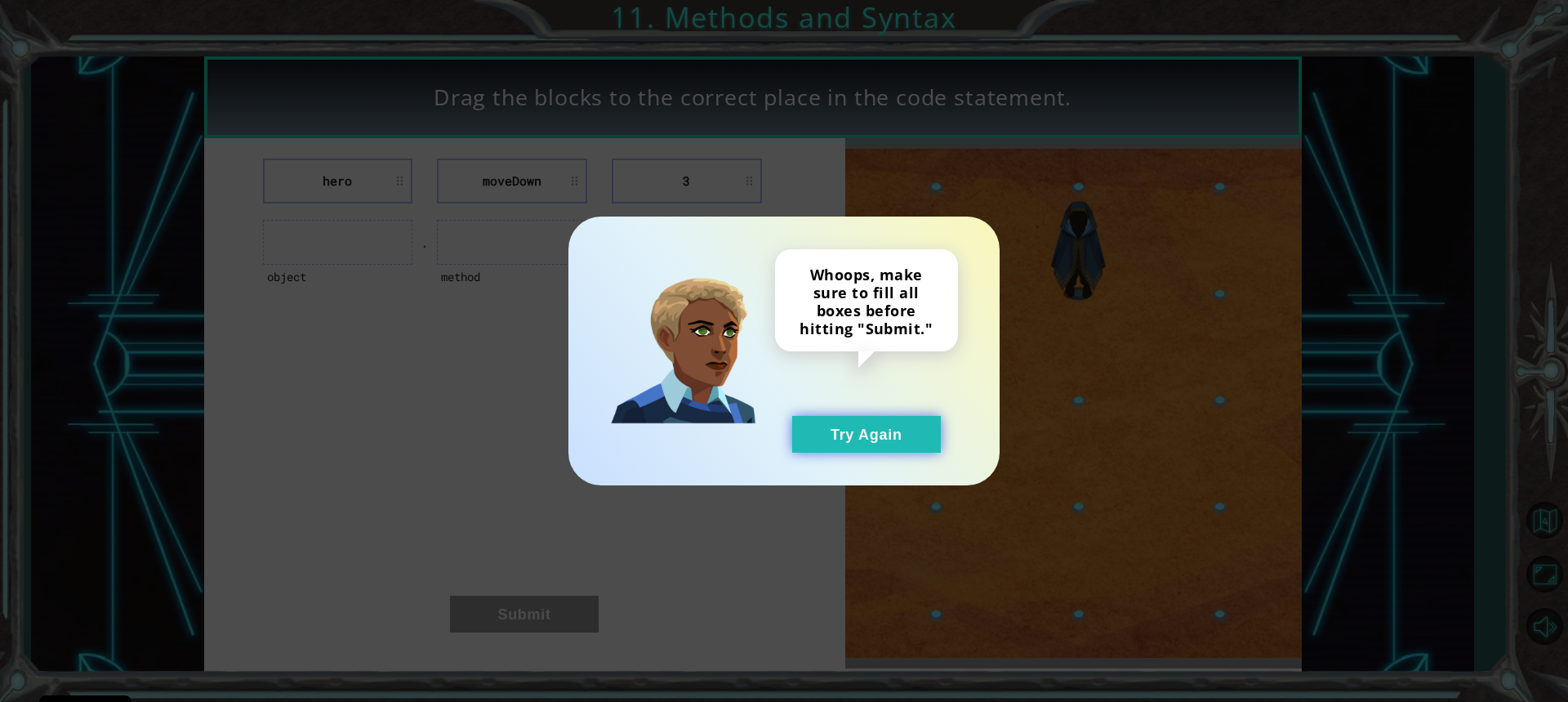
click at [841, 442] on button "Try Again" at bounding box center [866, 434] width 148 height 37
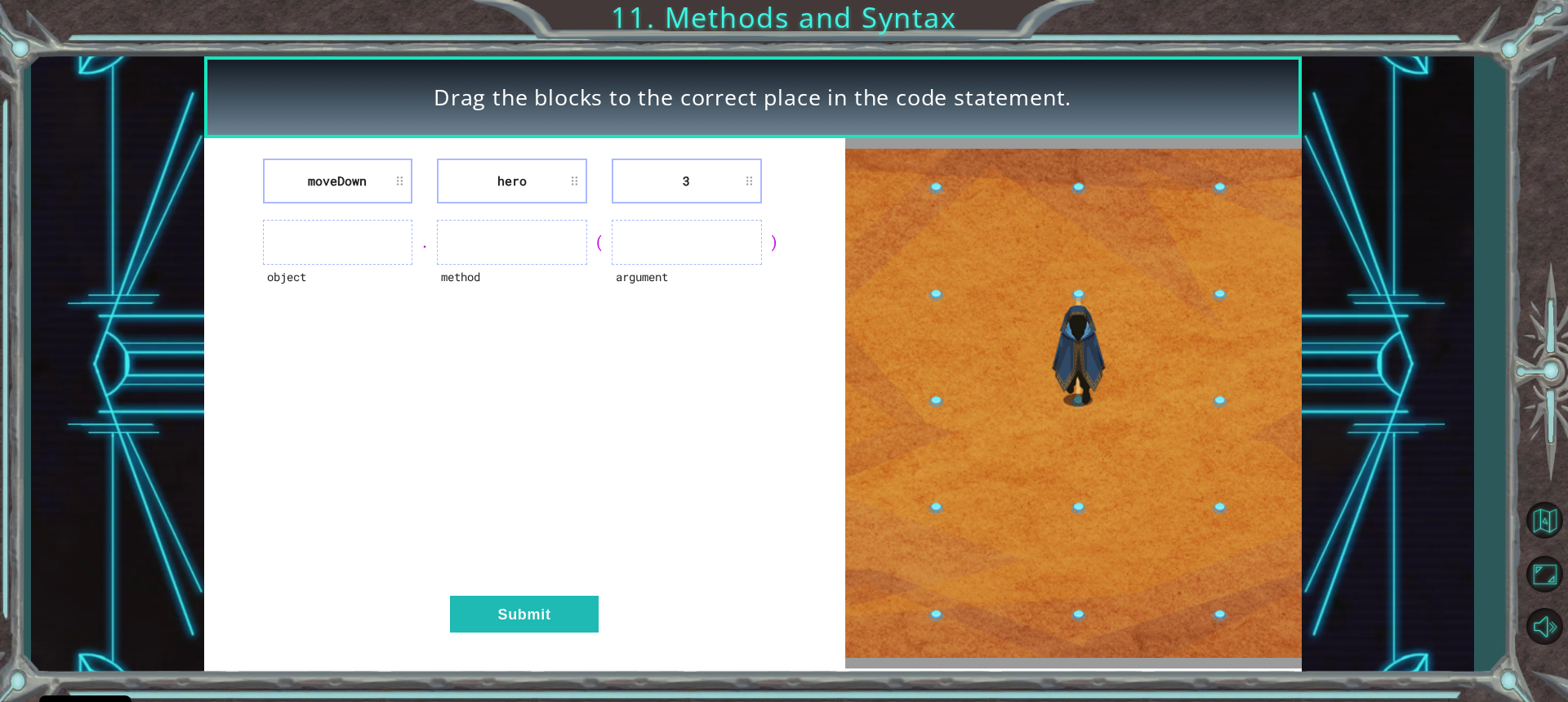
click at [396, 178] on li "moveDown" at bounding box center [338, 180] width 150 height 45
